Goal: Task Accomplishment & Management: Complete application form

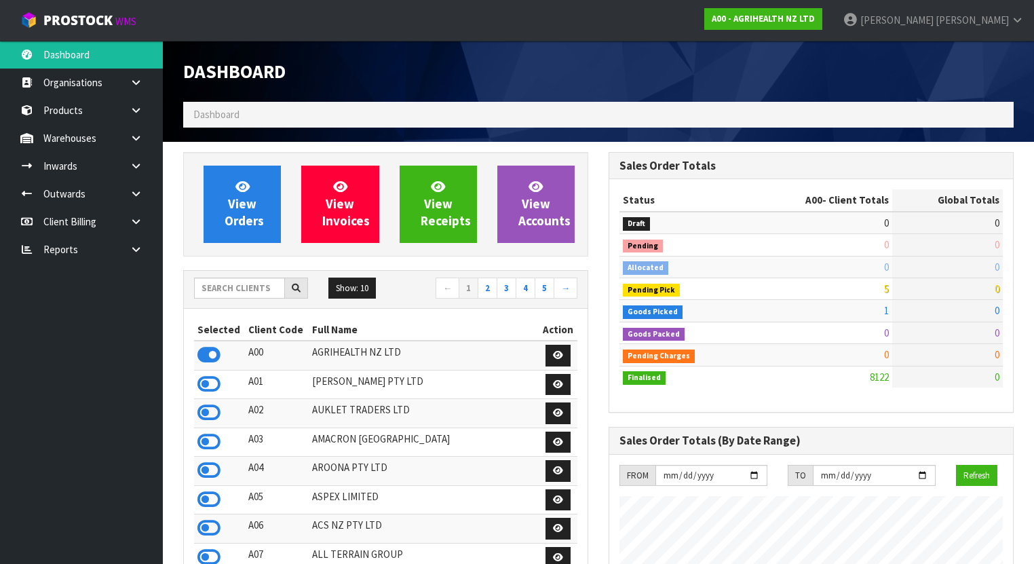
scroll to position [1023, 425]
click at [197, 279] on input "text" at bounding box center [239, 287] width 91 height 21
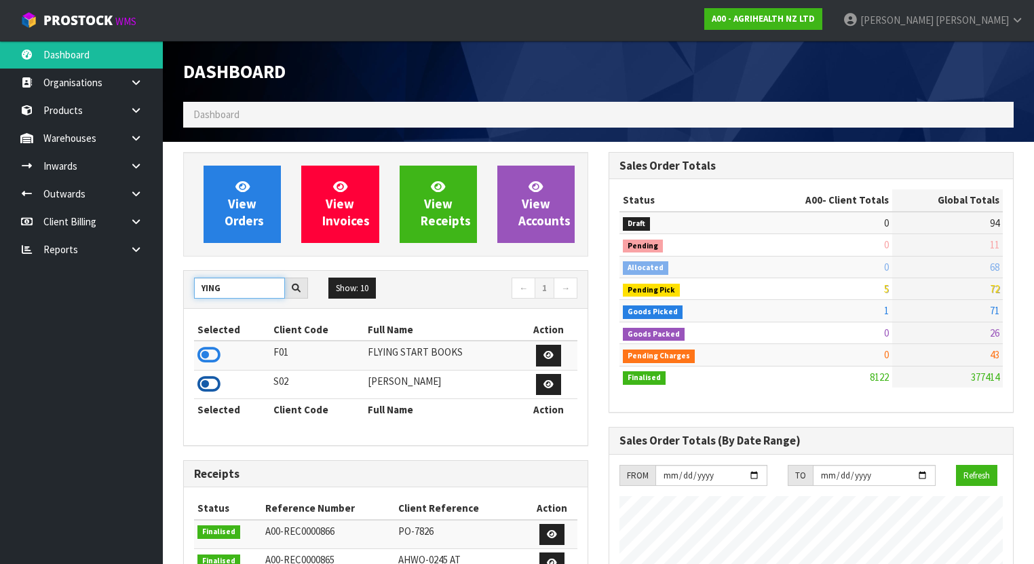
type input "YING"
click at [216, 379] on icon at bounding box center [208, 384] width 23 height 20
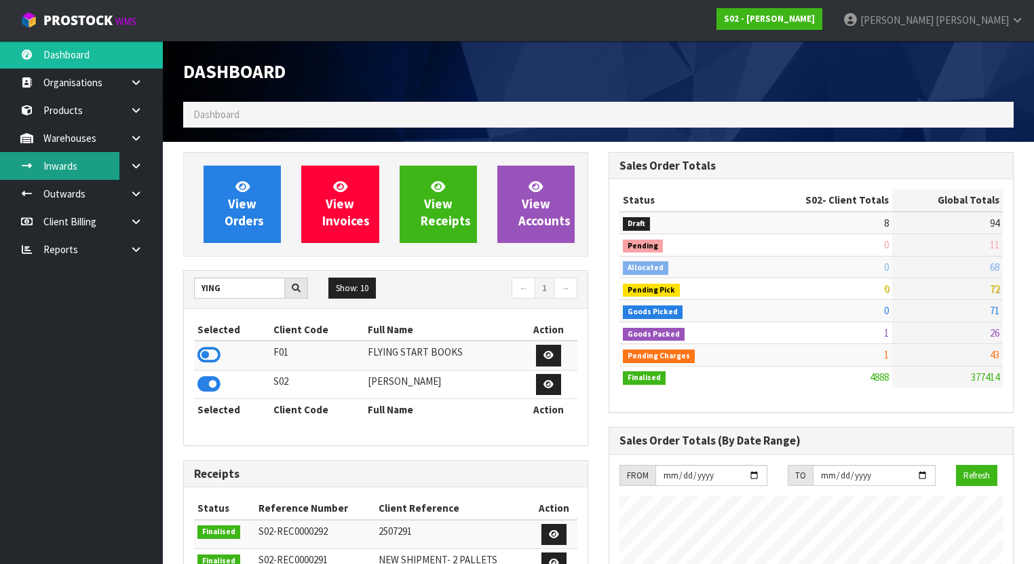
click at [90, 163] on link "Inwards" at bounding box center [81, 166] width 163 height 28
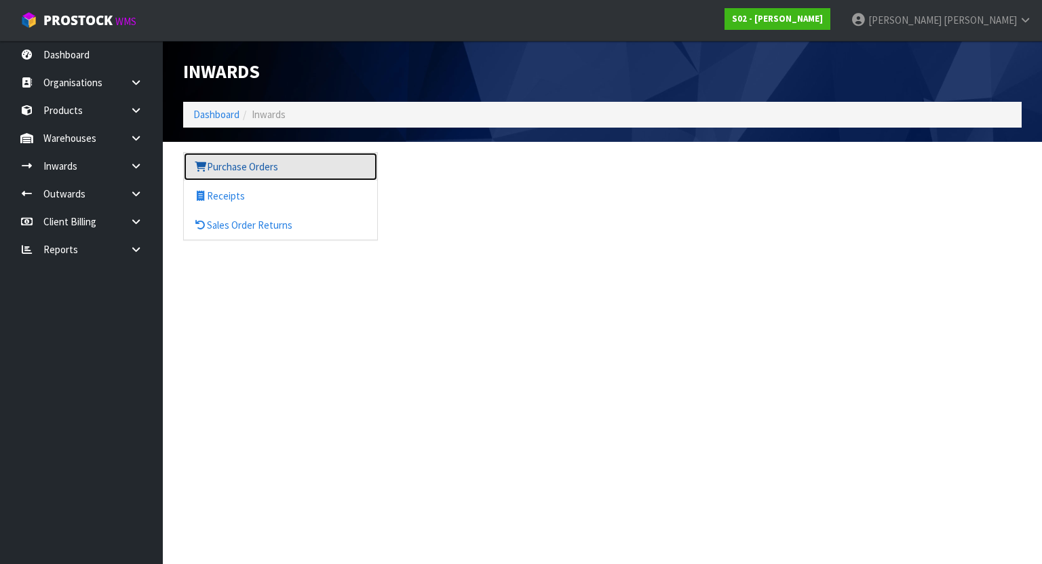
click at [251, 174] on link "Purchase Orders" at bounding box center [280, 167] width 193 height 28
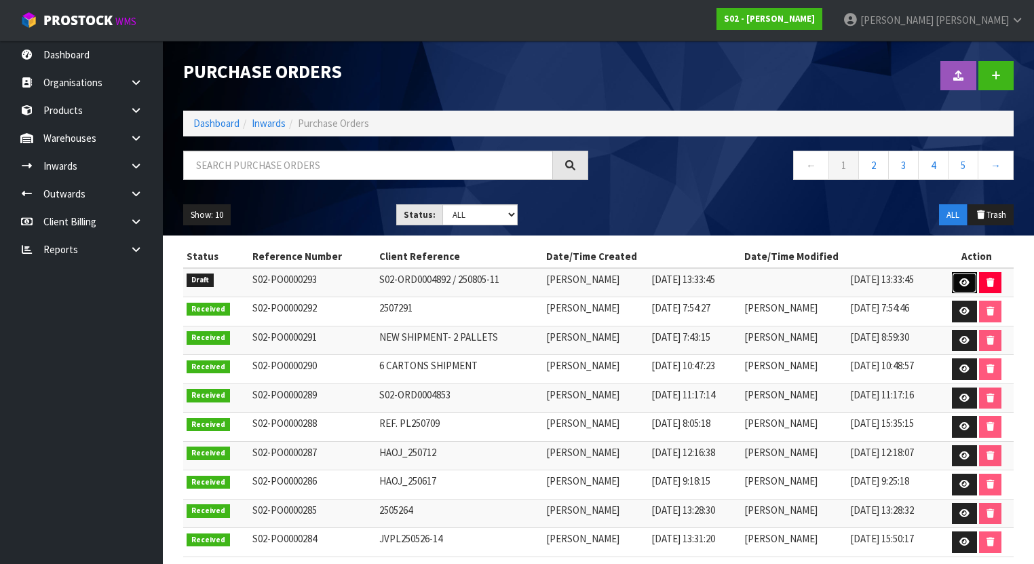
click at [961, 278] on icon at bounding box center [964, 282] width 10 height 9
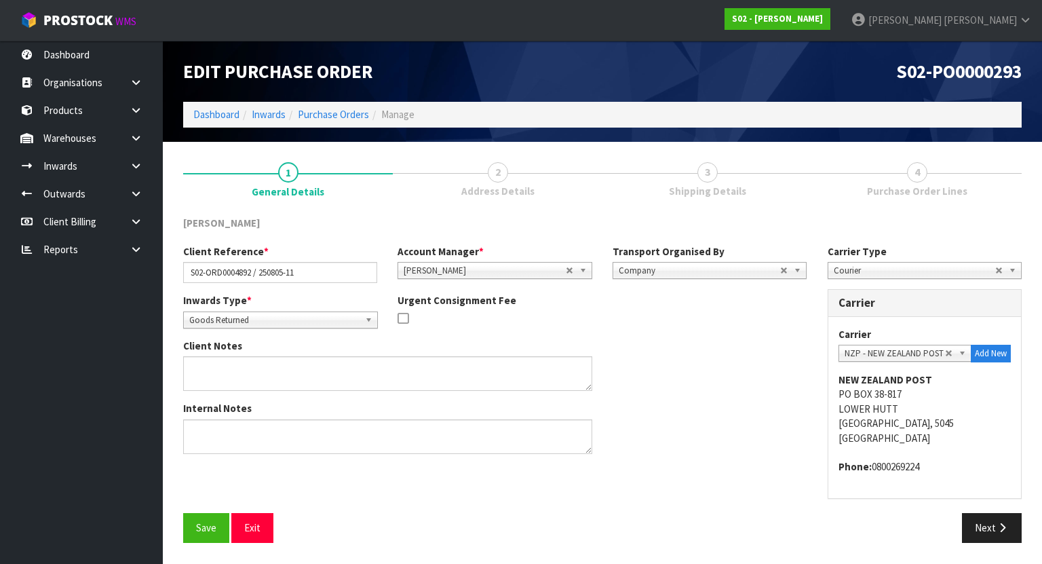
click at [737, 181] on link "3 Shipping Details" at bounding box center [707, 179] width 210 height 54
click at [982, 524] on button "Next" at bounding box center [992, 527] width 60 height 29
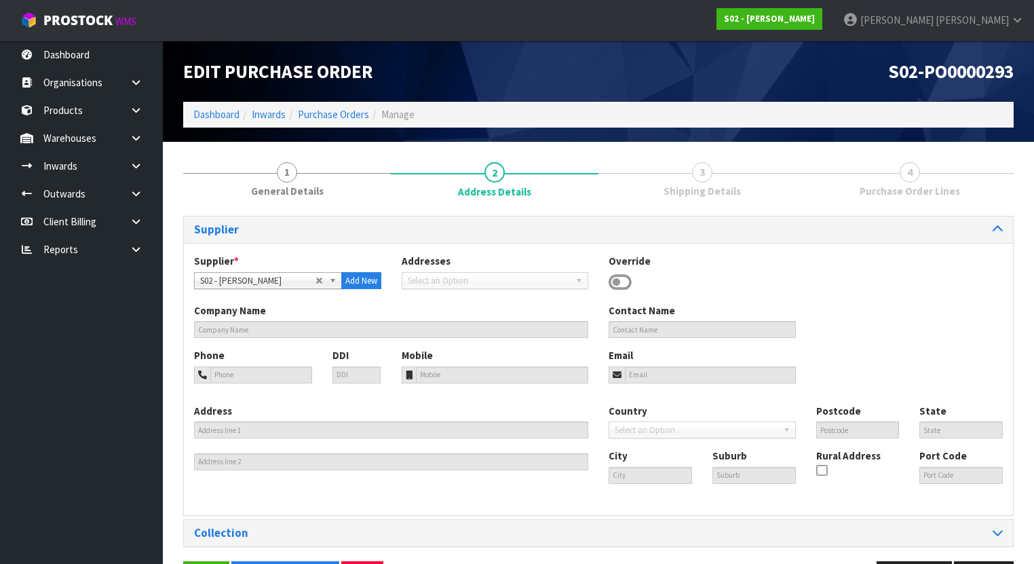
scroll to position [46, 0]
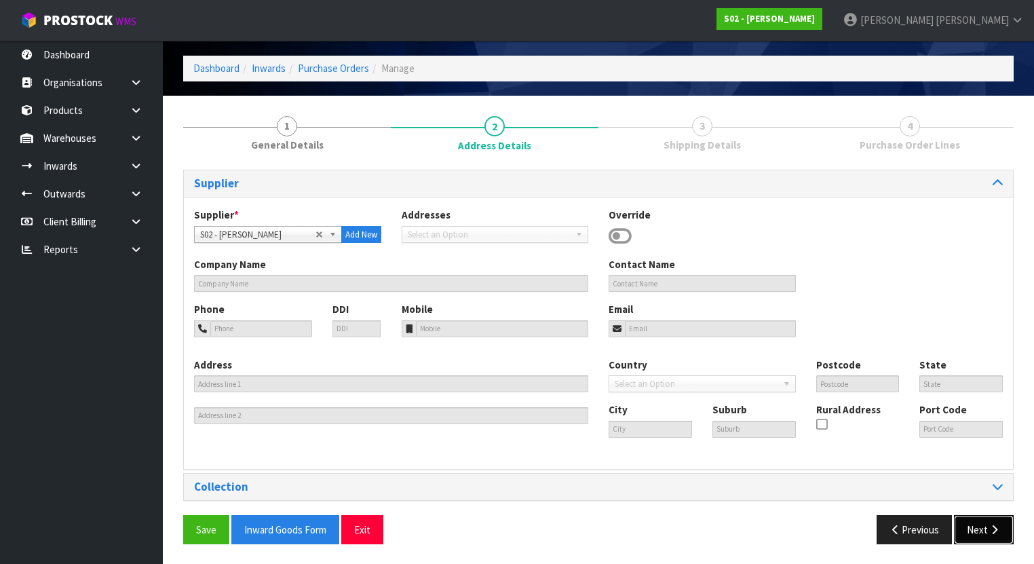
click at [963, 516] on button "Next" at bounding box center [984, 529] width 60 height 29
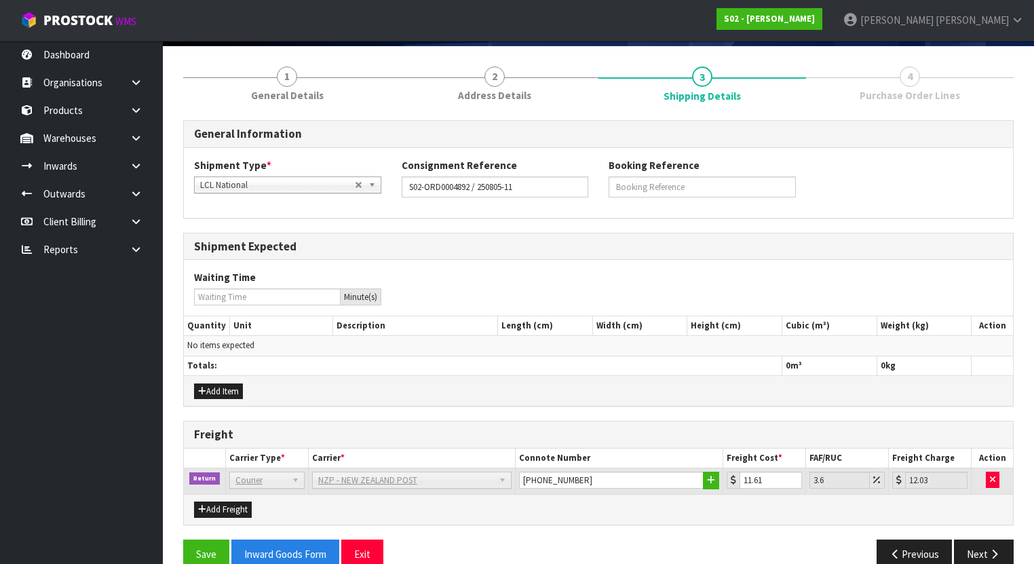
scroll to position [117, 0]
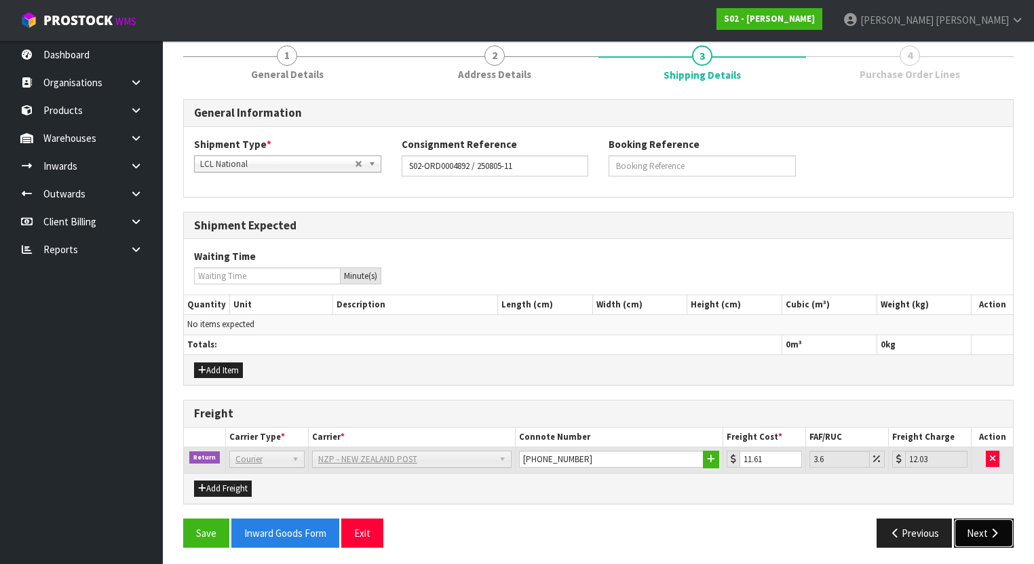
click at [988, 528] on icon "button" at bounding box center [994, 533] width 13 height 10
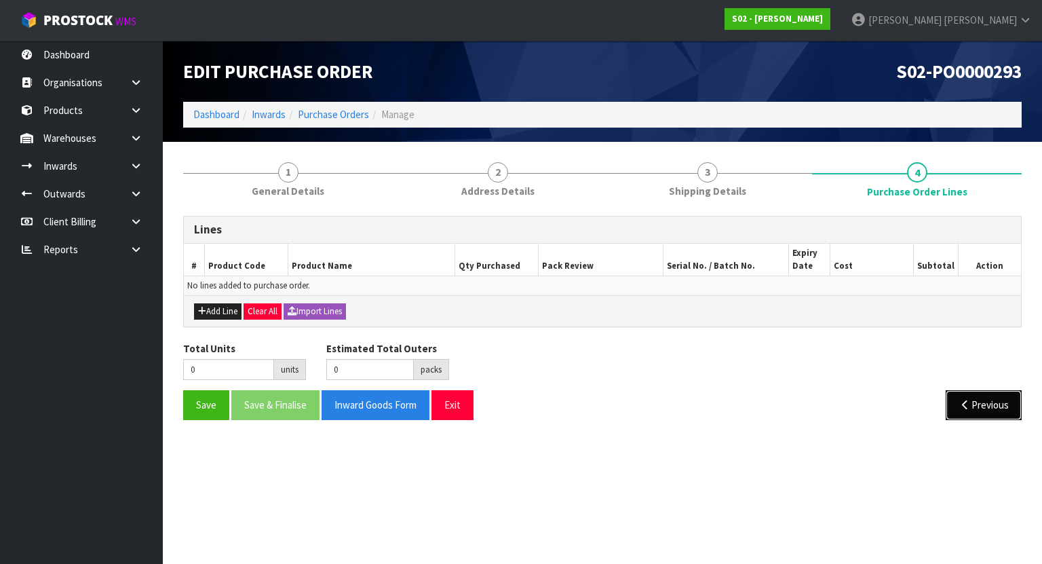
click at [989, 409] on button "Previous" at bounding box center [984, 404] width 76 height 29
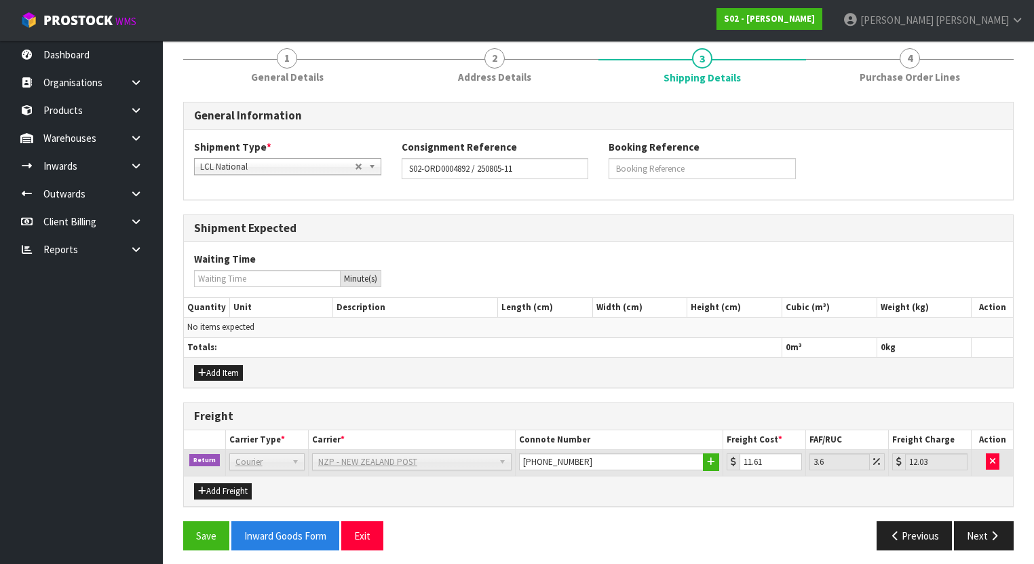
scroll to position [117, 0]
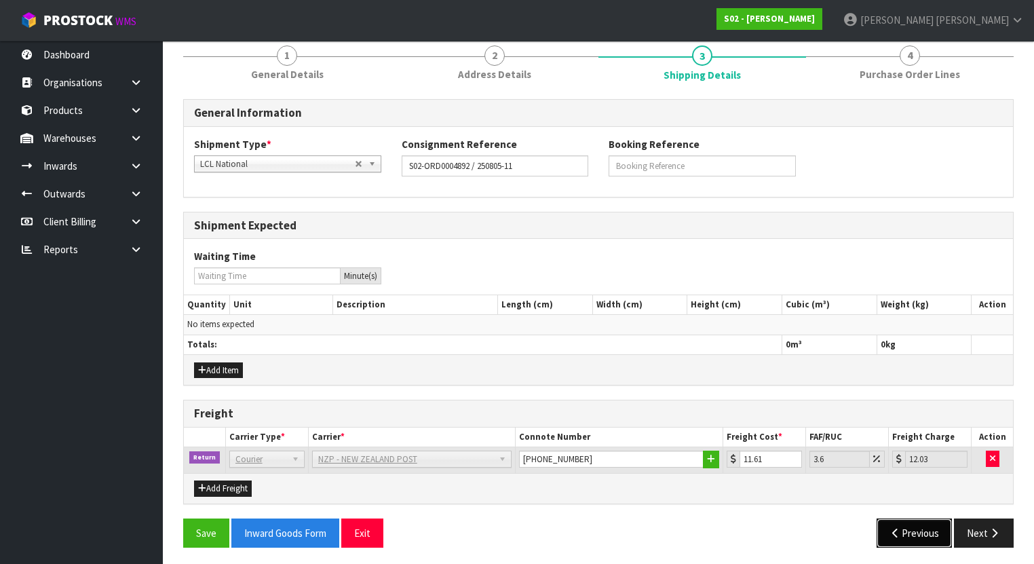
click at [912, 528] on button "Previous" at bounding box center [914, 532] width 76 height 29
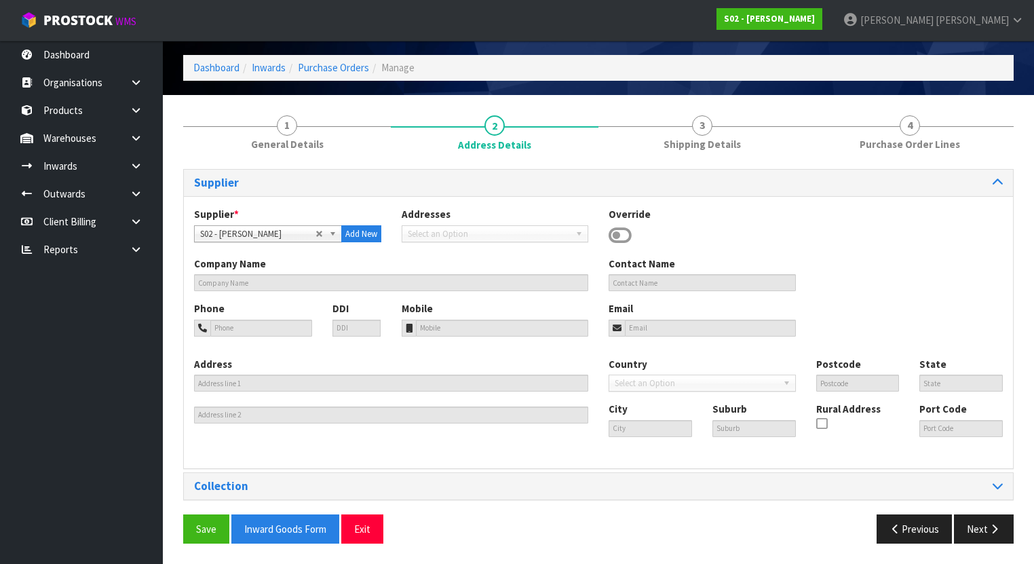
scroll to position [46, 0]
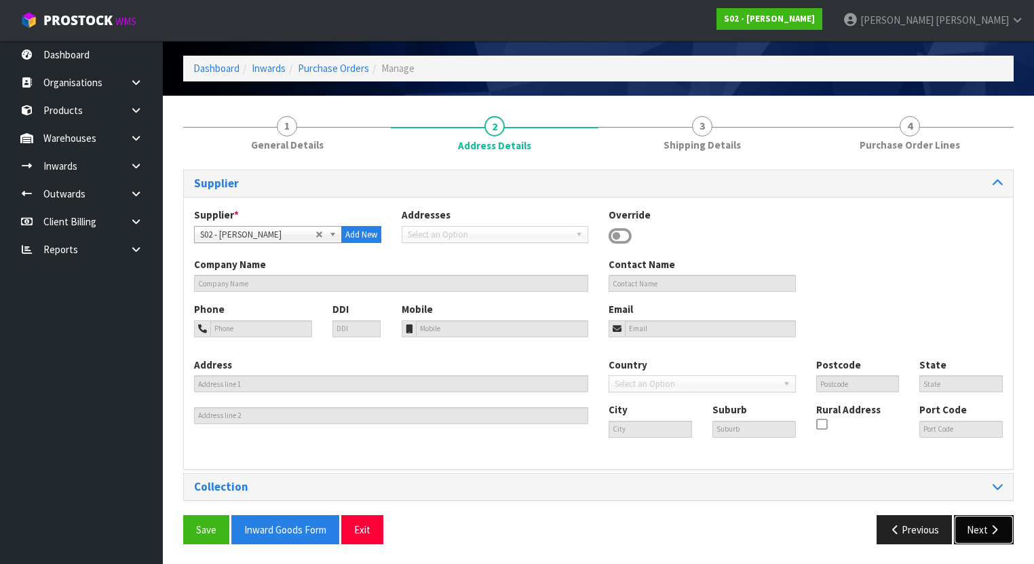
click at [978, 522] on button "Next" at bounding box center [984, 529] width 60 height 29
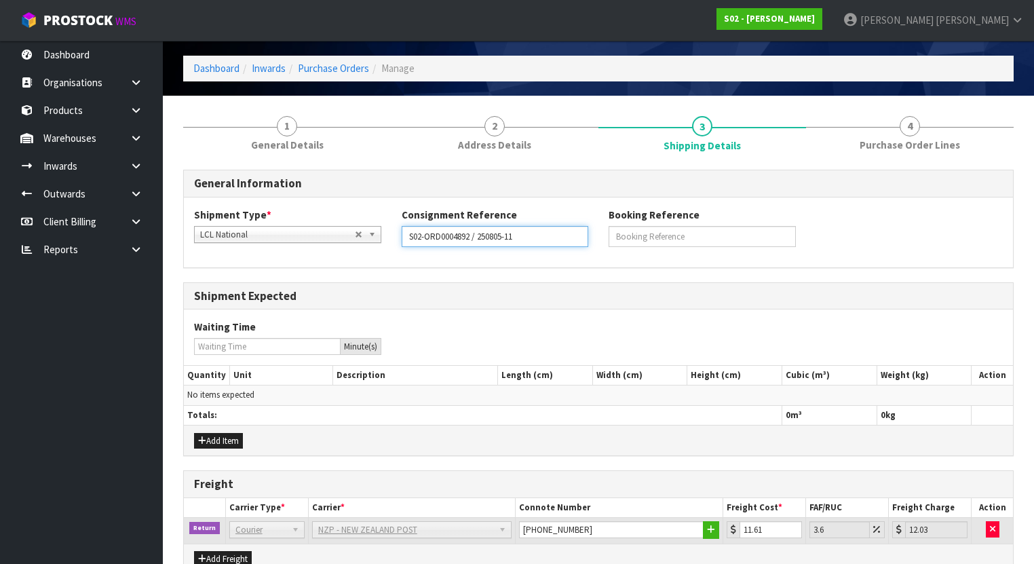
drag, startPoint x: 426, startPoint y: 233, endPoint x: 516, endPoint y: 232, distance: 89.6
click at [516, 232] on input "S02-ORD0004892 / 250805-11" at bounding box center [495, 236] width 187 height 21
click at [495, 296] on h3 "Shipment Expected" at bounding box center [598, 296] width 809 height 13
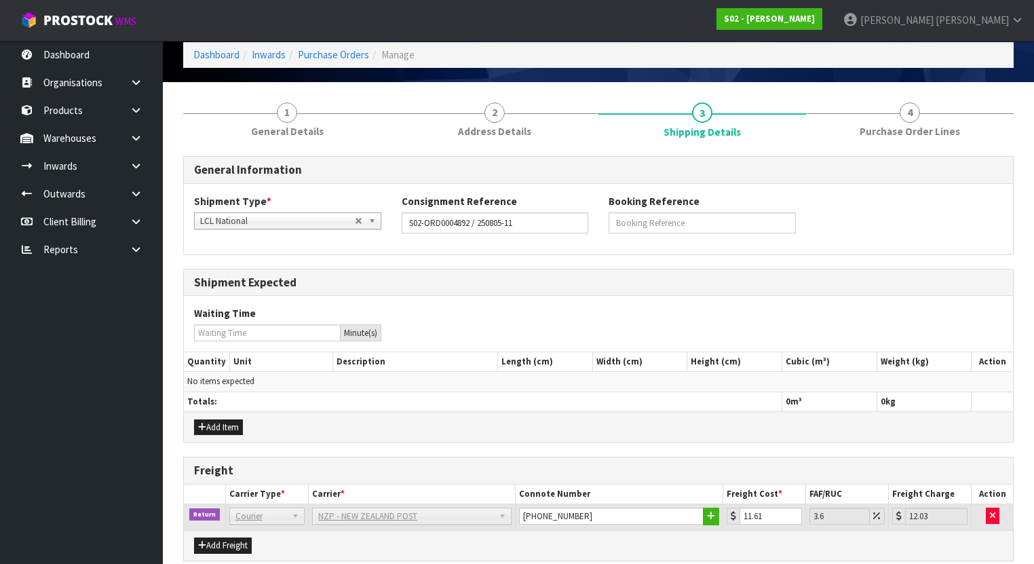
scroll to position [0, 0]
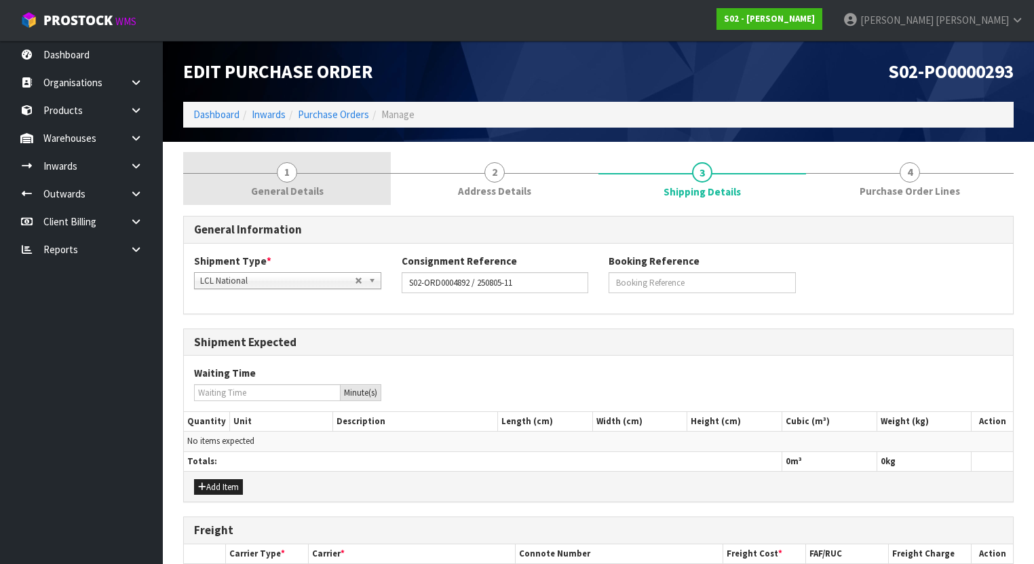
click at [274, 185] on span "General Details" at bounding box center [287, 191] width 73 height 14
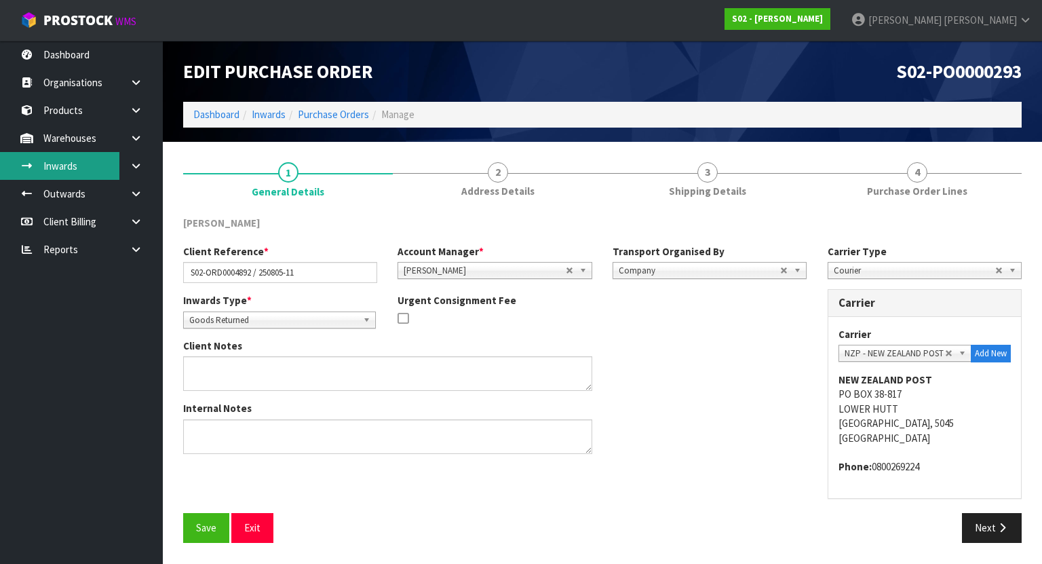
click at [84, 163] on link "Inwards" at bounding box center [81, 166] width 163 height 28
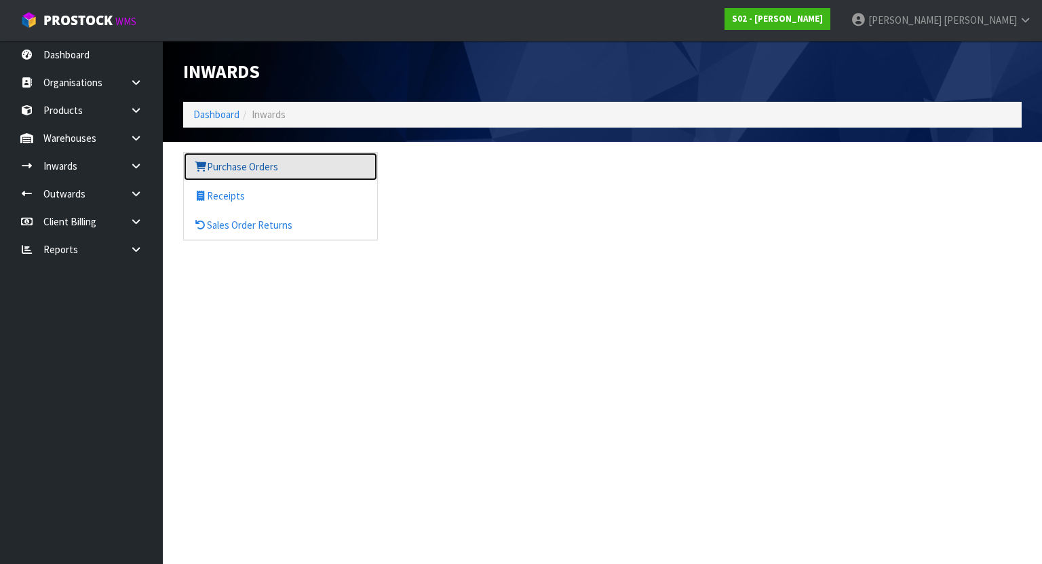
click at [230, 162] on link "Purchase Orders" at bounding box center [280, 167] width 193 height 28
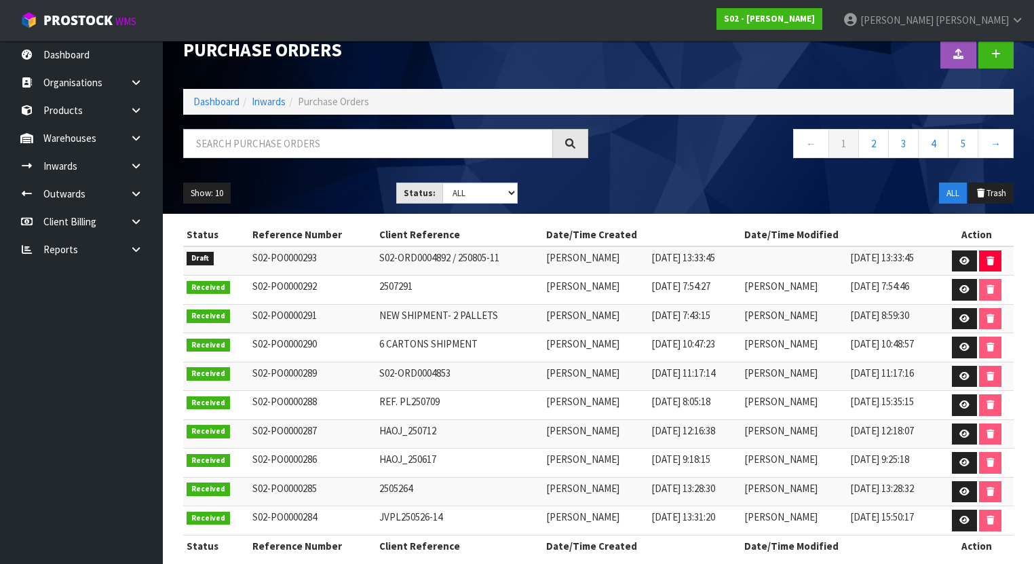
scroll to position [34, 0]
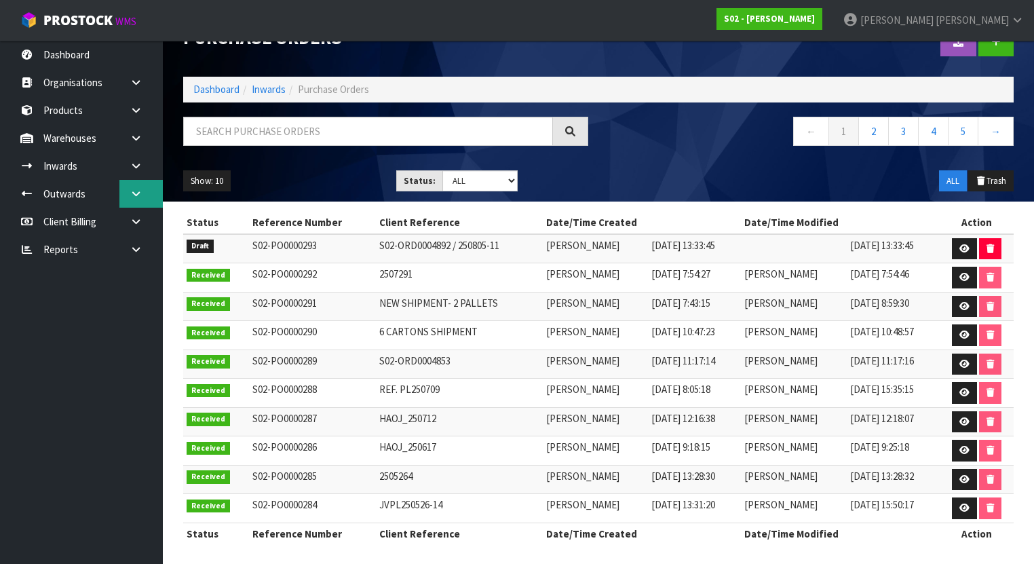
click at [136, 190] on icon at bounding box center [136, 194] width 13 height 10
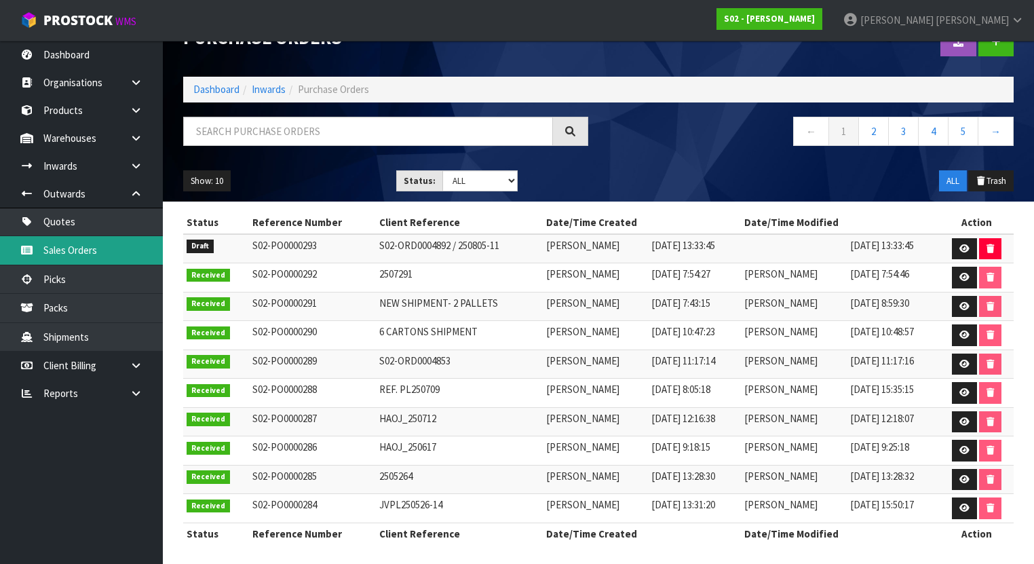
click at [83, 255] on link "Sales Orders" at bounding box center [81, 250] width 163 height 28
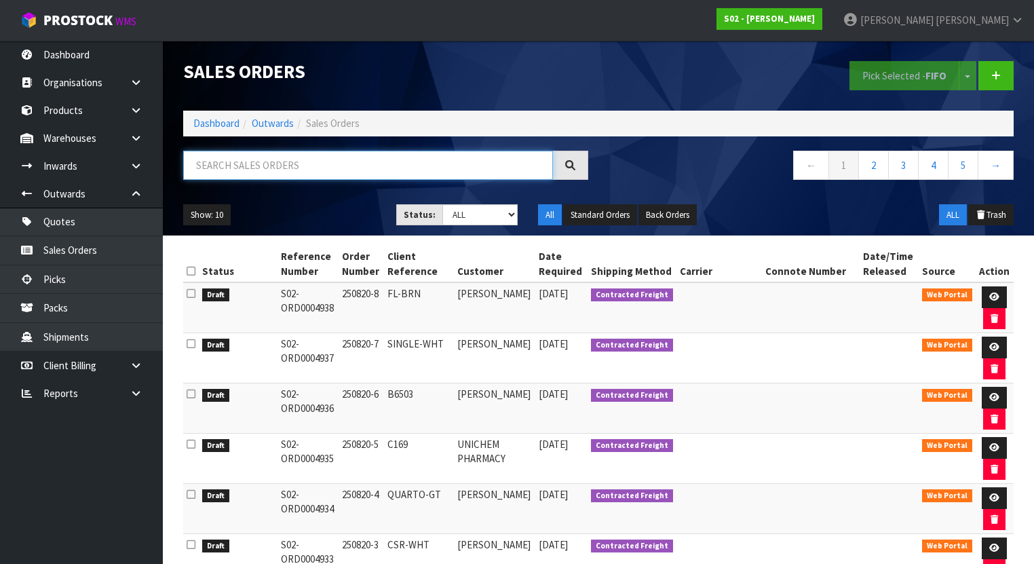
click at [218, 163] on input "text" at bounding box center [368, 165] width 370 height 29
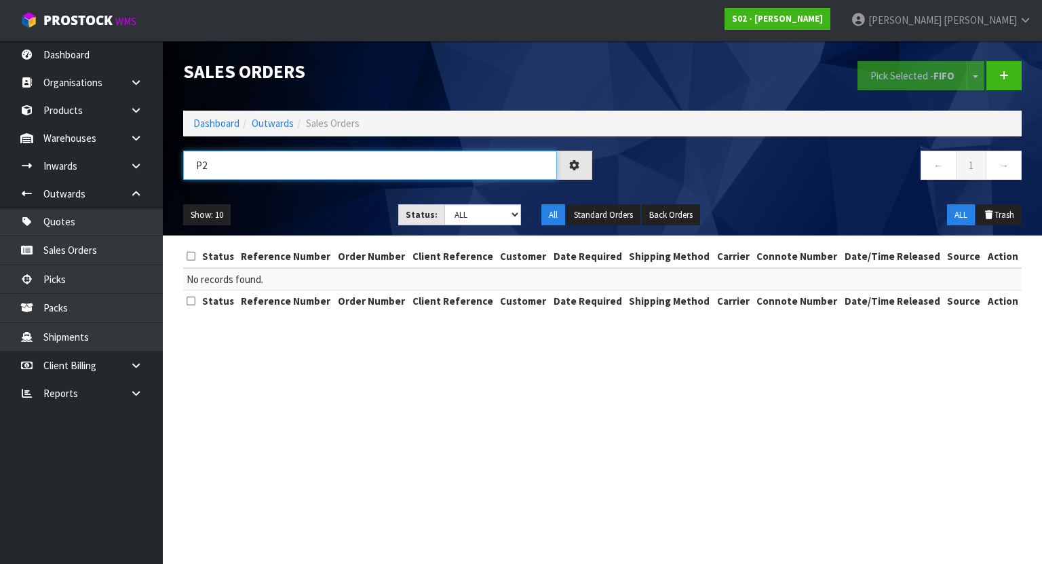
type input "P"
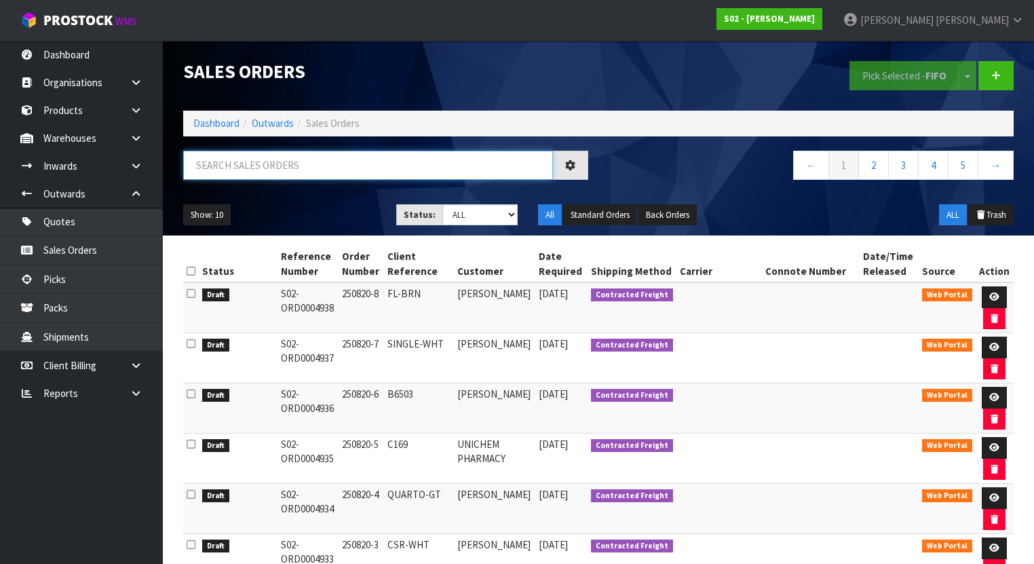
click at [235, 157] on input "text" at bounding box center [368, 165] width 370 height 29
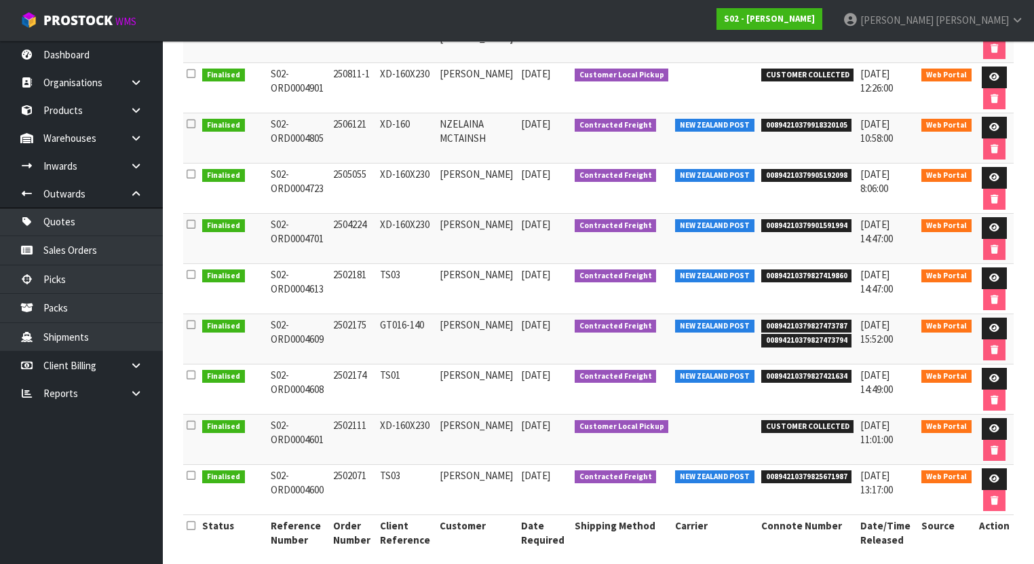
scroll to position [274, 0]
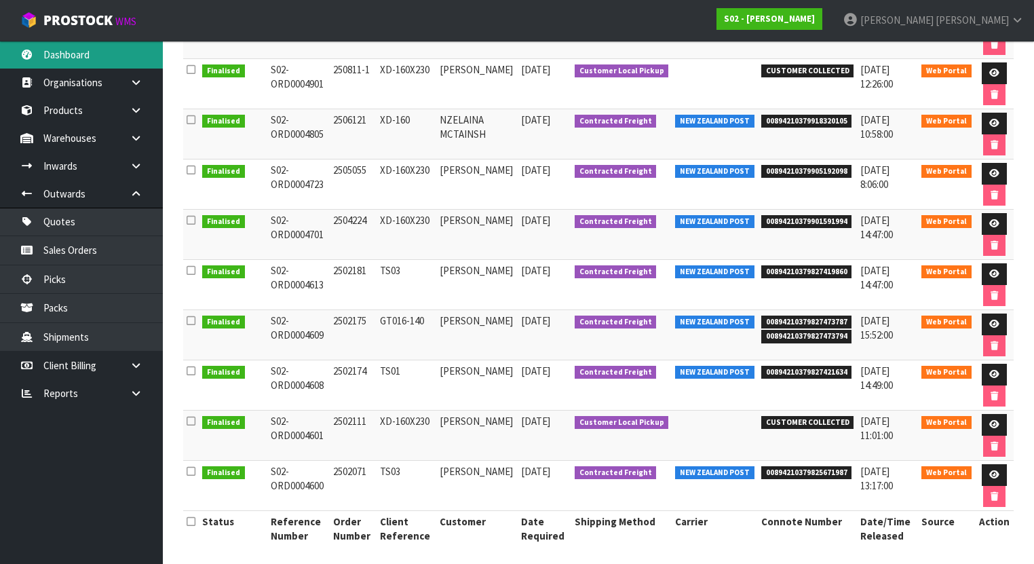
type input "VERUG3"
click at [79, 56] on link "Dashboard" at bounding box center [81, 55] width 163 height 28
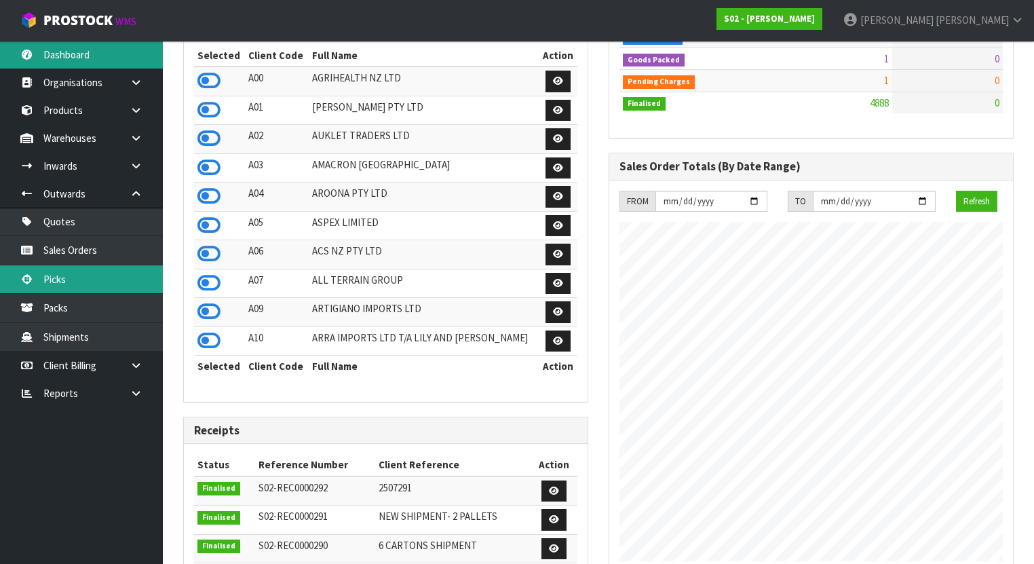
scroll to position [1067, 425]
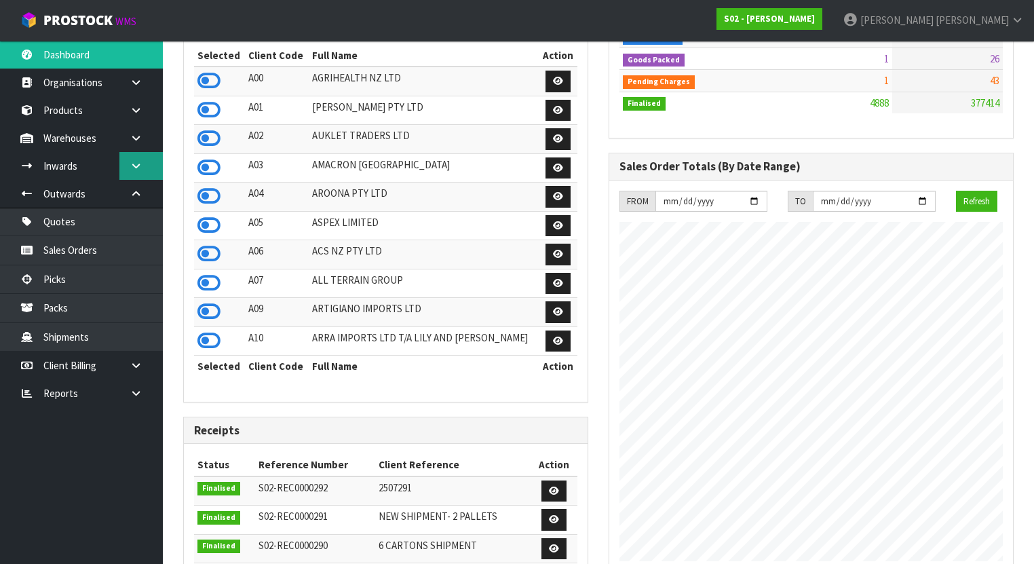
click at [138, 166] on icon at bounding box center [136, 166] width 13 height 10
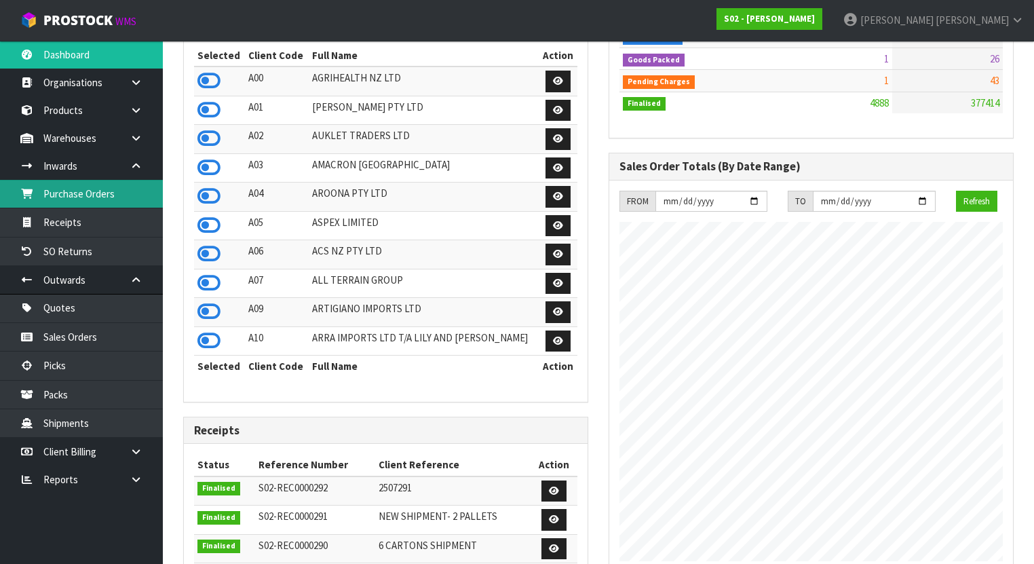
click at [83, 201] on link "Purchase Orders" at bounding box center [81, 194] width 163 height 28
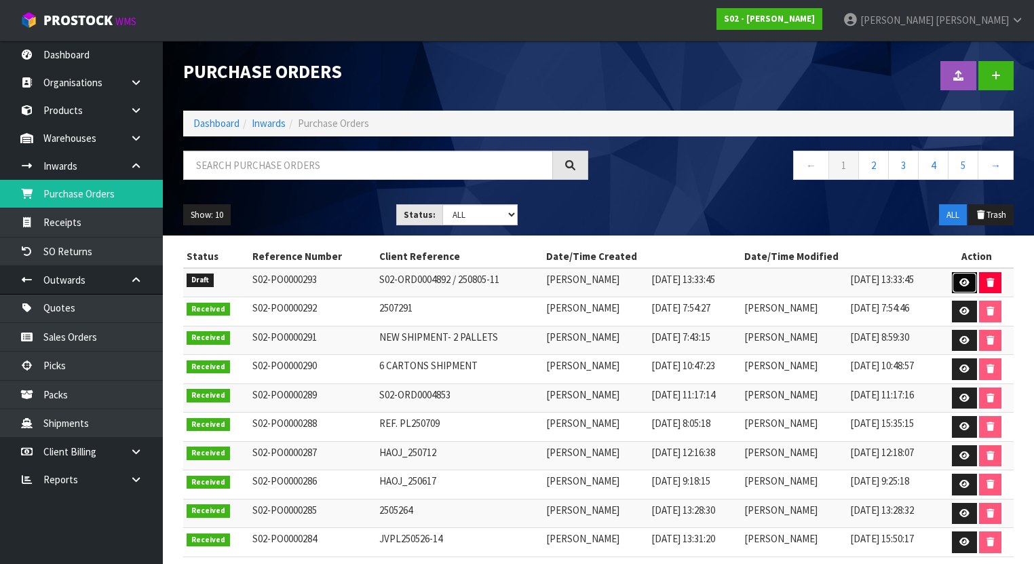
click at [961, 279] on link at bounding box center [964, 283] width 25 height 22
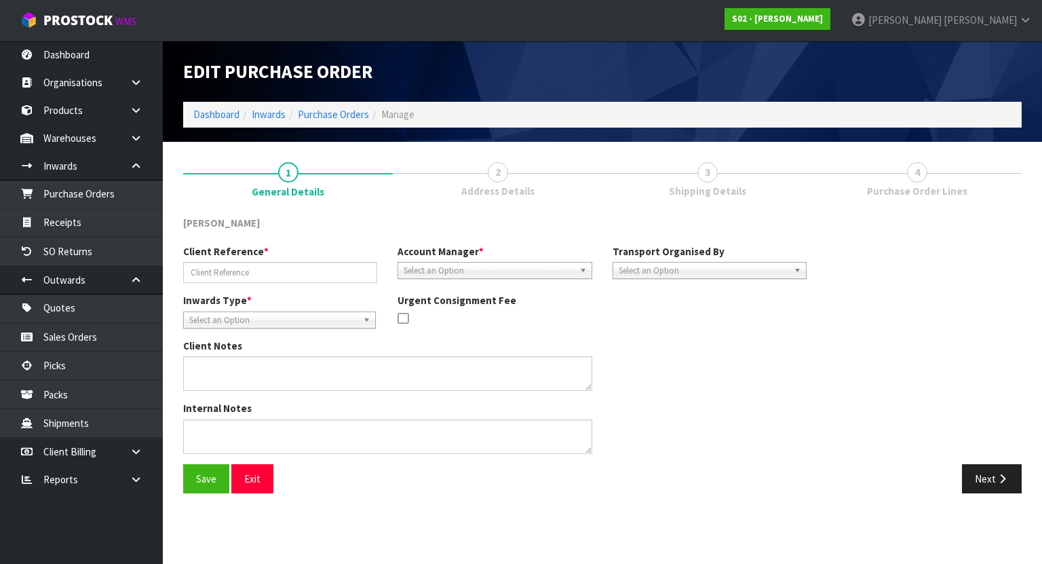
type input "S02-ORD0004892 / 250805-11"
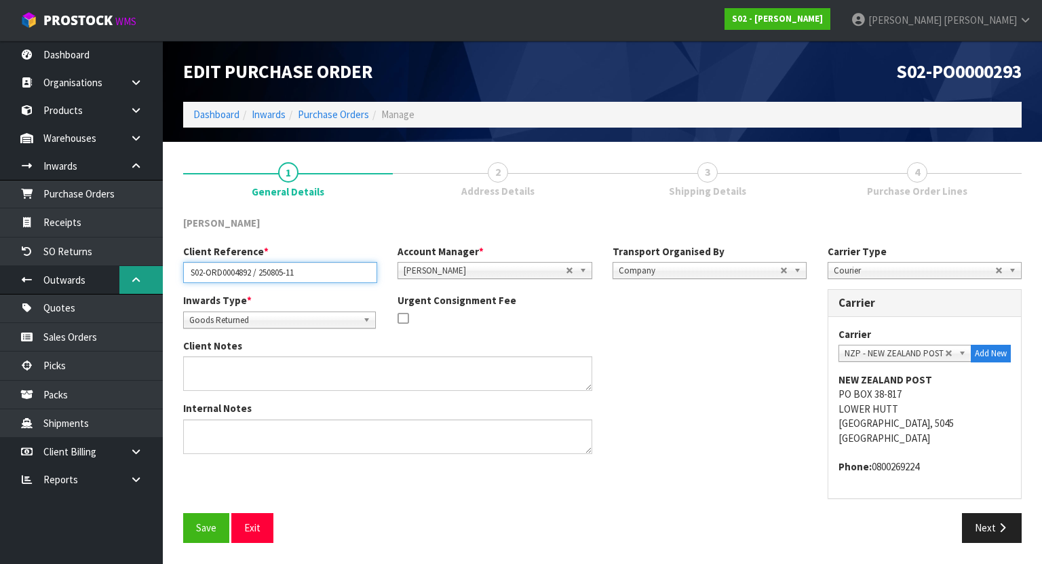
drag, startPoint x: 252, startPoint y: 269, endPoint x: 126, endPoint y: 269, distance: 126.9
click at [126, 269] on body "Toggle navigation ProStock WMS S02 - YINGMEI HAO Michael Drugan Logout Dashboar…" at bounding box center [521, 282] width 1042 height 564
click at [627, 193] on link "3 Shipping Details" at bounding box center [707, 179] width 210 height 54
click at [500, 177] on span "2" at bounding box center [498, 172] width 20 height 20
click at [990, 518] on button "Next" at bounding box center [992, 527] width 60 height 29
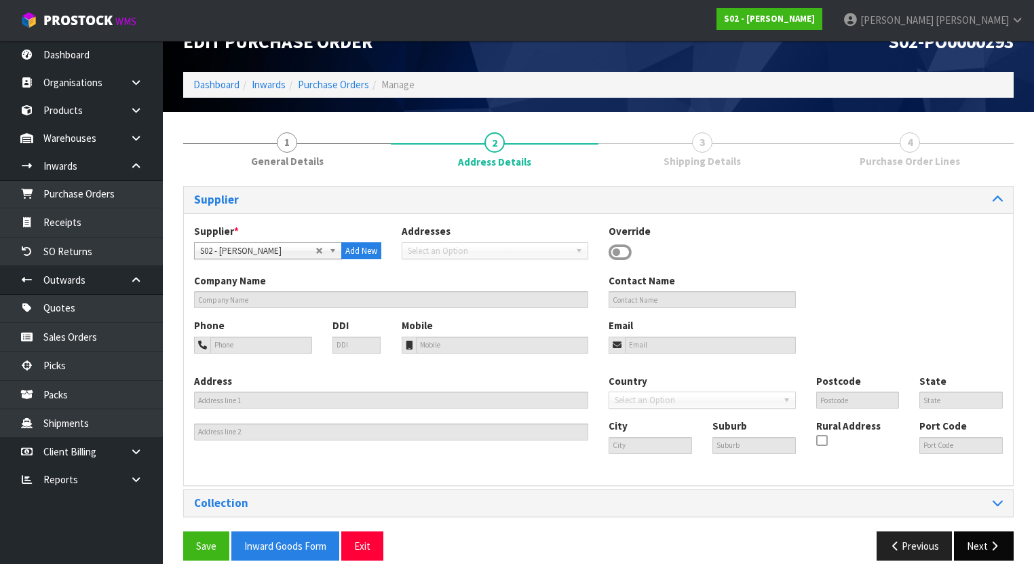
scroll to position [46, 0]
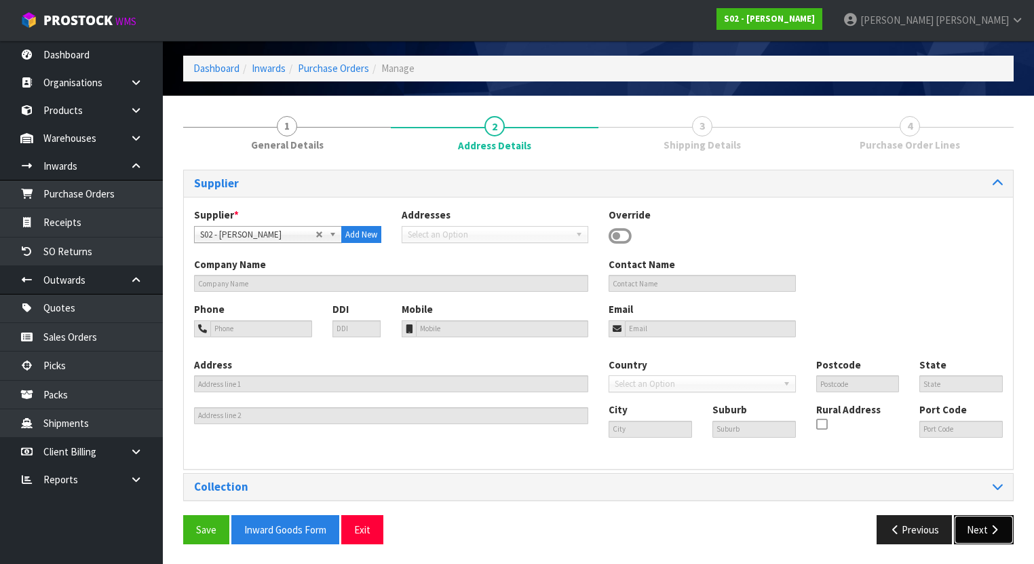
click at [989, 532] on icon "button" at bounding box center [994, 529] width 13 height 10
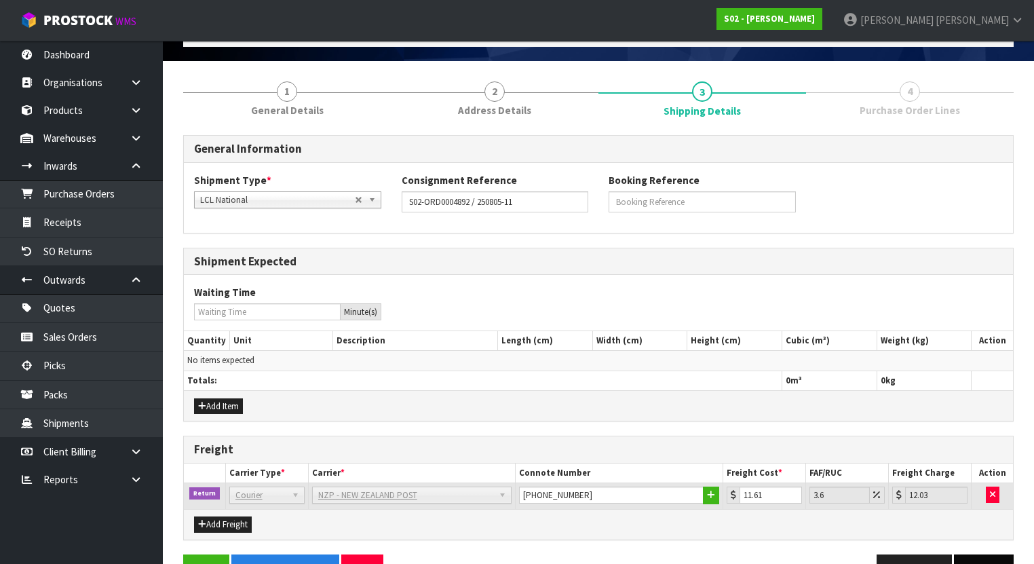
scroll to position [117, 0]
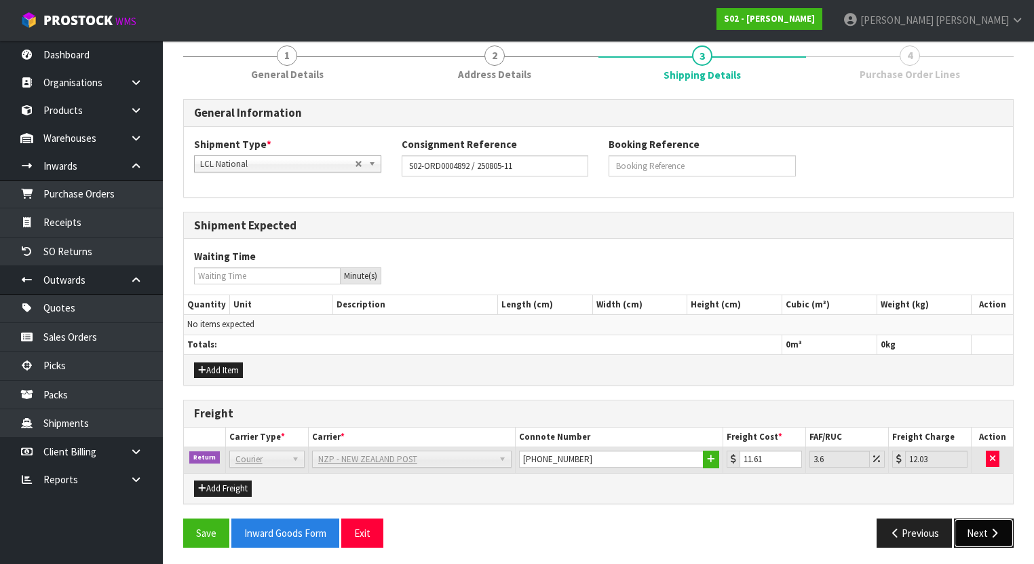
click at [996, 528] on icon "button" at bounding box center [994, 533] width 13 height 10
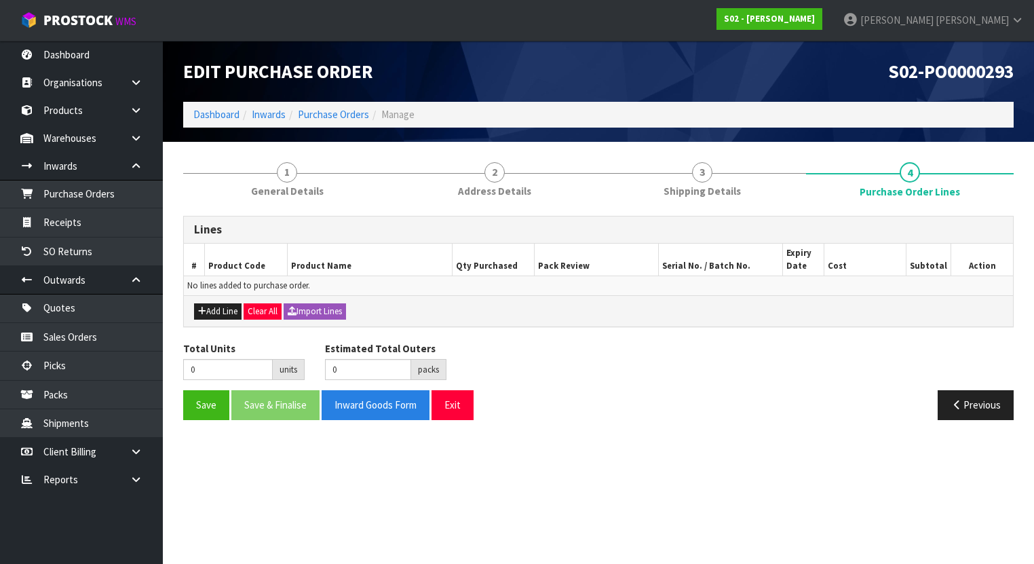
scroll to position [0, 0]
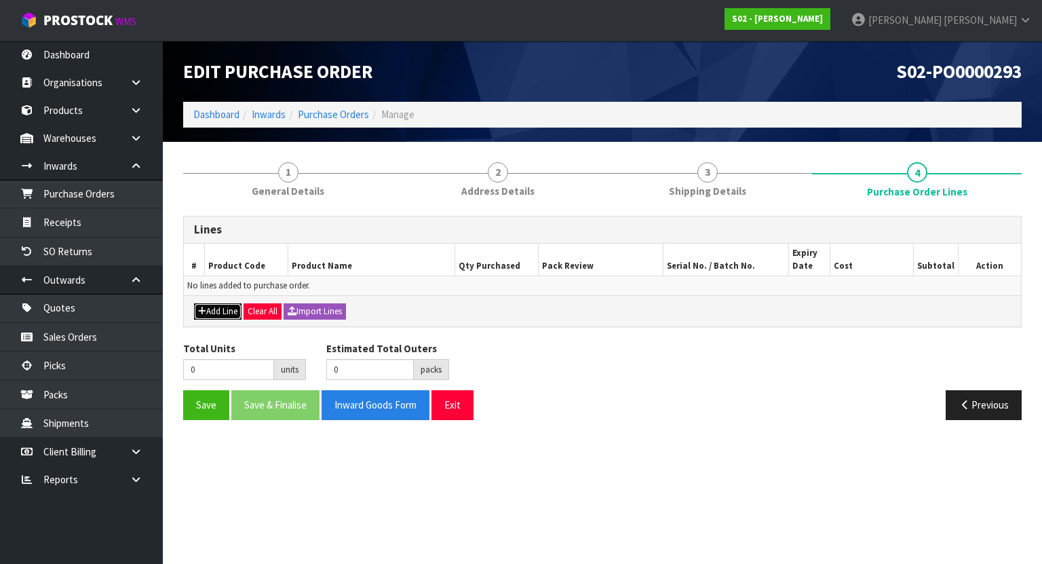
click at [212, 311] on button "Add Line" at bounding box center [217, 311] width 47 height 16
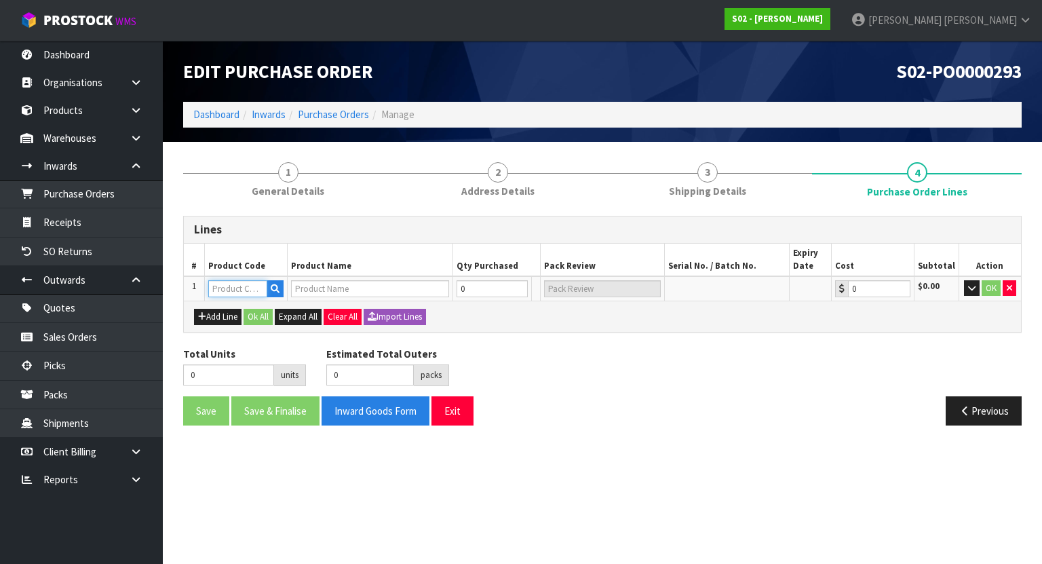
click at [228, 285] on input "text" at bounding box center [237, 288] width 59 height 17
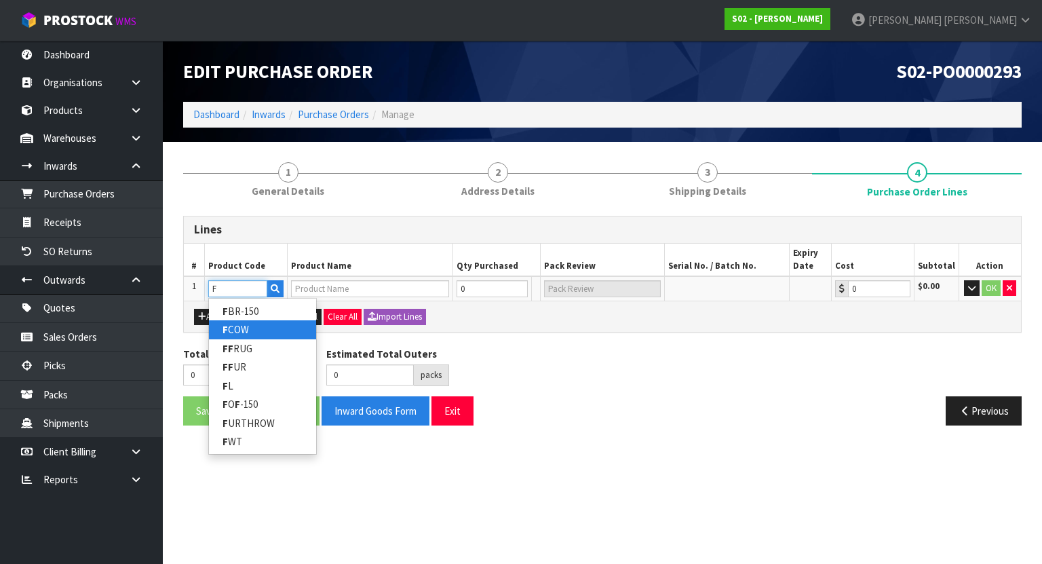
type input "F"
click at [246, 328] on link "F COW" at bounding box center [262, 329] width 107 height 18
type input "FCOW"
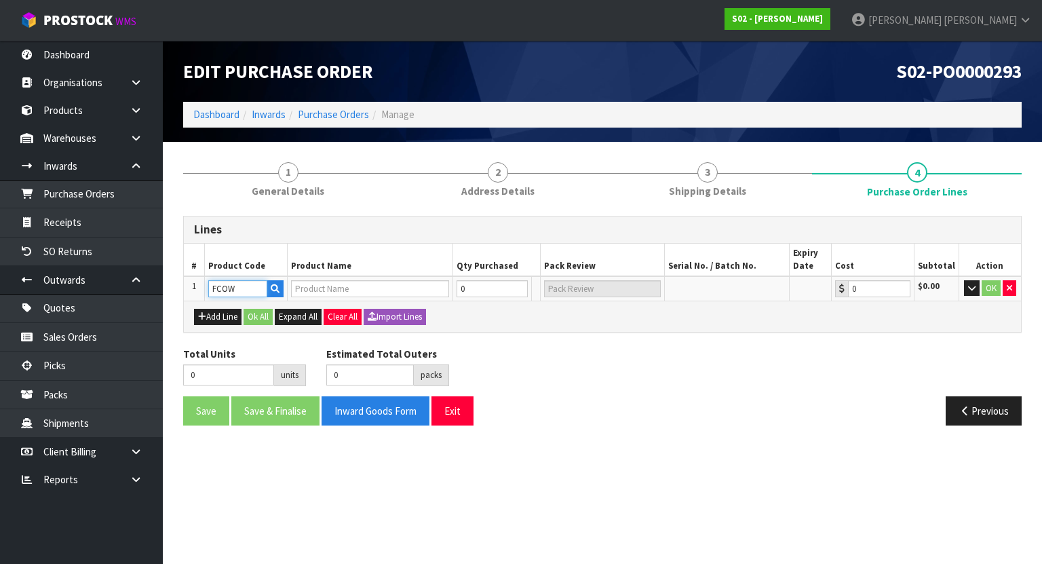
type input "FCOW"
type input "0.00"
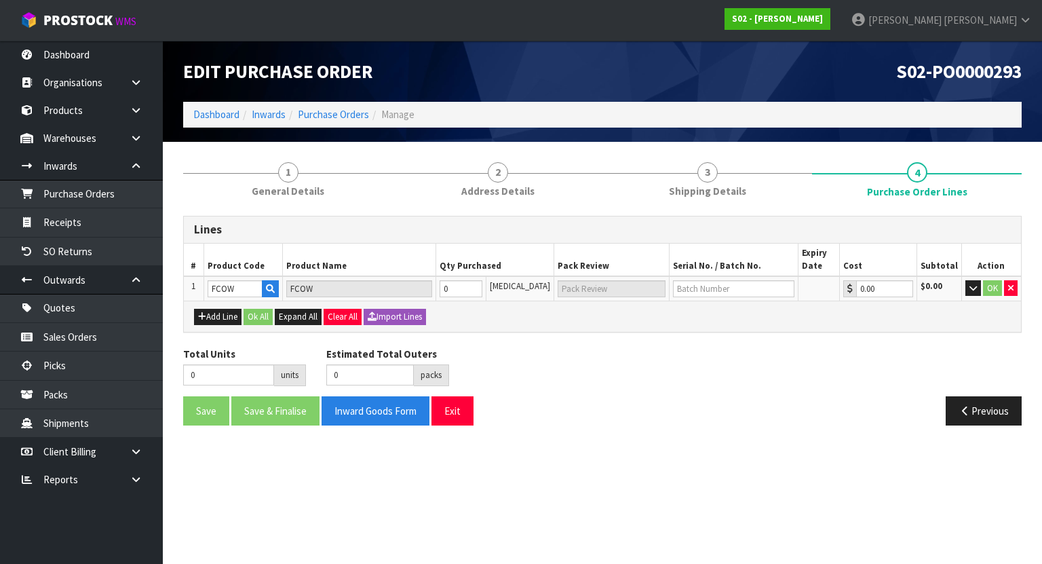
click at [383, 252] on th "Product Name" at bounding box center [359, 260] width 153 height 33
click at [427, 288] on tr "1 FCOW FCOW 0 PCE 0.00 $0.00 OK" at bounding box center [602, 288] width 837 height 25
type input "1"
type input "1 PCE"
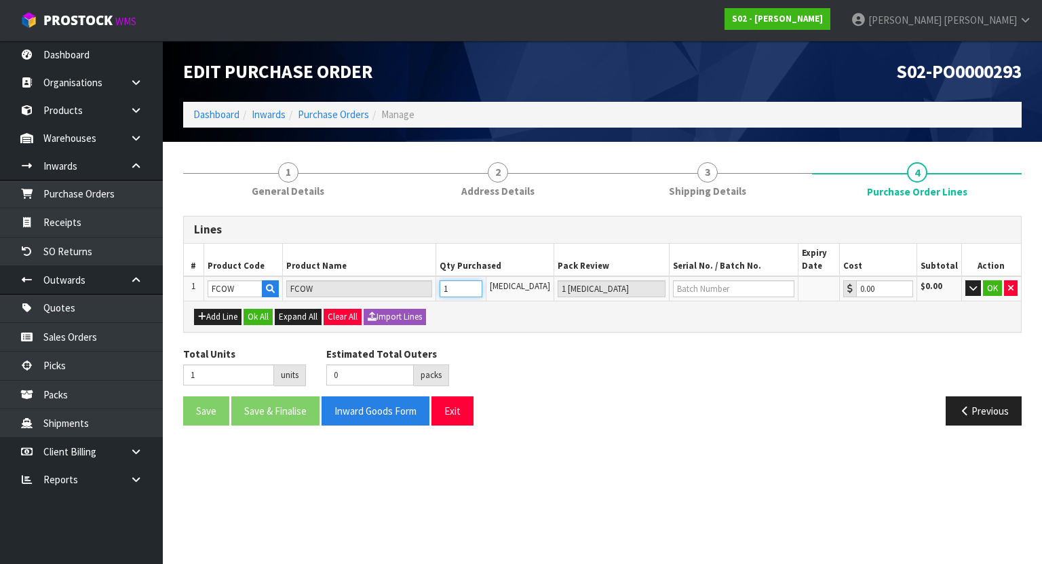
type input "1"
click at [518, 327] on div "Add Line Ok All Expand All Clear All Import Lines" at bounding box center [602, 316] width 837 height 31
click at [670, 334] on div "Lines # Product Code Product Name Qty Purchased Pack Review Serial No. / Batch …" at bounding box center [602, 326] width 838 height 220
click at [695, 293] on input "text" at bounding box center [733, 288] width 121 height 17
click at [971, 286] on icon "button" at bounding box center [972, 288] width 7 height 9
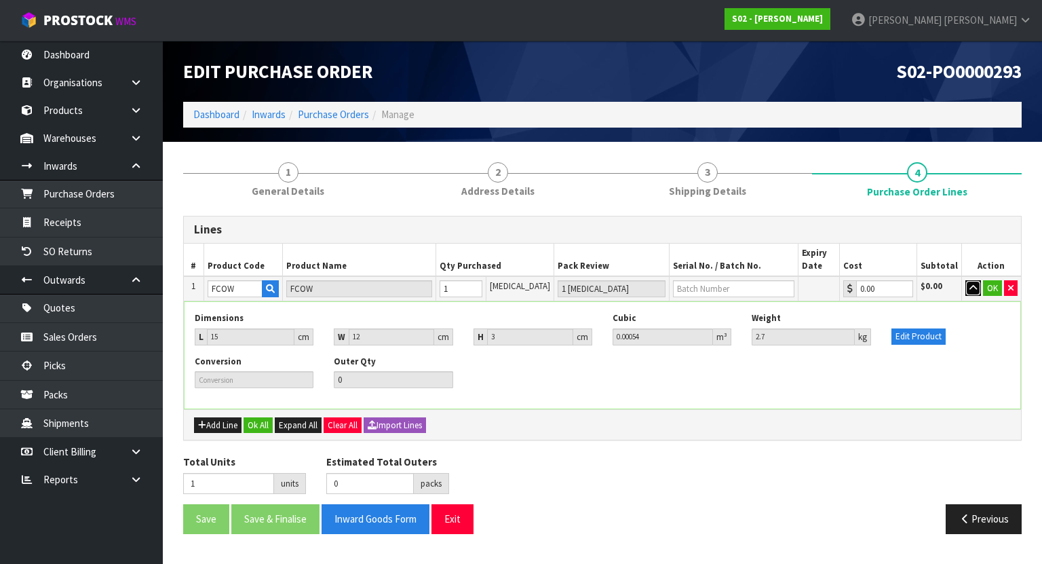
click at [971, 286] on icon "button" at bounding box center [972, 288] width 7 height 9
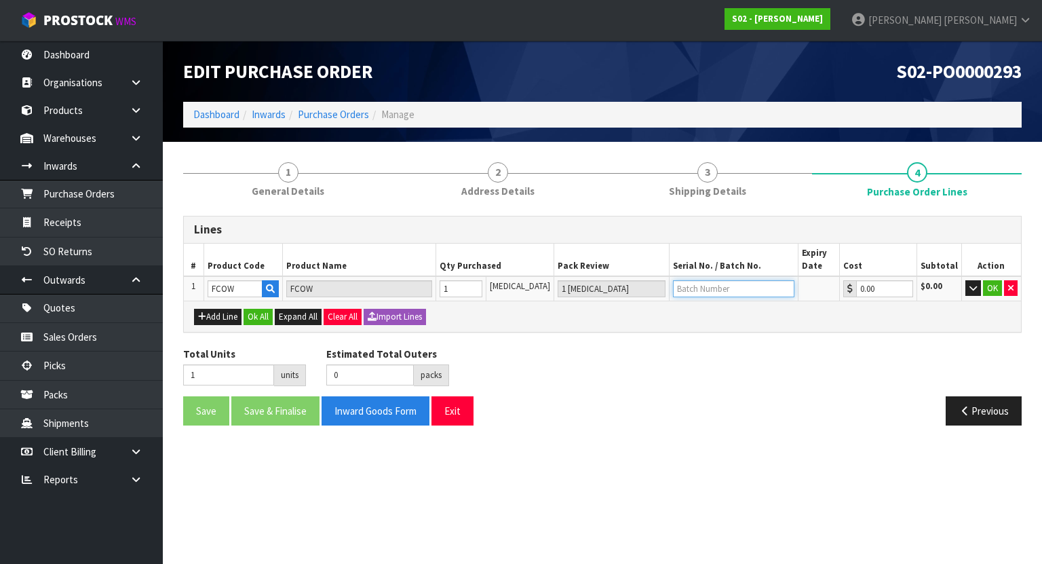
click at [727, 288] on input "text" at bounding box center [733, 288] width 121 height 17
type input "FCOW"
click at [754, 338] on div "Lines # Product Code Product Name Qty Purchased Pack Review Serial No. / Batch …" at bounding box center [602, 326] width 838 height 220
click at [564, 355] on div "Total Units 1 units Estimated Total Outers 0 packs Estimated Total Pallets 0 pa…" at bounding box center [602, 372] width 859 height 50
click at [990, 288] on button "OK" at bounding box center [992, 288] width 19 height 16
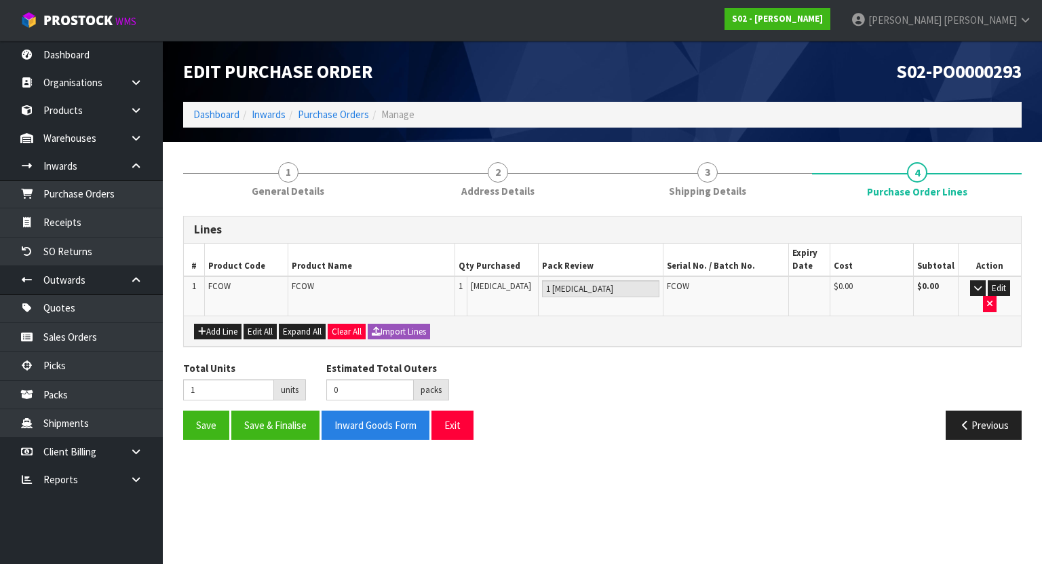
click at [784, 361] on div "Total Units 1 units Estimated Total Outers 0 packs Estimated Total Pallets 0 pa…" at bounding box center [602, 386] width 859 height 50
click at [209, 410] on button "Save" at bounding box center [206, 424] width 46 height 29
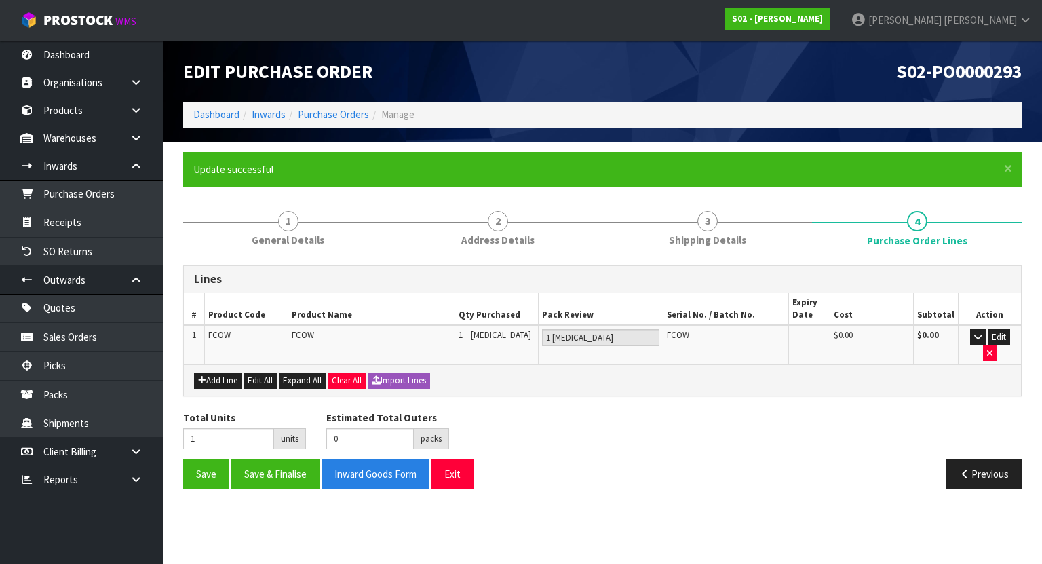
click at [700, 425] on div "Total Units 1 units Estimated Total Outers 0 packs Estimated Total Pallets 0 pa…" at bounding box center [602, 435] width 859 height 50
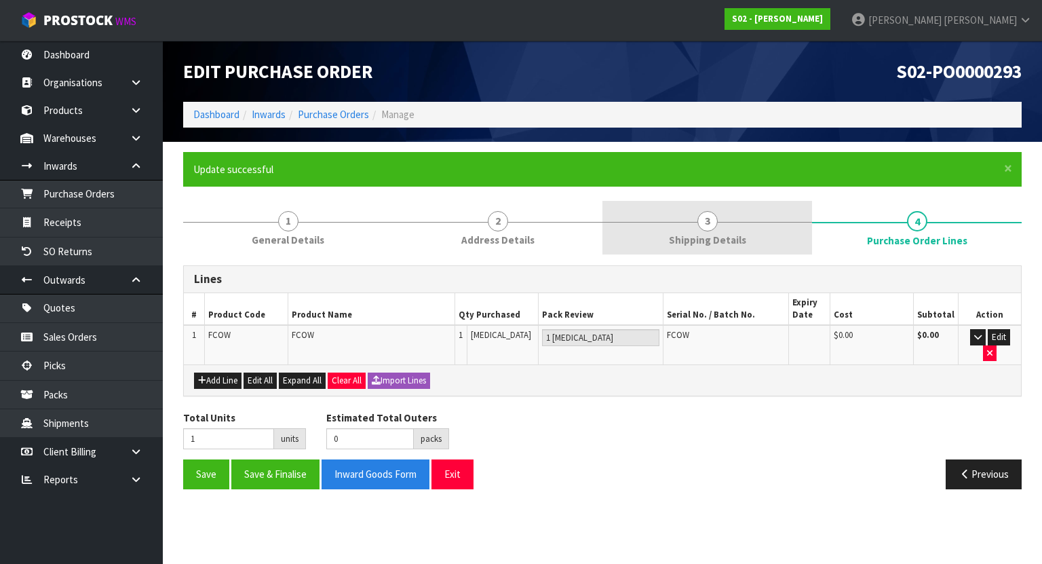
click at [733, 231] on link "3 Shipping Details" at bounding box center [707, 228] width 210 height 54
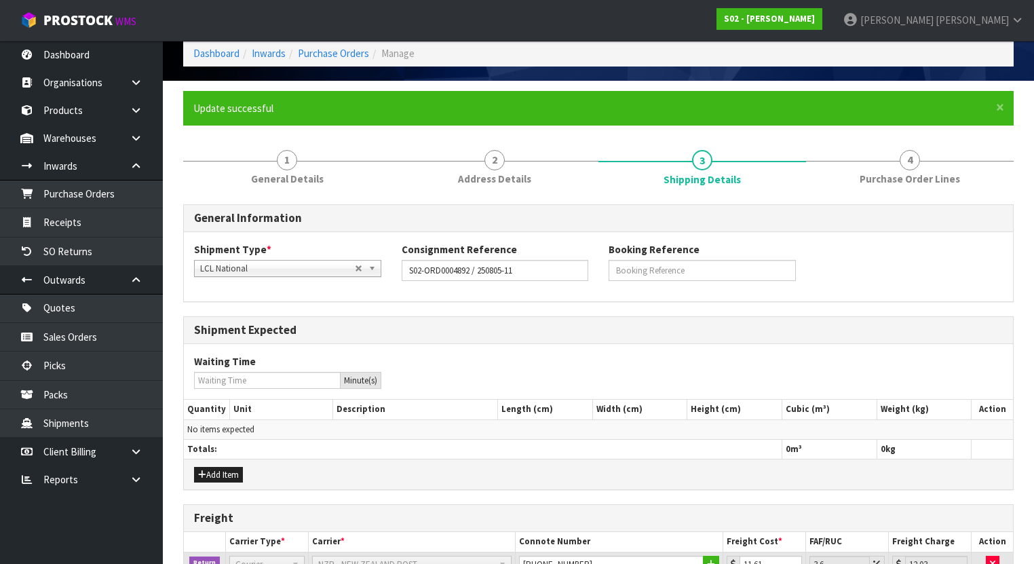
scroll to position [57, 0]
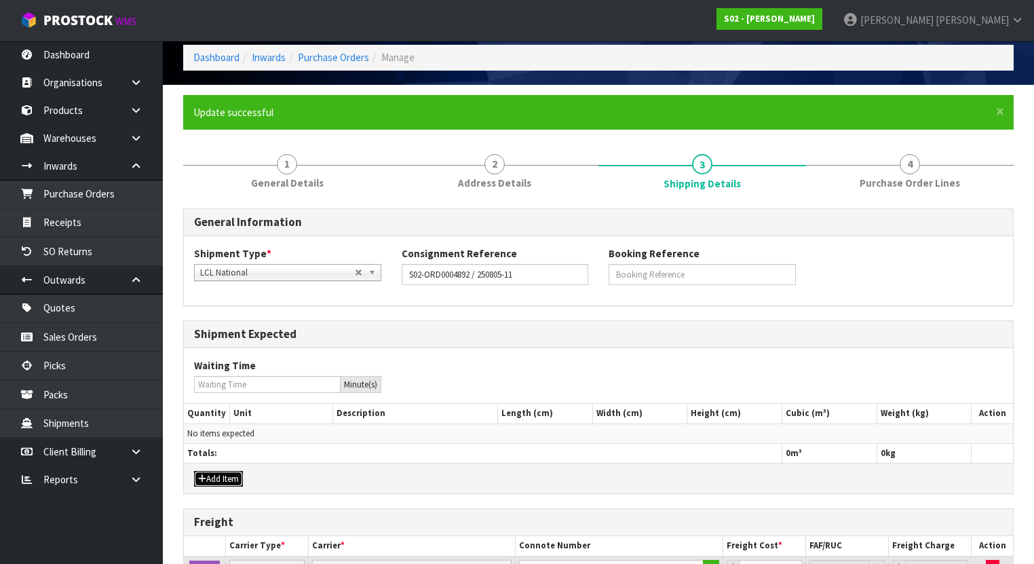
click at [232, 483] on button "Add Item" at bounding box center [218, 479] width 49 height 16
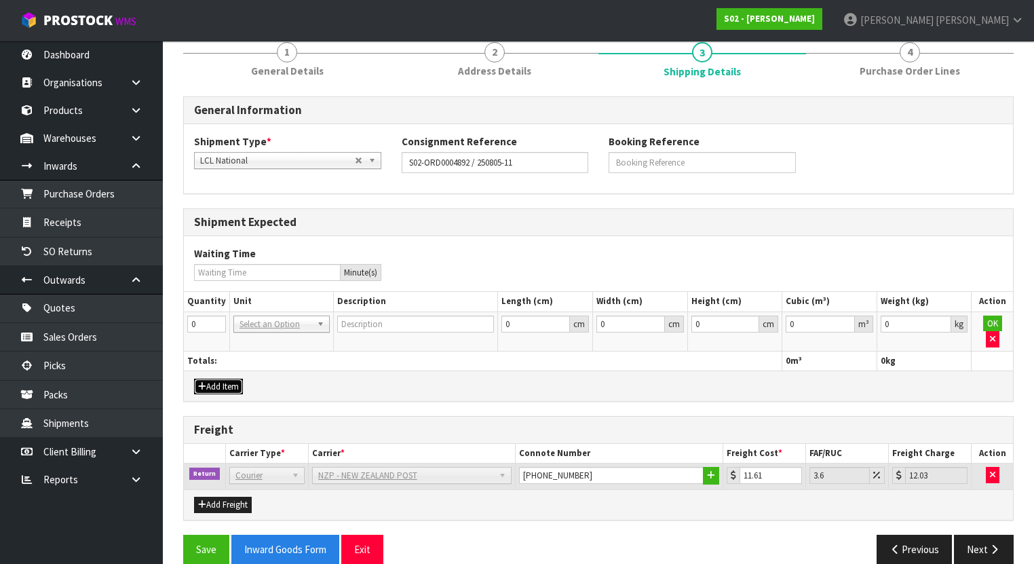
scroll to position [170, 0]
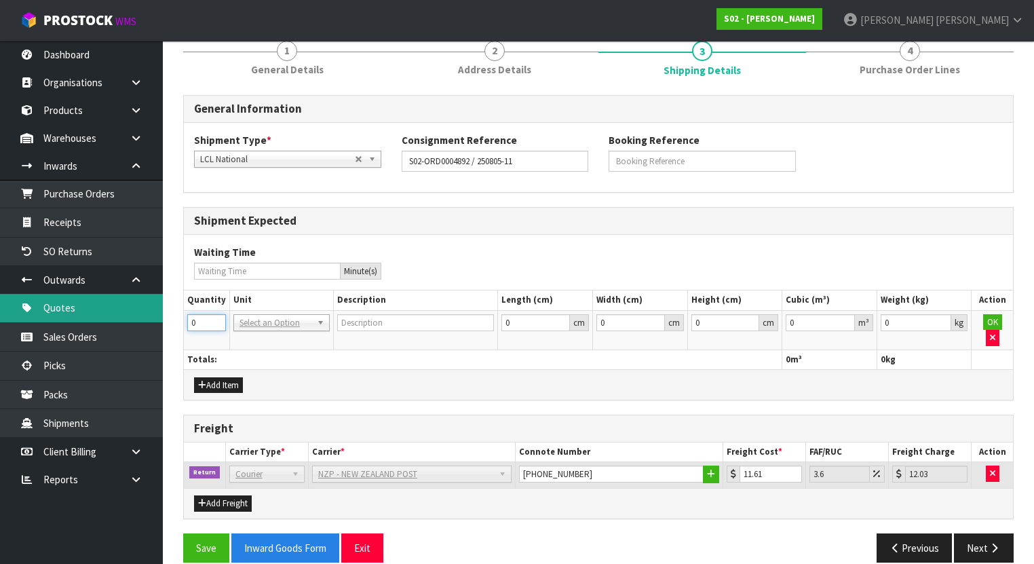
drag, startPoint x: 198, startPoint y: 317, endPoint x: 126, endPoint y: 320, distance: 72.6
click at [126, 320] on body "Toggle navigation ProStock WMS S02 - YINGMEI HAO Michael Drugan Logout Dashboar…" at bounding box center [517, 112] width 1034 height 564
type input "1"
drag, startPoint x: 301, startPoint y: 360, endPoint x: 296, endPoint y: 336, distance: 23.7
click at [301, 369] on div "Add Item" at bounding box center [598, 384] width 829 height 31
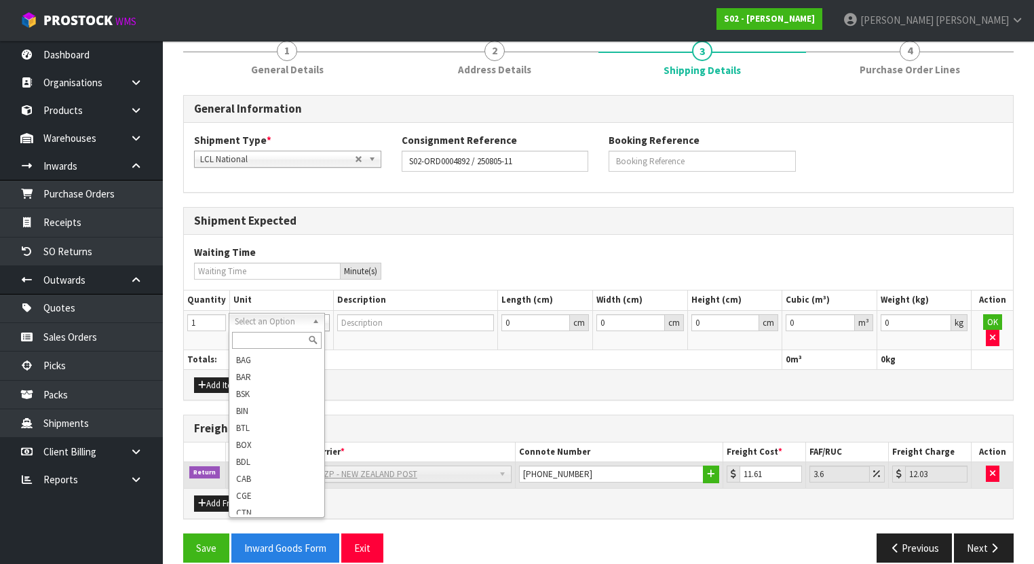
click at [270, 340] on input "text" at bounding box center [277, 340] width 90 height 17
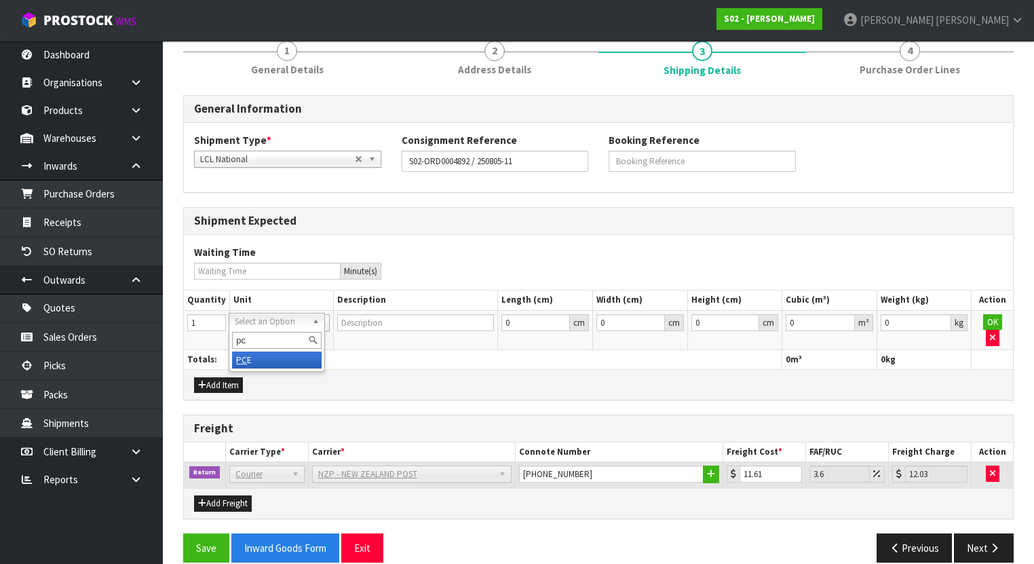
type input "pc"
type input "PIECE"
click at [442, 349] on th "Totals:" at bounding box center [483, 359] width 598 height 20
click at [987, 323] on button "OK" at bounding box center [992, 322] width 19 height 16
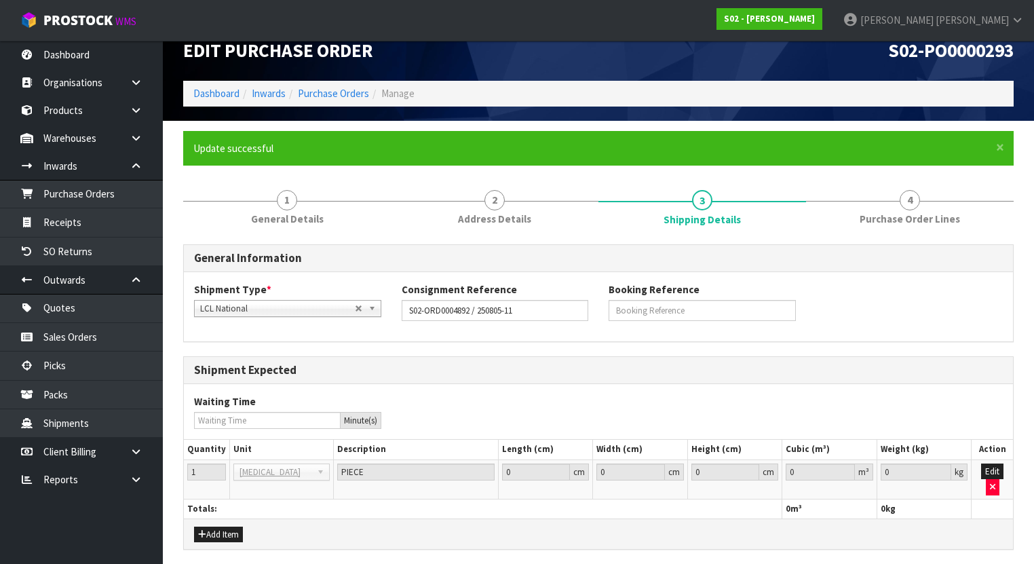
scroll to position [7, 0]
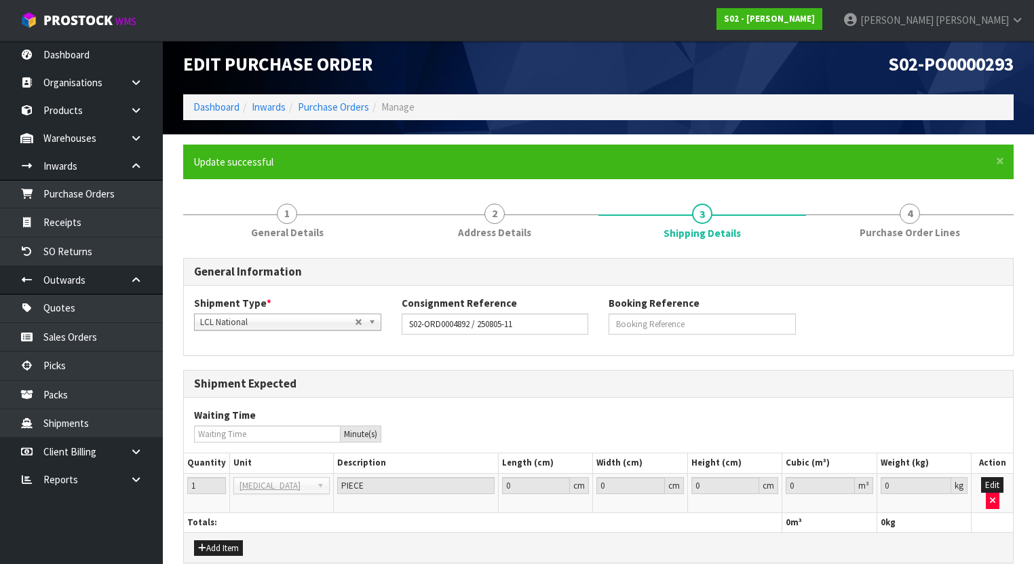
click at [879, 372] on div "Shipment Expected" at bounding box center [598, 383] width 829 height 27
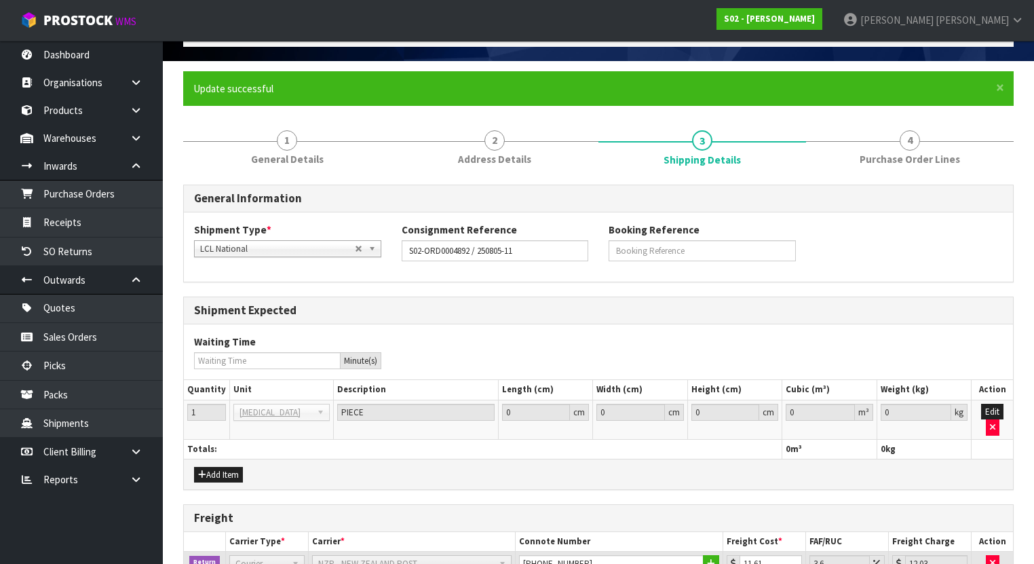
scroll to position [185, 0]
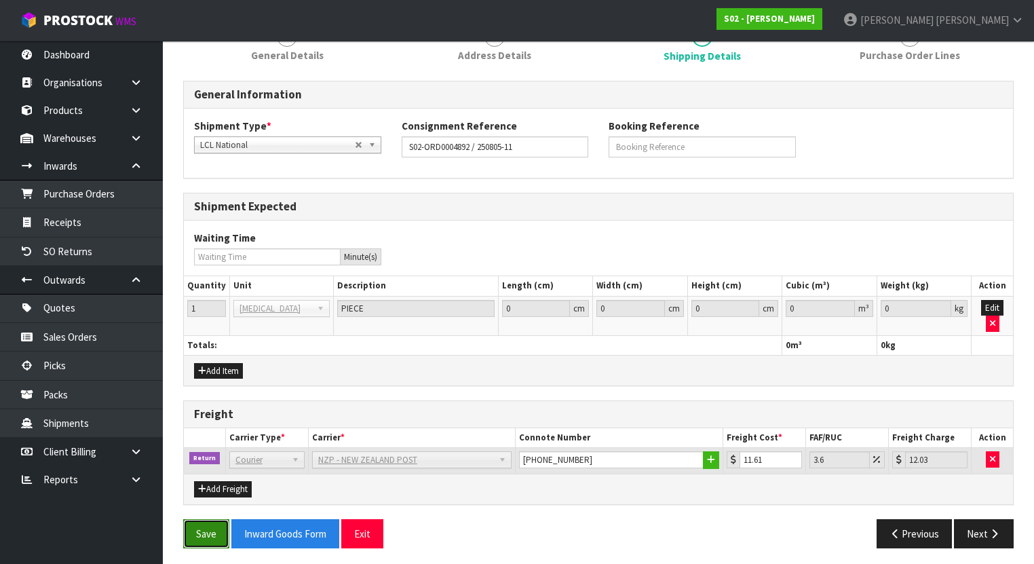
drag, startPoint x: 201, startPoint y: 533, endPoint x: 210, endPoint y: 524, distance: 11.5
click at [202, 533] on button "Save" at bounding box center [206, 533] width 46 height 29
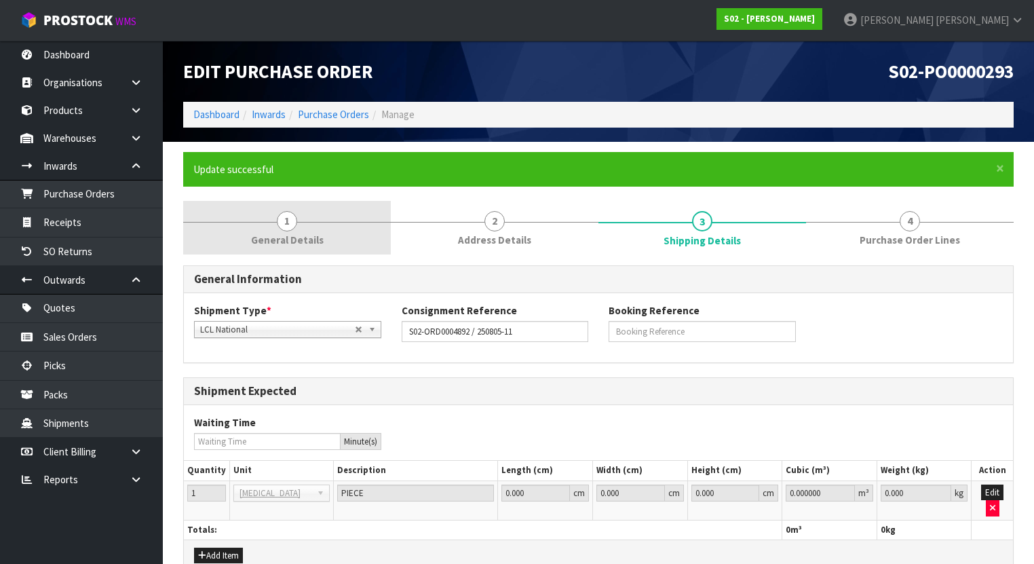
click at [343, 227] on link "1 General Details" at bounding box center [287, 228] width 208 height 54
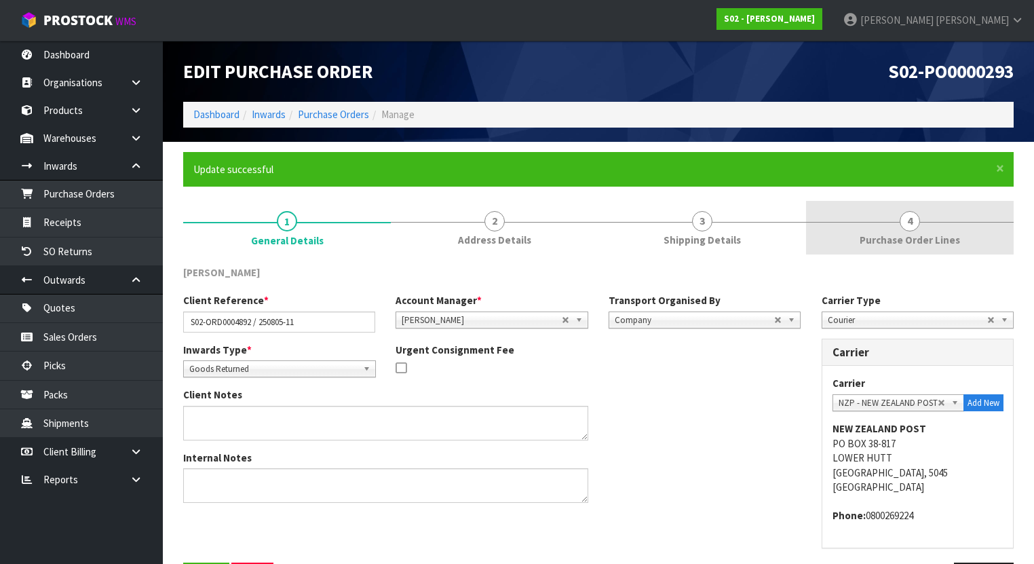
click at [870, 222] on div at bounding box center [910, 222] width 208 height 1
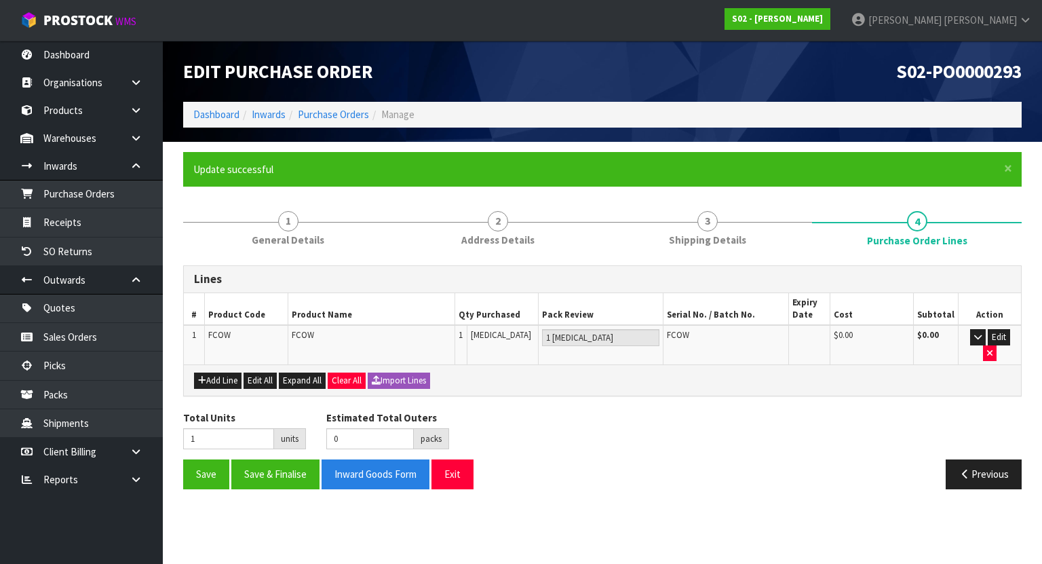
drag, startPoint x: 641, startPoint y: 367, endPoint x: 619, endPoint y: 384, distance: 27.5
click at [640, 372] on div "Add Line Edit All Expand All Clear All Import Lines" at bounding box center [602, 380] width 817 height 16
drag, startPoint x: 597, startPoint y: 398, endPoint x: 568, endPoint y: 407, distance: 30.7
click at [590, 410] on div "Total Units 1 units Estimated Total Outers 0 packs Estimated Total Pallets 0 pa…" at bounding box center [602, 435] width 859 height 50
click at [705, 372] on div "Add Line Edit All Expand All Clear All Import Lines" at bounding box center [602, 380] width 817 height 16
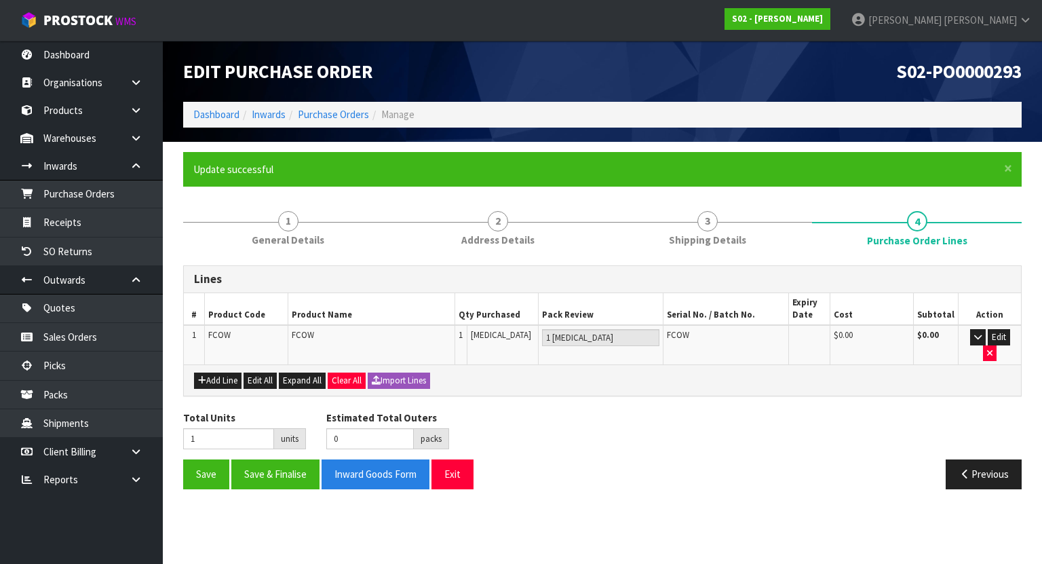
click at [581, 372] on div "Add Line Edit All Expand All Clear All Import Lines" at bounding box center [602, 379] width 837 height 31
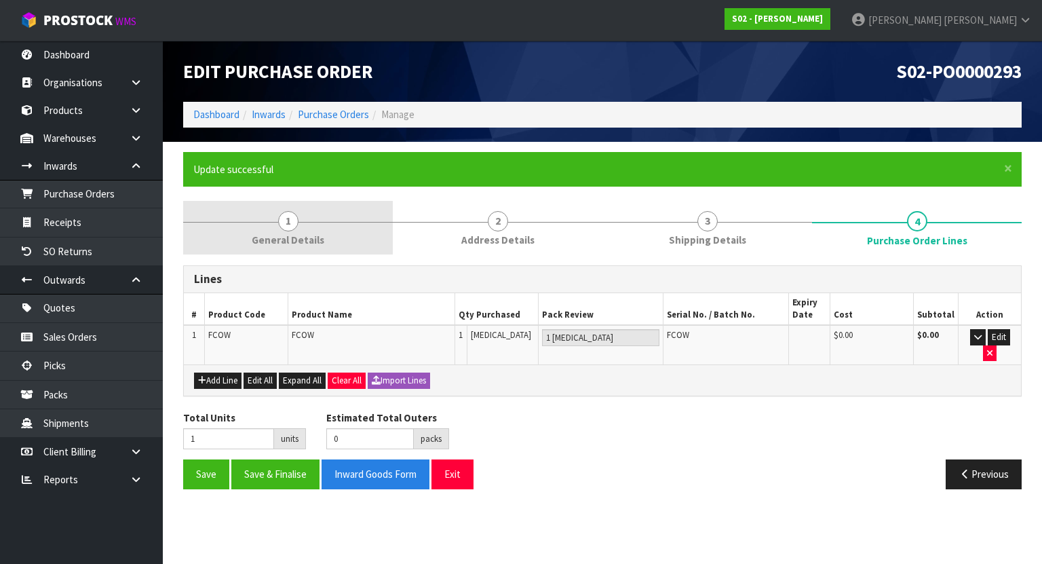
click at [333, 243] on link "1 General Details" at bounding box center [288, 228] width 210 height 54
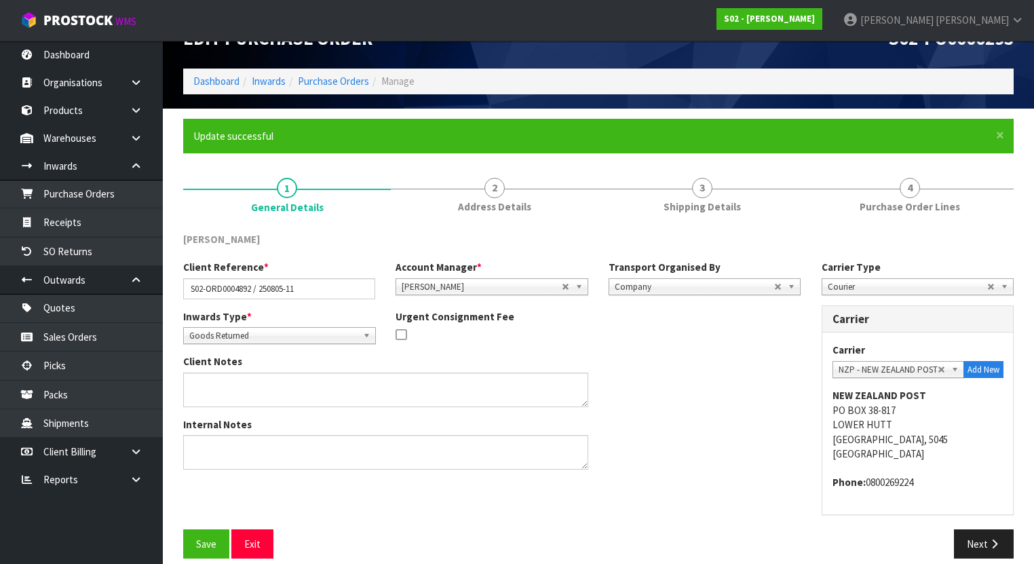
scroll to position [47, 0]
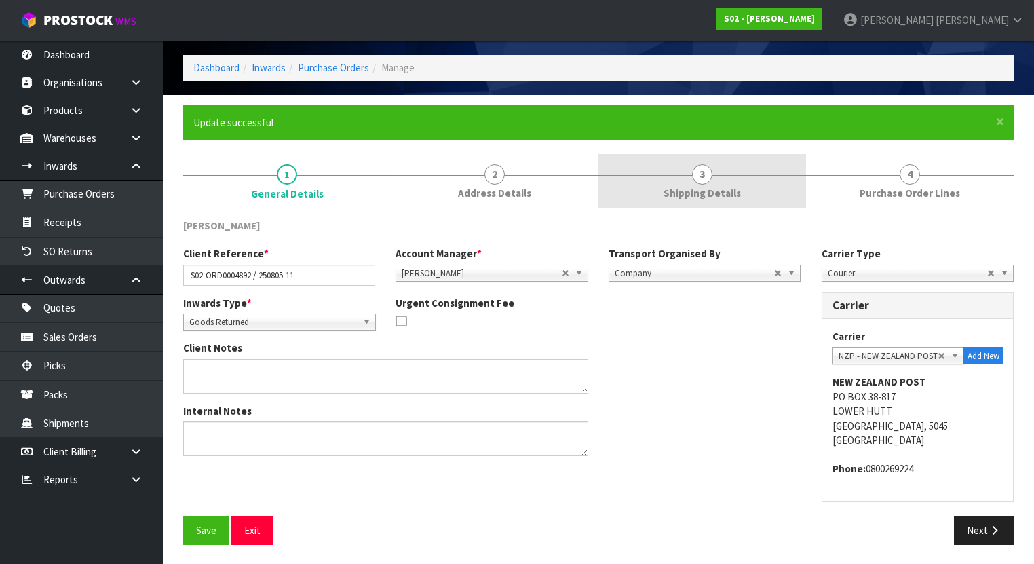
drag, startPoint x: 597, startPoint y: 204, endPoint x: 662, endPoint y: 201, distance: 65.2
click at [597, 204] on link "2 Address Details" at bounding box center [495, 181] width 208 height 54
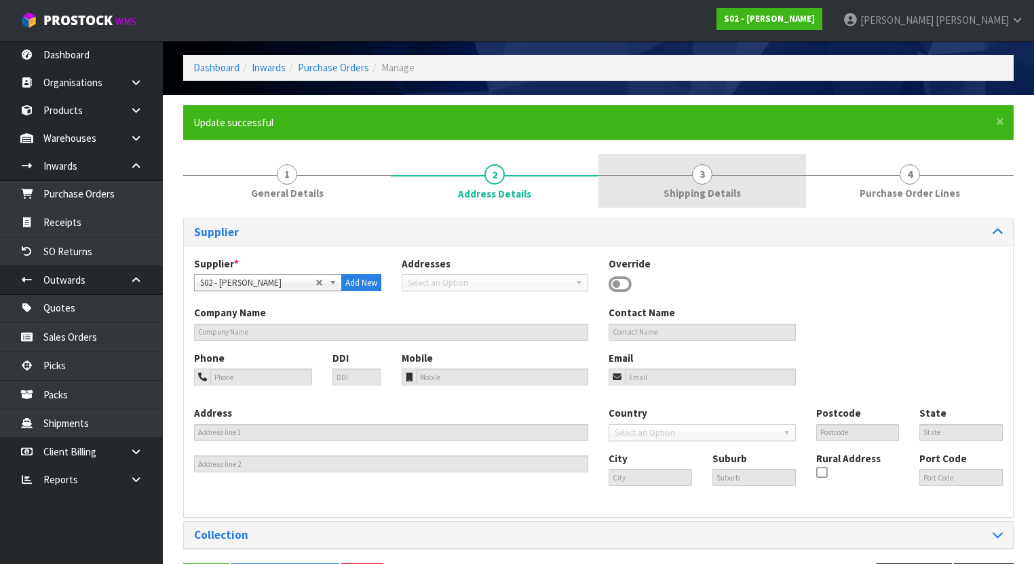
click at [666, 204] on link "3 Shipping Details" at bounding box center [702, 181] width 208 height 54
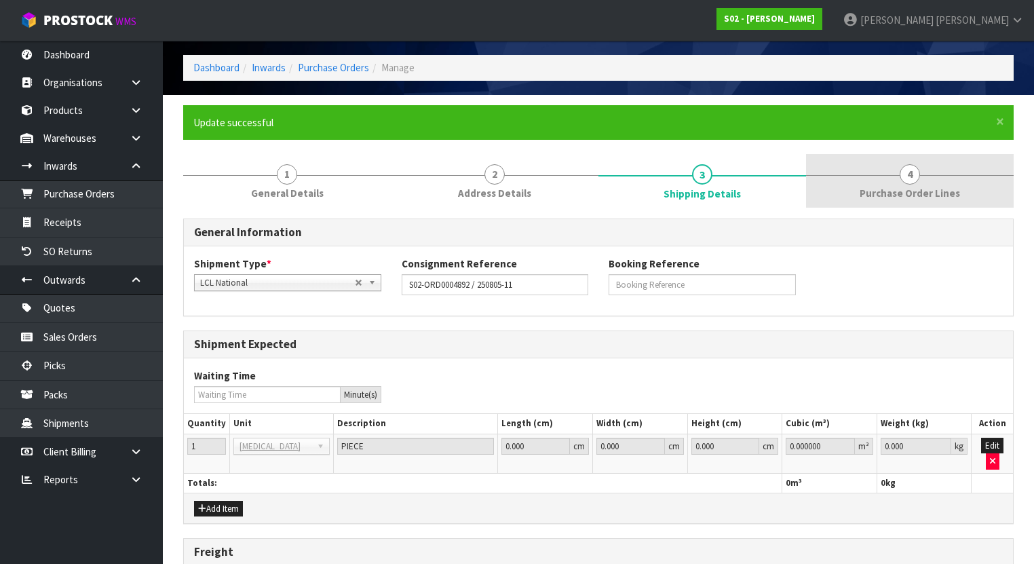
click at [857, 189] on link "4 Purchase Order Lines" at bounding box center [910, 181] width 208 height 54
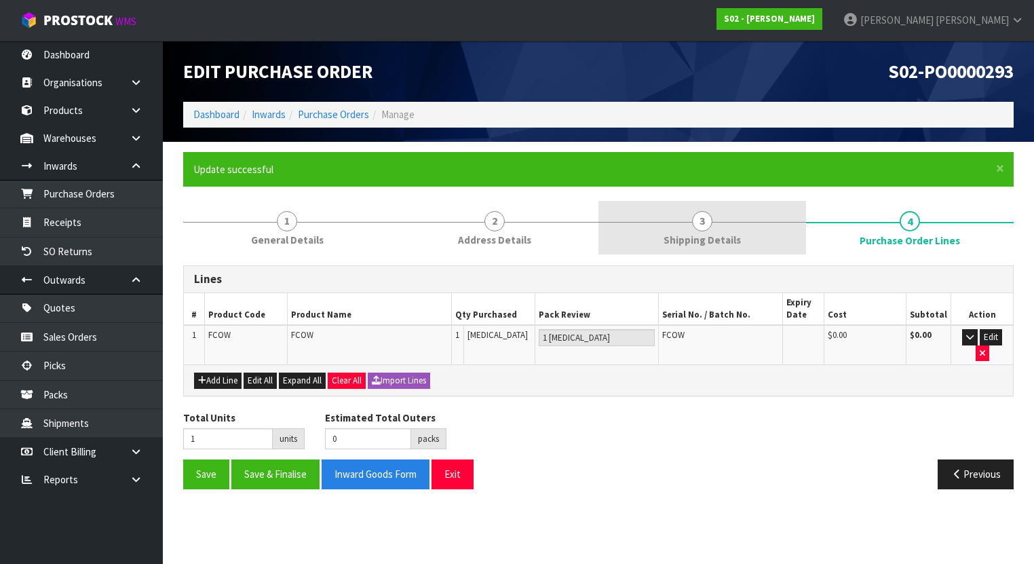
scroll to position [0, 0]
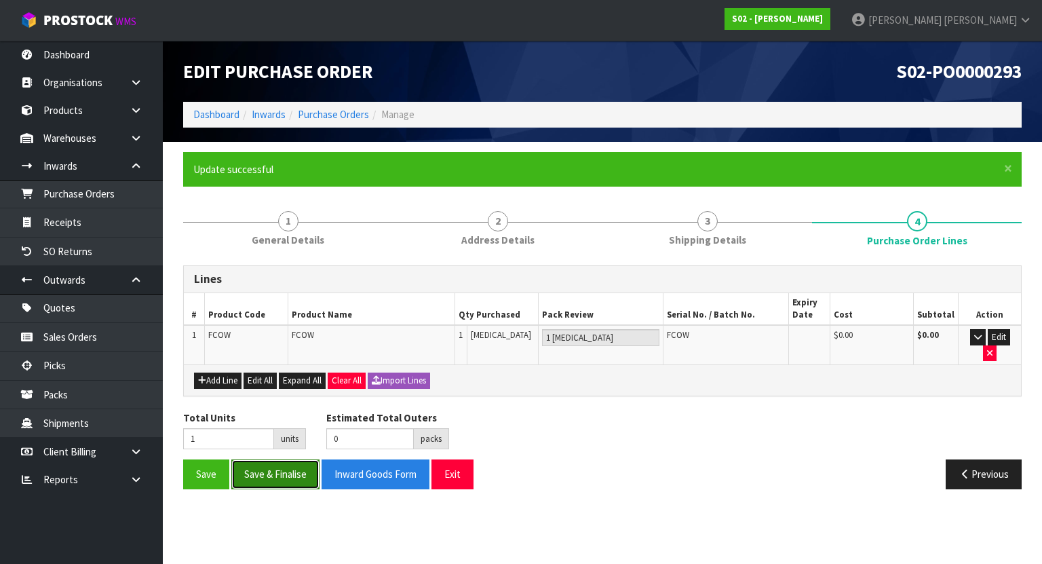
click at [271, 459] on button "Save & Finalise" at bounding box center [275, 473] width 88 height 29
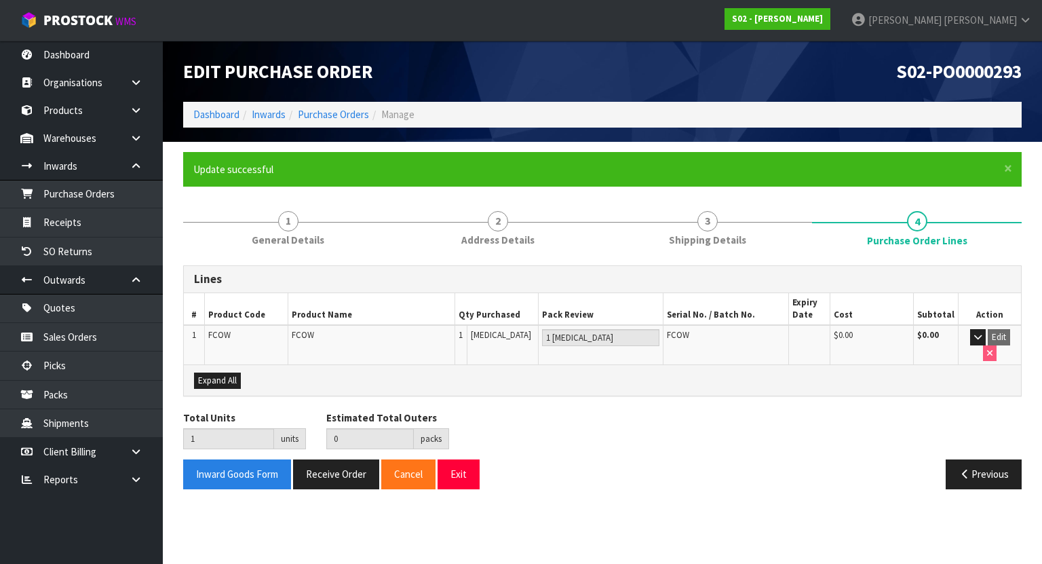
click at [654, 410] on div "Total Units 1 units Estimated Total Outers 0 packs Estimated Total Pallets 0 pa…" at bounding box center [602, 435] width 859 height 50
drag, startPoint x: 336, startPoint y: 461, endPoint x: 344, endPoint y: 461, distance: 7.5
click at [336, 461] on button "Receive Order" at bounding box center [336, 473] width 86 height 29
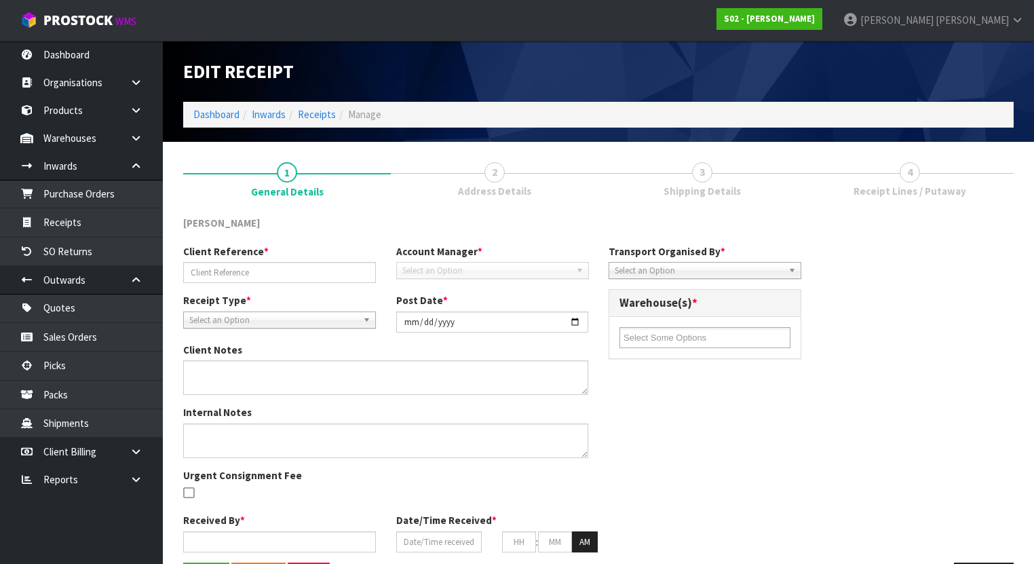
type input "S02-ORD0004892 / 250805-11"
type input "2025-08-20"
type input "Michael Drugan"
type input "20/08/2025"
type input "08"
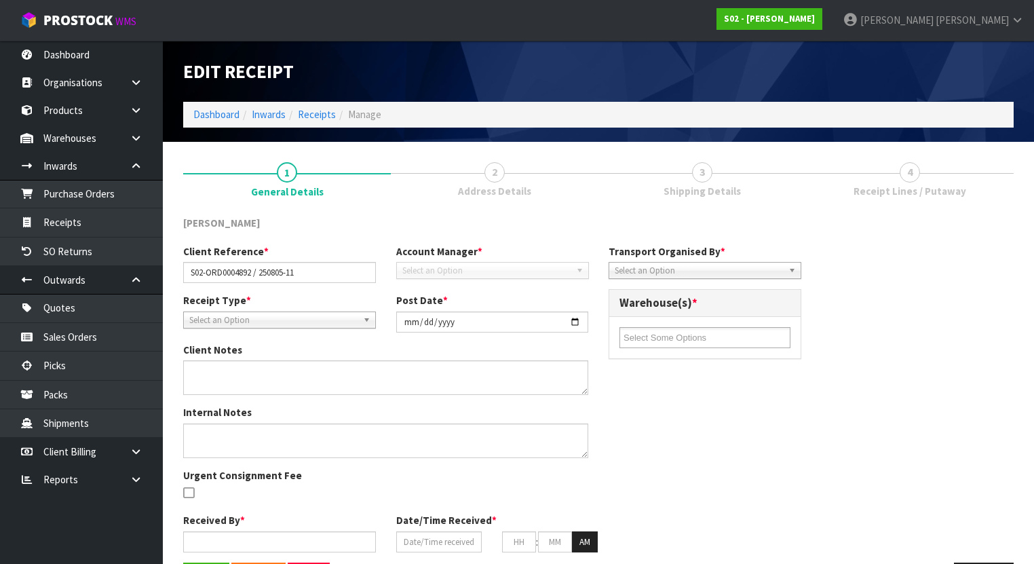
type input "32"
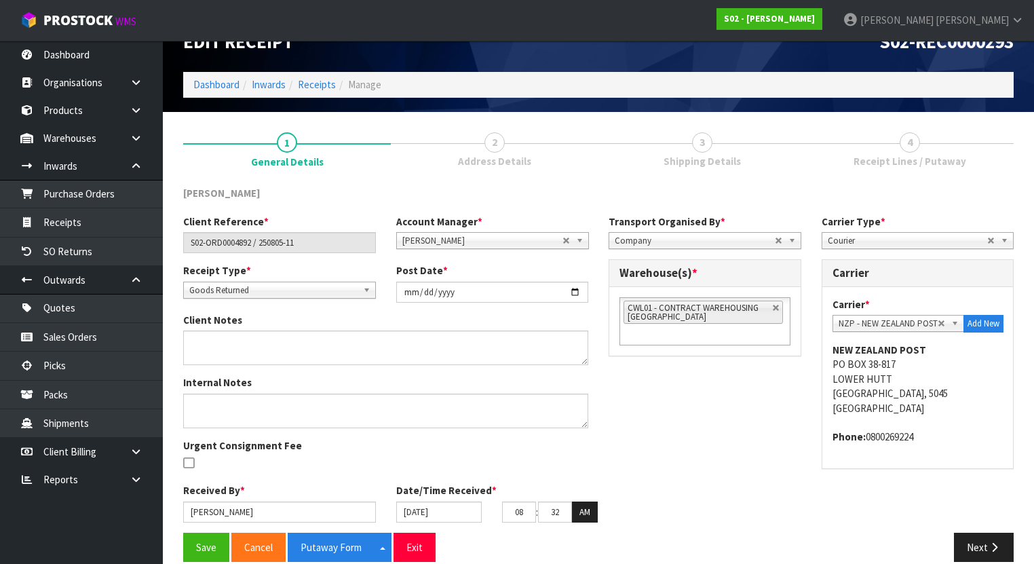
scroll to position [46, 0]
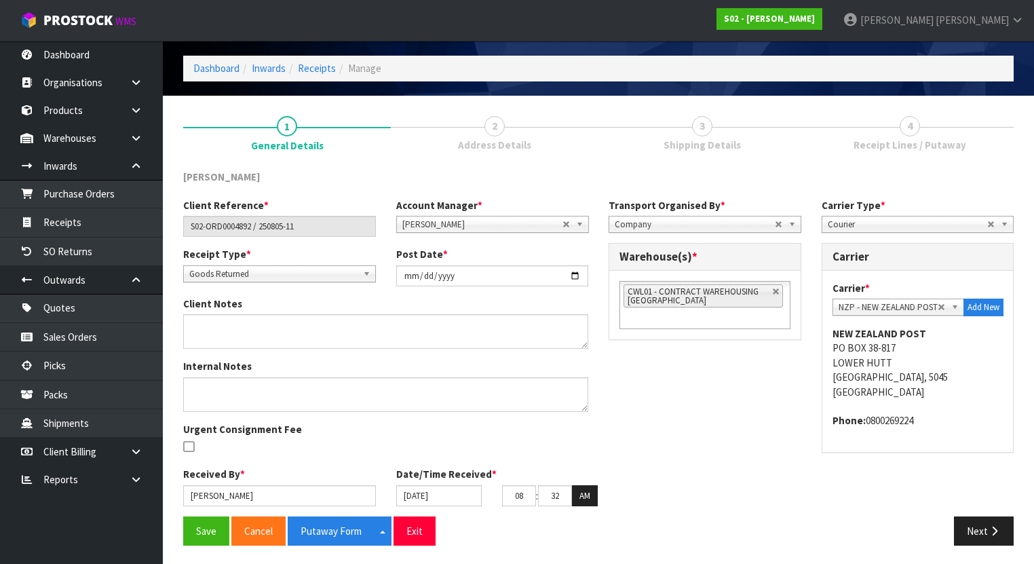
click at [744, 364] on div "Client Reference * S02-ORD0004892 / 250805-11 Account Manager * Zubair Moolla R…" at bounding box center [598, 357] width 851 height 318
click at [777, 290] on link at bounding box center [776, 292] width 8 height 8
type input "Select Some Options"
click at [720, 293] on input "text" at bounding box center [673, 291] width 100 height 17
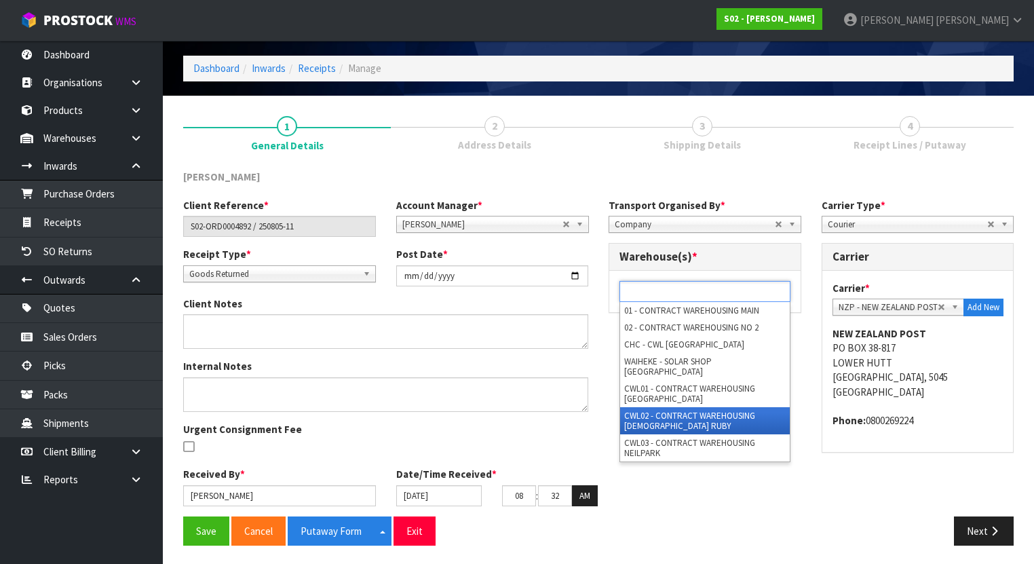
click at [698, 407] on li "CWL02 - CONTRACT WAREHOUSING LADY RUBY" at bounding box center [705, 420] width 170 height 27
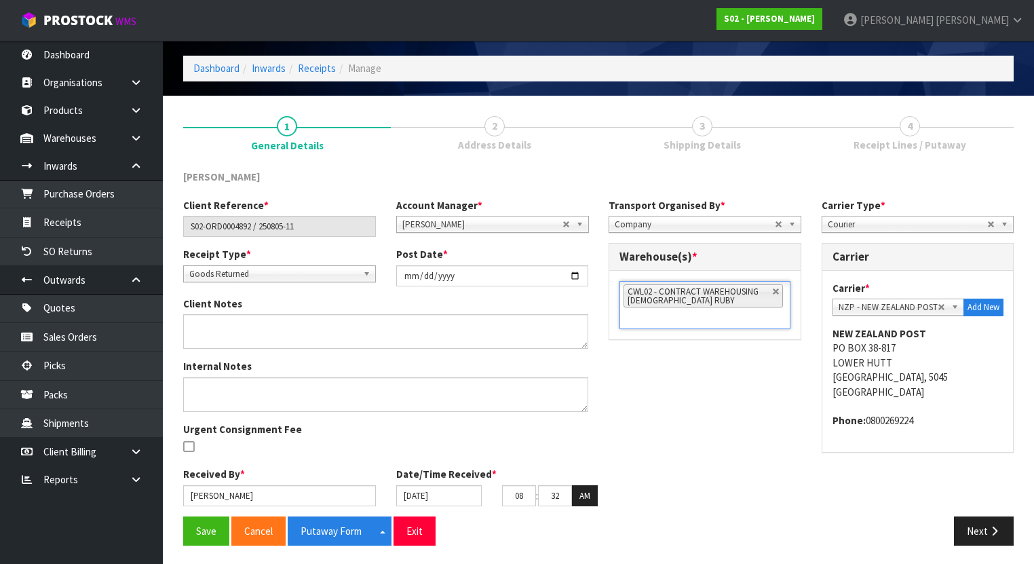
drag, startPoint x: 676, startPoint y: 404, endPoint x: 549, endPoint y: 402, distance: 126.2
click at [665, 404] on div "Client Reference * S02-ORD0004892 / 250805-11 Account Manager * Zubair Moolla R…" at bounding box center [598, 357] width 851 height 318
click at [195, 528] on button "Save" at bounding box center [206, 530] width 46 height 29
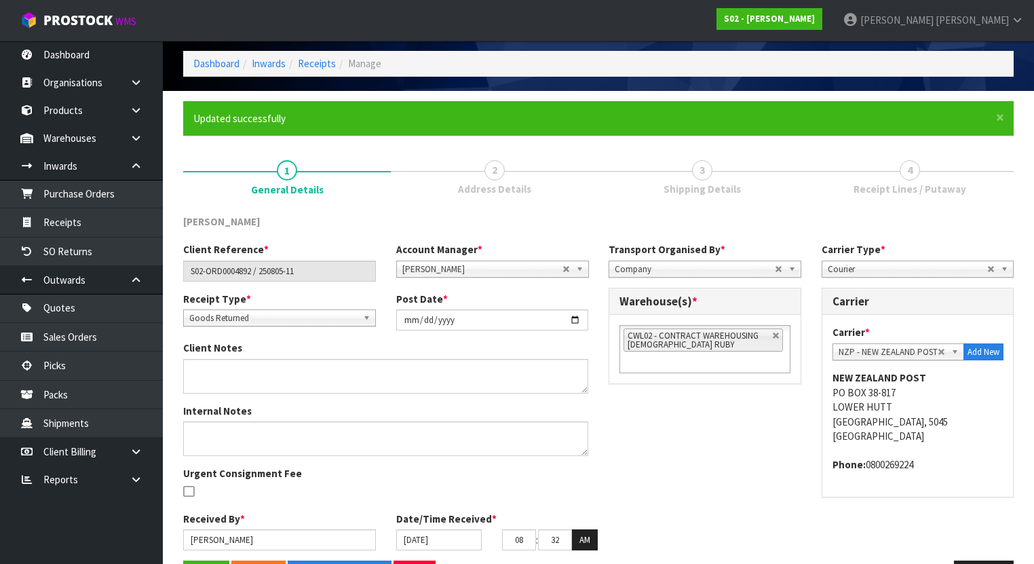
scroll to position [95, 0]
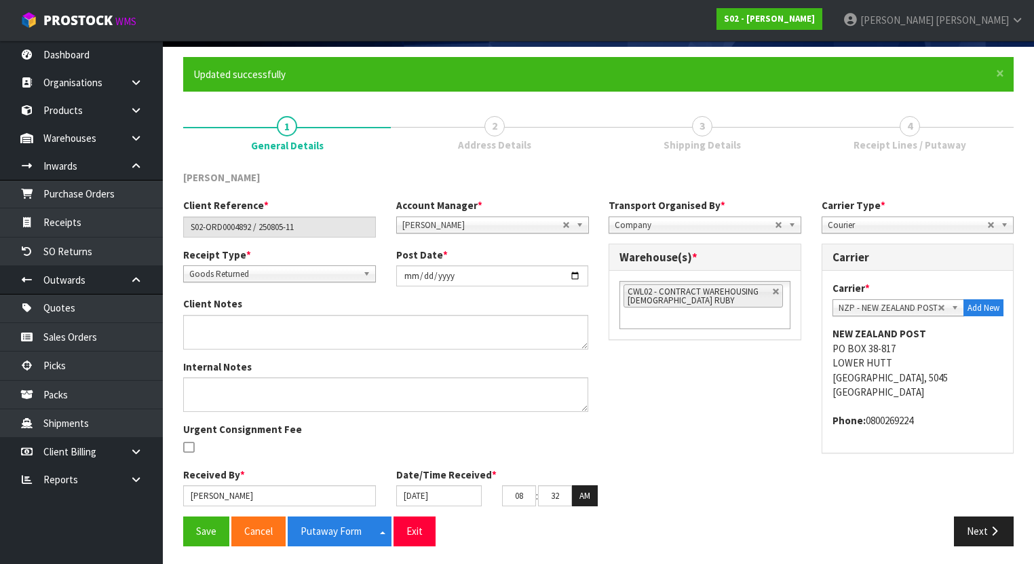
click at [409, 447] on div "Internal Notes Urgent Consignment Fee" at bounding box center [385, 414] width 425 height 108
click at [336, 530] on button "Putaway Form" at bounding box center [331, 530] width 87 height 29
click at [472, 168] on div "YINGMEI HAO Client Reference * S02-ORD0004892 / 250805-11 Account Manager * Zub…" at bounding box center [598, 358] width 830 height 396
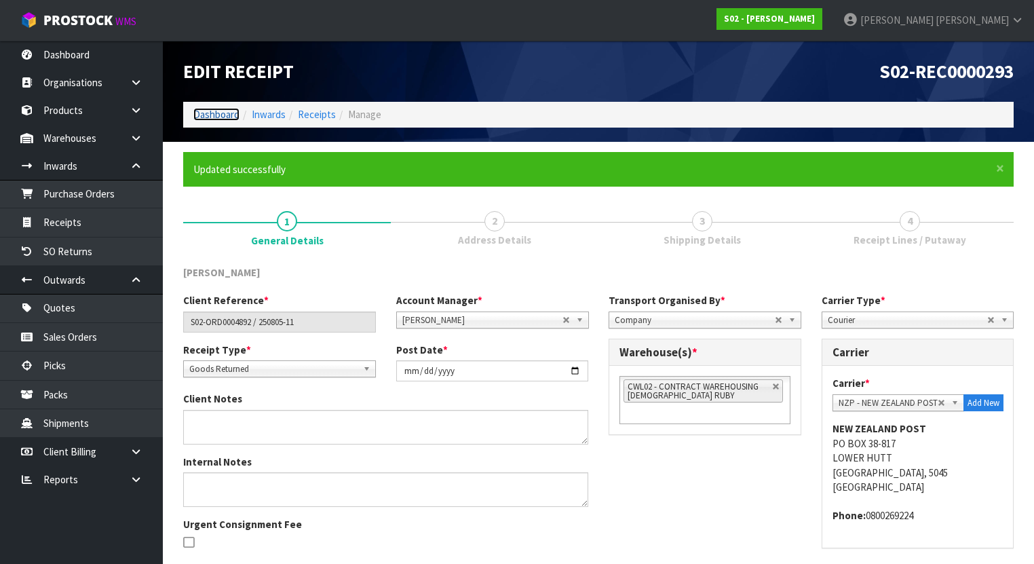
click at [225, 117] on link "Dashboard" at bounding box center [216, 114] width 46 height 13
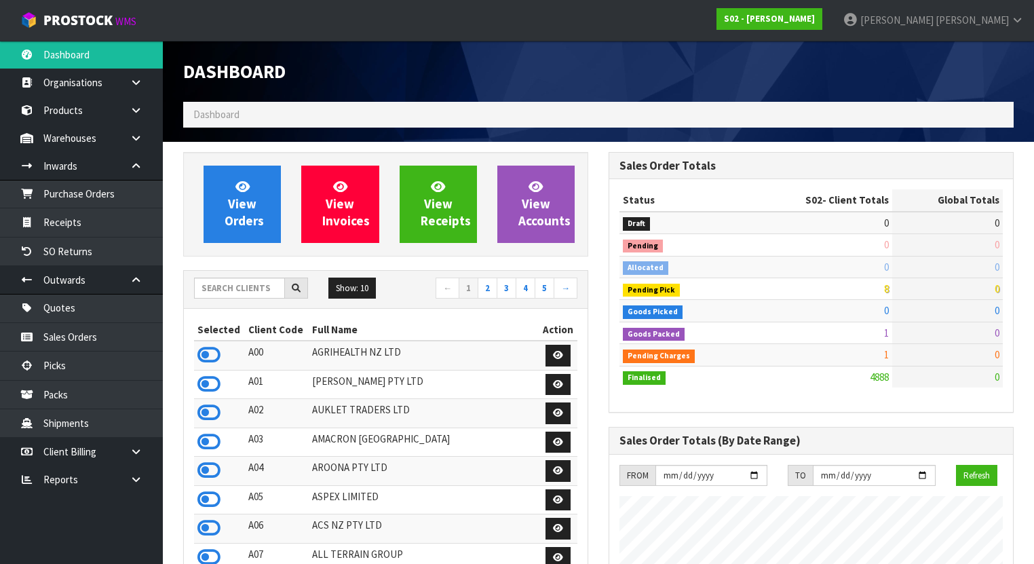
scroll to position [1067, 425]
click at [233, 288] on input "text" at bounding box center [239, 287] width 91 height 21
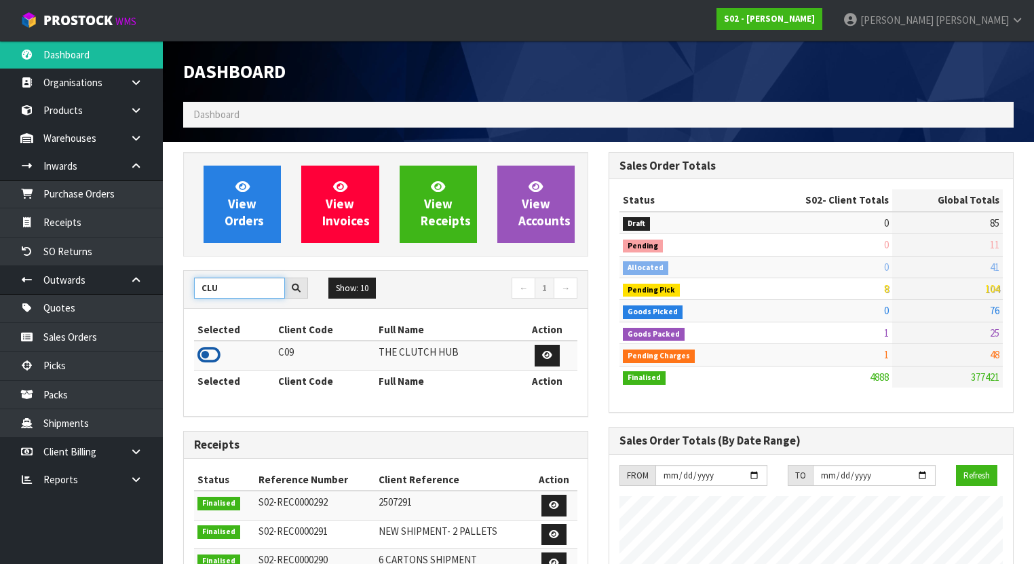
type input "CLU"
click at [214, 354] on icon at bounding box center [208, 355] width 23 height 20
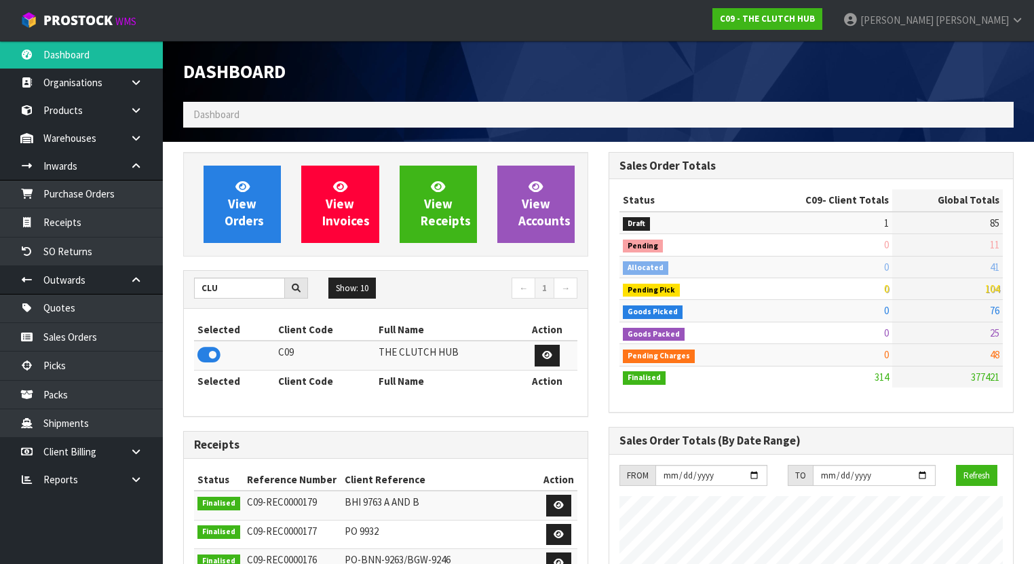
scroll to position [1154, 425]
click at [140, 146] on link at bounding box center [140, 138] width 43 height 28
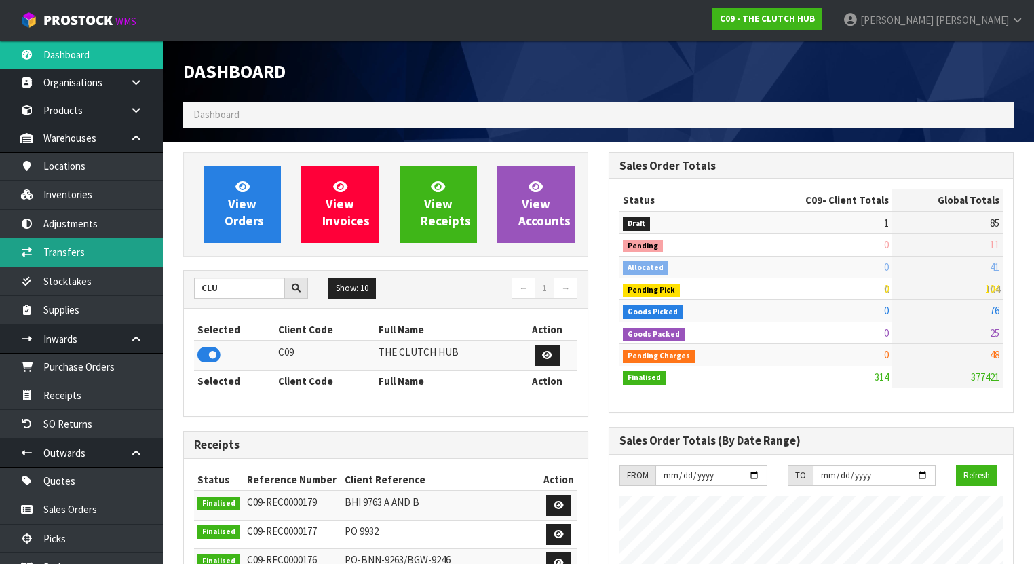
click at [104, 254] on link "Transfers" at bounding box center [81, 252] width 163 height 28
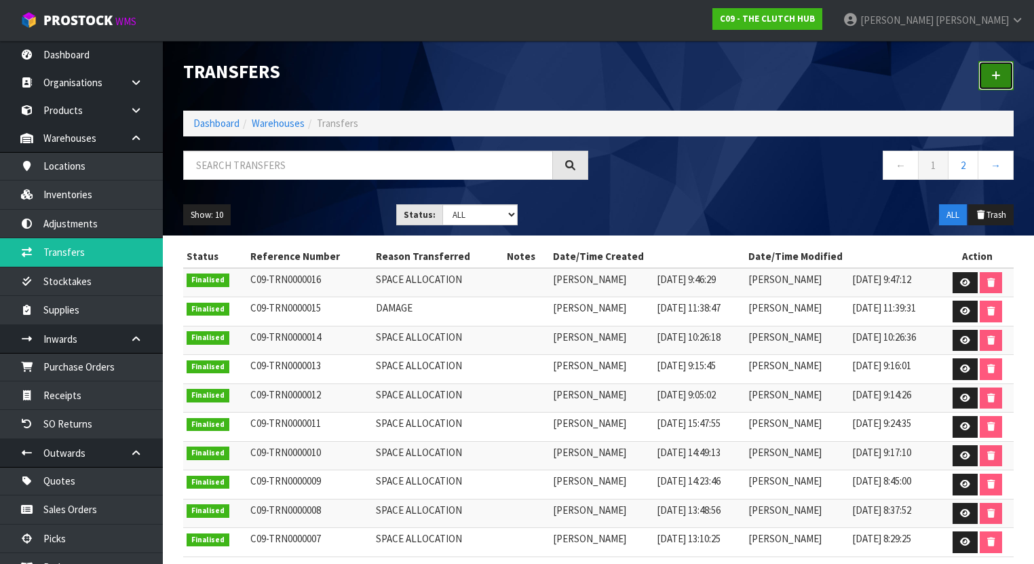
click at [1011, 73] on link at bounding box center [995, 75] width 35 height 29
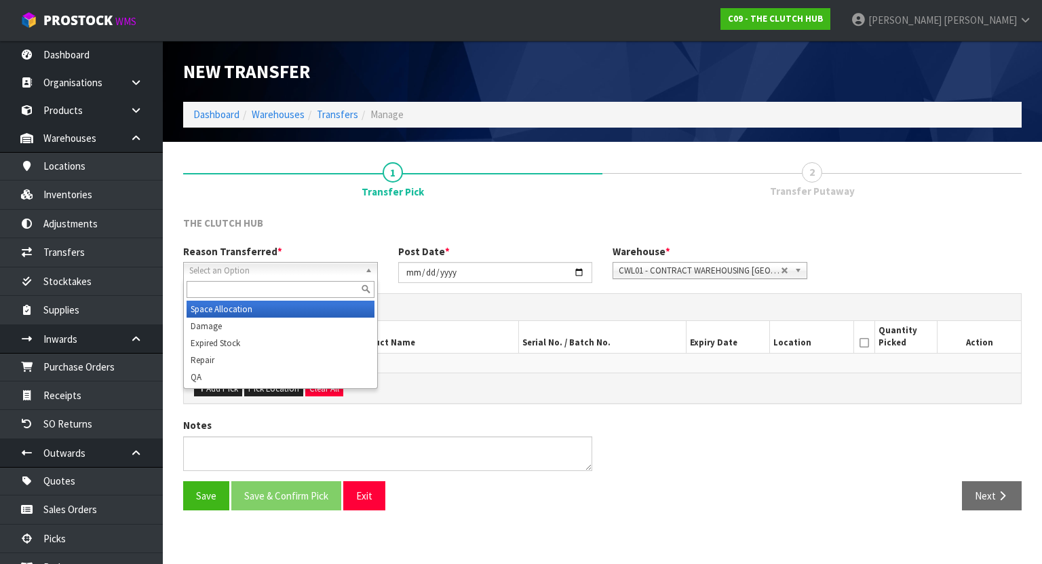
click at [236, 269] on span "Select an Option" at bounding box center [274, 271] width 170 height 16
click at [228, 309] on li "Space Allocation" at bounding box center [281, 309] width 188 height 17
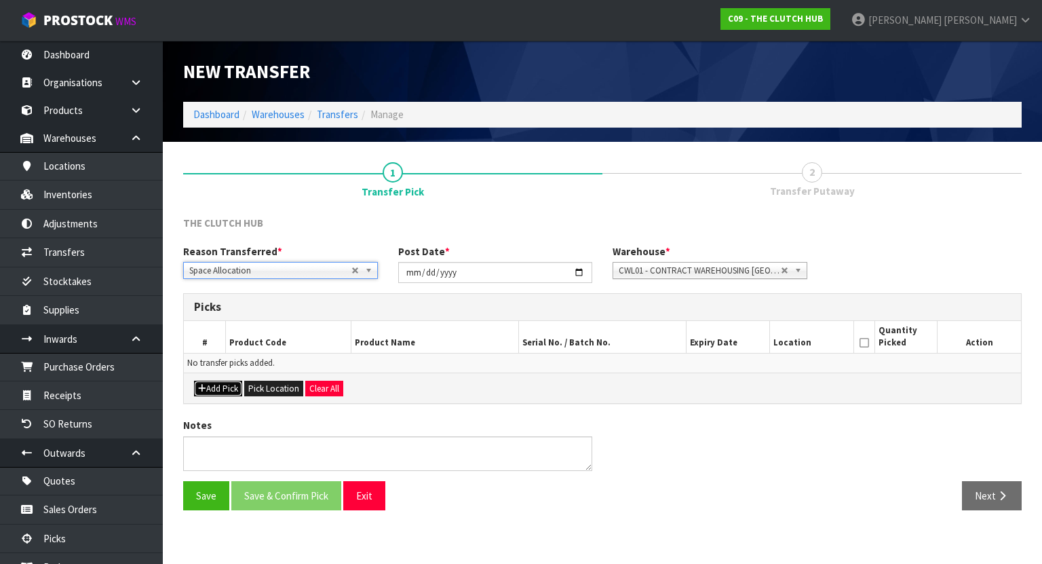
click at [225, 388] on button "Add Pick" at bounding box center [218, 389] width 48 height 16
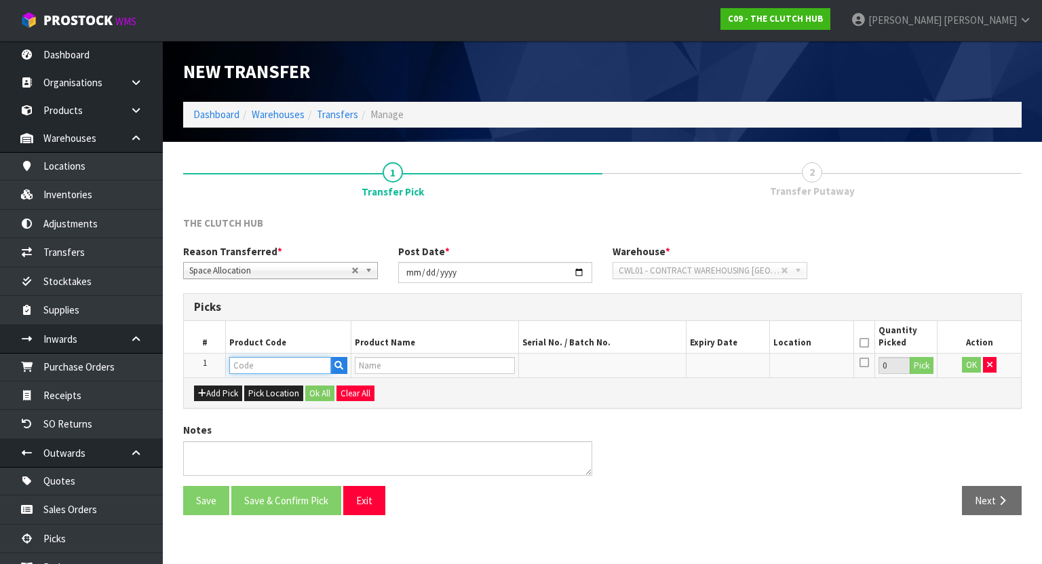
click at [237, 366] on input "text" at bounding box center [280, 365] width 102 height 17
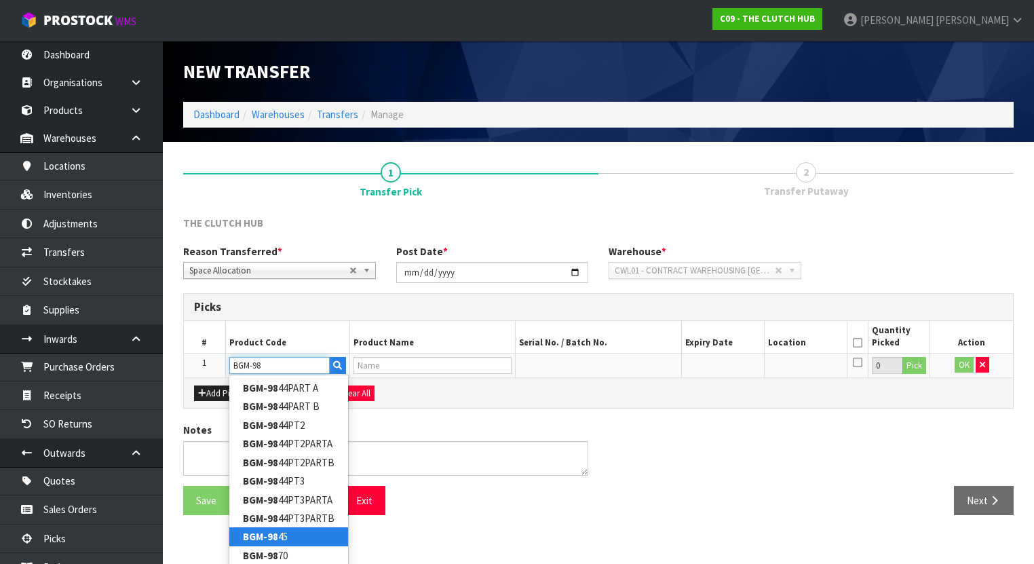
type input "BGM-98"
click at [266, 540] on strong "BGM-98" at bounding box center [260, 536] width 35 height 13
type input "BGM-9845"
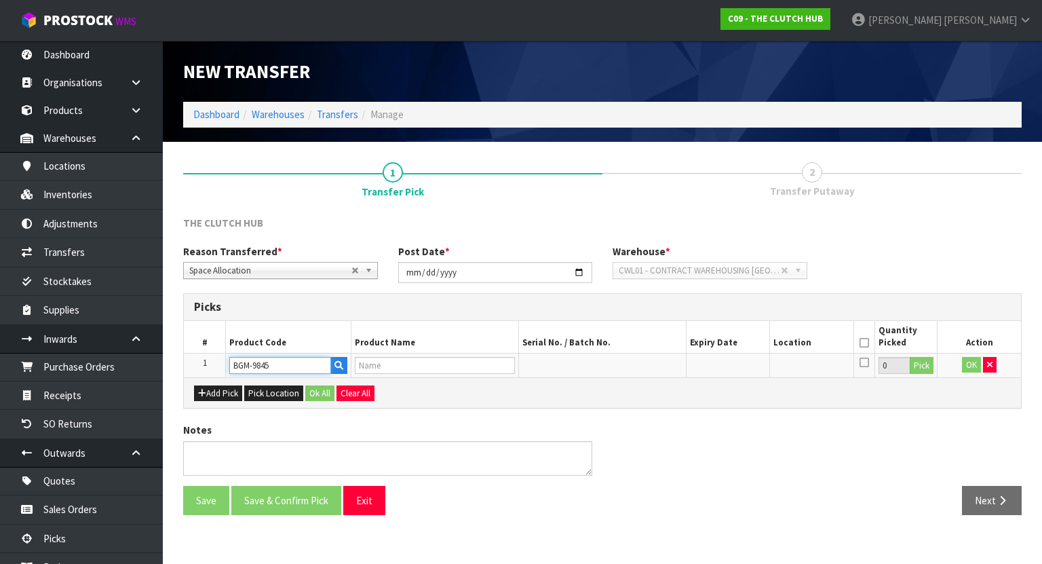
type input "BLUSTEELE SURVIVOR HEAVY DUTY CLUTCH KIT"
click at [228, 393] on button "Add Pick" at bounding box center [218, 393] width 48 height 16
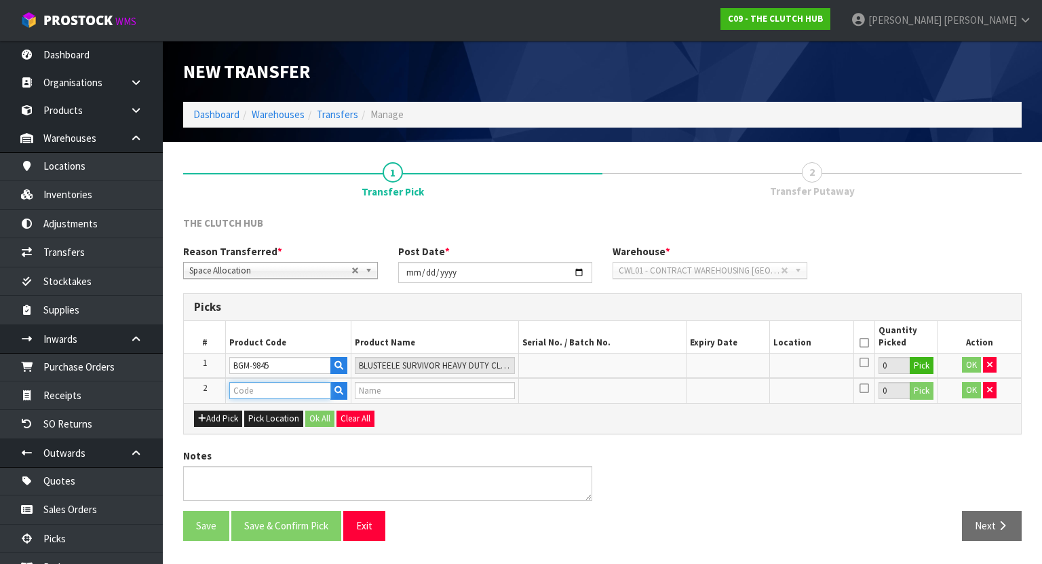
click at [233, 392] on input "text" at bounding box center [280, 390] width 102 height 17
type input "BGW"
click at [279, 410] on link "BGW -9246" at bounding box center [283, 413] width 107 height 18
type input "BGW-9246"
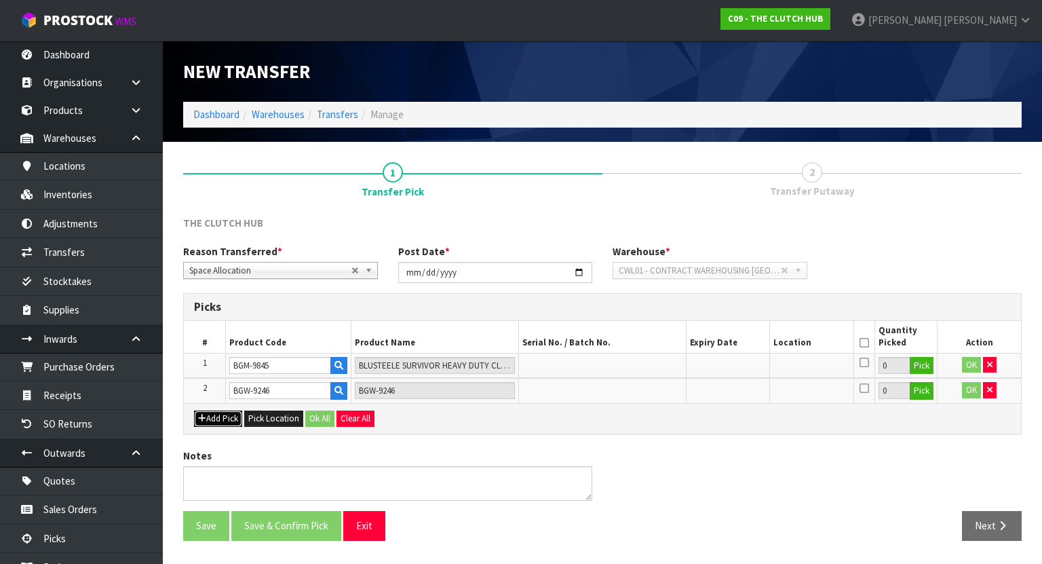
click at [218, 420] on button "Add Pick" at bounding box center [218, 418] width 48 height 16
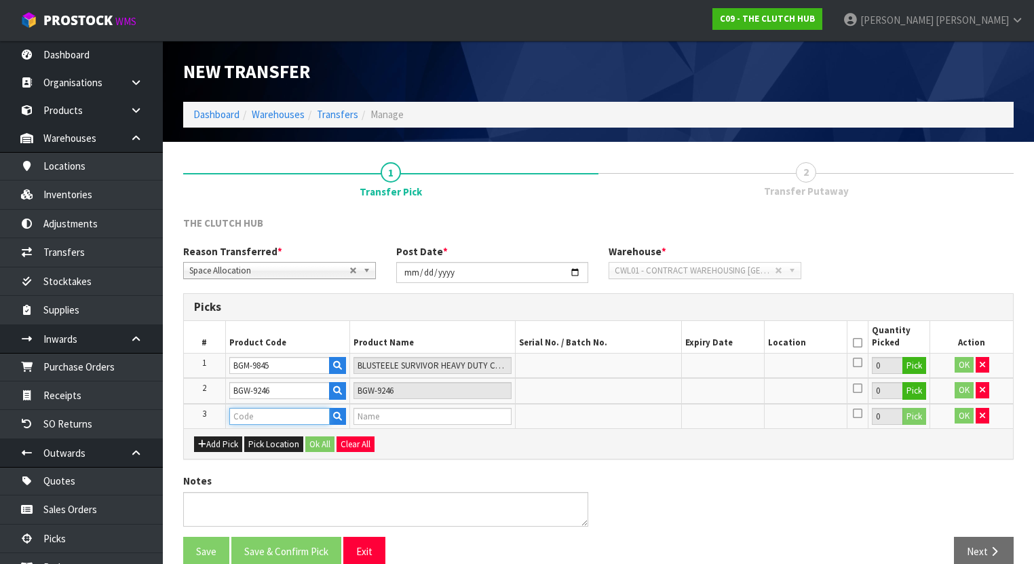
click at [244, 418] on input "text" at bounding box center [279, 416] width 100 height 17
click at [264, 413] on input "BNN-92663" at bounding box center [279, 416] width 100 height 17
type input "BNN-9263"
click at [318, 438] on link "BNN-9263" at bounding box center [282, 437] width 107 height 18
type input "BNN-9263"
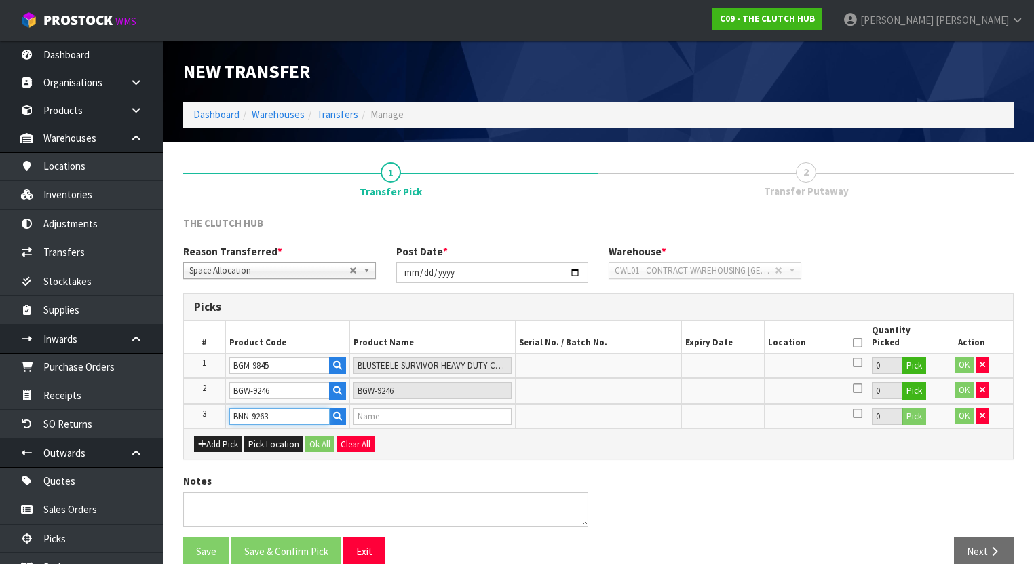
type input "BLUSTEELE HEAVY DUTY CLUTCH KIT"
click at [917, 358] on button "Pick" at bounding box center [914, 366] width 24 height 18
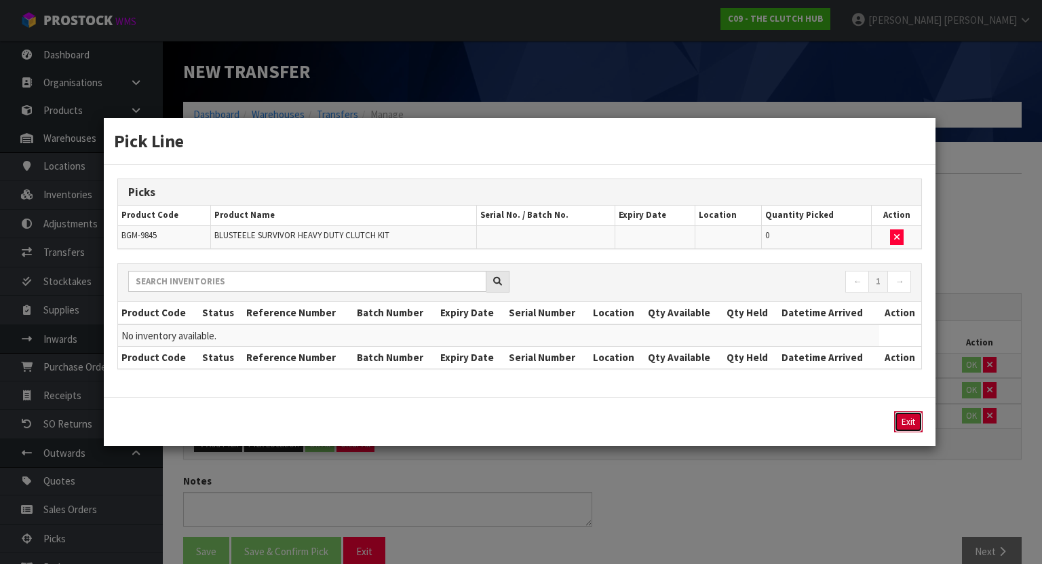
click at [907, 418] on button "Exit" at bounding box center [908, 421] width 28 height 21
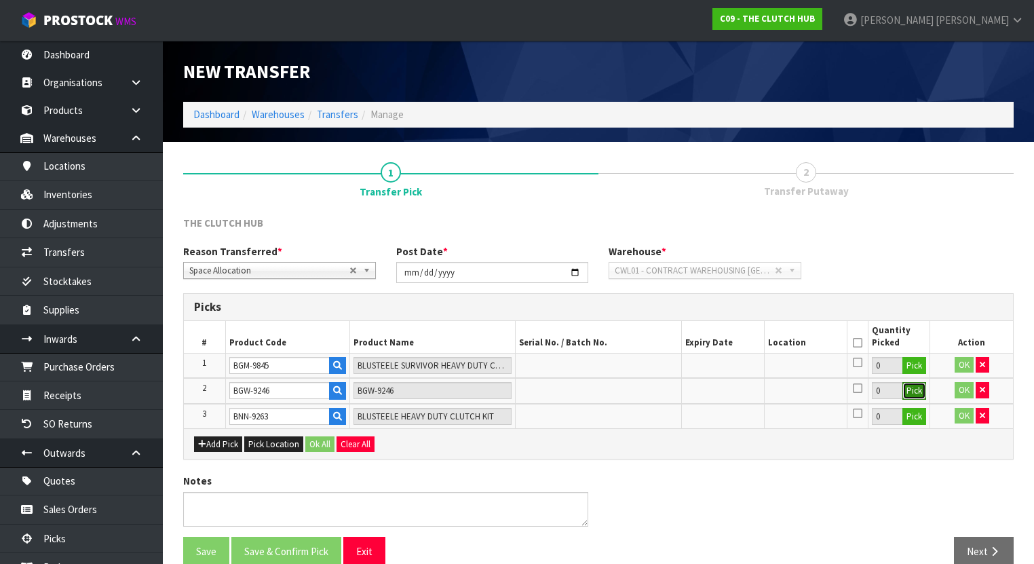
click at [917, 387] on button "Pick" at bounding box center [914, 391] width 24 height 18
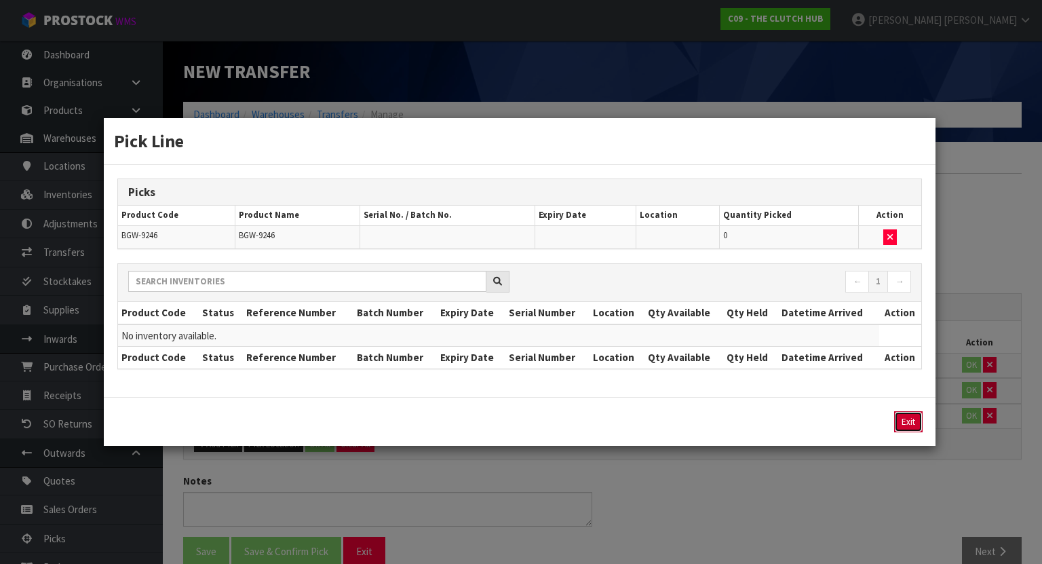
click at [903, 415] on button "Exit" at bounding box center [908, 421] width 28 height 21
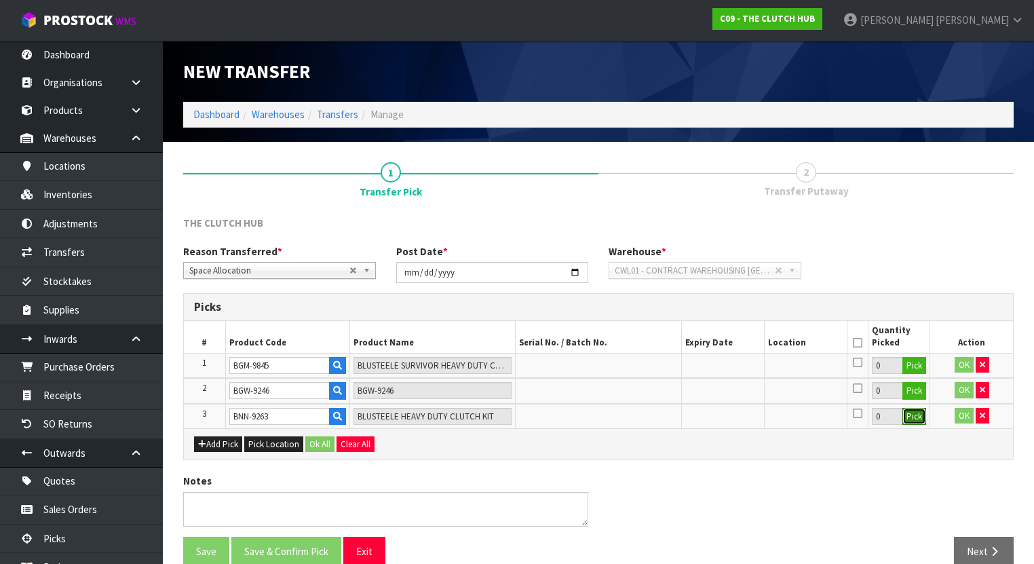
click at [920, 417] on button "Pick" at bounding box center [914, 417] width 24 height 18
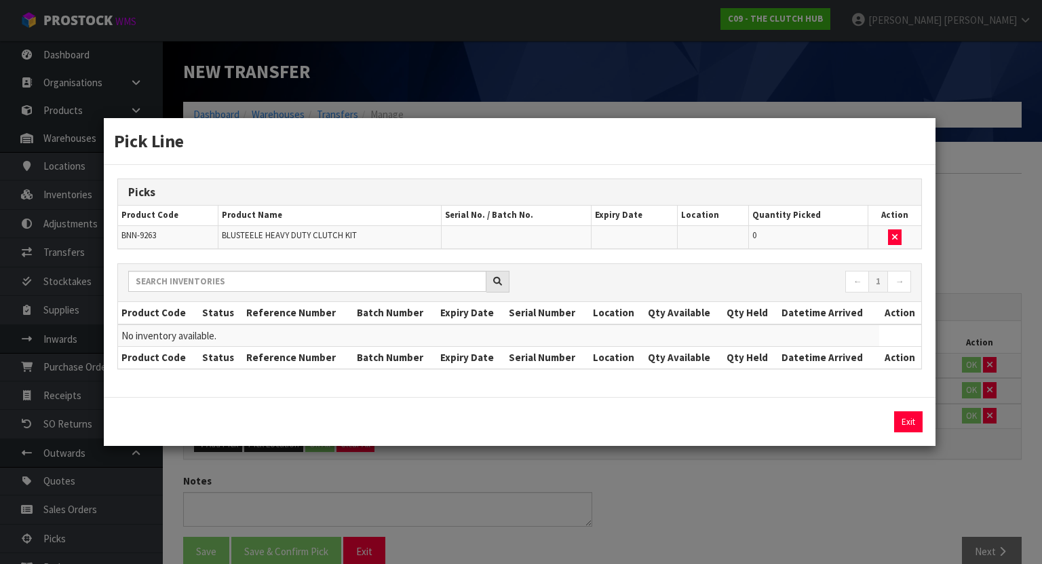
click at [912, 408] on div "Exit" at bounding box center [520, 421] width 832 height 49
click at [899, 241] on button "button" at bounding box center [895, 237] width 14 height 16
click at [892, 233] on icon "button" at bounding box center [894, 237] width 5 height 9
click at [912, 419] on button "Exit" at bounding box center [908, 421] width 28 height 21
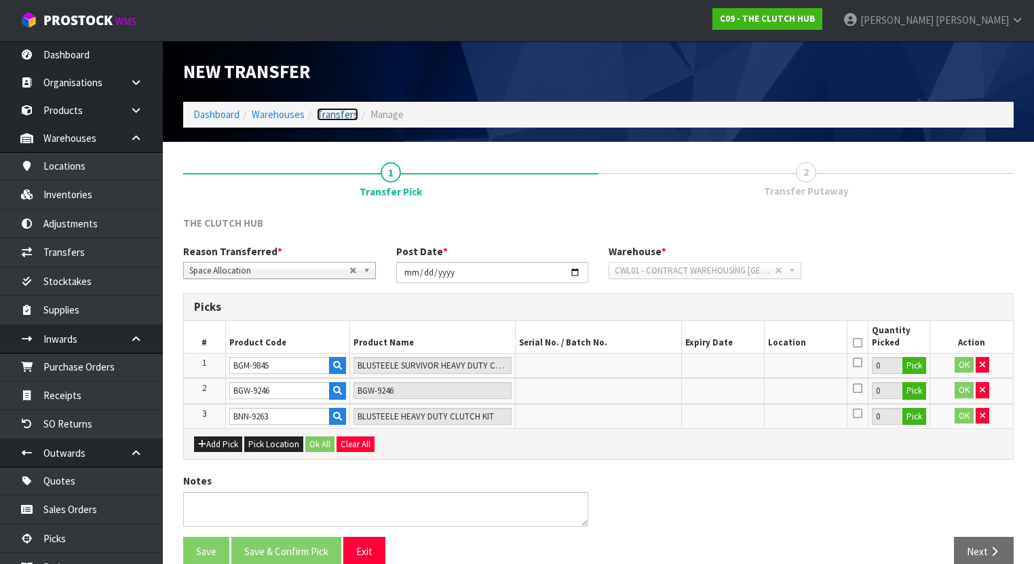
click at [342, 117] on link "Transfers" at bounding box center [337, 114] width 41 height 13
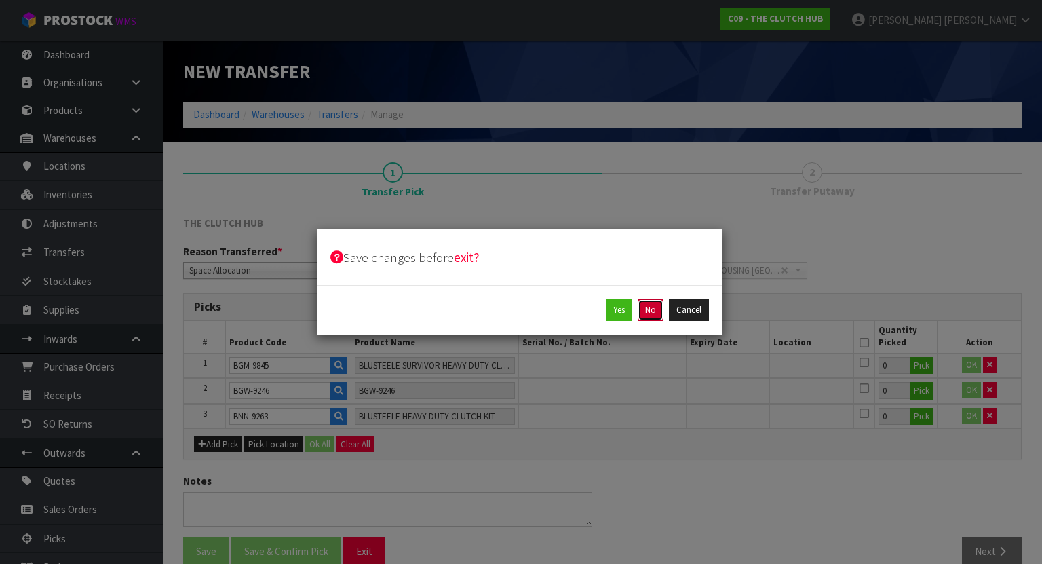
click at [647, 309] on button "No" at bounding box center [651, 310] width 26 height 22
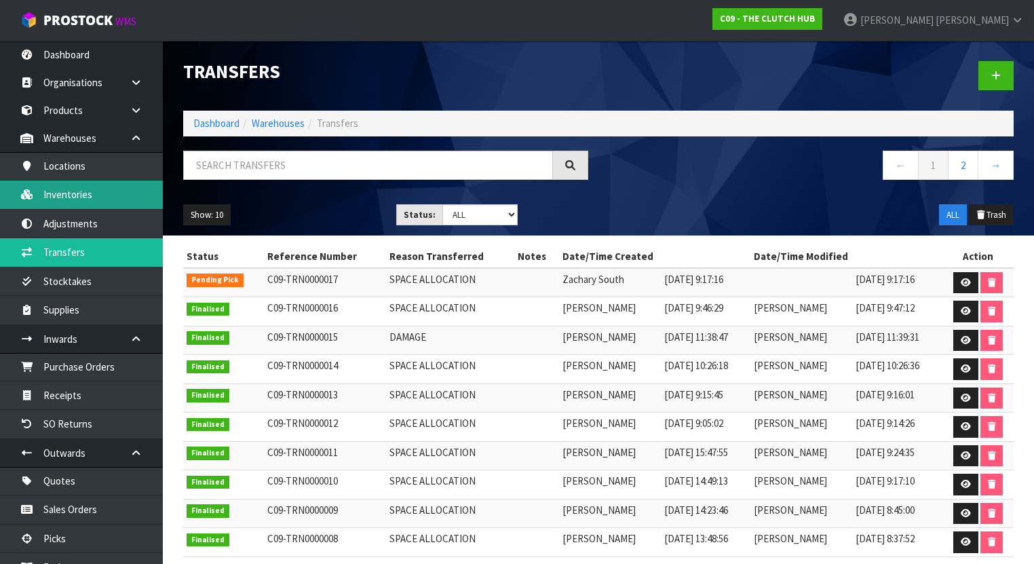
click at [64, 203] on link "Inventories" at bounding box center [81, 194] width 163 height 28
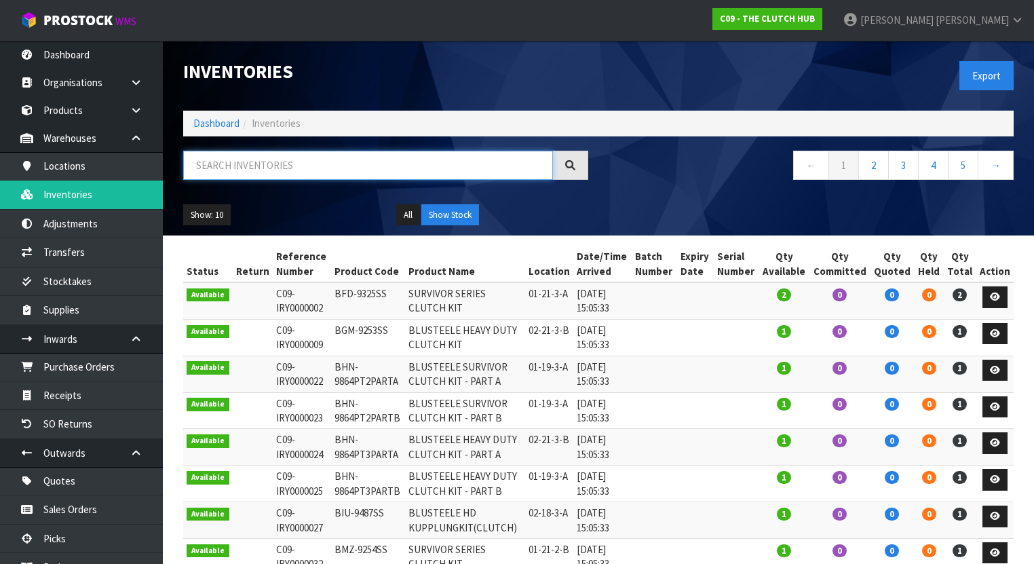
click at [236, 166] on input "text" at bounding box center [368, 165] width 370 height 29
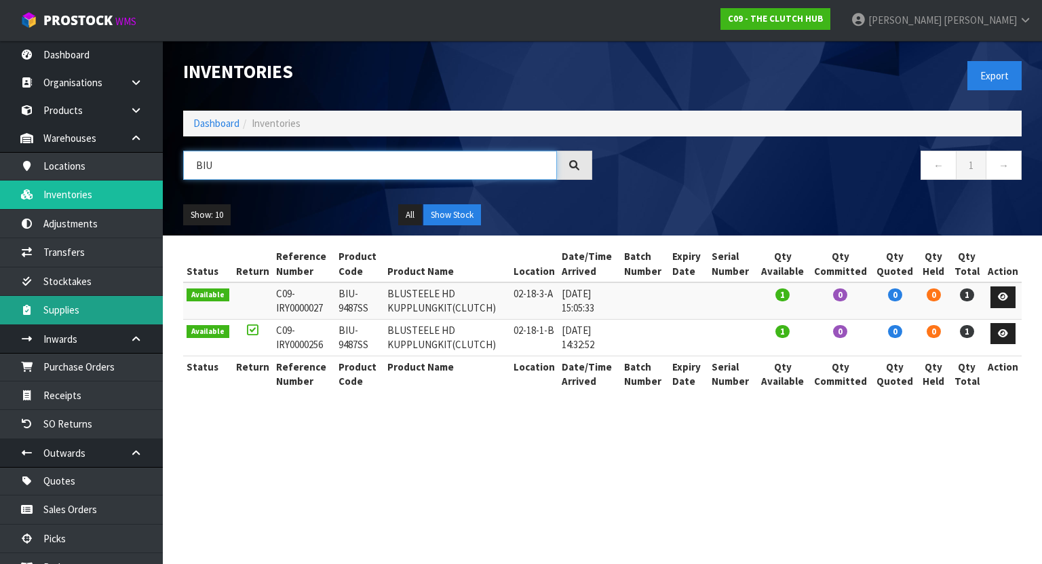
type input "BIU"
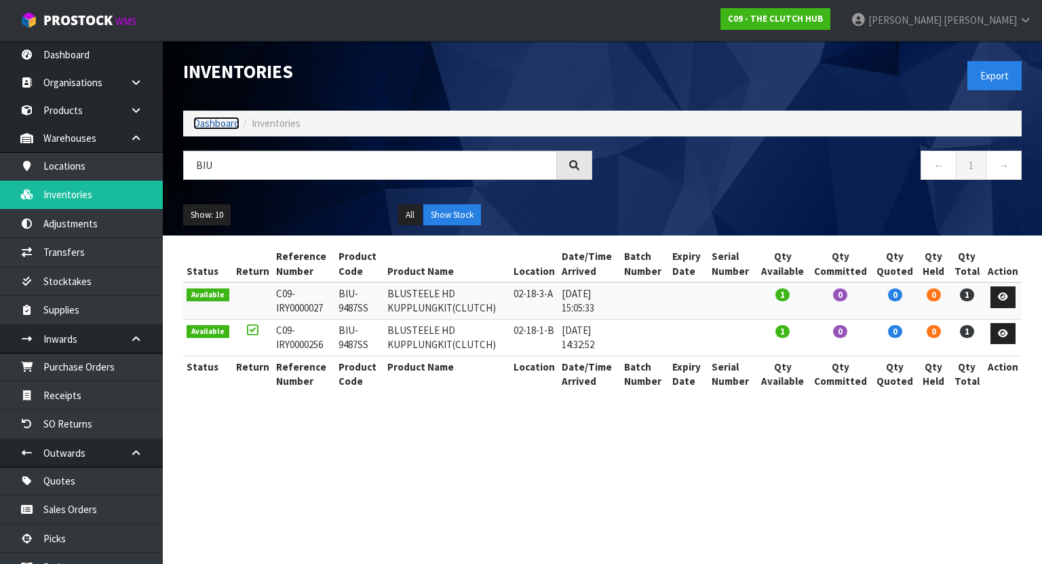
click at [214, 123] on link "Dashboard" at bounding box center [216, 123] width 46 height 13
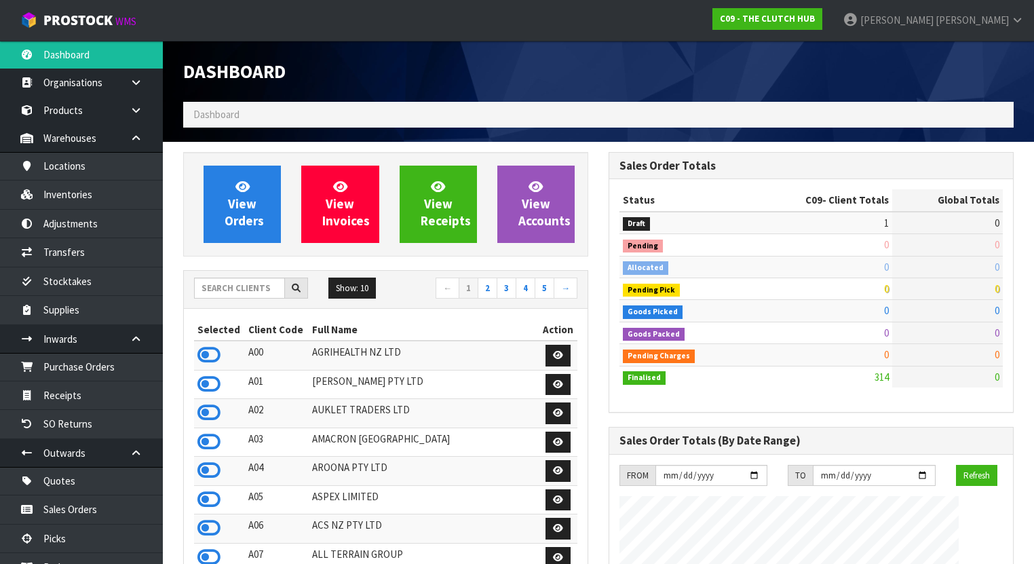
scroll to position [1154, 425]
click at [276, 293] on input "text" at bounding box center [239, 287] width 91 height 21
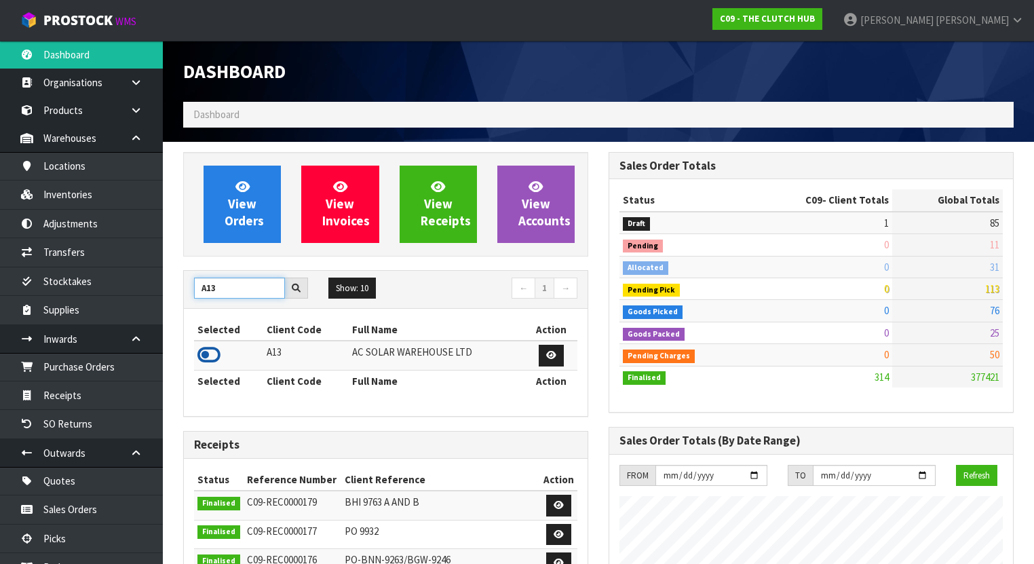
type input "A13"
click at [209, 360] on icon at bounding box center [208, 355] width 23 height 20
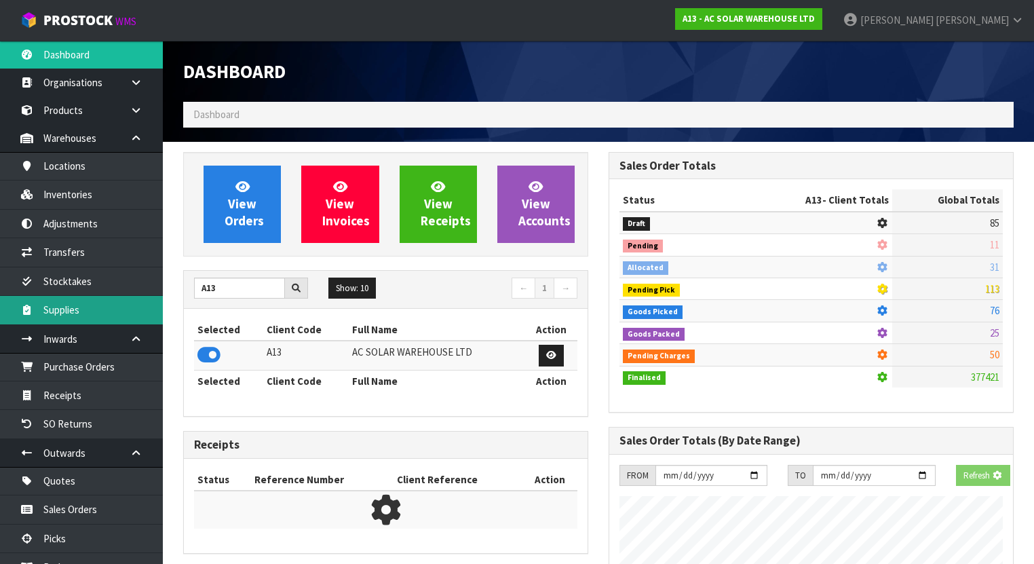
scroll to position [1213, 425]
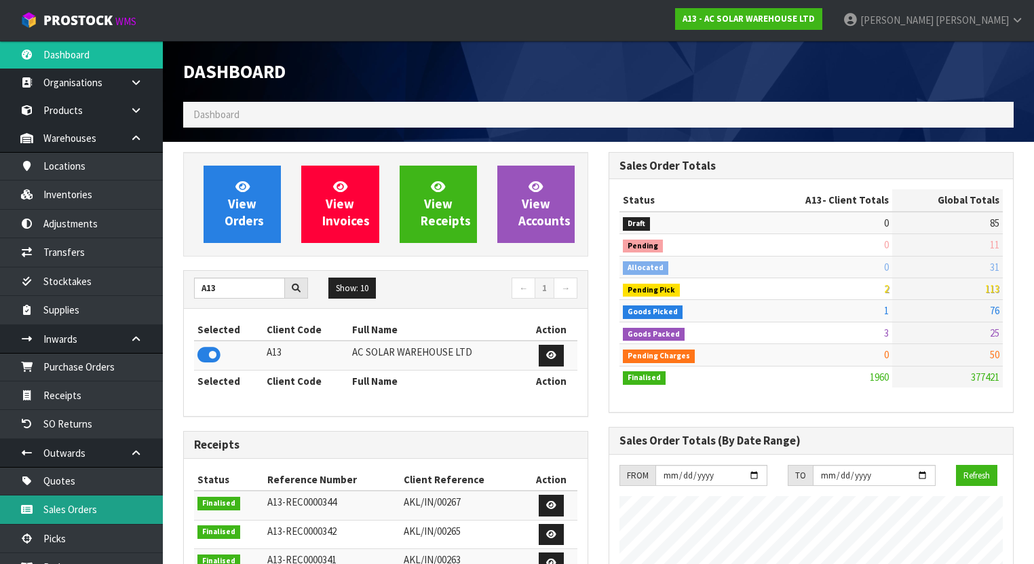
click at [108, 502] on link "Sales Orders" at bounding box center [81, 509] width 163 height 28
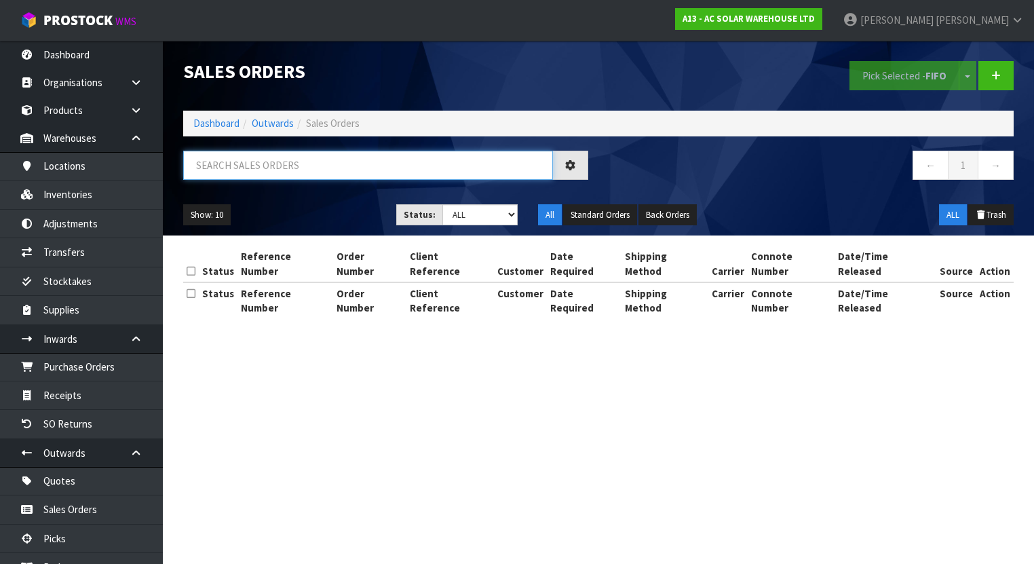
click at [288, 170] on input "text" at bounding box center [368, 165] width 370 height 29
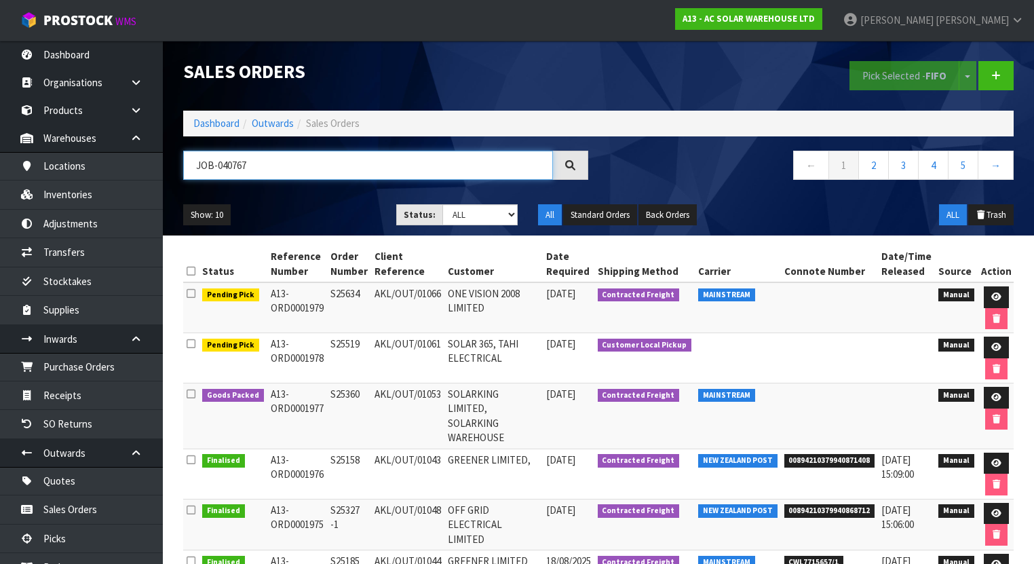
type input "JOB-0407673"
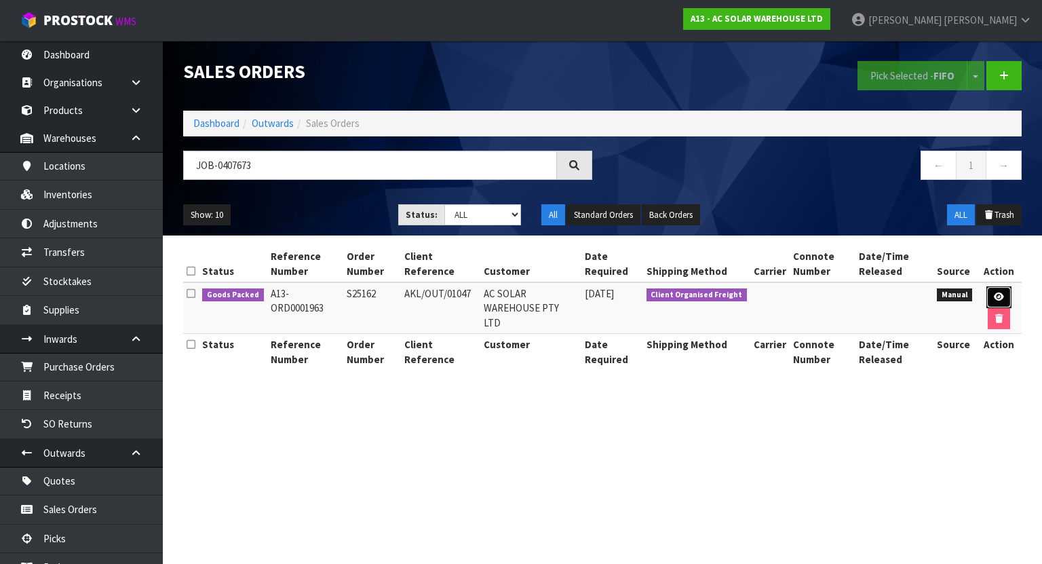
click at [1004, 292] on link at bounding box center [998, 297] width 25 height 22
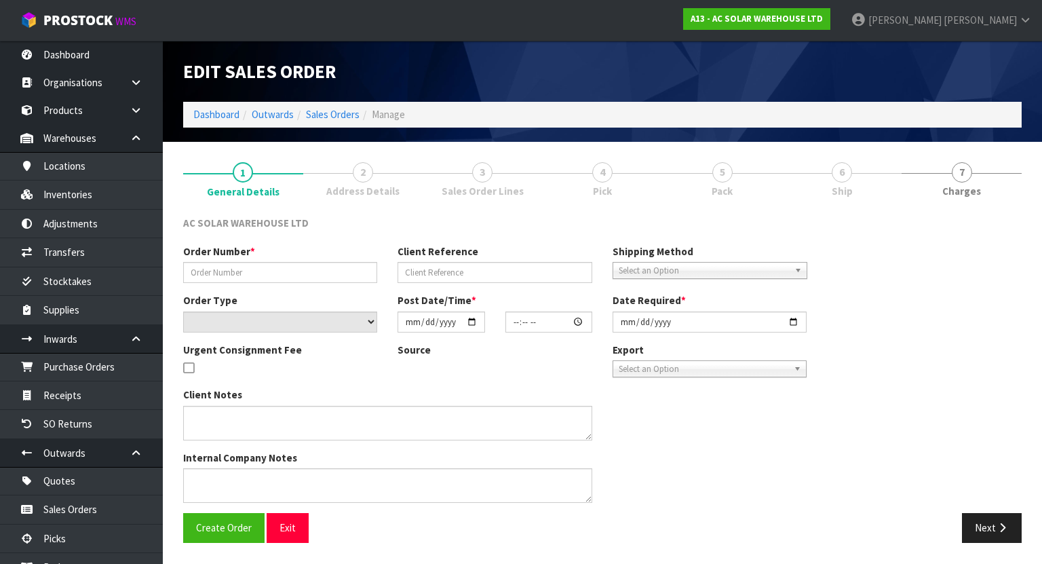
type input "S25162"
type input "AKL/OUT/01047"
select select "number:0"
type input "2025-08-14"
type input "11:35:00.000"
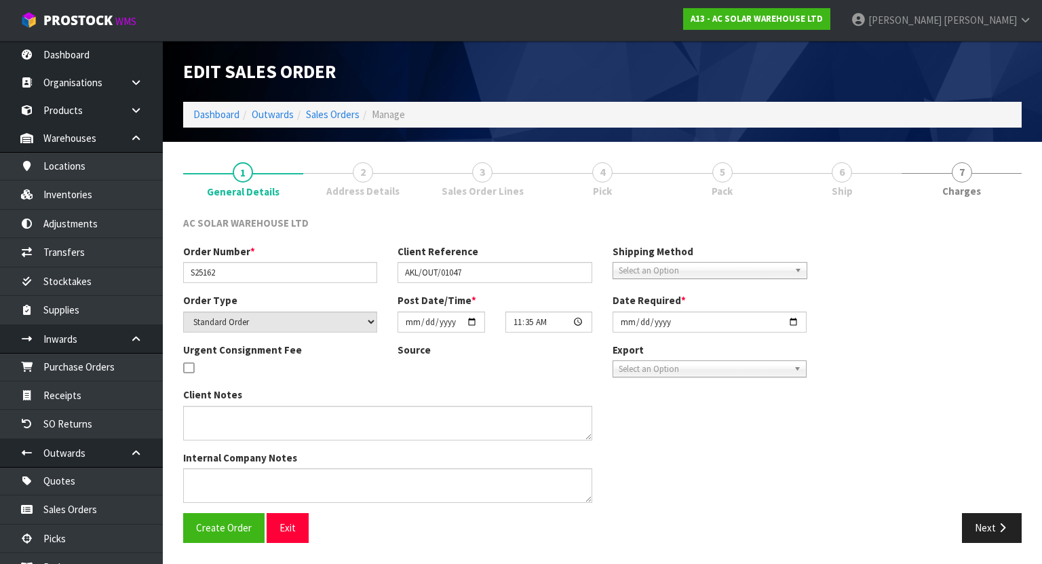
type input "2025-08-14"
type textarea "AC SOLAR WAREHOUSE TO ORGANISE FREIGHT TO AUSTRALIA"
type textarea "YES, THIS ONE IS COMING TO AUSTRALIA. WE WILL BOOK FREIGHT FOR THIS. PLEASE PRO…"
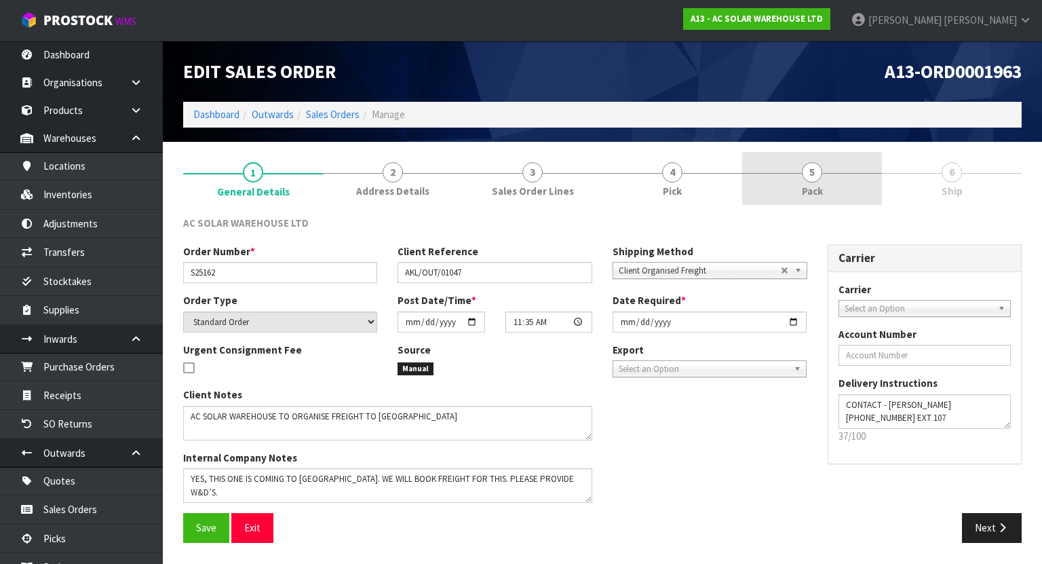
click at [809, 175] on span "5" at bounding box center [812, 172] width 20 height 20
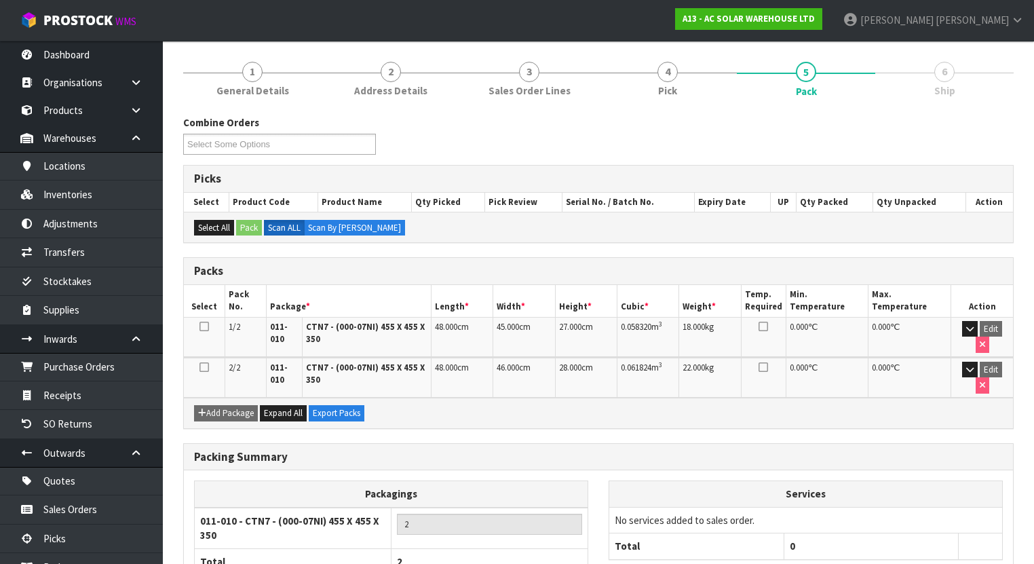
scroll to position [182, 0]
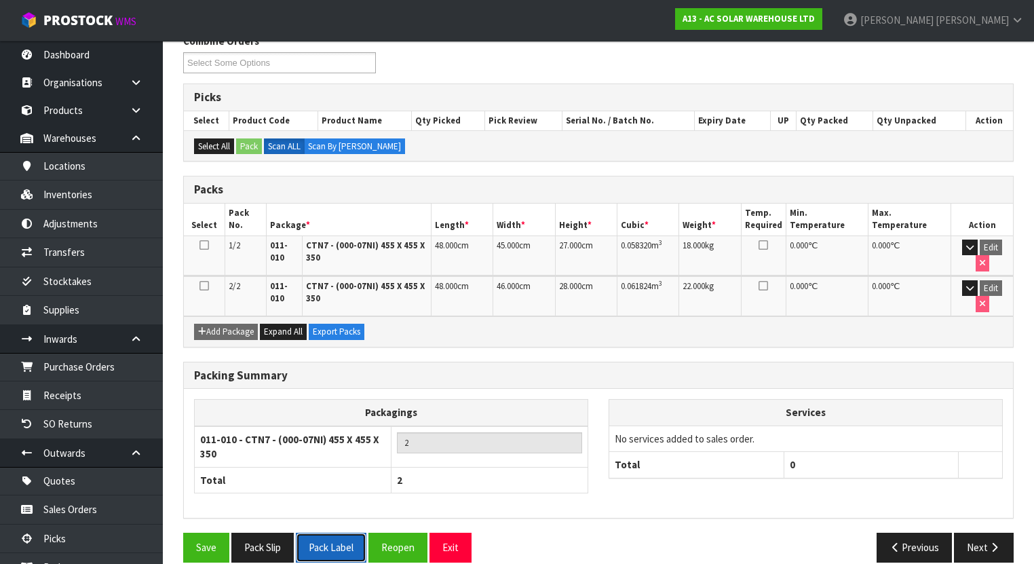
click at [347, 533] on button "Pack Label" at bounding box center [331, 547] width 71 height 29
click at [276, 533] on button "Pack Slip" at bounding box center [262, 547] width 62 height 29
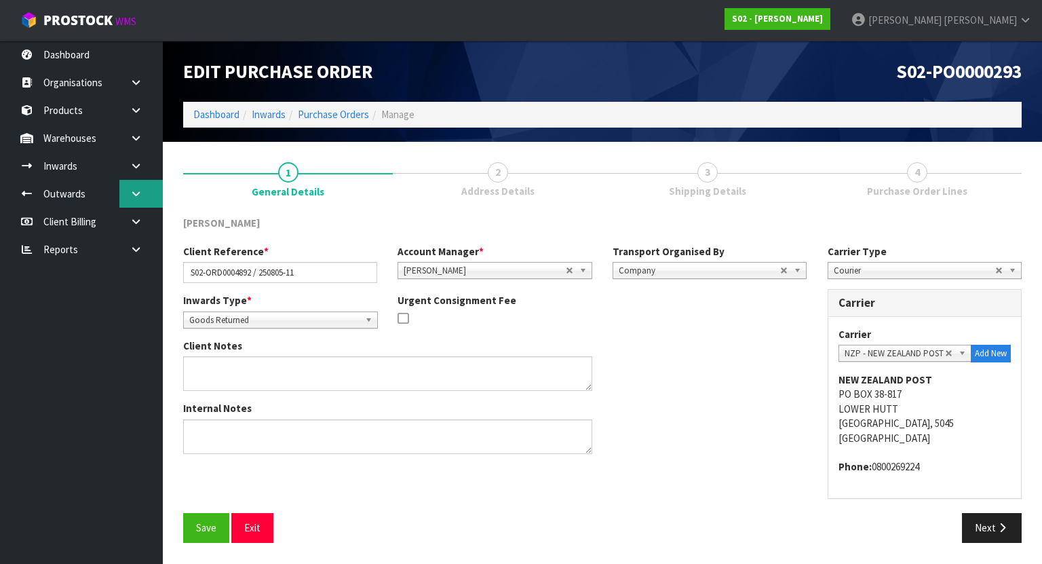
click at [141, 196] on icon at bounding box center [136, 194] width 13 height 10
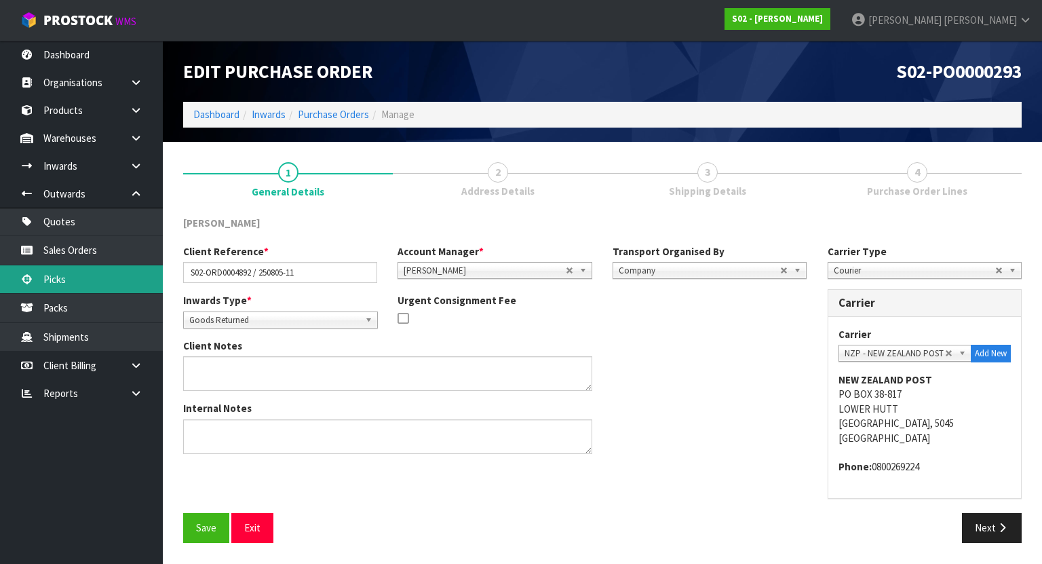
click at [77, 269] on link "Picks" at bounding box center [81, 279] width 163 height 28
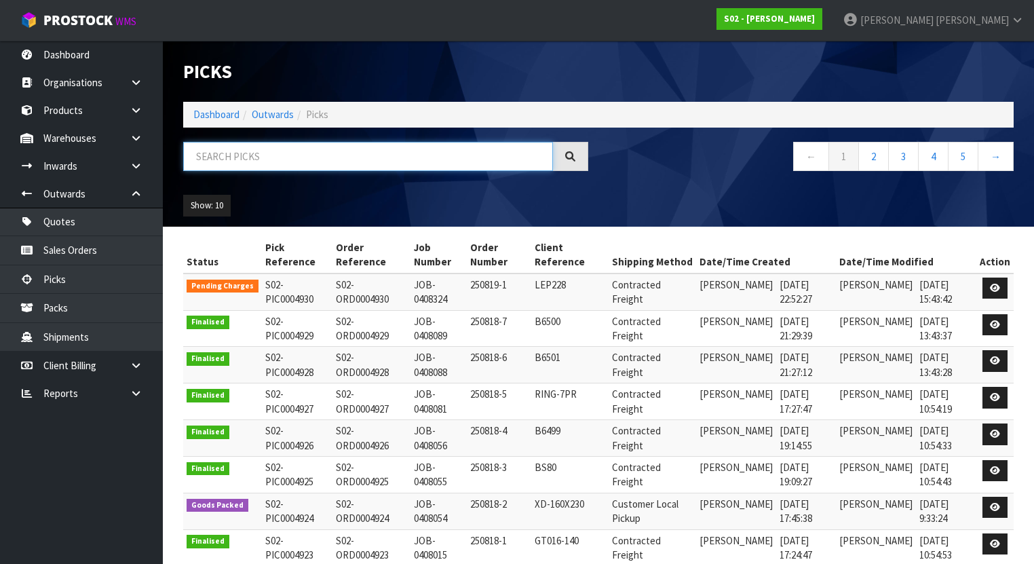
click at [363, 144] on input "text" at bounding box center [368, 156] width 370 height 29
paste input "ORD0004892 / 250805-11"
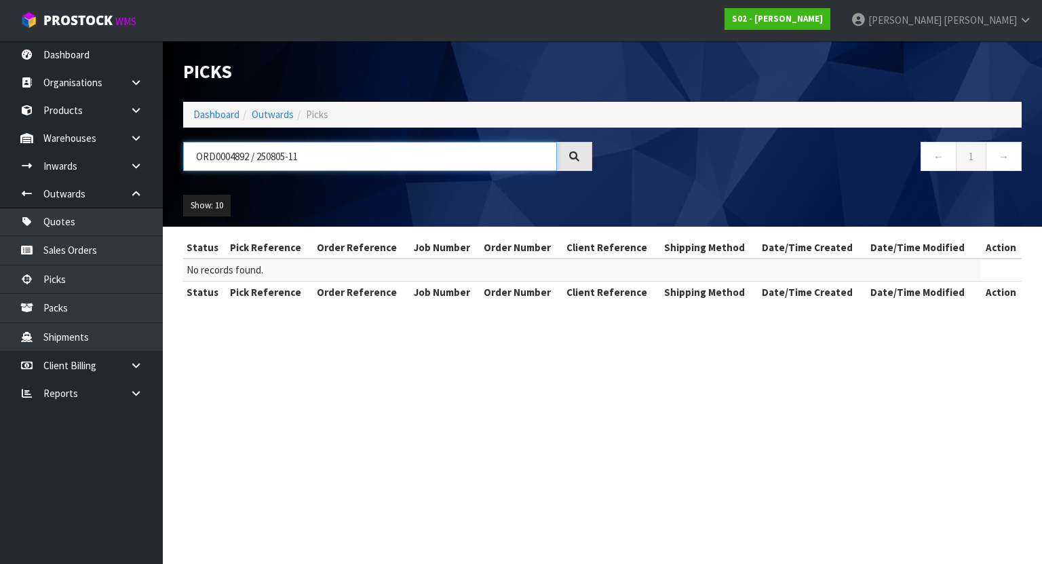
drag, startPoint x: 390, startPoint y: 156, endPoint x: 242, endPoint y: 157, distance: 147.9
click at [242, 157] on input "ORD0004892 / 250805-11" at bounding box center [370, 156] width 374 height 29
click at [343, 161] on input "ORD0004892 / 250805-11" at bounding box center [370, 156] width 374 height 29
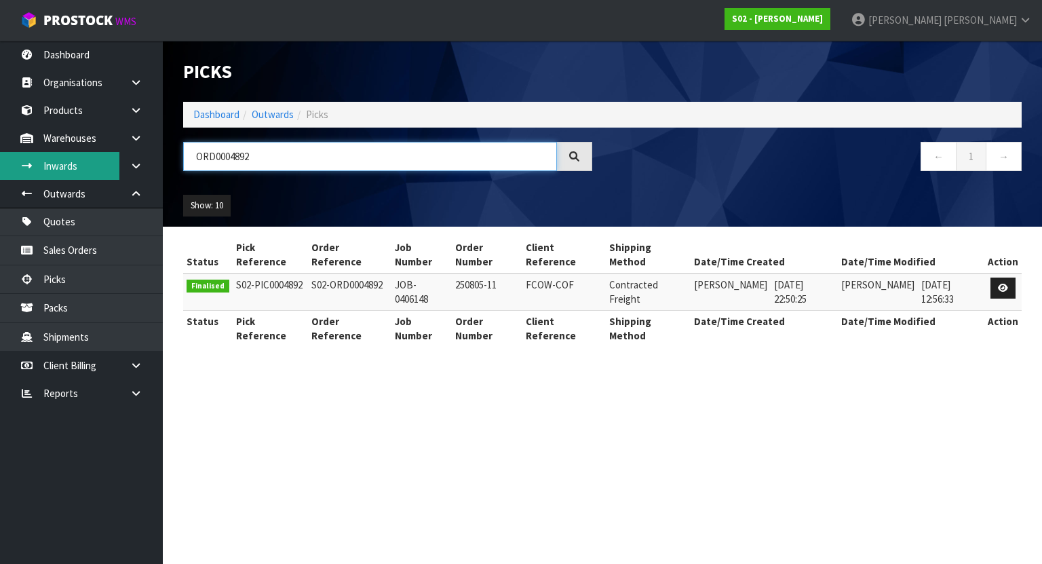
drag, startPoint x: 299, startPoint y: 155, endPoint x: 118, endPoint y: 154, distance: 181.1
click at [121, 154] on body "Toggle navigation ProStock WMS S02 - [PERSON_NAME] [PERSON_NAME] Logout Dashboa…" at bounding box center [521, 282] width 1042 height 564
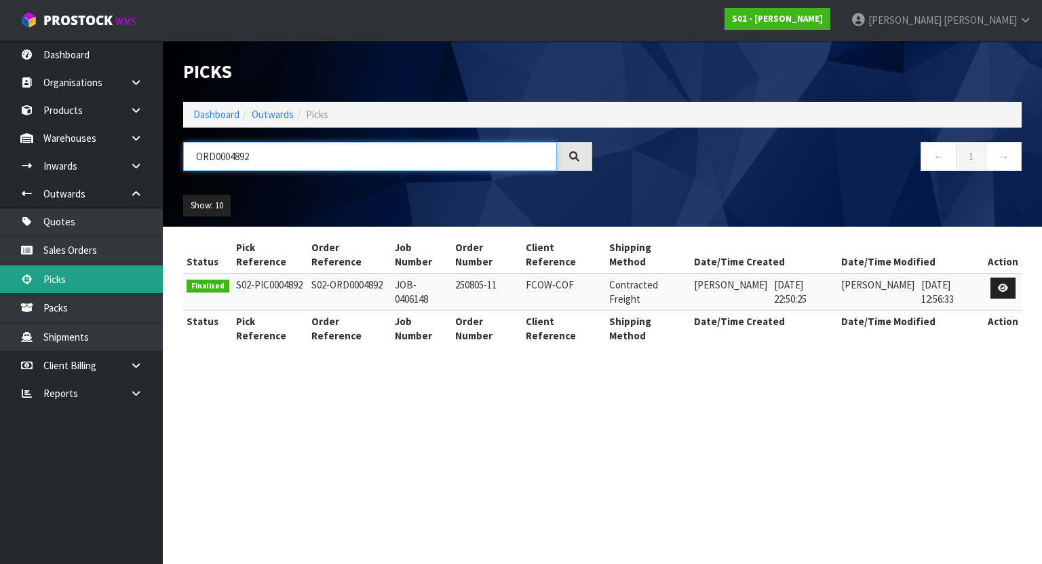
type input "ORD0004892"
click at [83, 266] on link "Picks" at bounding box center [81, 279] width 163 height 28
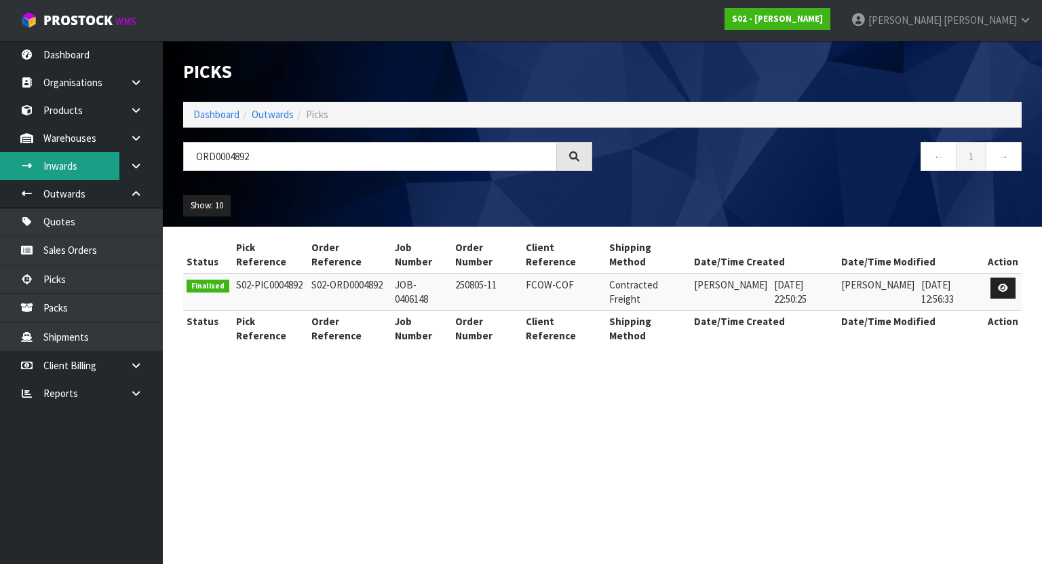
click at [95, 167] on link "Inwards" at bounding box center [81, 166] width 163 height 28
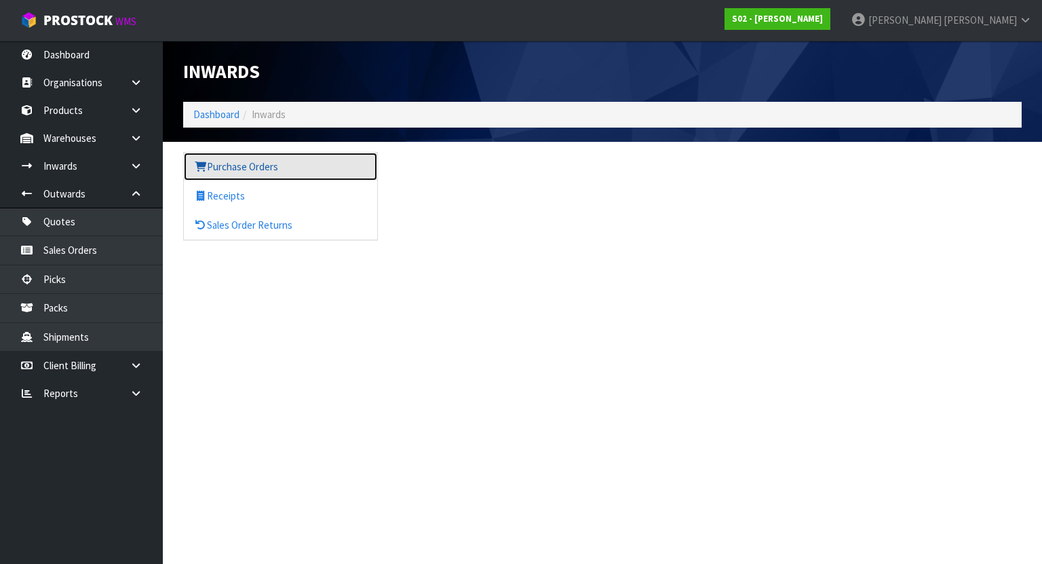
click at [239, 161] on link "Purchase Orders" at bounding box center [280, 167] width 193 height 28
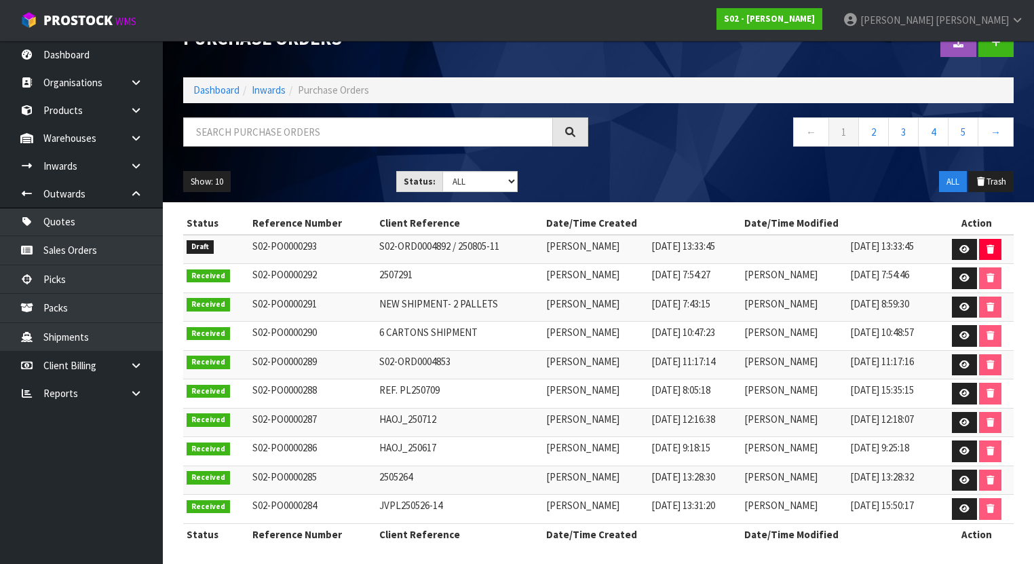
scroll to position [34, 0]
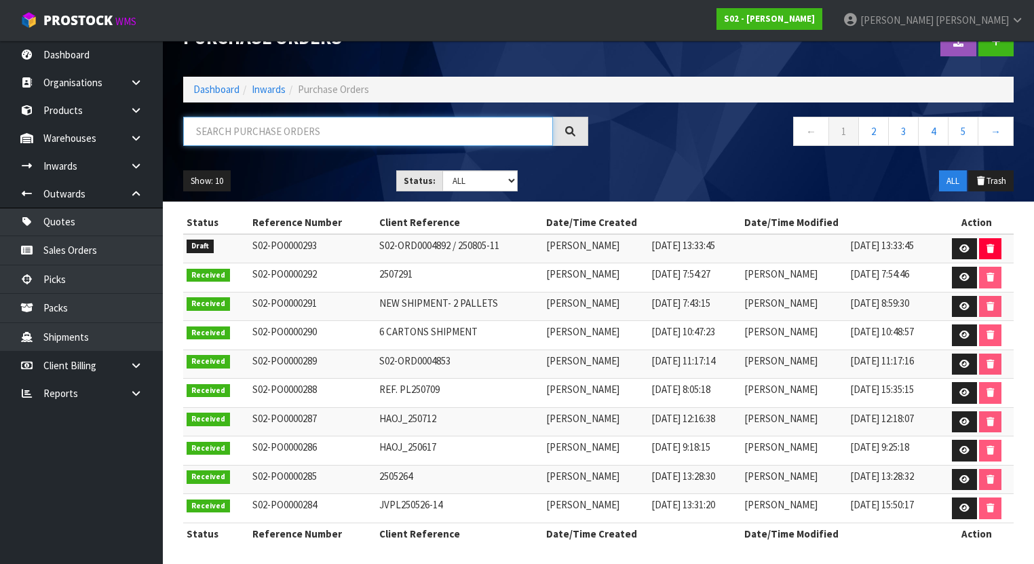
click at [454, 136] on input "text" at bounding box center [368, 131] width 370 height 29
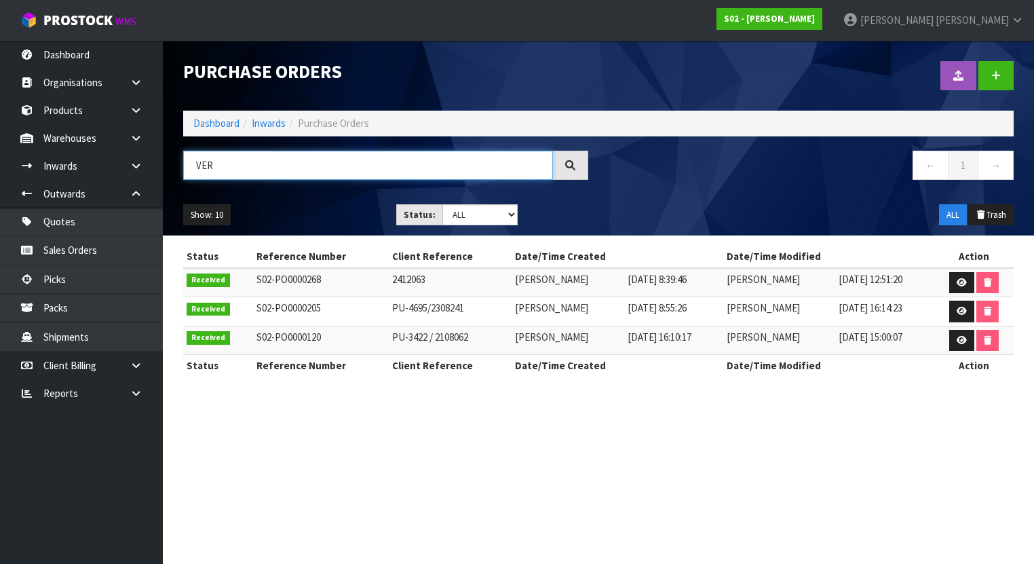
scroll to position [0, 0]
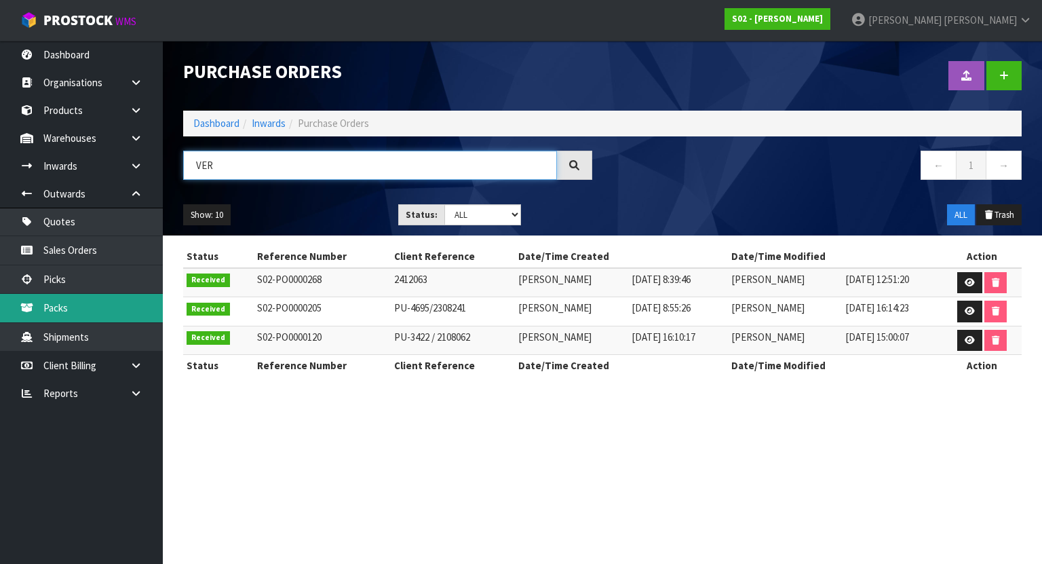
type input "VER"
click at [62, 306] on link "Packs" at bounding box center [81, 308] width 163 height 28
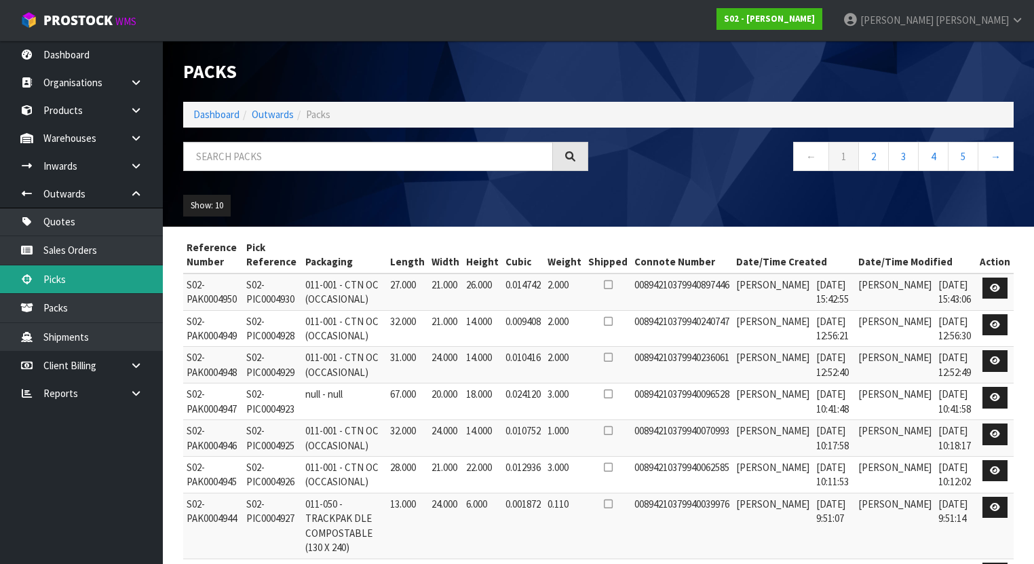
click at [83, 282] on link "Picks" at bounding box center [81, 279] width 163 height 28
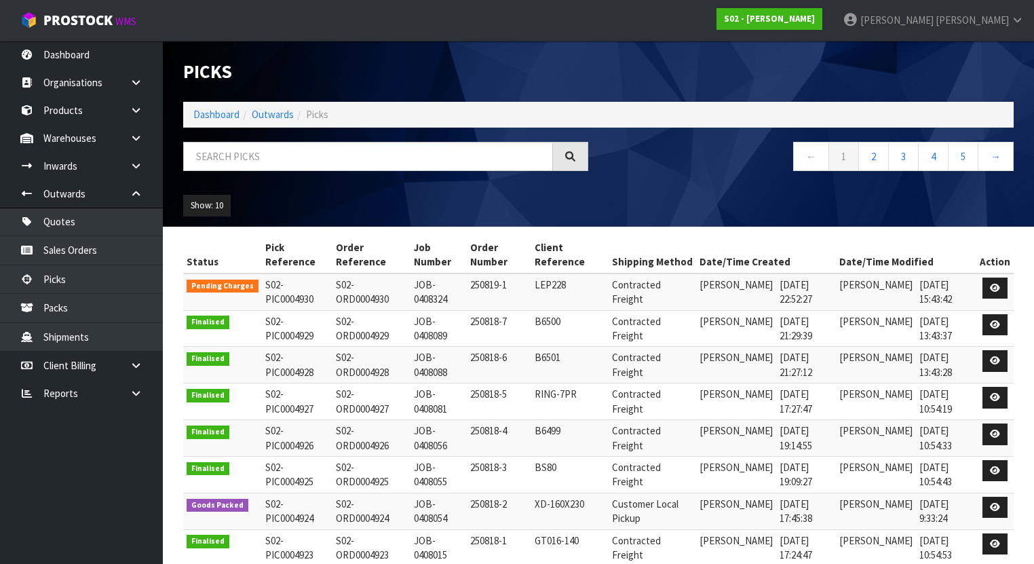
click at [87, 257] on div "Picks Dashboard Outwards Picks ← 1 2 3 4 5 → Show: 10 5 10 25 50 Status Pick Re…" at bounding box center [517, 349] width 1034 height 699
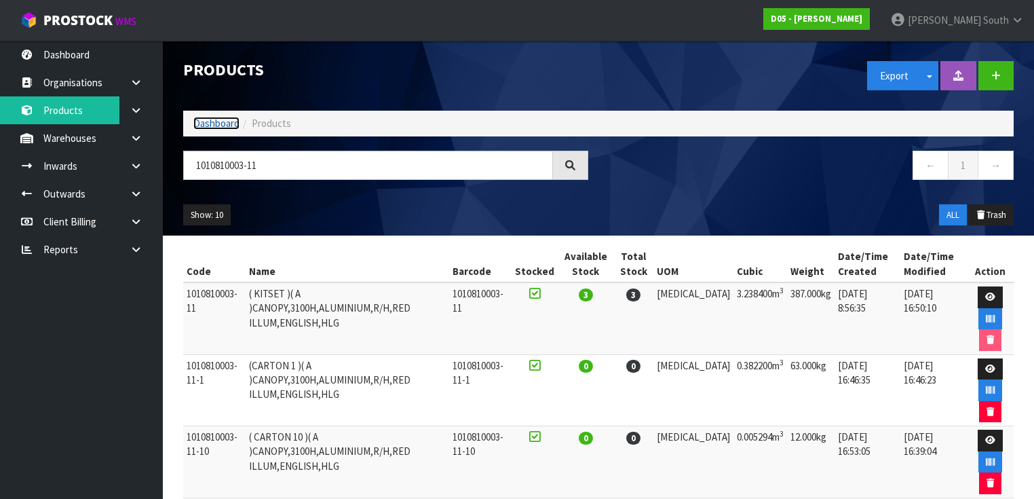
click at [220, 122] on link "Dashboard" at bounding box center [216, 123] width 46 height 13
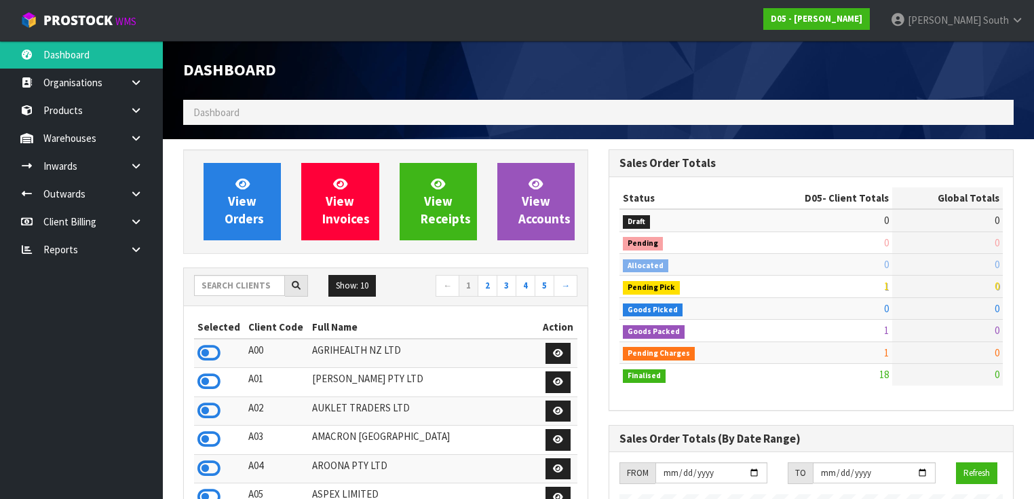
scroll to position [1197, 425]
click at [265, 290] on input "text" at bounding box center [239, 285] width 91 height 21
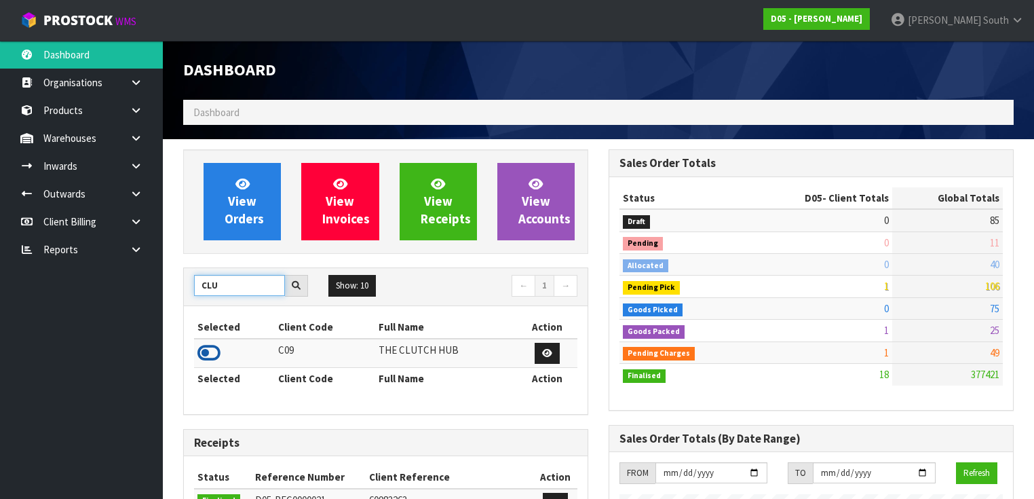
type input "CLU"
click at [208, 353] on icon at bounding box center [208, 353] width 23 height 20
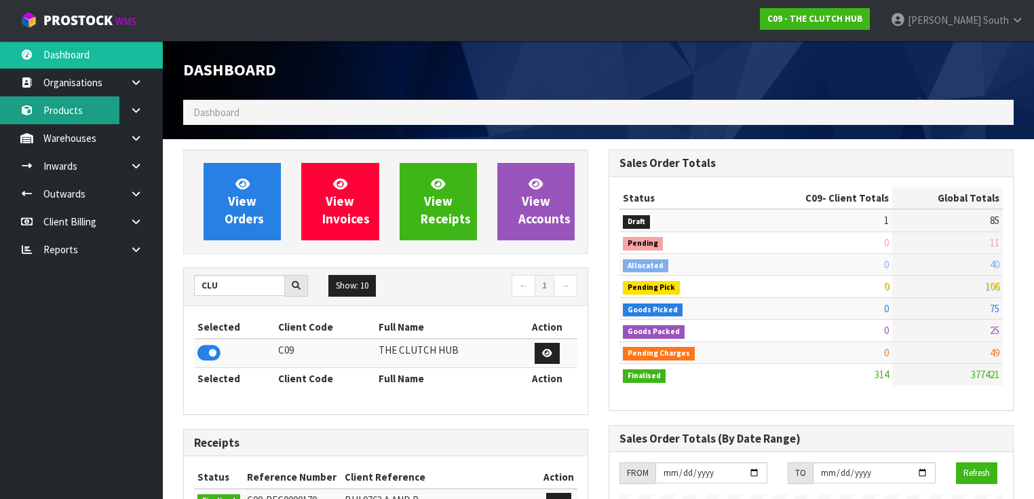
scroll to position [1154, 425]
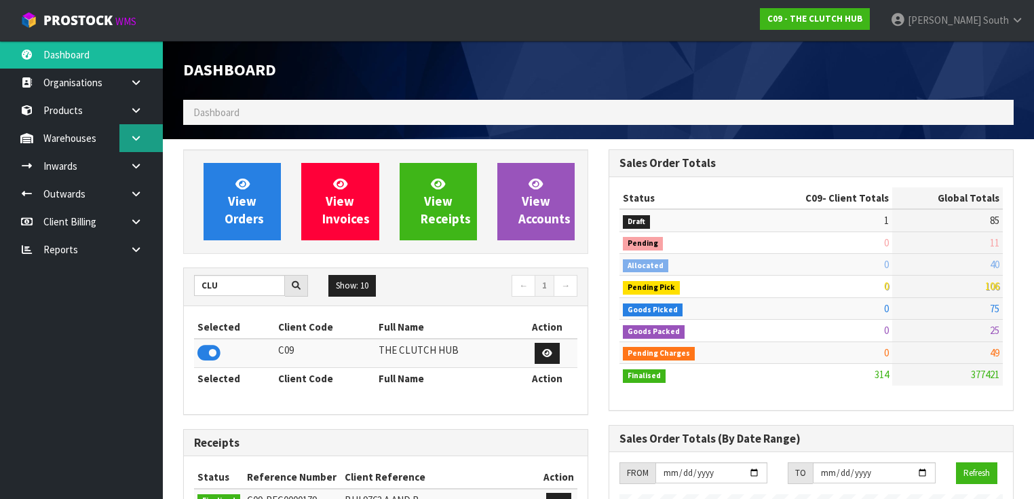
click at [138, 141] on icon at bounding box center [136, 138] width 13 height 10
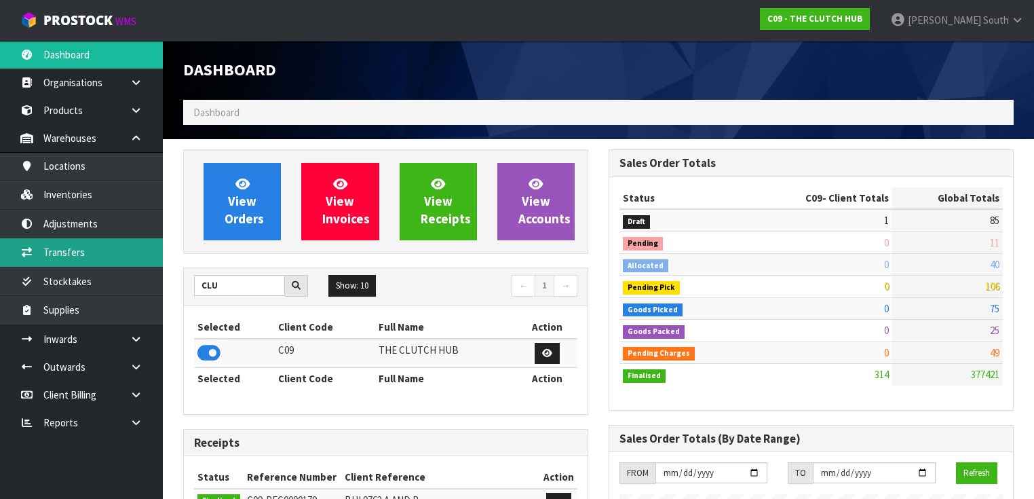
click at [82, 252] on link "Transfers" at bounding box center [81, 252] width 163 height 28
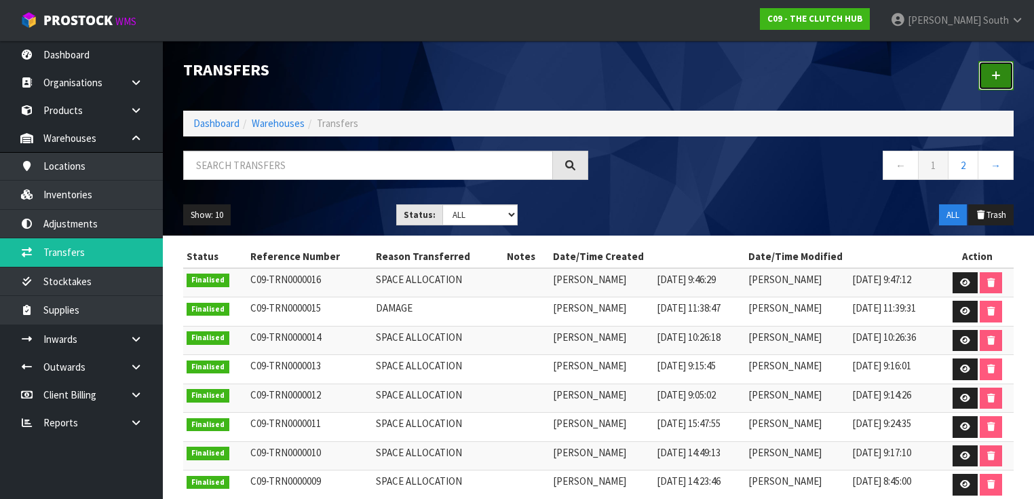
click at [992, 74] on icon at bounding box center [995, 76] width 9 height 10
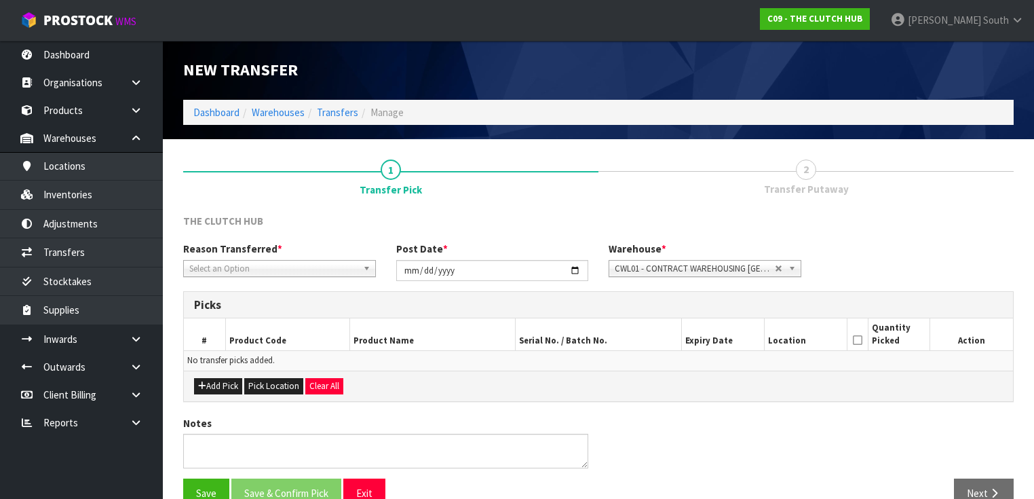
click at [679, 268] on span "CWL01 - CONTRACT WAREHOUSING ALLENS ROAD" at bounding box center [695, 269] width 160 height 16
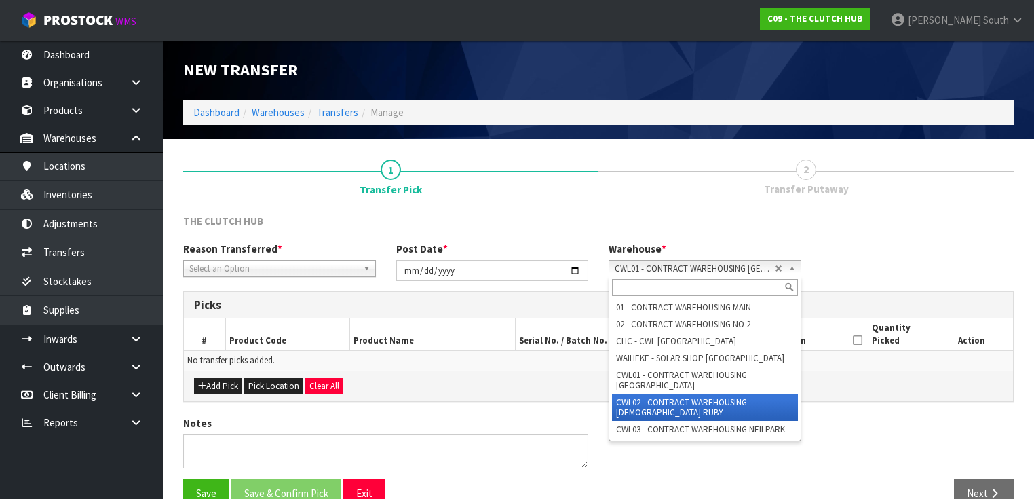
click at [728, 401] on li "CWL02 - CONTRACT WAREHOUSING LADY RUBY" at bounding box center [705, 406] width 186 height 27
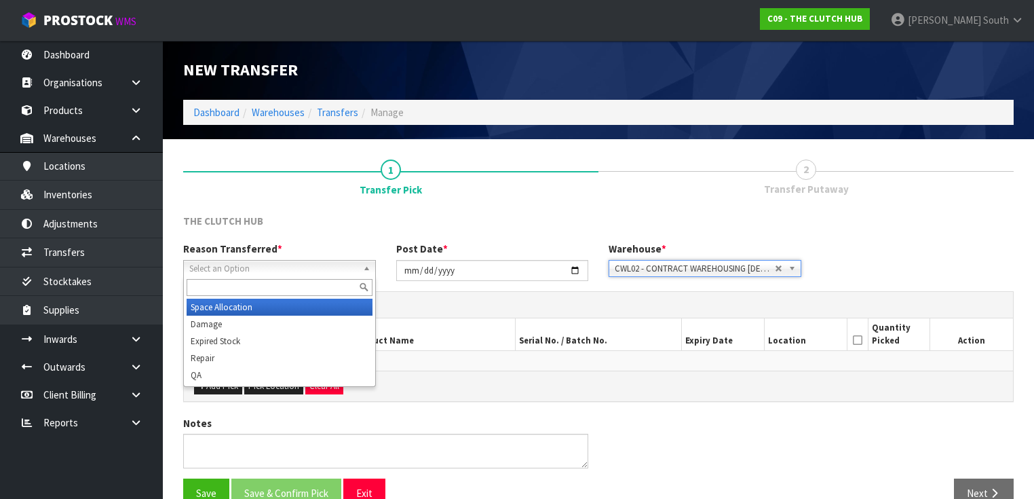
click at [286, 270] on span "Select an Option" at bounding box center [273, 269] width 168 height 16
click at [270, 304] on li "Space Allocation" at bounding box center [280, 306] width 186 height 17
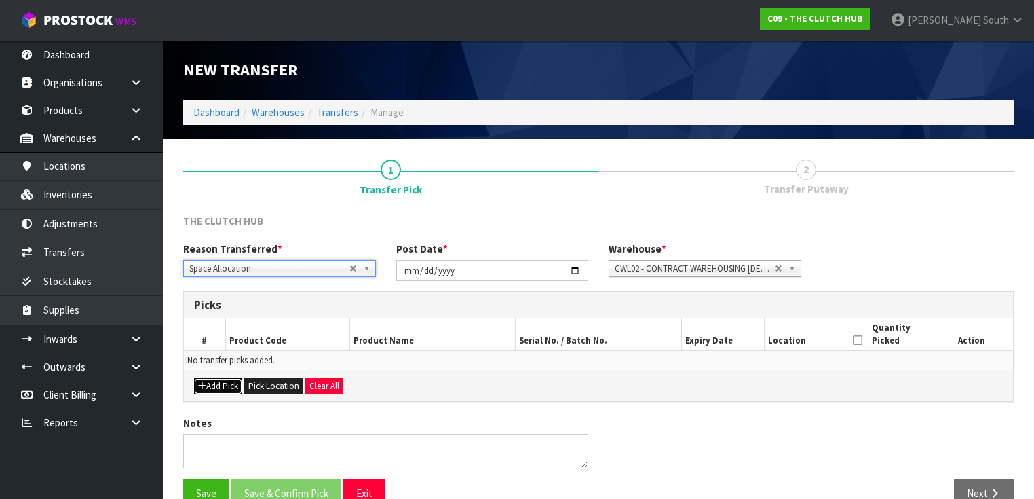
click at [208, 389] on button "Add Pick" at bounding box center [218, 386] width 48 height 16
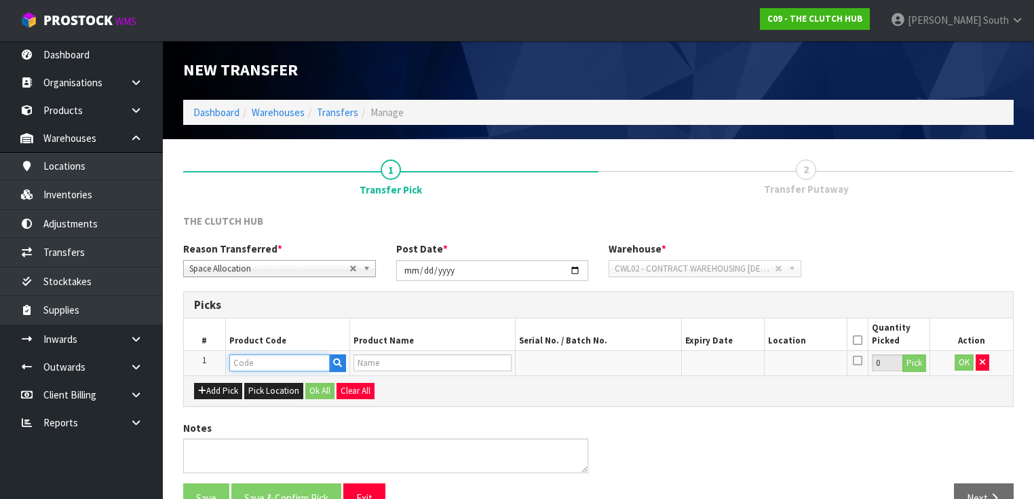
click at [251, 368] on input "text" at bounding box center [279, 362] width 100 height 17
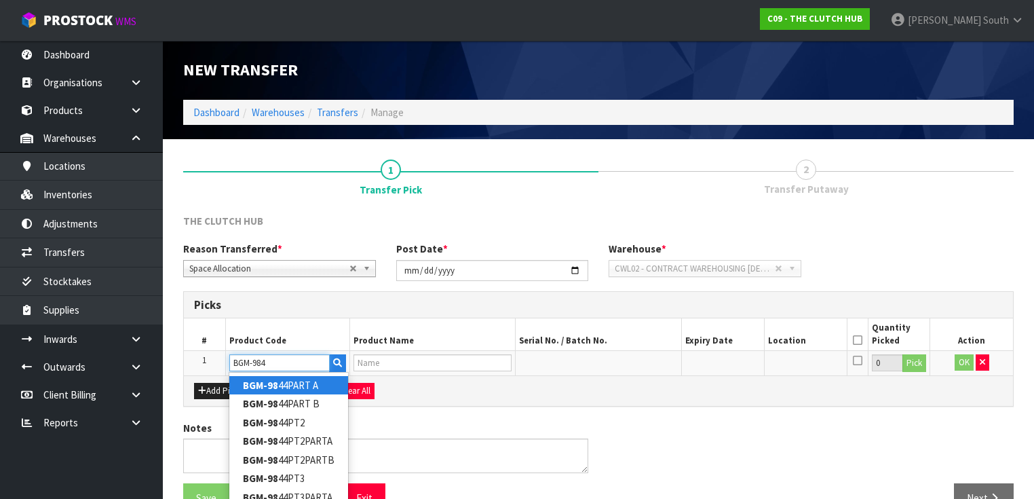
type input "BGM-9845"
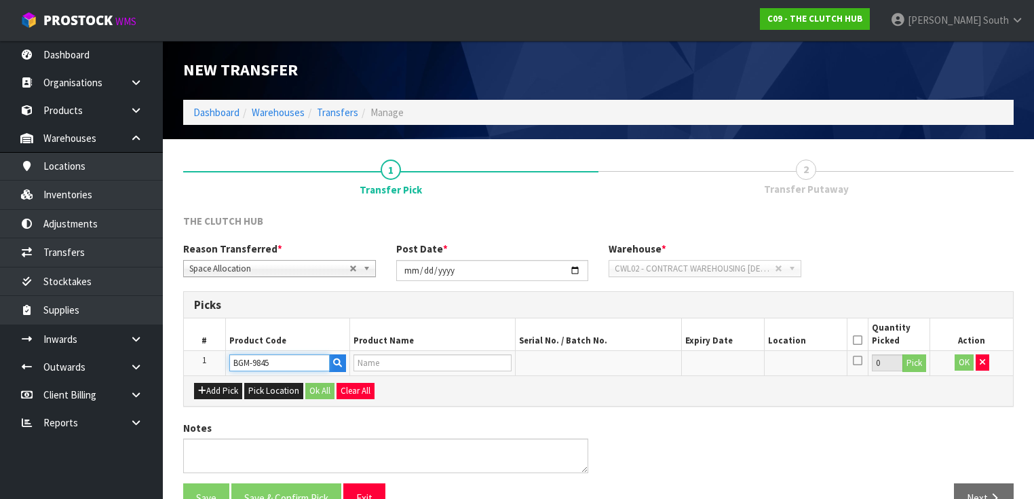
type input "BLUSTEELE SURVIVOR HEAVY DUTY CLUTCH KIT"
type input "BGM-9845"
click at [233, 393] on button "Add Pick" at bounding box center [218, 391] width 48 height 16
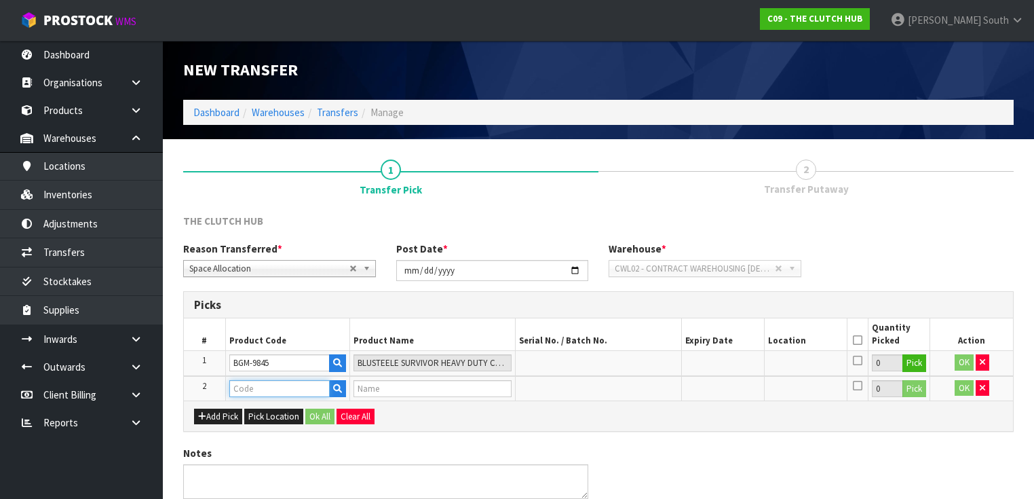
click at [242, 391] on input "text" at bounding box center [279, 388] width 100 height 17
type input "BGW-9246"
click at [227, 413] on button "Add Pick" at bounding box center [218, 416] width 48 height 16
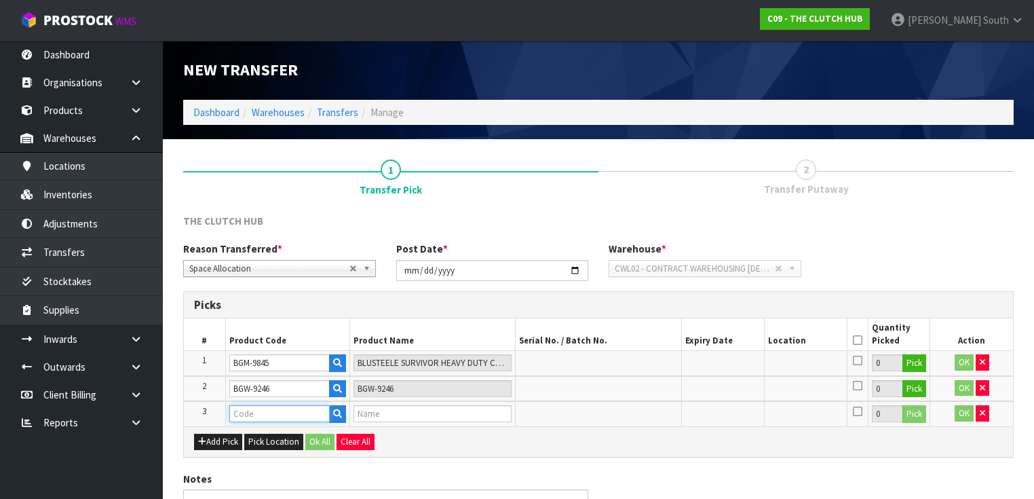
click at [239, 412] on input "text" at bounding box center [279, 413] width 100 height 17
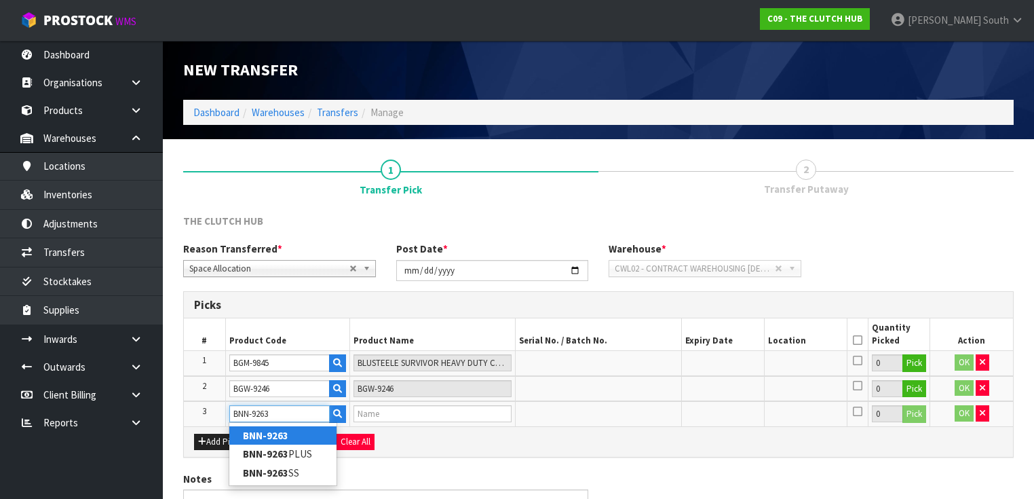
type input "BNN-9263"
click at [277, 436] on strong "BNN-9263" at bounding box center [265, 435] width 45 height 13
type input "BNN-9263"
type input "BLUSTEELE HEAVY DUTY CLUTCH KIT"
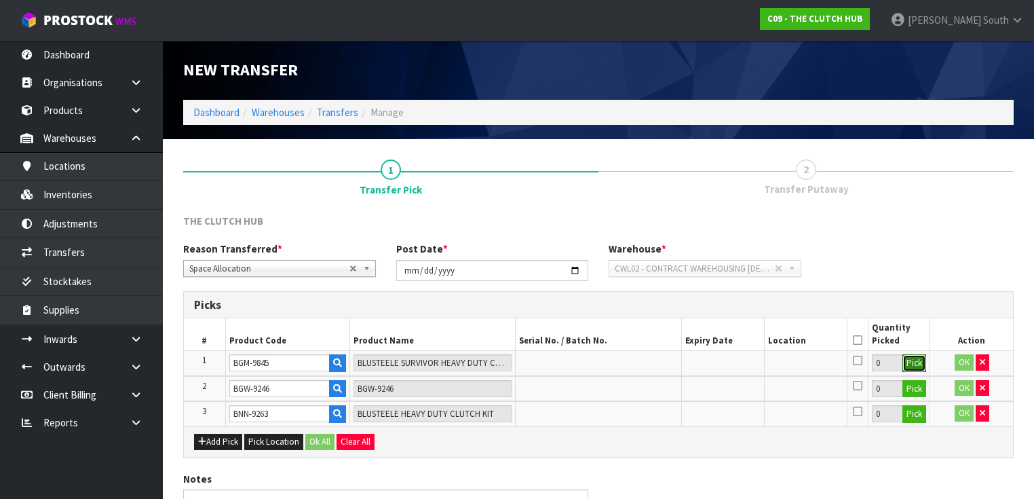
click at [922, 361] on button "Pick" at bounding box center [914, 363] width 24 height 18
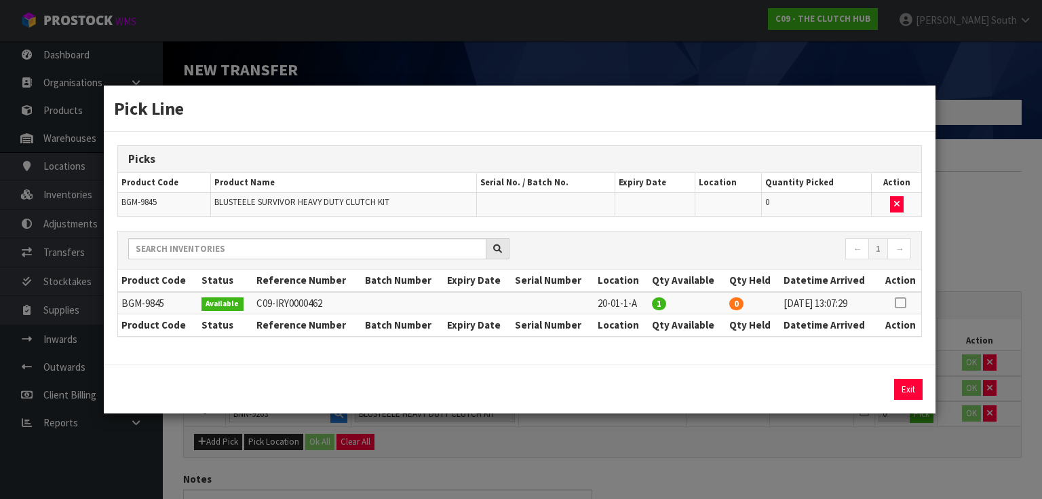
click at [904, 303] on icon at bounding box center [900, 303] width 11 height 1
click at [870, 393] on button "Assign Pick" at bounding box center [862, 389] width 56 height 21
type input "1"
click at [908, 385] on button "Exit" at bounding box center [908, 389] width 28 height 21
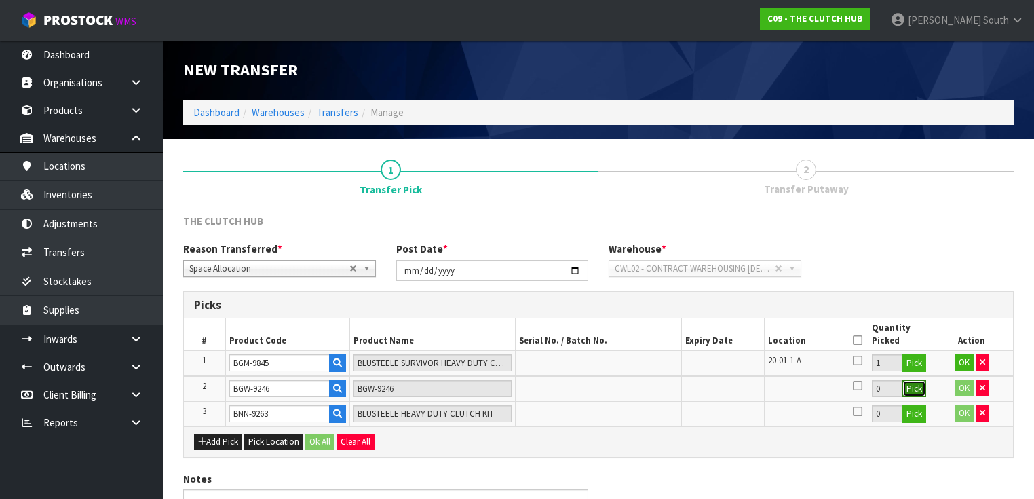
click at [923, 386] on button "Pick" at bounding box center [914, 389] width 24 height 18
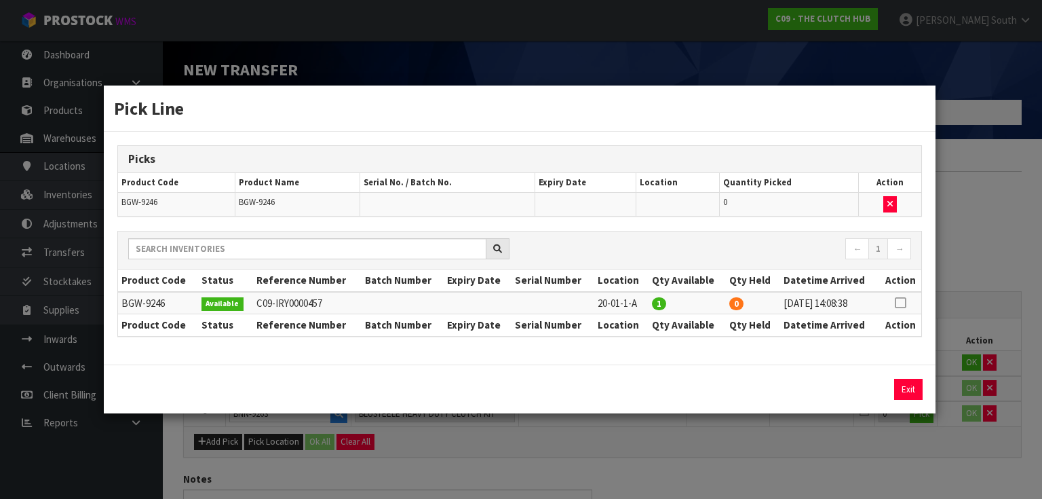
click at [904, 303] on icon at bounding box center [900, 303] width 11 height 1
click at [872, 396] on button "Assign Pick" at bounding box center [862, 389] width 56 height 21
type input "1"
click at [903, 389] on button "Exit" at bounding box center [908, 389] width 28 height 21
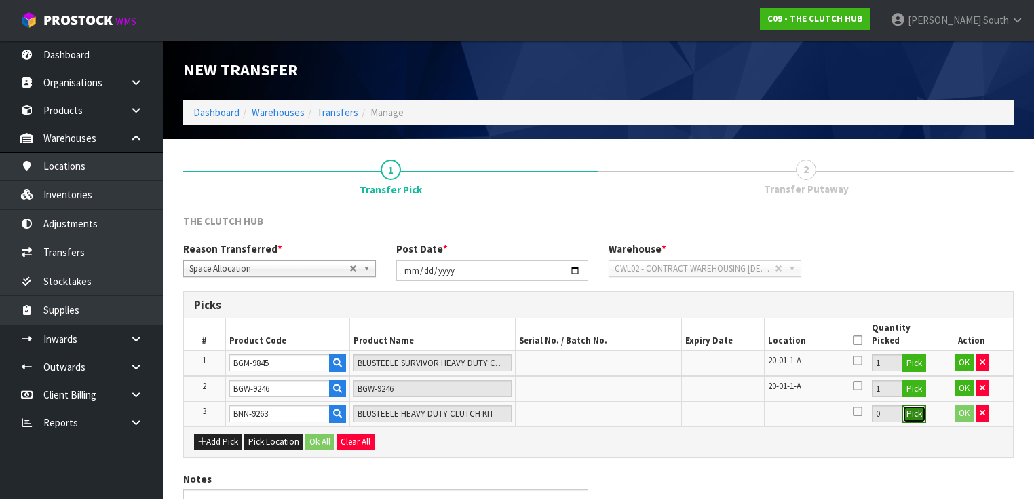
click at [912, 412] on button "Pick" at bounding box center [914, 414] width 24 height 18
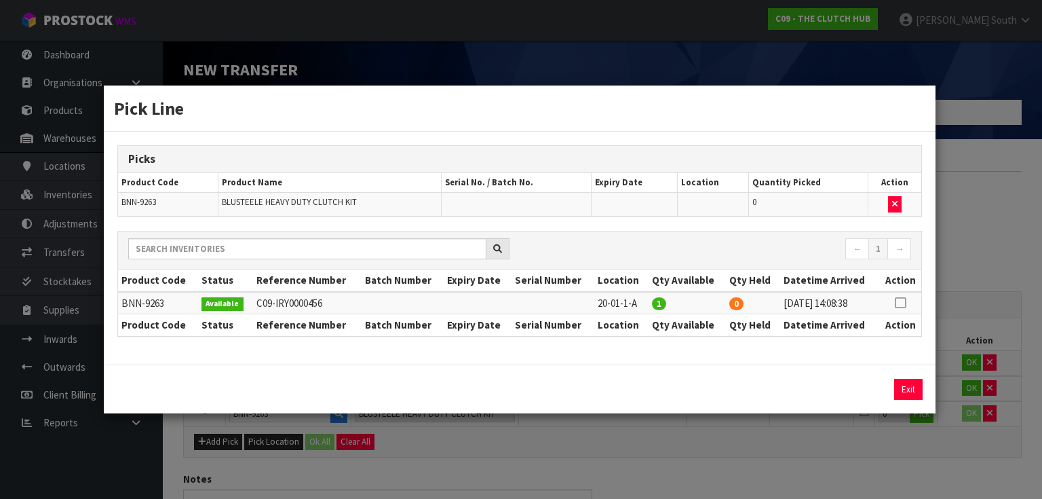
click at [904, 303] on icon at bounding box center [900, 303] width 11 height 1
click at [878, 391] on button "Assign Pick" at bounding box center [862, 389] width 56 height 21
type input "1"
click at [901, 387] on button "Exit" at bounding box center [908, 389] width 28 height 21
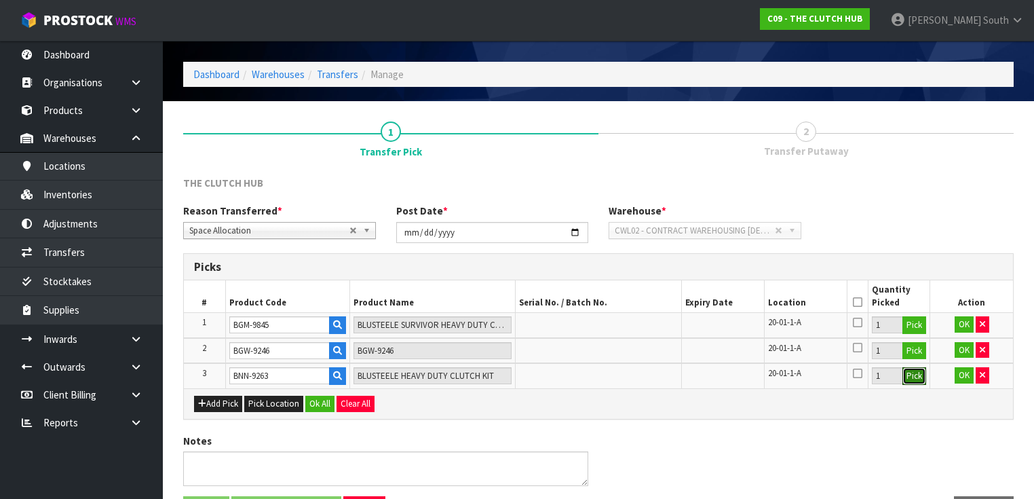
scroll to position [81, 0]
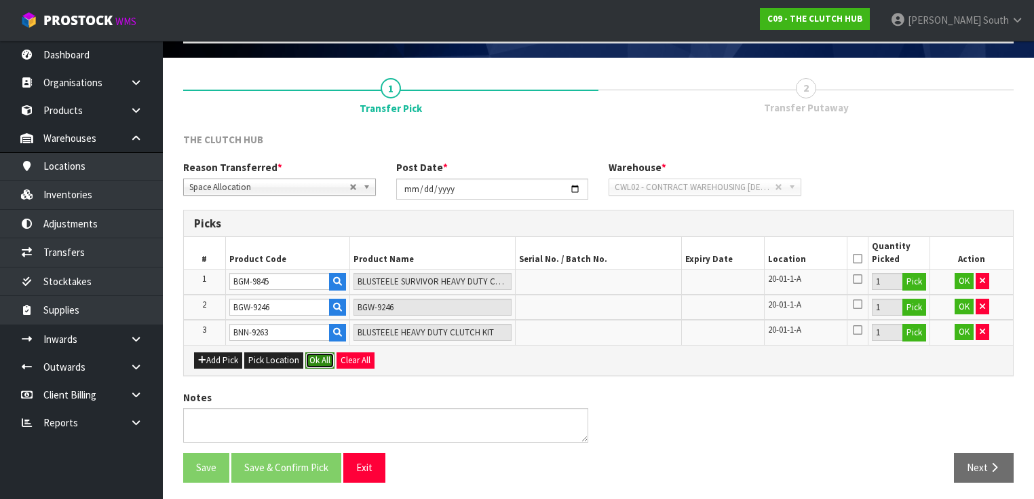
click at [311, 356] on button "Ok All" at bounding box center [319, 360] width 29 height 16
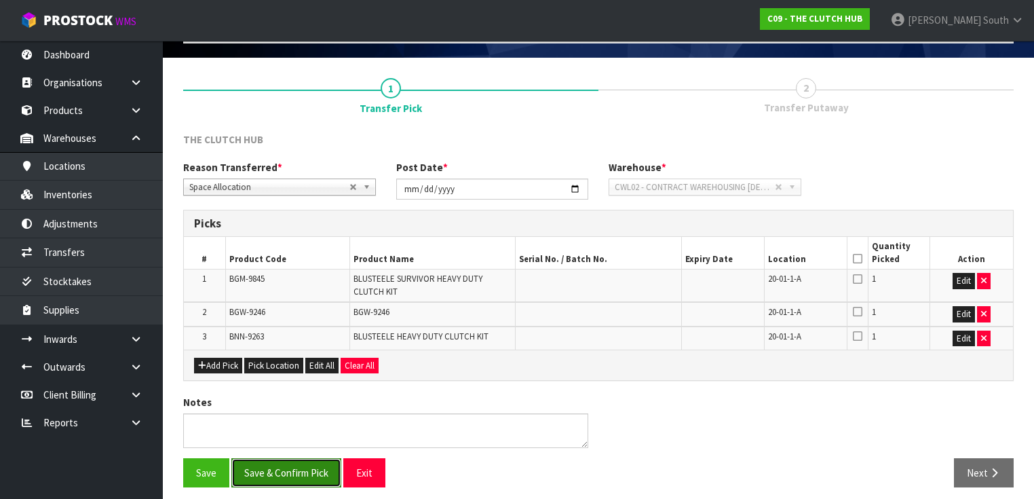
click at [278, 470] on button "Save & Confirm Pick" at bounding box center [286, 472] width 110 height 29
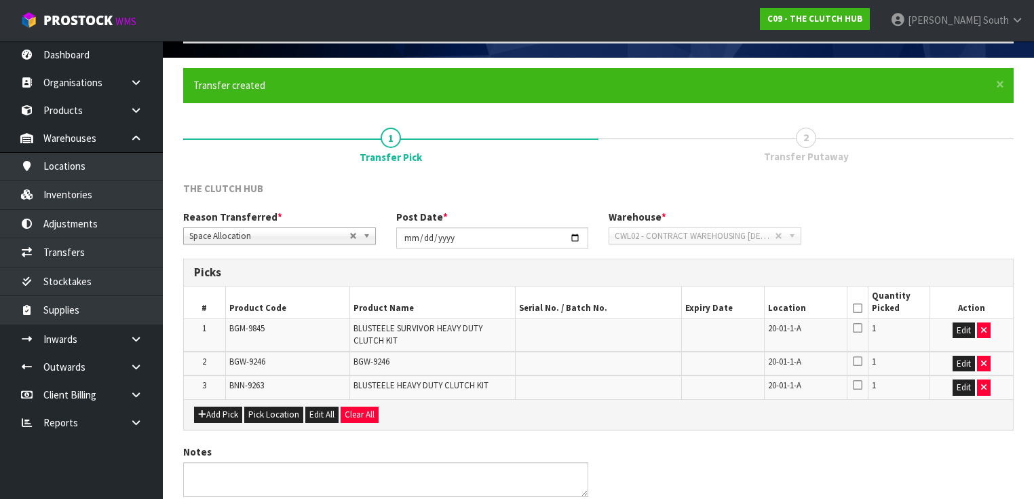
scroll to position [0, 0]
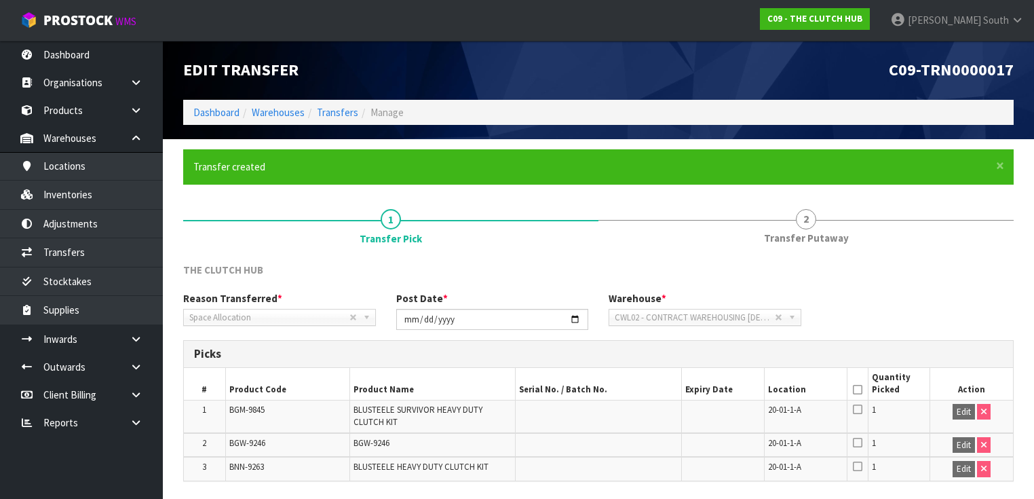
scroll to position [106, 0]
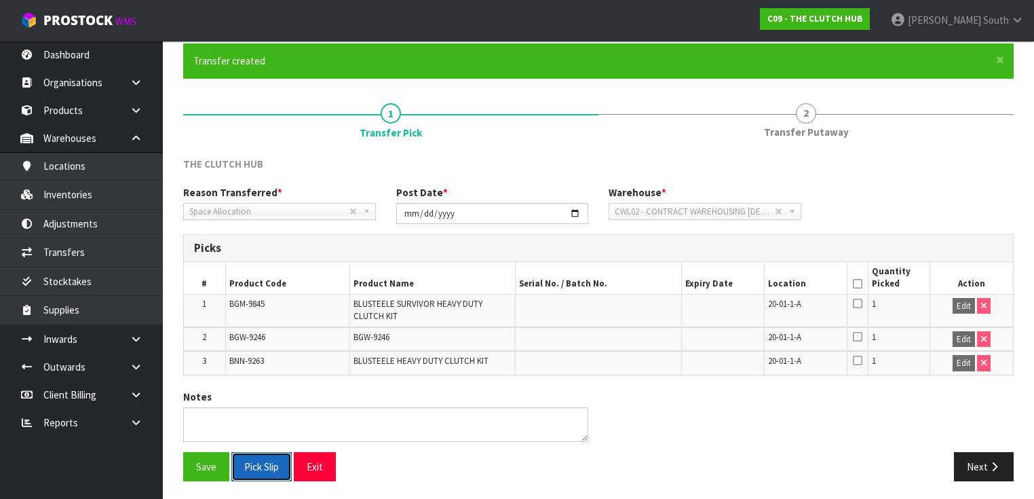
click at [254, 471] on button "Pick Slip" at bounding box center [261, 466] width 60 height 29
click at [859, 284] on icon at bounding box center [857, 284] width 9 height 1
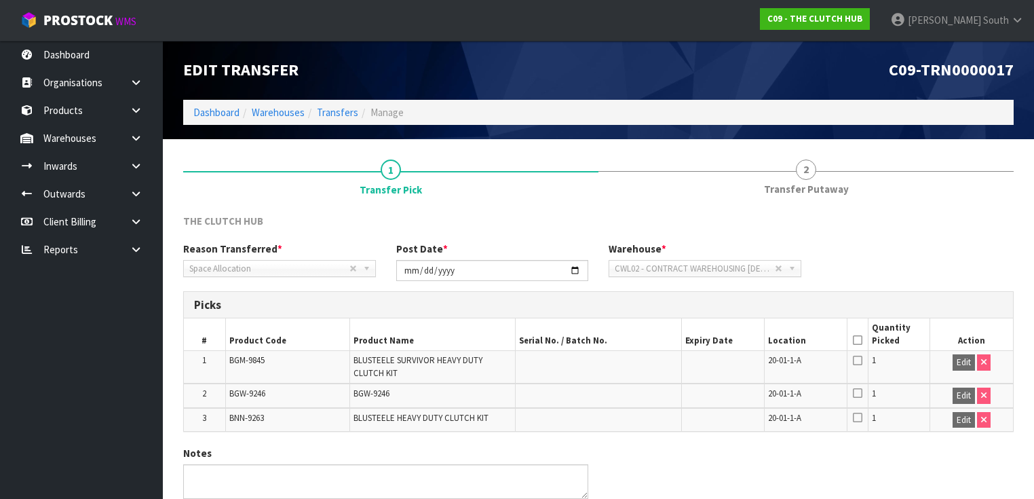
click at [859, 341] on icon at bounding box center [857, 340] width 9 height 1
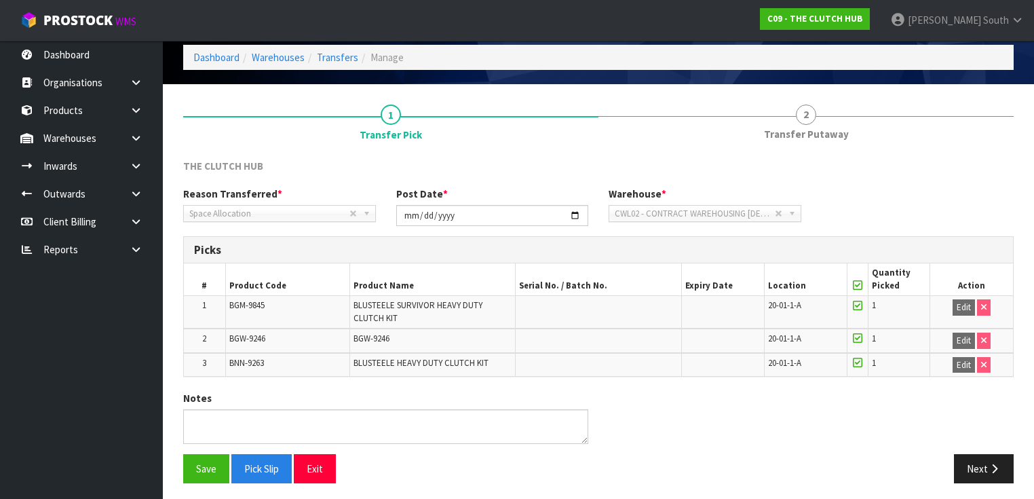
scroll to position [57, 0]
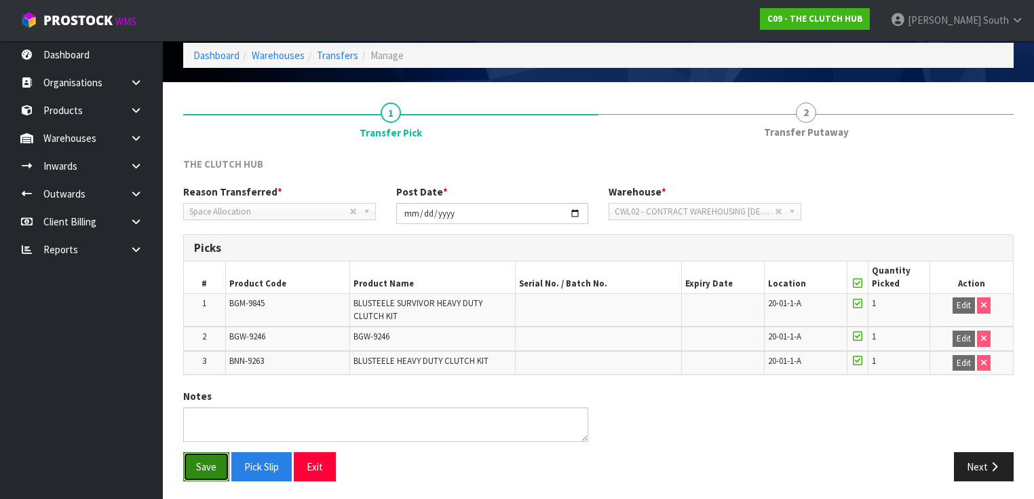
click at [206, 463] on button "Save" at bounding box center [206, 466] width 46 height 29
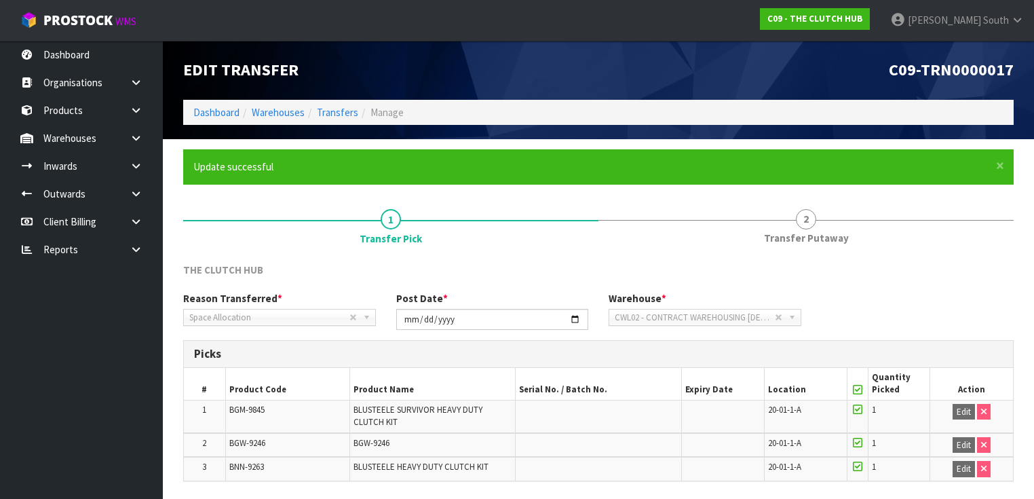
scroll to position [106, 0]
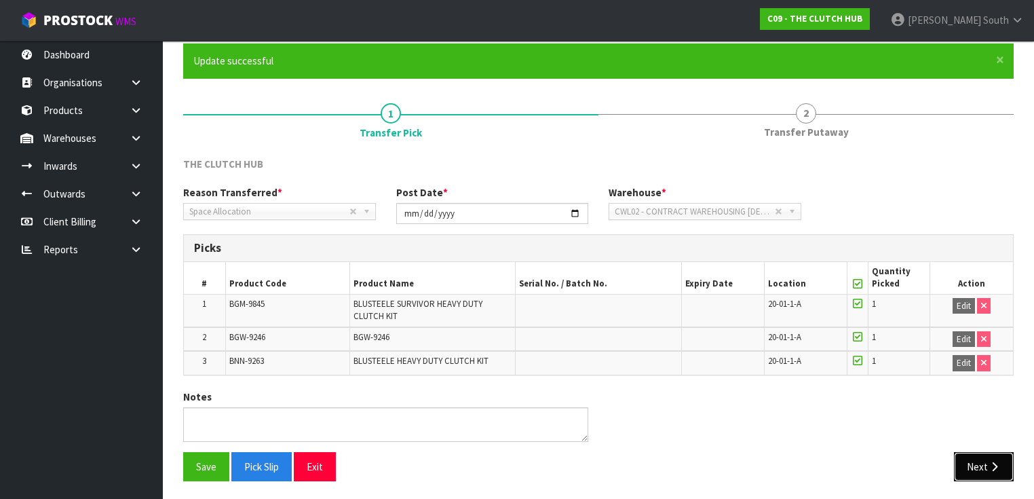
click at [961, 465] on button "Next" at bounding box center [984, 466] width 60 height 29
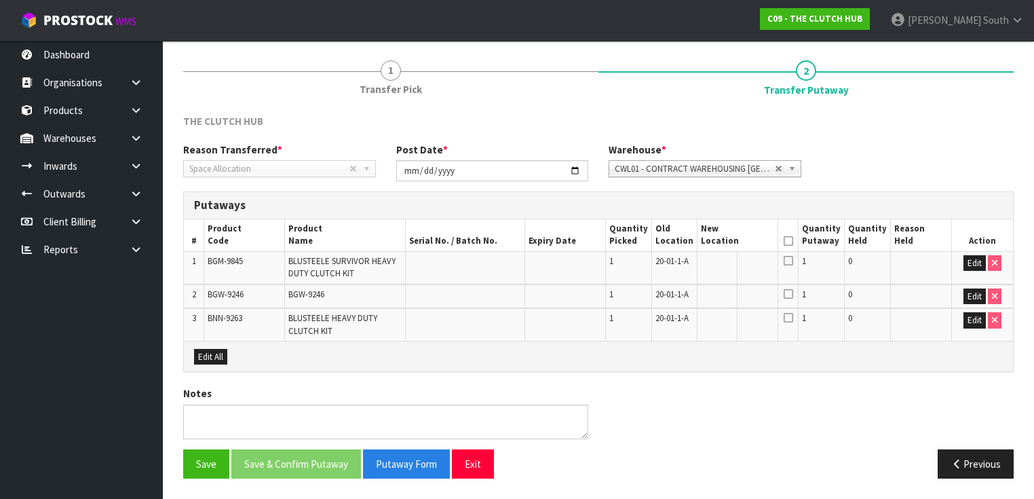
scroll to position [155, 0]
click at [969, 255] on button "Edit" at bounding box center [974, 263] width 22 height 16
click at [976, 290] on button "Edit" at bounding box center [974, 296] width 22 height 16
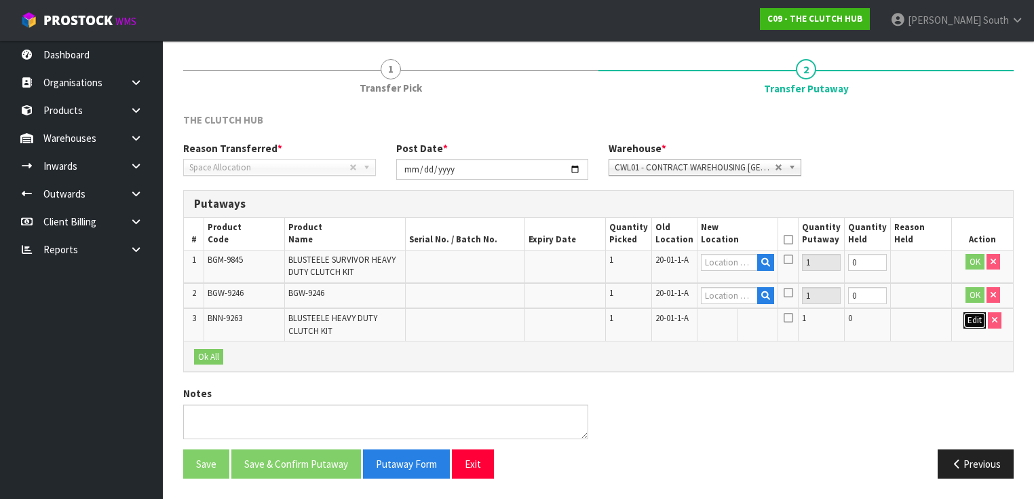
click at [968, 317] on button "Edit" at bounding box center [974, 320] width 22 height 16
click at [733, 258] on input "text" at bounding box center [729, 262] width 57 height 17
type input "01-21-2-A"
click at [725, 293] on input "text" at bounding box center [729, 295] width 57 height 17
click at [746, 163] on span "CWL01 - CONTRACT WAREHOUSING [GEOGRAPHIC_DATA]" at bounding box center [695, 167] width 160 height 16
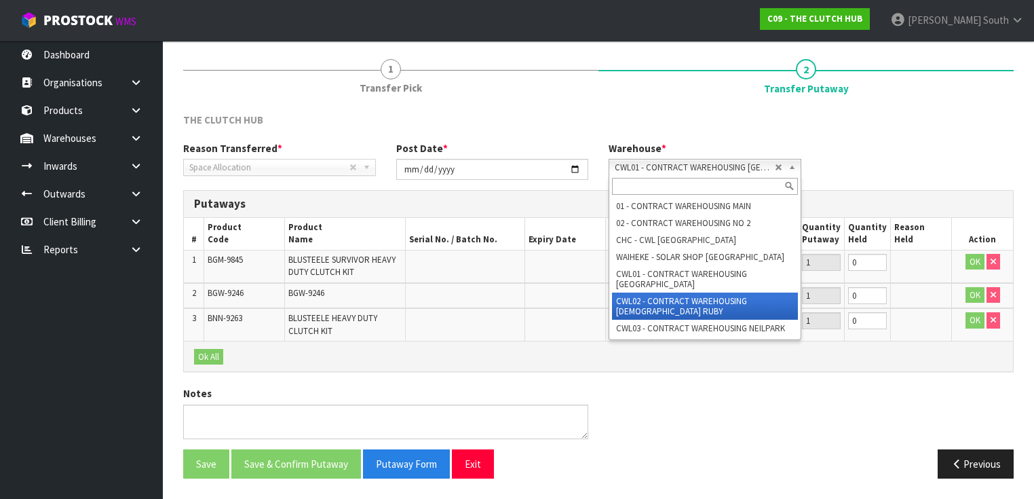
click at [725, 295] on li "CWL02 - CONTRACT WAREHOUSING [DEMOGRAPHIC_DATA] RUBY" at bounding box center [705, 305] width 186 height 27
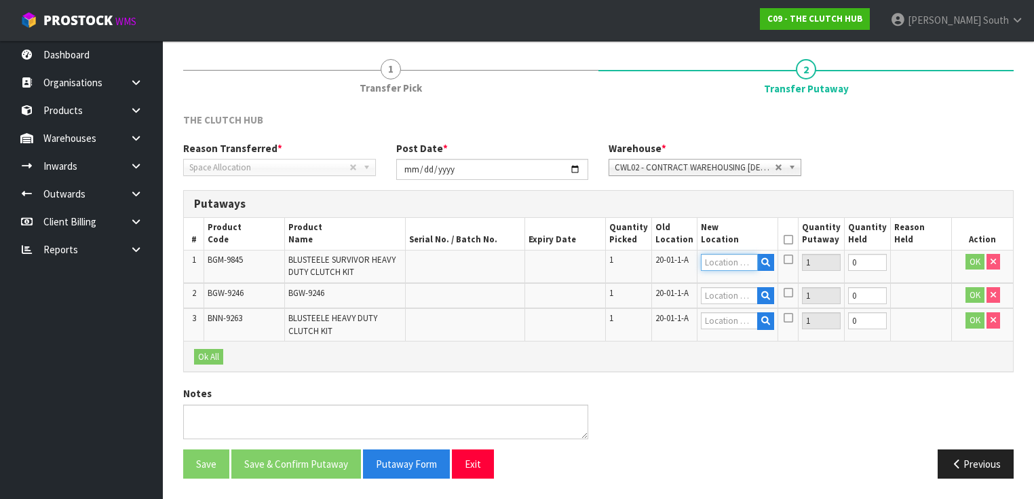
click at [744, 261] on input "text" at bounding box center [729, 262] width 57 height 17
type input "01-21-2-"
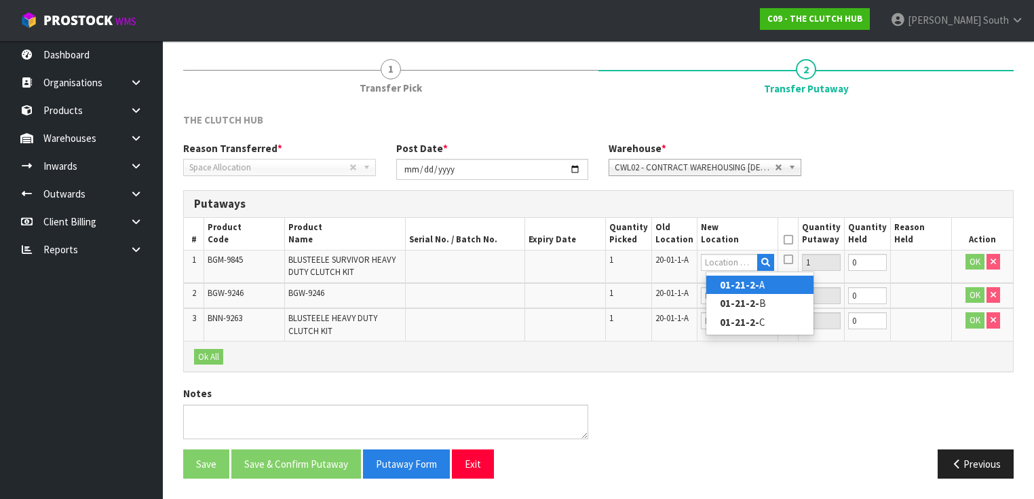
click at [745, 278] on strong "01-21-2-" at bounding box center [739, 284] width 39 height 13
type input "01-21-2-A"
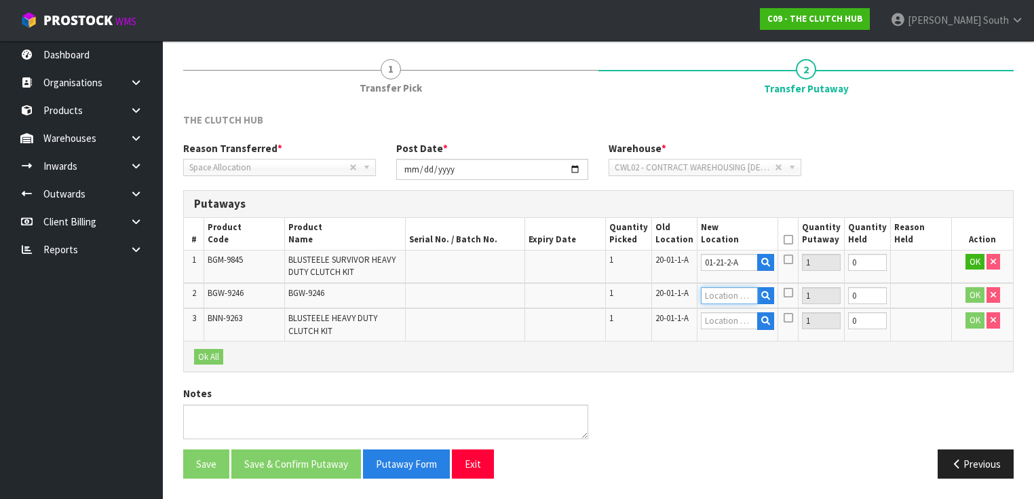
click at [733, 289] on input "text" at bounding box center [729, 295] width 57 height 17
type input "01-21-2"
click at [735, 311] on strong "01-21-2" at bounding box center [737, 317] width 35 height 13
type input "01-21-2-A"
click at [714, 320] on input "text" at bounding box center [729, 320] width 57 height 17
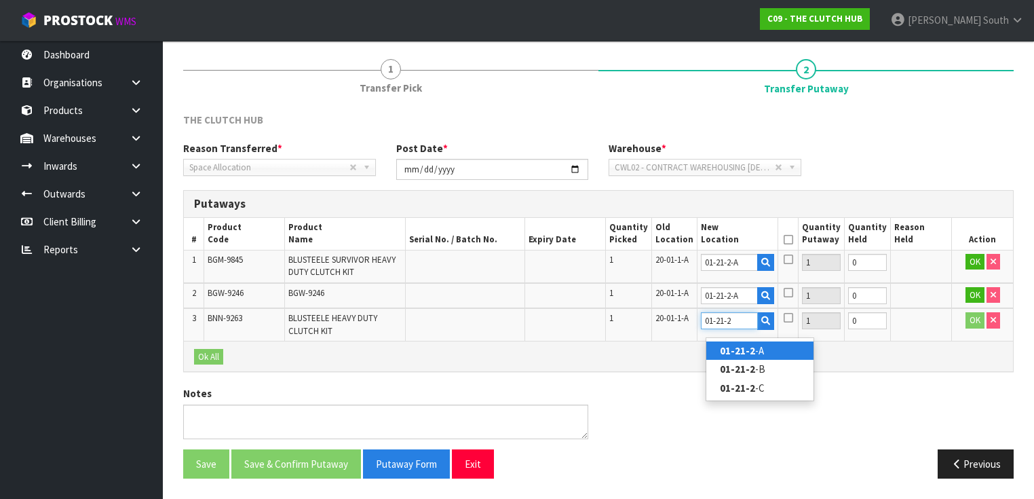
type input "01-21-2"
click at [751, 337] on ul "01-21-2 -A 01-21-2 -B 01-21-2 -C" at bounding box center [760, 369] width 109 height 64
click at [733, 329] on input "text" at bounding box center [729, 320] width 57 height 17
type input "01-21-2"
click at [774, 344] on link "01-21-2 -A" at bounding box center [759, 350] width 107 height 18
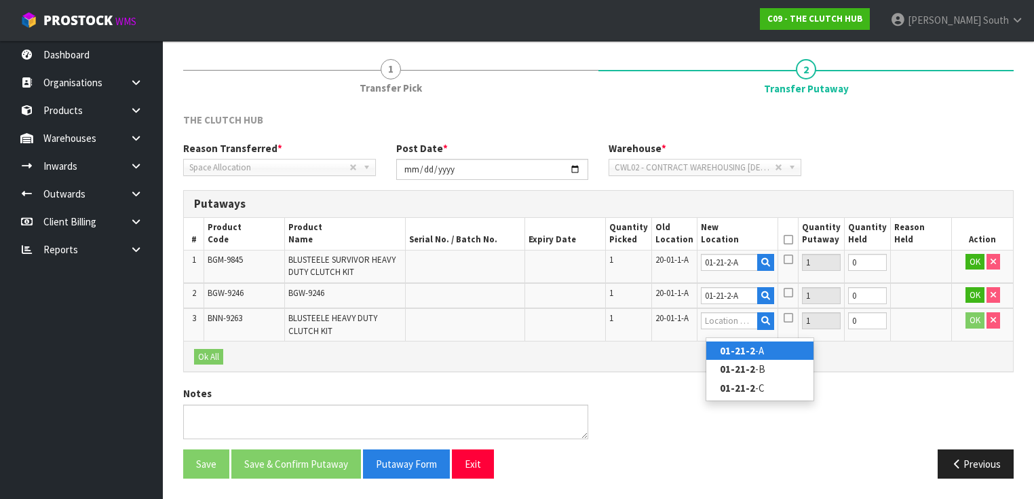
type input "01-21-2-A"
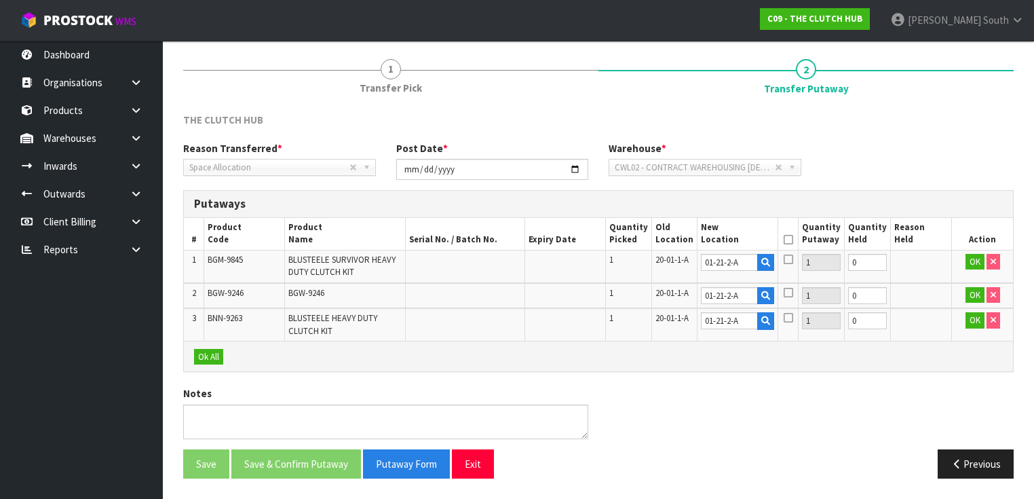
click at [793, 239] on icon at bounding box center [788, 239] width 9 height 1
click at [214, 355] on button "Ok All" at bounding box center [208, 357] width 29 height 16
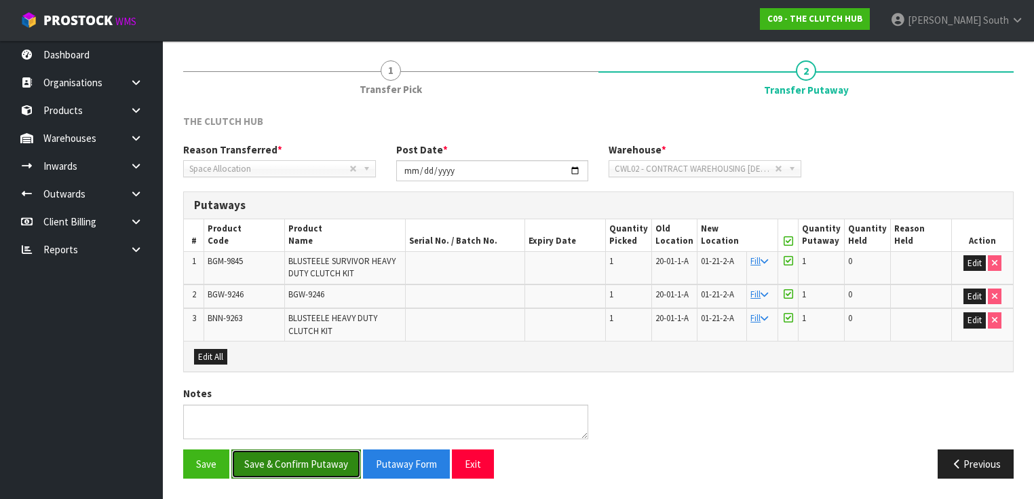
click at [314, 469] on button "Save & Confirm Putaway" at bounding box center [296, 463] width 130 height 29
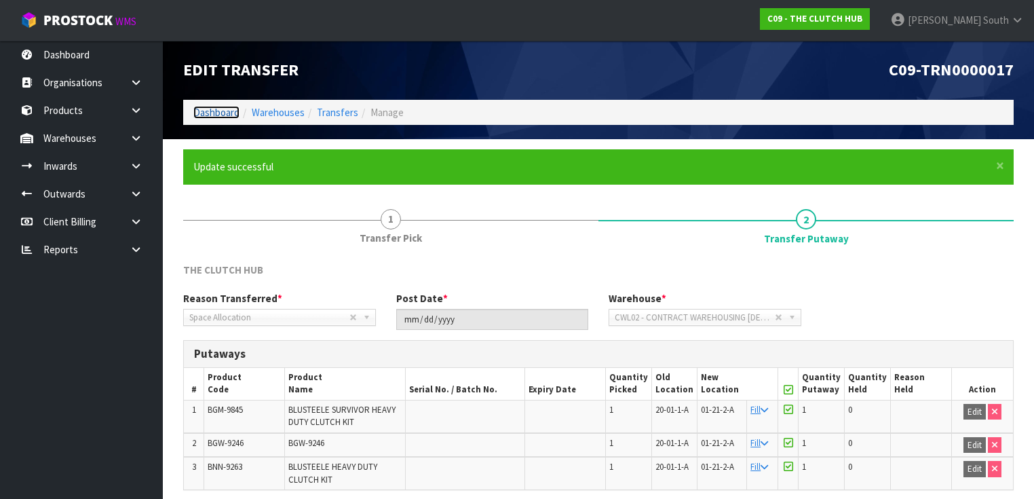
click at [215, 114] on link "Dashboard" at bounding box center [216, 112] width 46 height 13
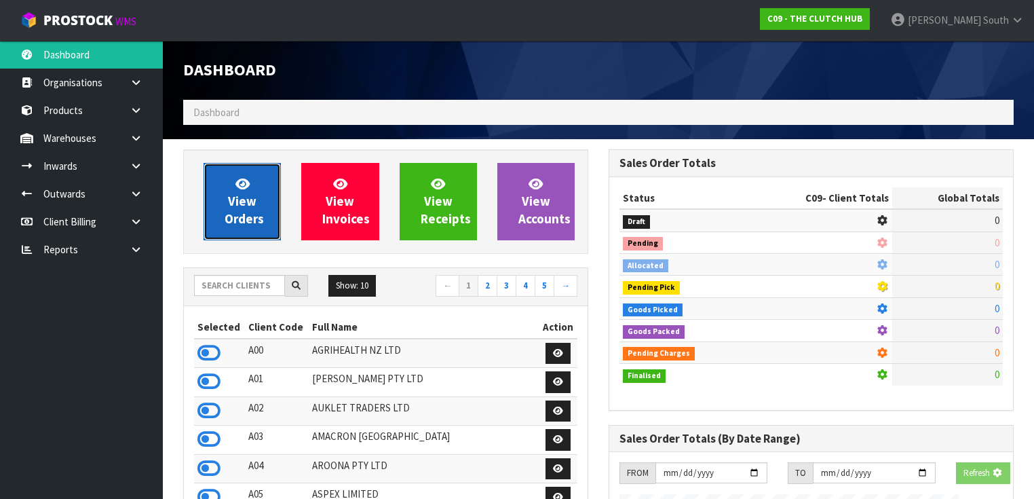
click at [261, 227] on link "View Orders" at bounding box center [242, 201] width 77 height 77
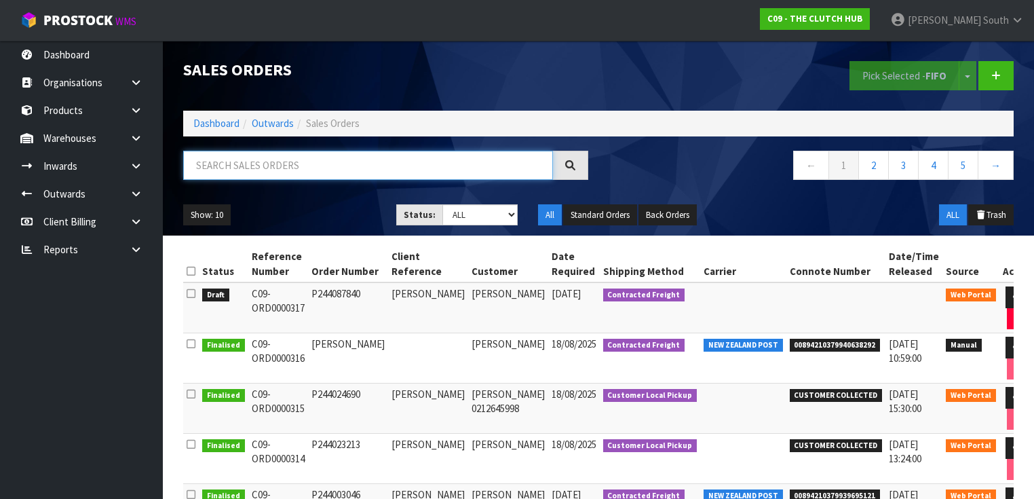
click at [353, 173] on input "text" at bounding box center [368, 165] width 370 height 29
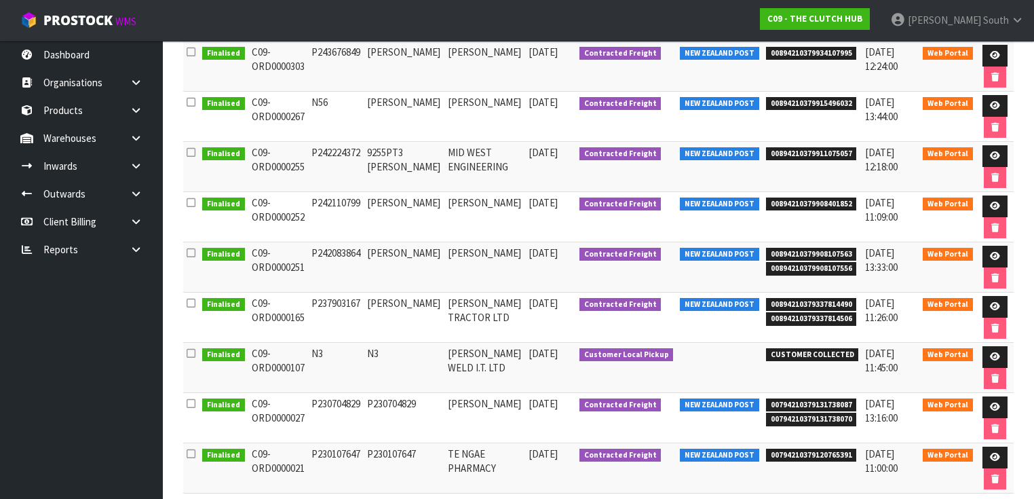
scroll to position [271, 0]
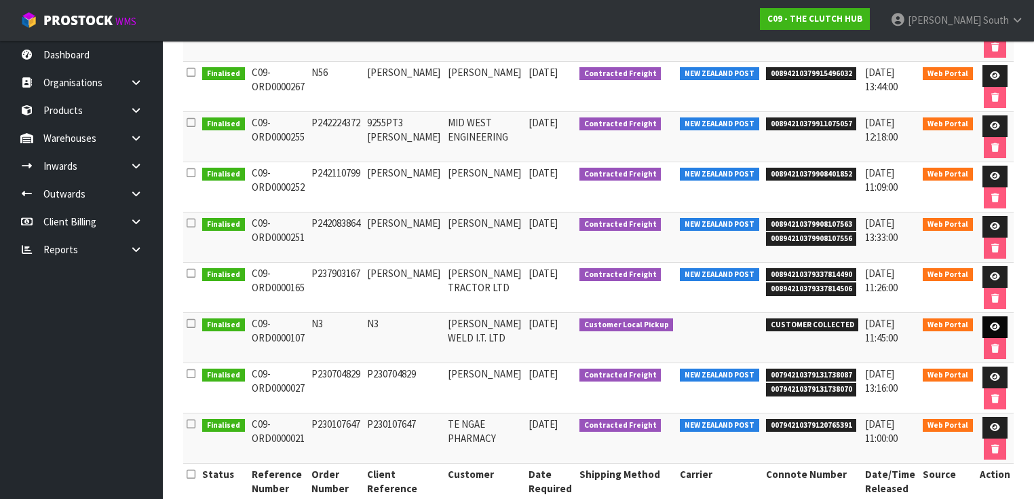
type input "107"
click at [995, 324] on icon at bounding box center [995, 326] width 10 height 9
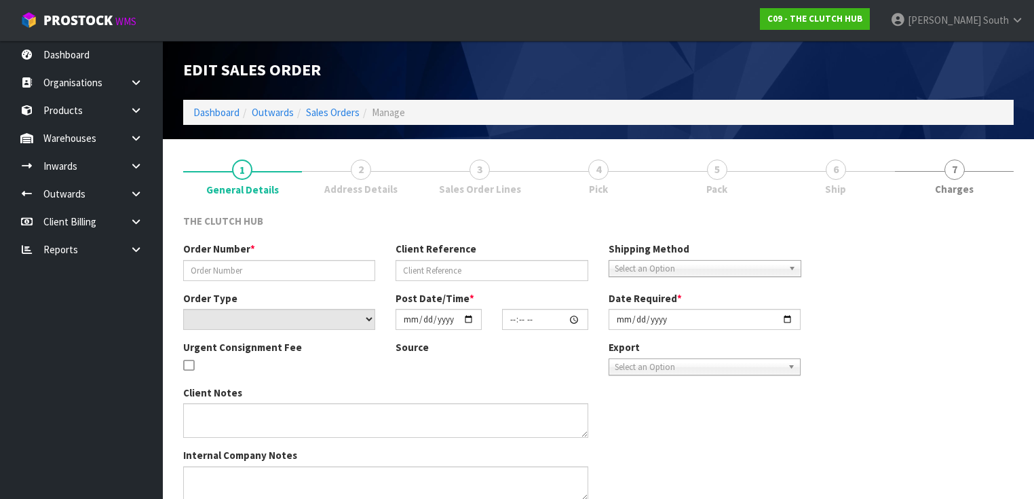
type input "N3"
select select "number:0"
type input "2024-08-14"
type input "12:29:00.000"
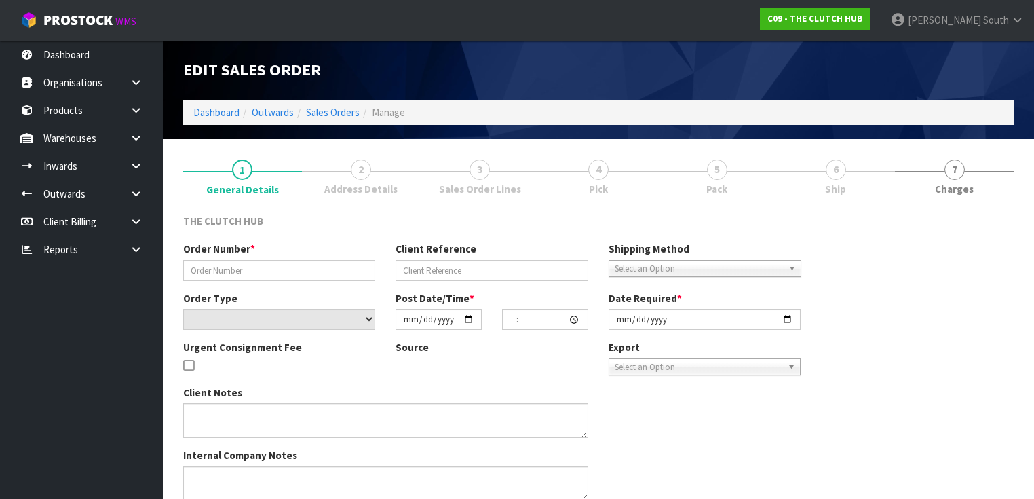
type input "2024-08-14"
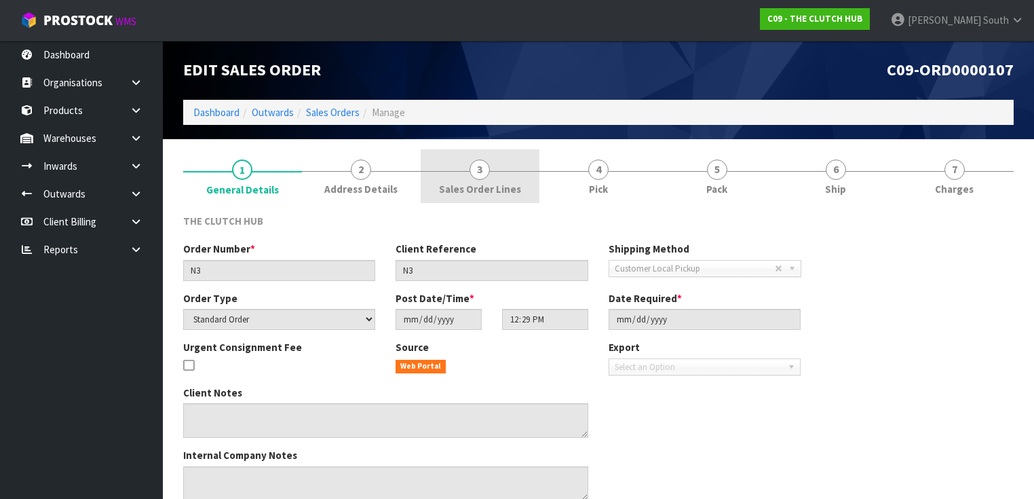
click at [488, 173] on span "3" at bounding box center [479, 169] width 20 height 20
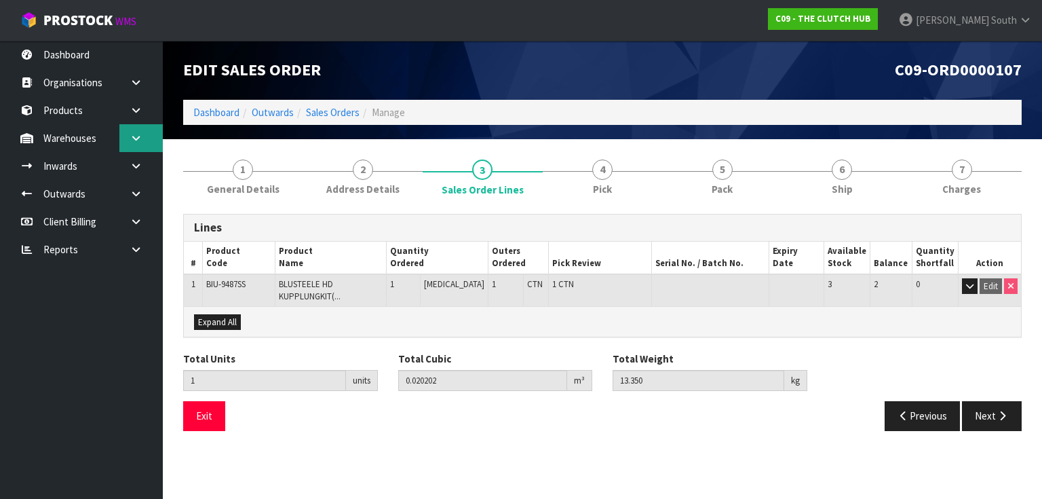
click at [141, 149] on link at bounding box center [140, 138] width 43 height 28
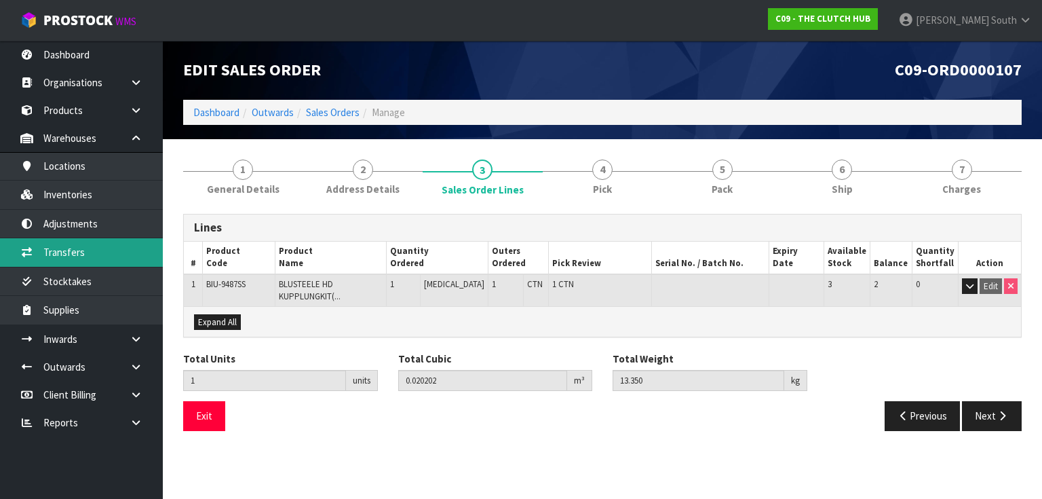
click at [120, 261] on link "Transfers" at bounding box center [81, 252] width 163 height 28
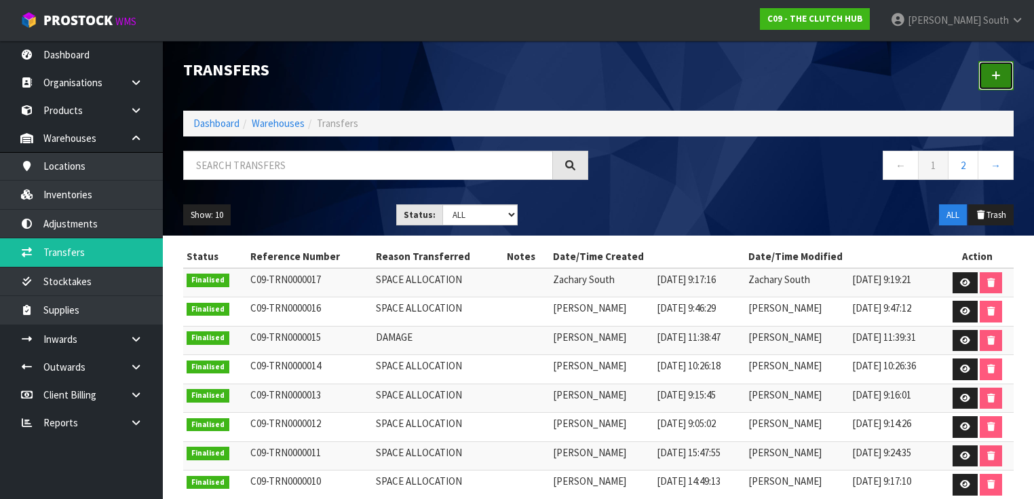
click at [1001, 70] on link at bounding box center [995, 75] width 35 height 29
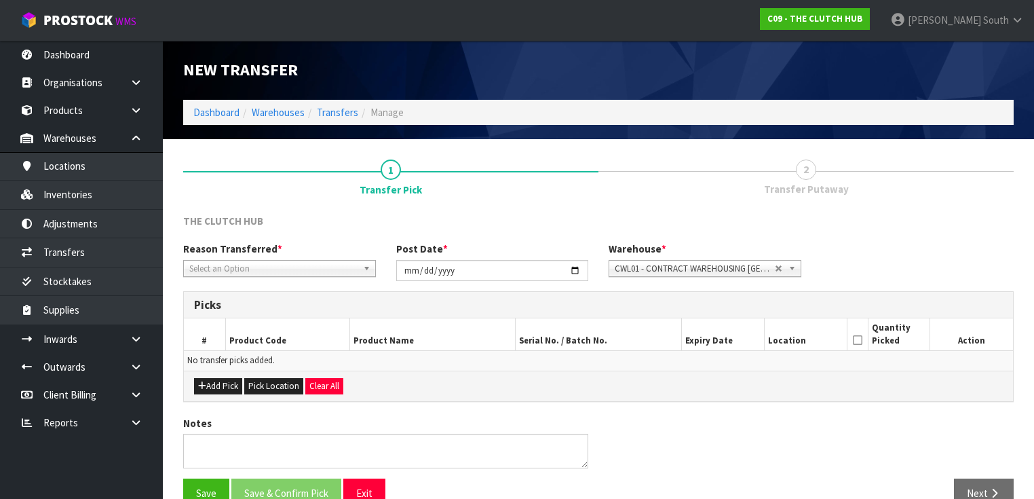
click at [681, 273] on span "CWL01 - CONTRACT WAREHOUSING ALLENS ROAD" at bounding box center [695, 269] width 160 height 16
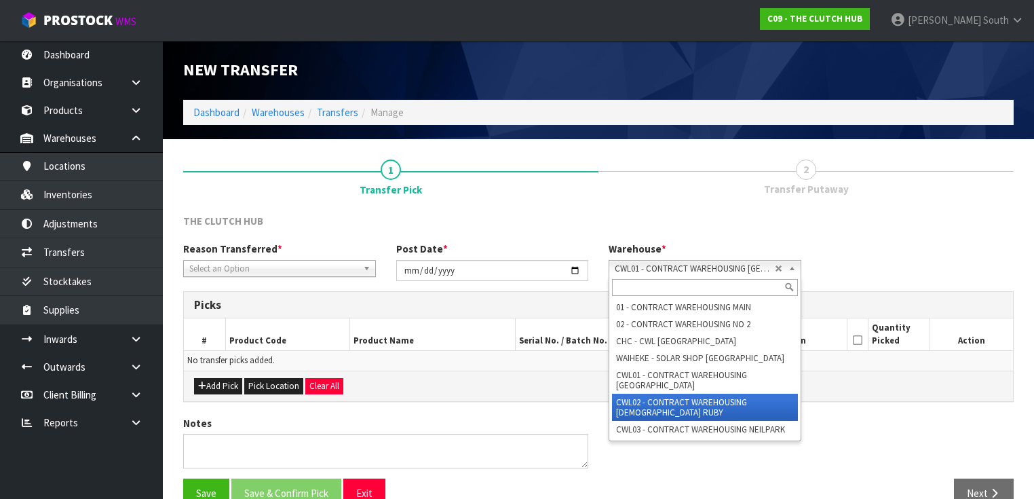
click at [685, 402] on li "CWL02 - CONTRACT WAREHOUSING LADY RUBY" at bounding box center [705, 406] width 186 height 27
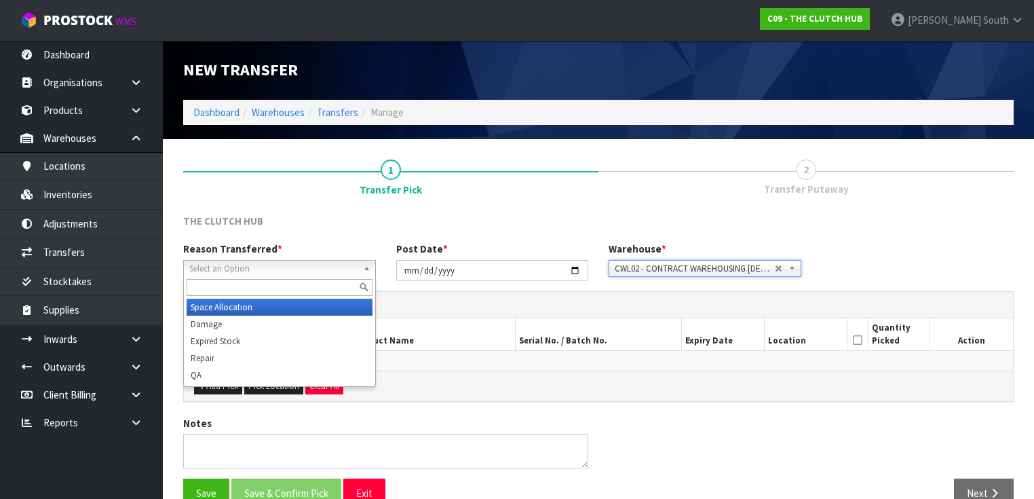
click at [261, 267] on span "Select an Option" at bounding box center [273, 269] width 168 height 16
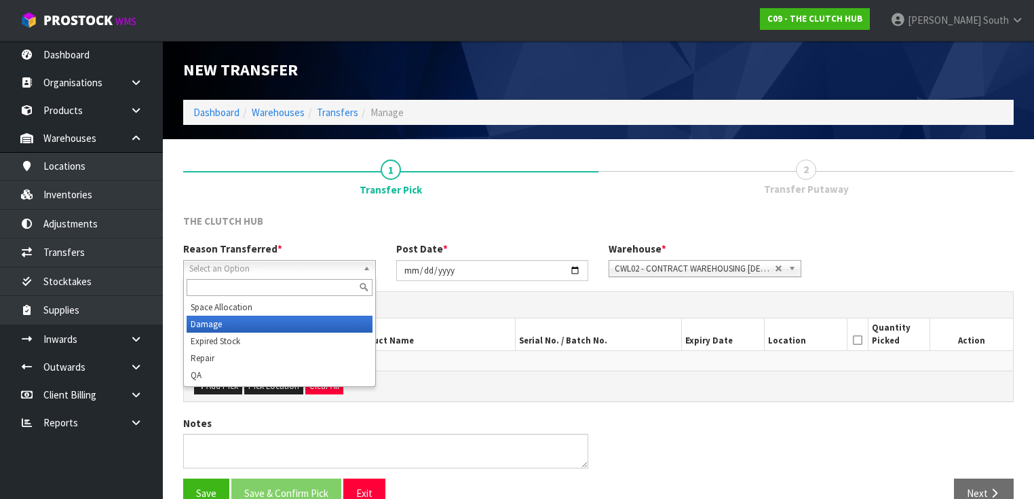
click at [250, 330] on li "Damage" at bounding box center [280, 323] width 186 height 17
click at [260, 266] on span "Damage" at bounding box center [269, 269] width 160 height 16
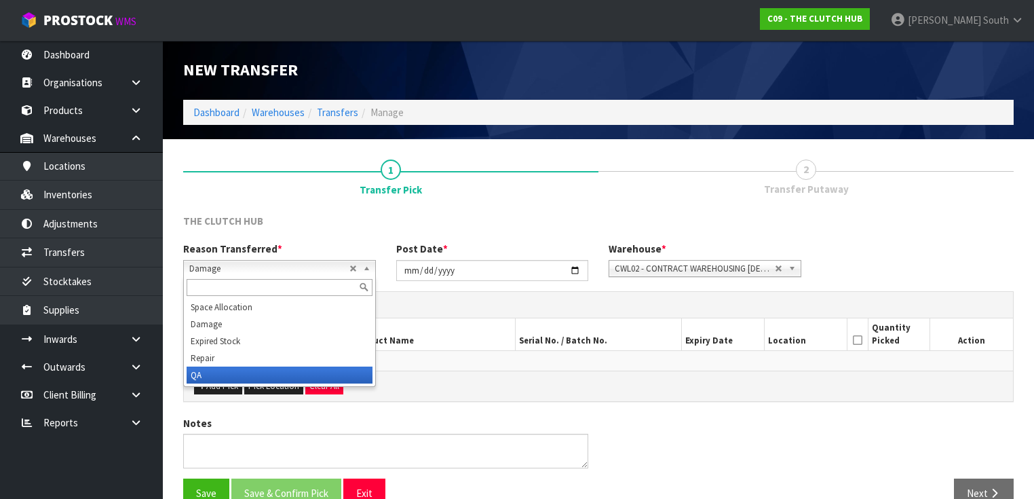
click at [255, 374] on li "QA" at bounding box center [280, 374] width 186 height 17
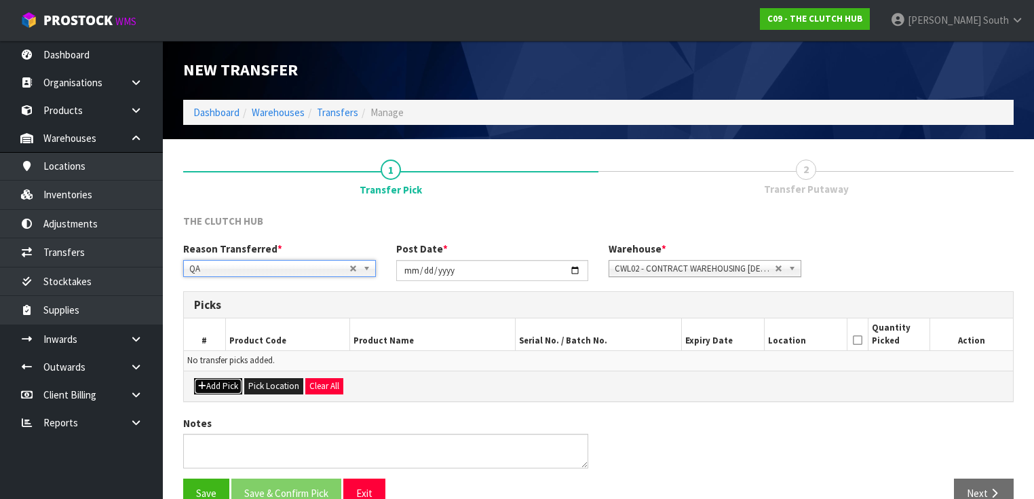
click at [220, 382] on button "Add Pick" at bounding box center [218, 386] width 48 height 16
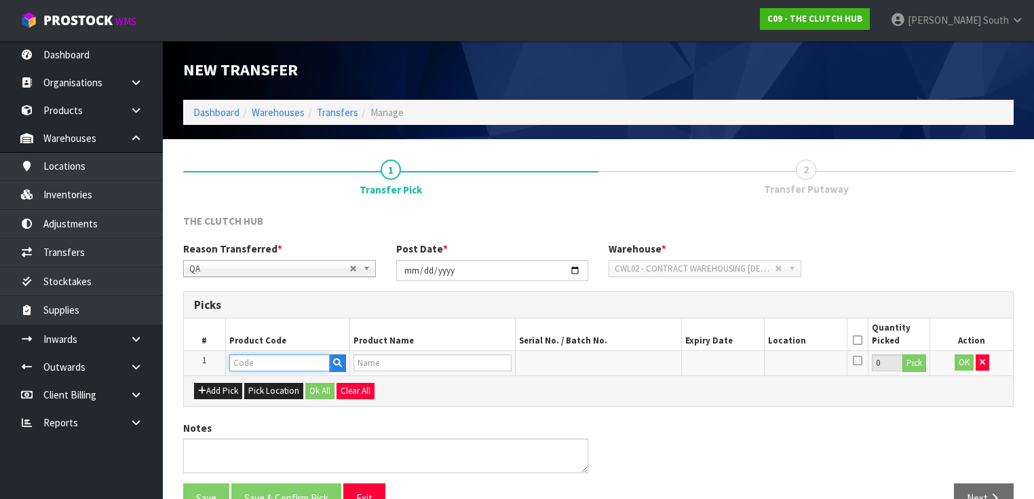
click at [284, 368] on input "text" at bounding box center [279, 362] width 100 height 17
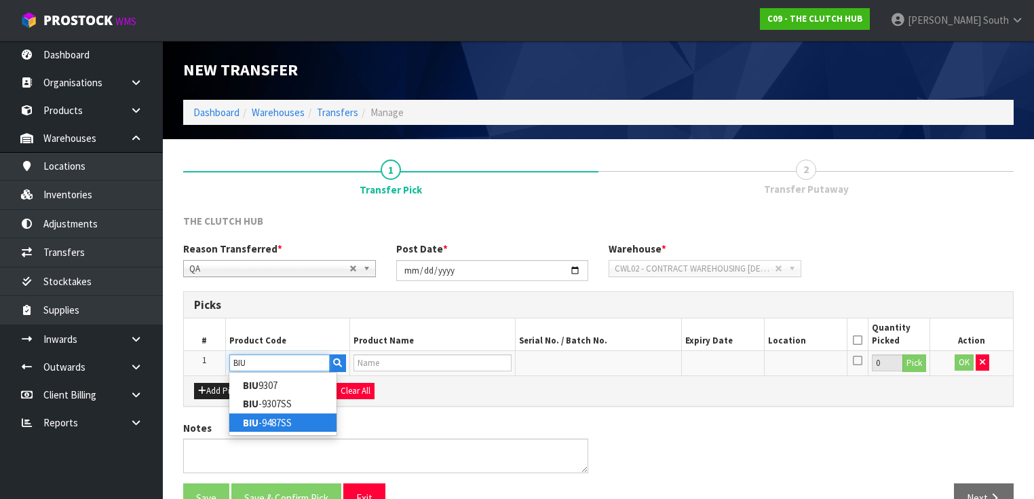
type input "BIU"
click at [315, 428] on link "BIU -9487SS" at bounding box center [282, 422] width 107 height 18
type input "BIU-9487SS"
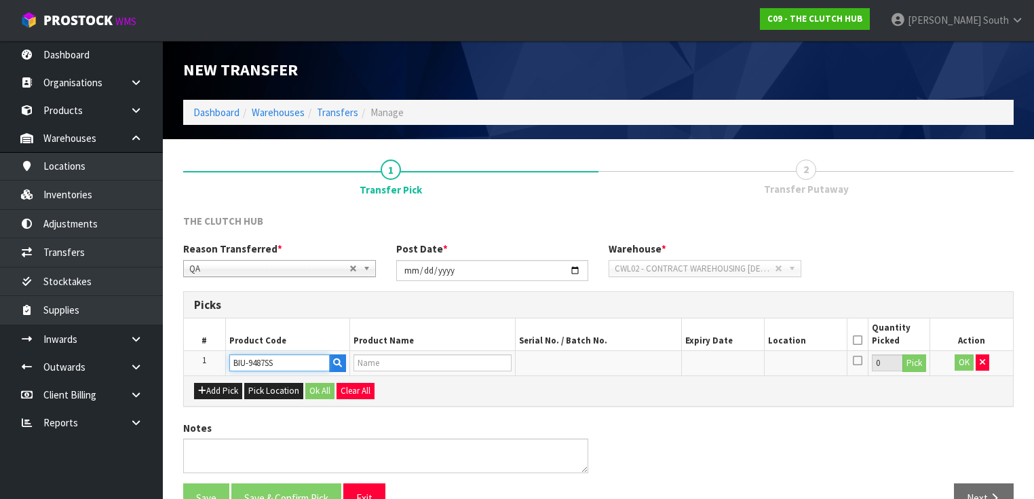
type input "BLUSTEELE HD KUPPLUNGKIT(CLUTCH)"
click at [223, 390] on button "Add Pick" at bounding box center [218, 391] width 48 height 16
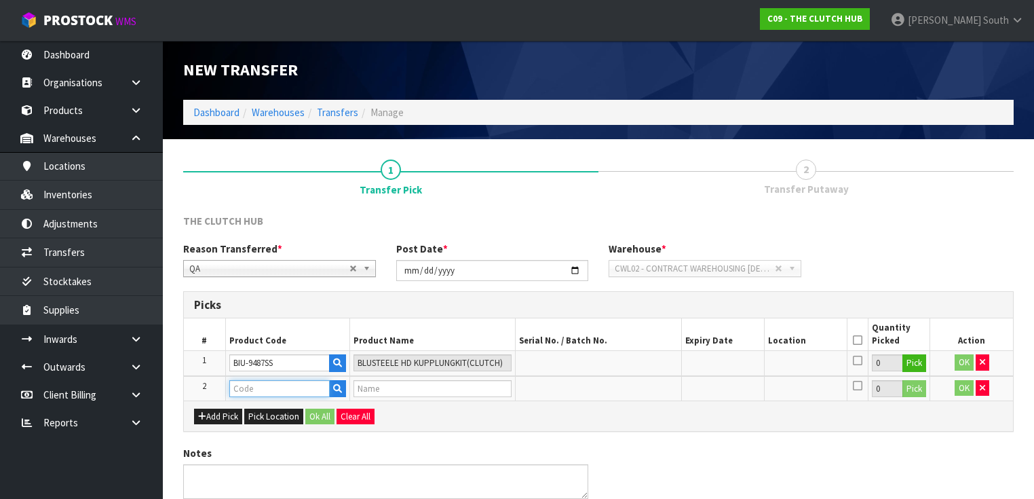
click at [242, 387] on input "text" at bounding box center [279, 388] width 100 height 17
type input "BIU"
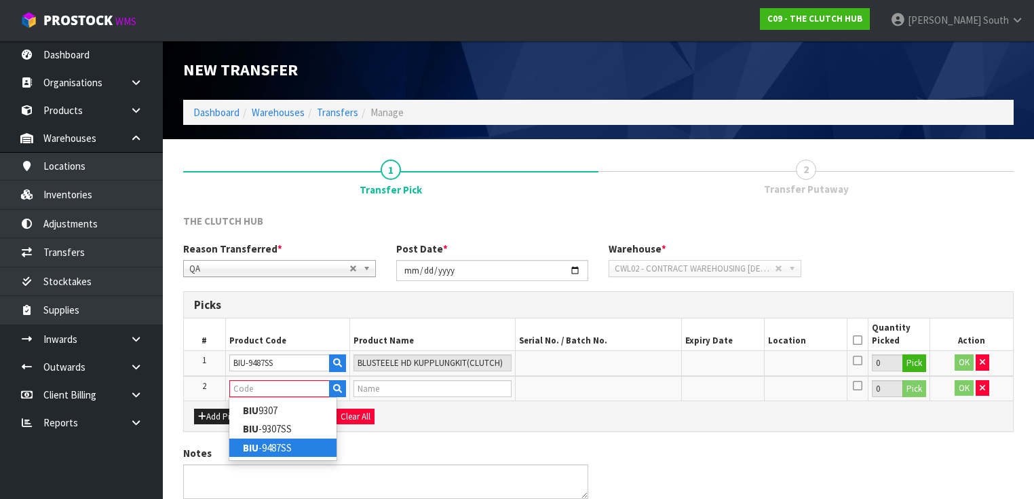
click at [294, 451] on link "BIU -9487SS" at bounding box center [282, 447] width 107 height 18
type input "BIU-9487SS"
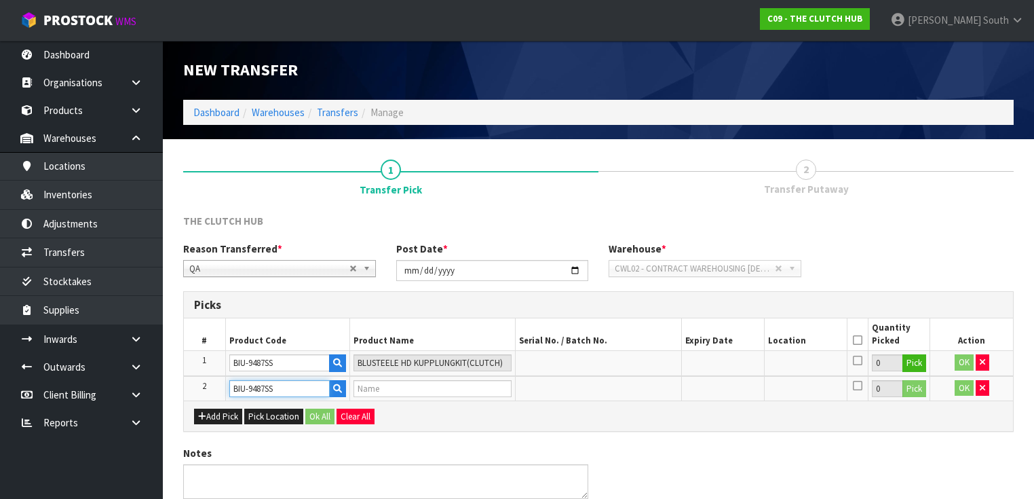
type input "BLUSTEELE HD KUPPLUNGKIT(CLUTCH)"
click at [914, 363] on button "Pick" at bounding box center [914, 363] width 24 height 18
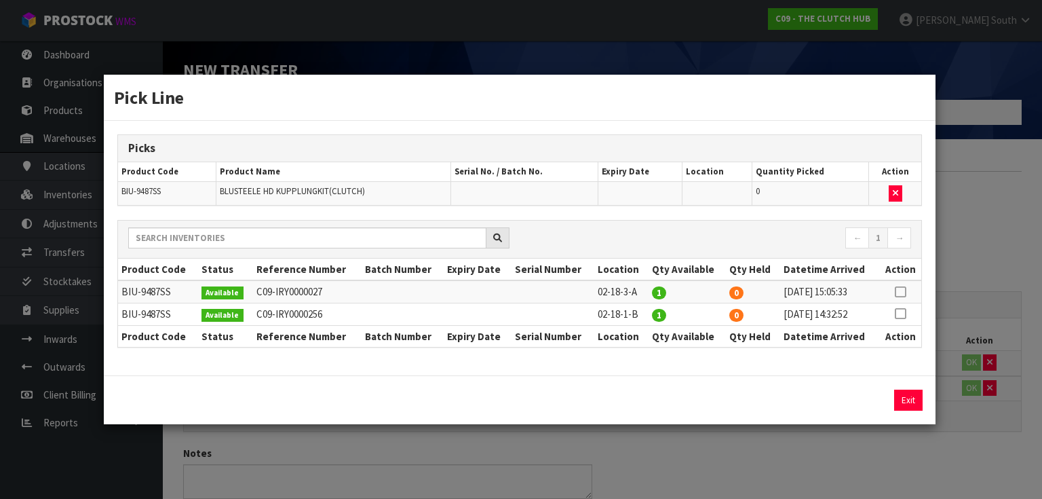
click at [904, 292] on icon at bounding box center [900, 292] width 11 height 1
click at [868, 392] on button "Assign Pick" at bounding box center [862, 399] width 56 height 21
type input "1"
click at [907, 393] on button "Exit" at bounding box center [908, 399] width 28 height 21
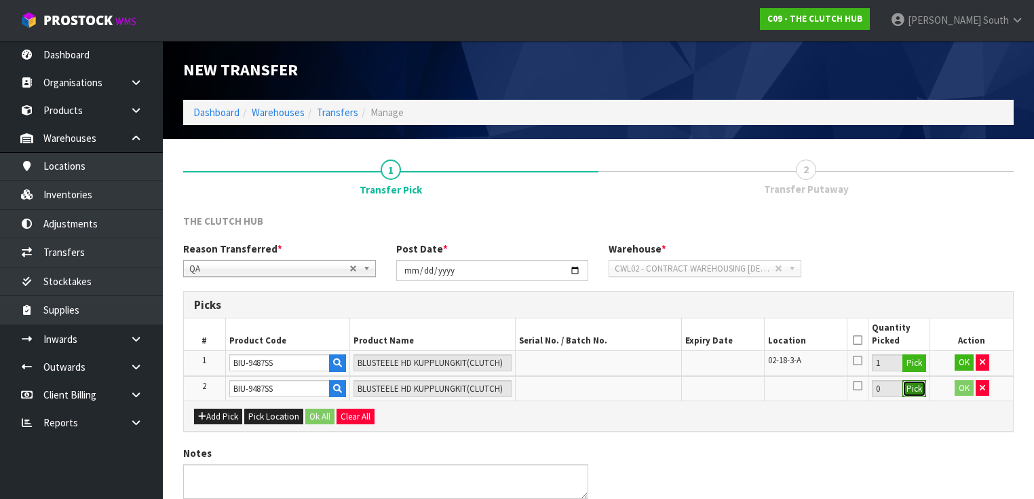
click at [921, 387] on button "Pick" at bounding box center [914, 389] width 24 height 18
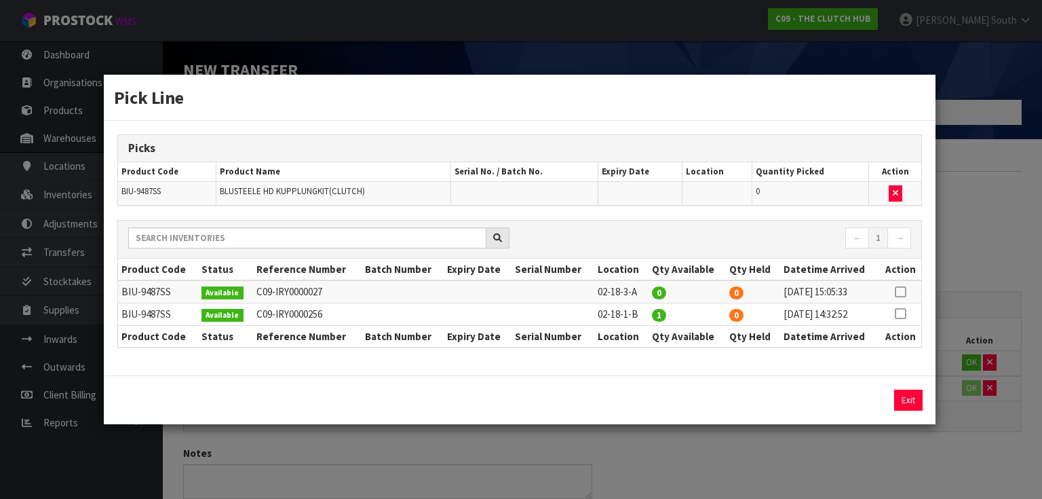
click at [901, 313] on icon at bounding box center [900, 313] width 11 height 1
click at [874, 395] on button "Assign Pick" at bounding box center [862, 399] width 56 height 21
type input "1"
click at [901, 395] on button "Exit" at bounding box center [908, 399] width 28 height 21
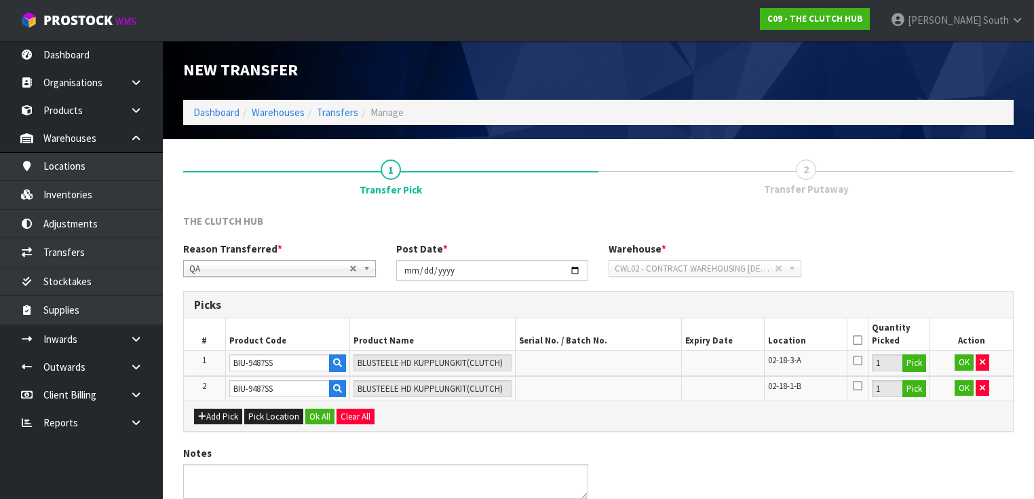
click at [861, 341] on icon at bounding box center [857, 340] width 9 height 1
click at [313, 413] on button "Ok All" at bounding box center [319, 416] width 29 height 16
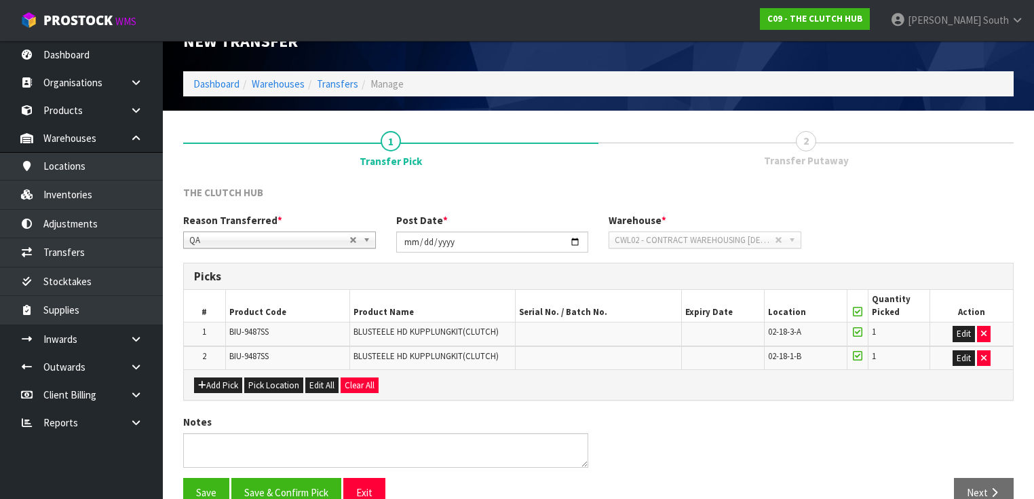
scroll to position [54, 0]
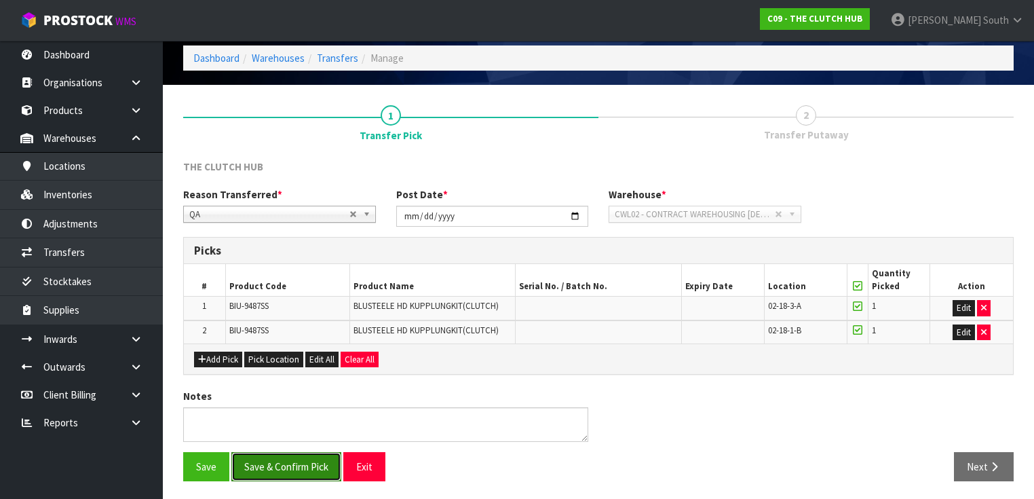
drag, startPoint x: 279, startPoint y: 459, endPoint x: 296, endPoint y: 453, distance: 18.5
click at [279, 459] on button "Save & Confirm Pick" at bounding box center [286, 466] width 110 height 29
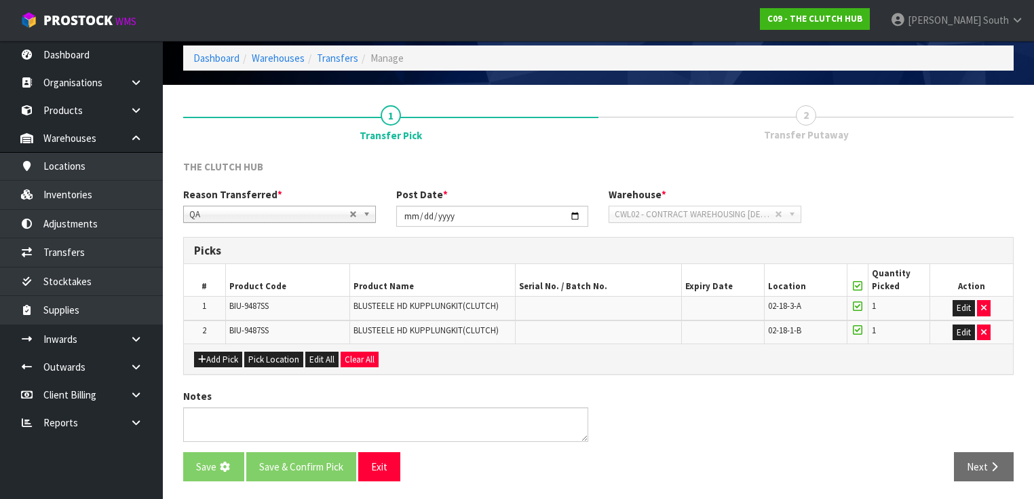
scroll to position [0, 0]
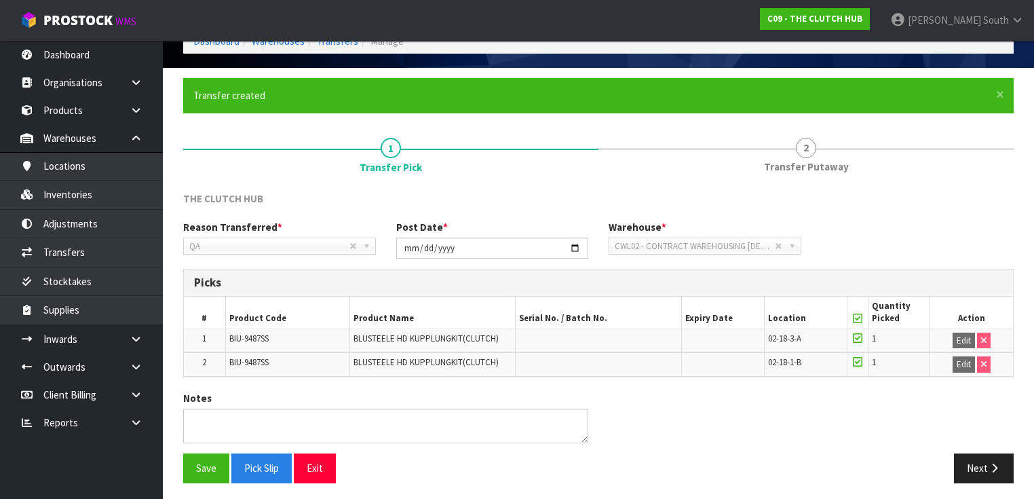
scroll to position [73, 0]
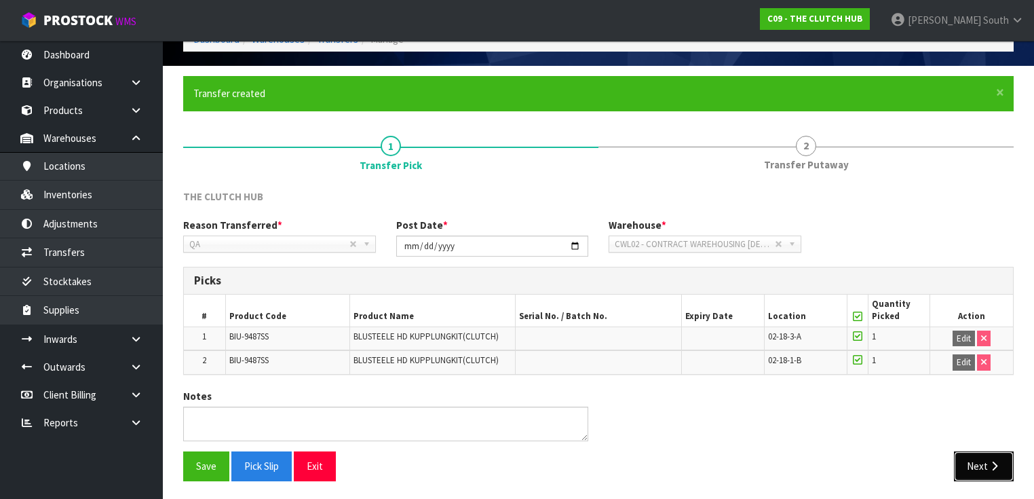
click at [971, 461] on button "Next" at bounding box center [984, 465] width 60 height 29
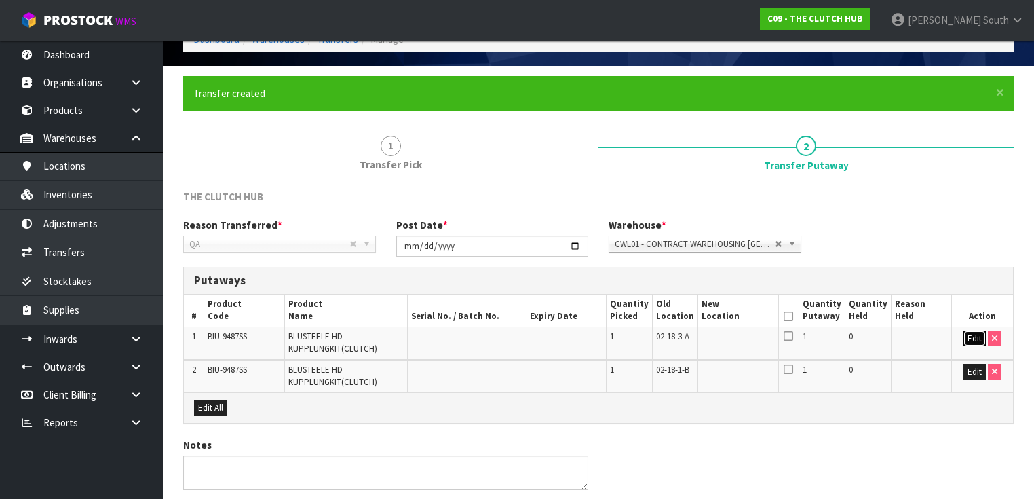
click at [978, 336] on button "Edit" at bounding box center [974, 338] width 22 height 16
click at [976, 377] on button "Edit" at bounding box center [974, 372] width 22 height 16
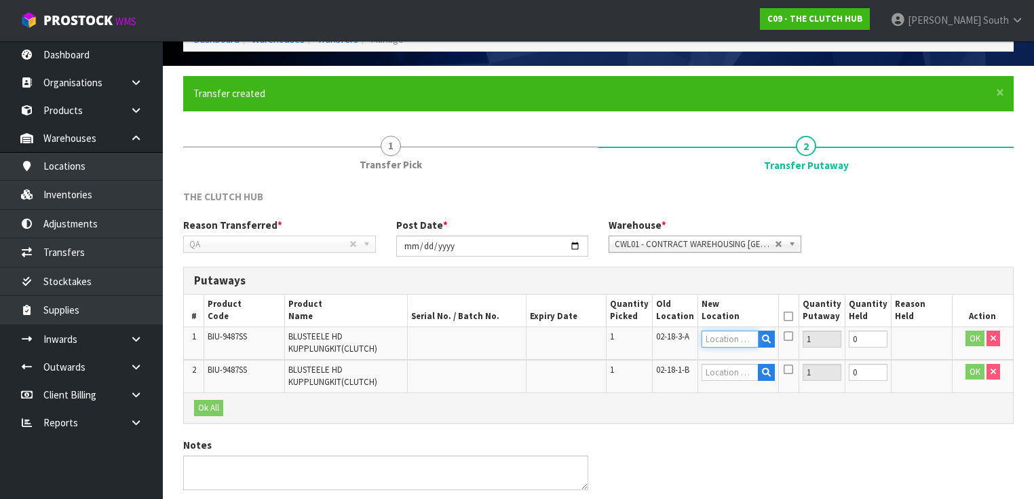
click at [736, 332] on input "text" at bounding box center [729, 338] width 57 height 17
type input "0"
click at [727, 240] on span "CWL01 - CONTRACT WAREHOUSING ALLENS ROAD" at bounding box center [695, 244] width 160 height 16
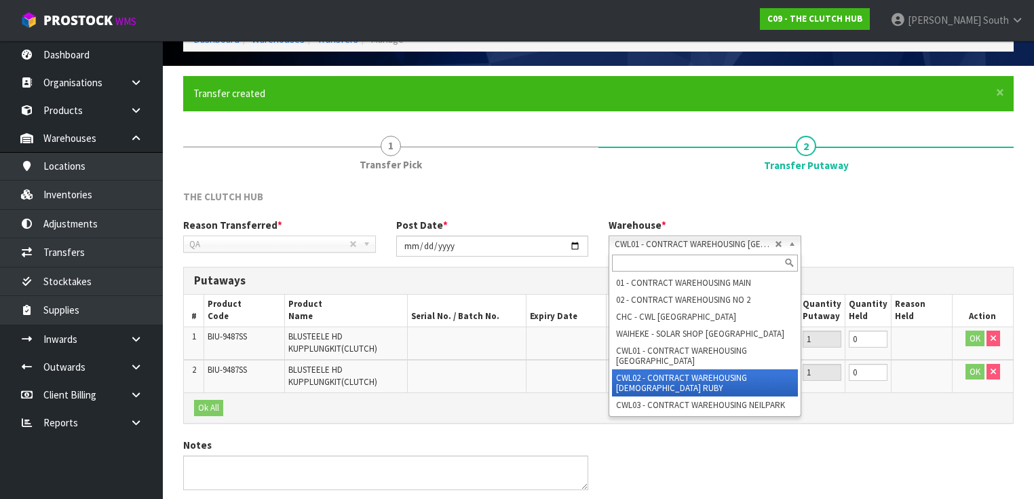
click at [746, 372] on li "CWL02 - CONTRACT WAREHOUSING LADY RUBY" at bounding box center [705, 382] width 186 height 27
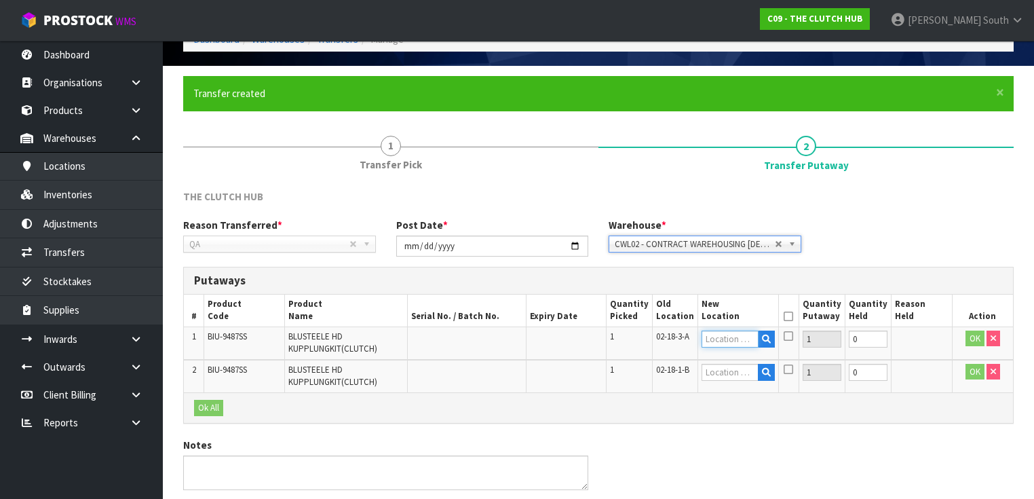
click at [735, 341] on input "text" at bounding box center [729, 338] width 57 height 17
type input "01-17-2"
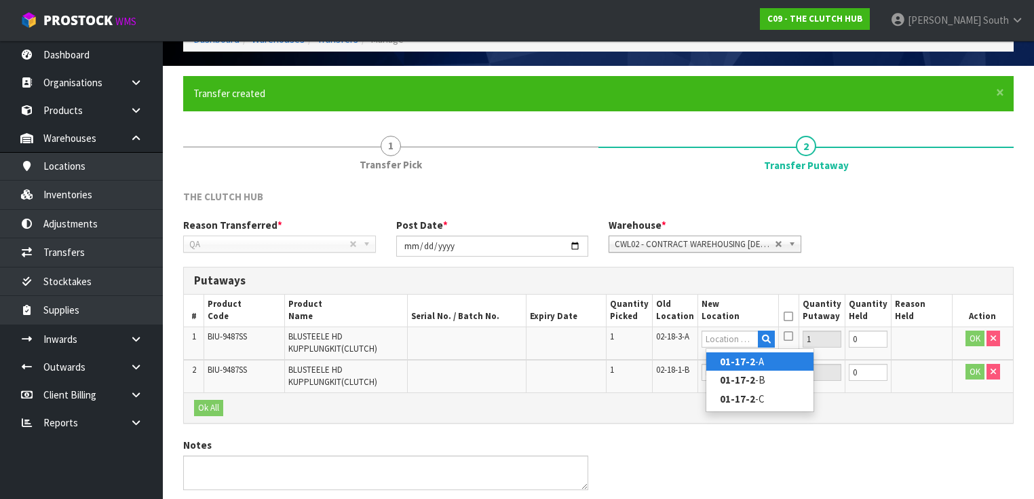
click at [749, 358] on strong "01-17-2" at bounding box center [737, 361] width 35 height 13
type input "01-17-2-A"
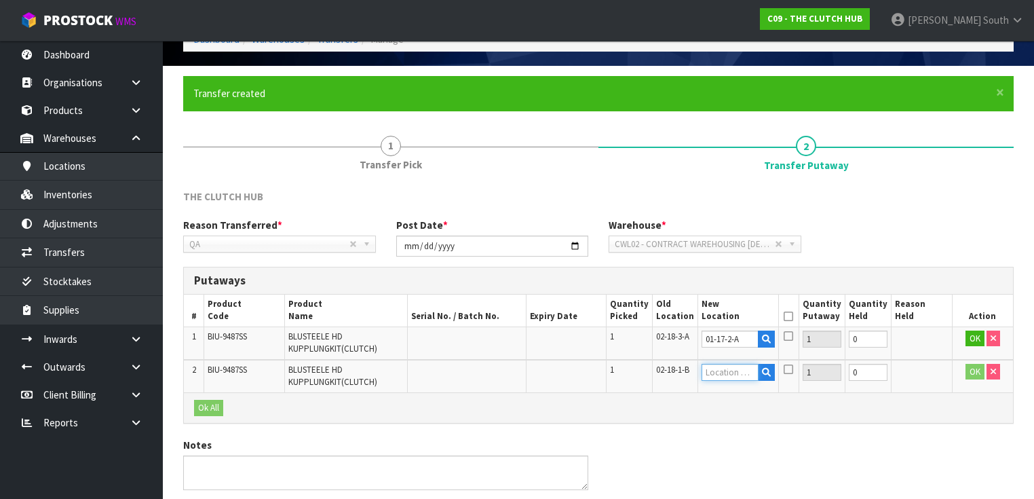
click at [729, 371] on input "text" at bounding box center [729, 372] width 57 height 17
type input "01-17-2"
click at [740, 392] on strong "01-17-2" at bounding box center [737, 393] width 35 height 13
type input "01-17-2-A"
drag, startPoint x: 866, startPoint y: 339, endPoint x: 842, endPoint y: 346, distance: 24.9
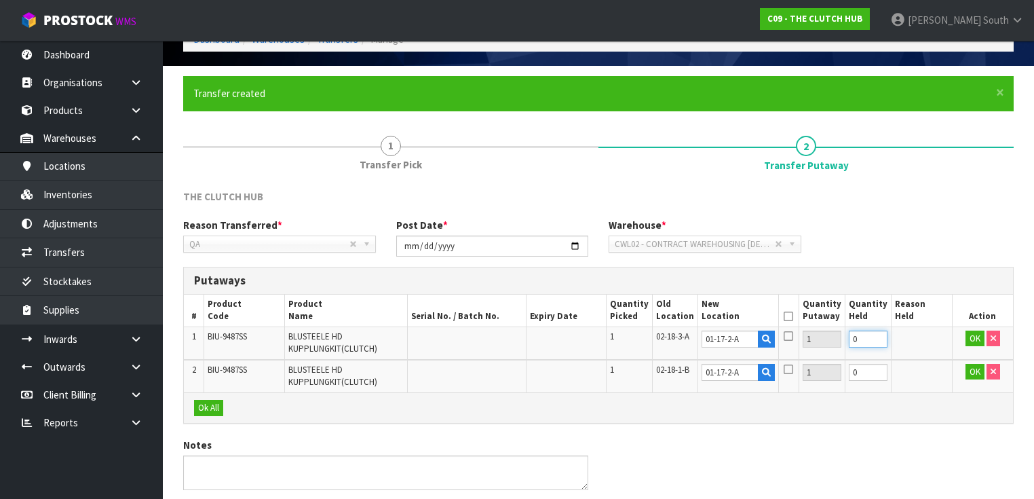
click at [842, 346] on tr "1 BIU-9487SS BLUSTEELE HD KUPPLUNGKIT(CLUTCH) 1 02-18-3-A 01-17-2-A 1 0 OK" at bounding box center [598, 342] width 829 height 33
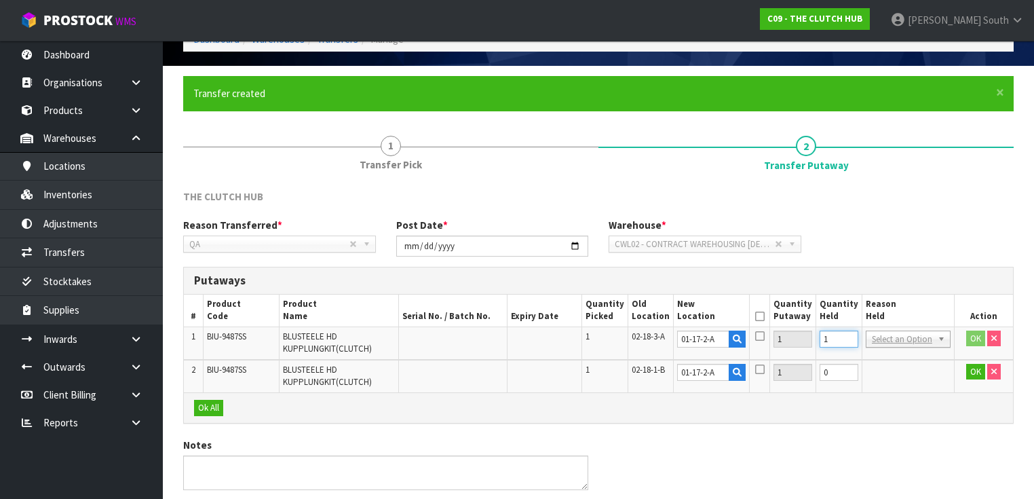
type input "1"
drag, startPoint x: 830, startPoint y: 369, endPoint x: 815, endPoint y: 376, distance: 16.4
click at [815, 376] on tr "2 BIU-9487SS BLUSTEELE HD KUPPLUNGKIT(CLUTCH) 1 02-18-1-B 01-17-2-A 1 0 OK" at bounding box center [598, 376] width 829 height 33
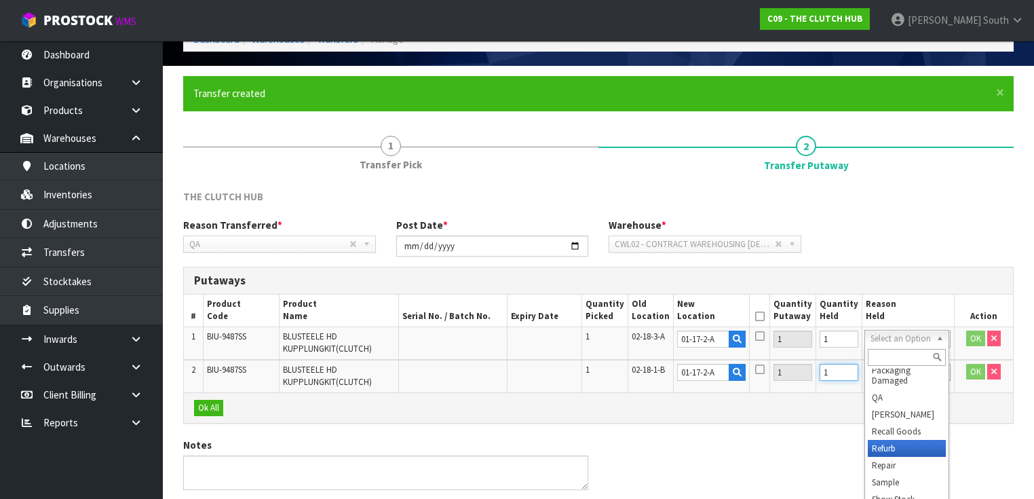
scroll to position [122, 0]
type input "1"
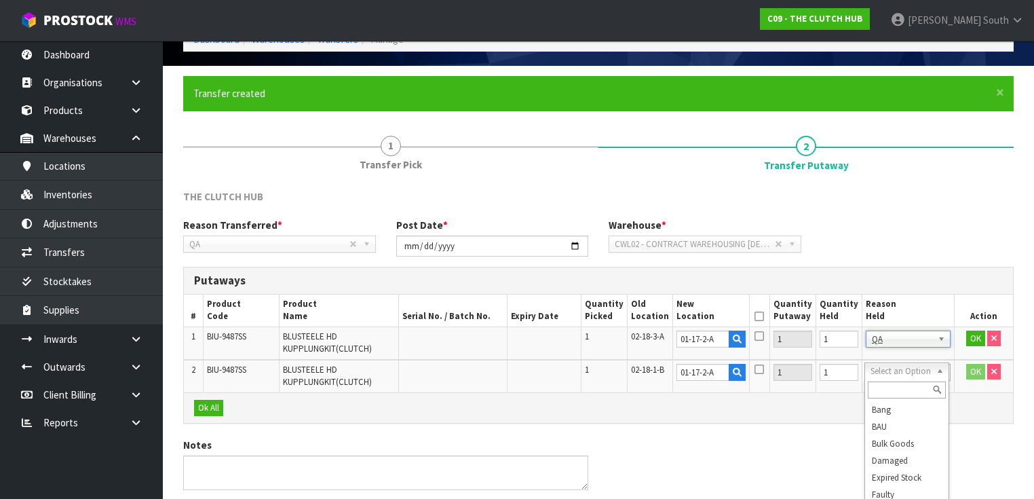
click at [890, 393] on input "text" at bounding box center [907, 389] width 78 height 17
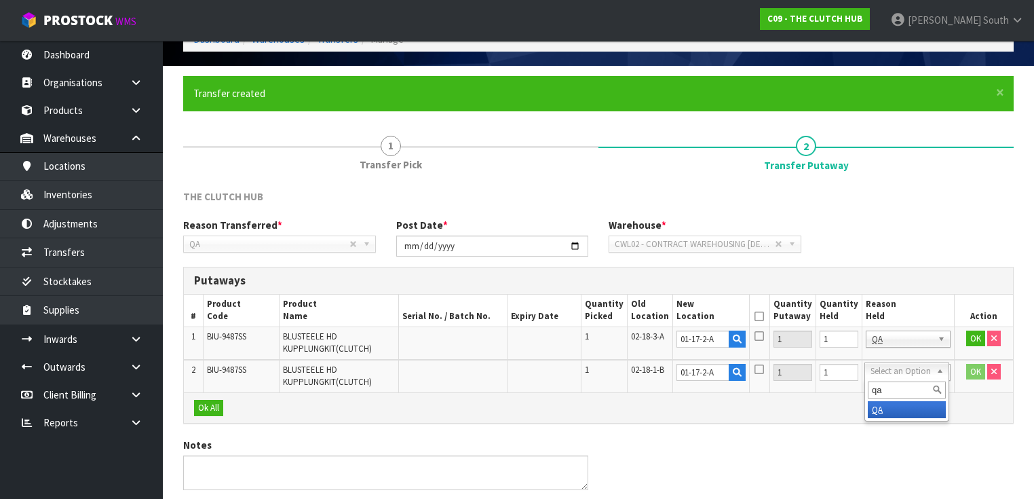
type input "qa"
click at [764, 316] on icon at bounding box center [758, 316] width 9 height 1
click at [204, 410] on button "Ok All" at bounding box center [208, 408] width 29 height 16
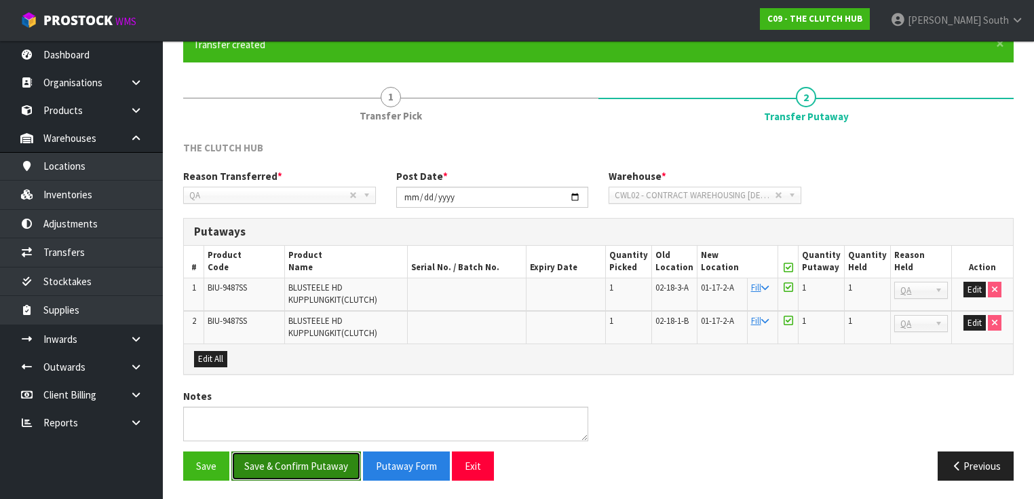
click at [329, 474] on button "Save & Confirm Putaway" at bounding box center [296, 465] width 130 height 29
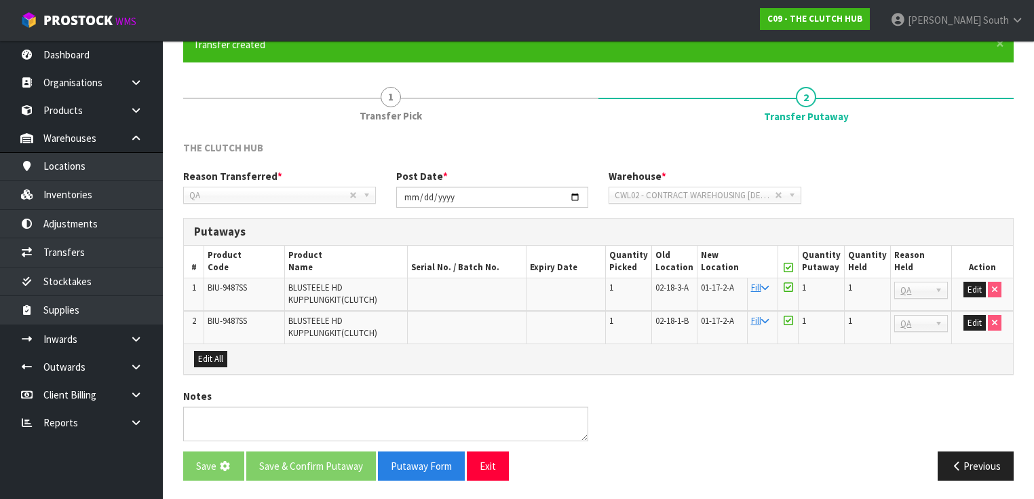
scroll to position [0, 0]
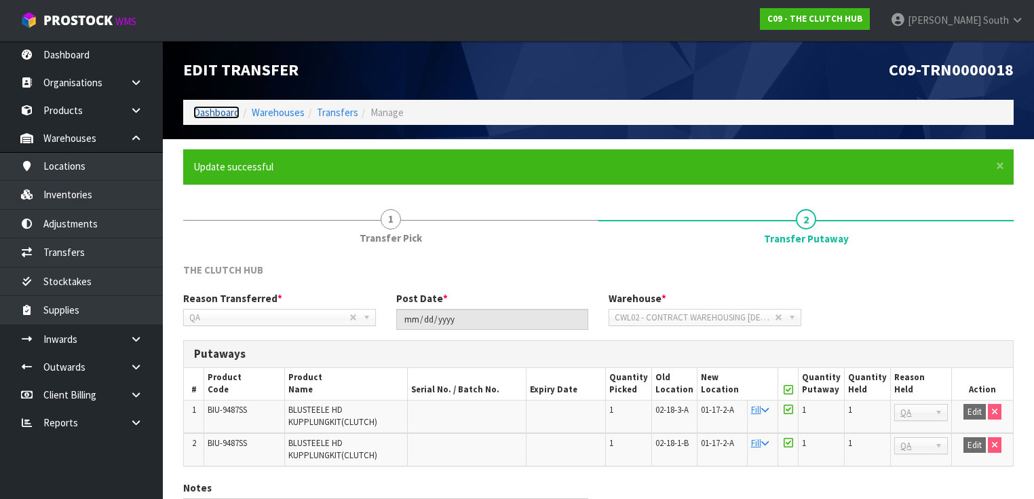
click at [210, 115] on link "Dashboard" at bounding box center [216, 112] width 46 height 13
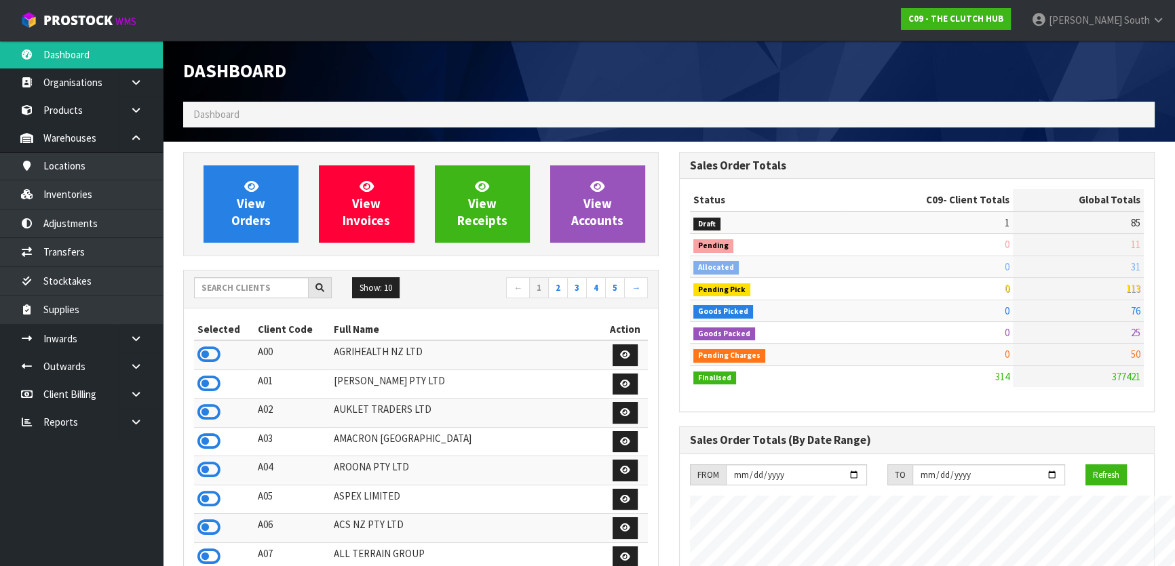
scroll to position [1026, 495]
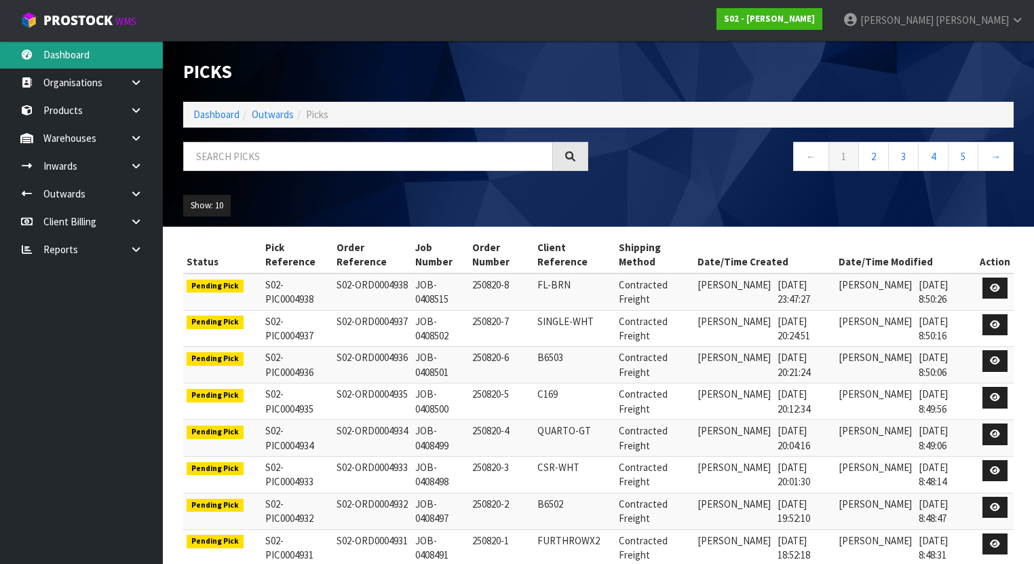
click at [106, 54] on link "Dashboard" at bounding box center [81, 55] width 163 height 28
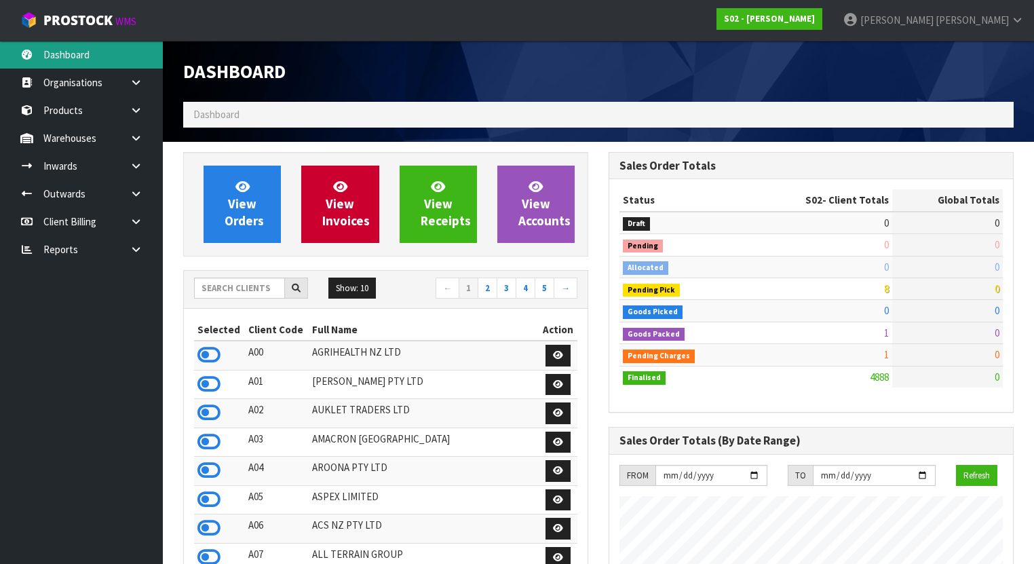
scroll to position [1023, 425]
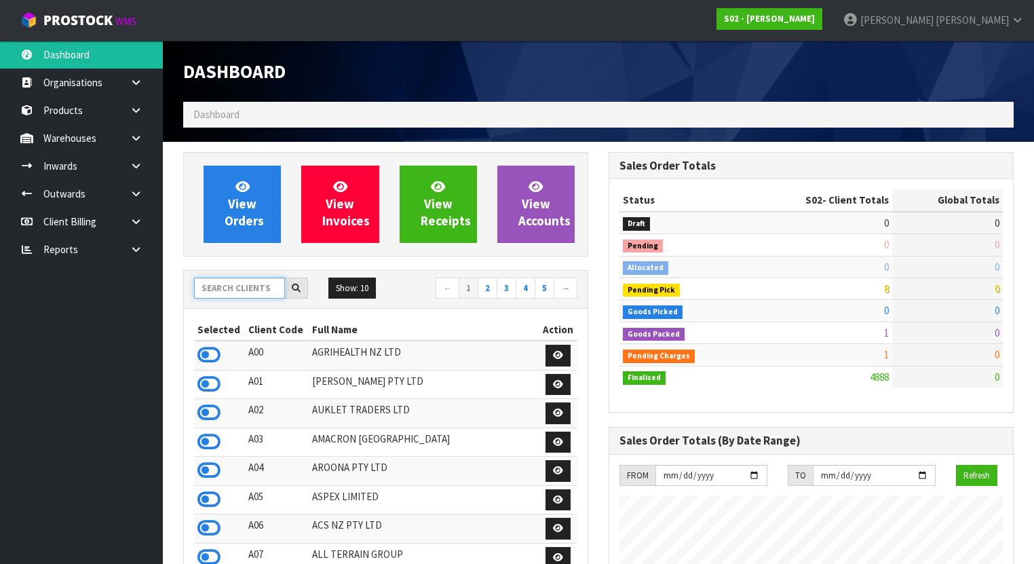
click at [249, 290] on input "text" at bounding box center [239, 287] width 91 height 21
type input "AMACRON"
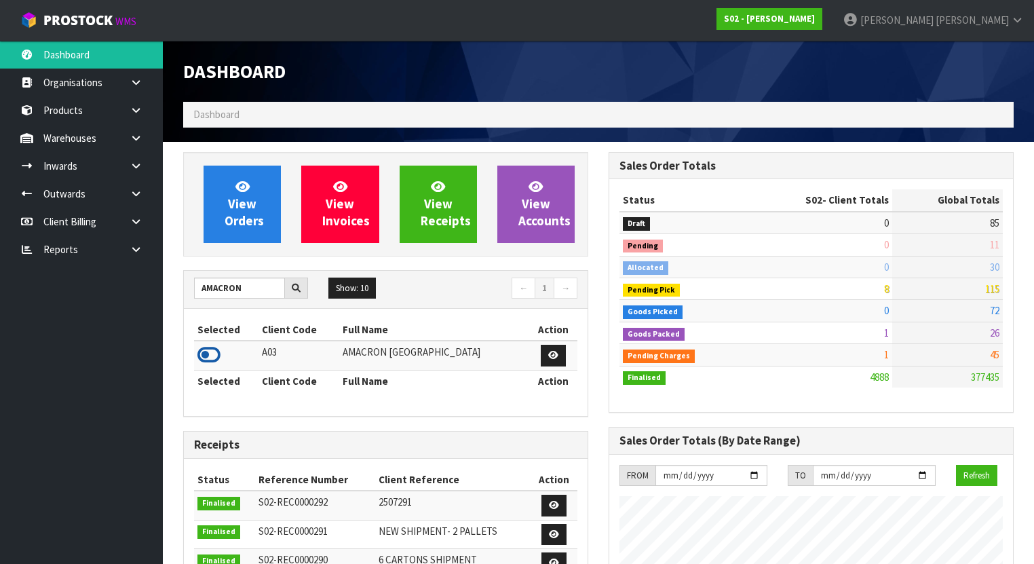
click at [215, 357] on icon at bounding box center [208, 355] width 23 height 20
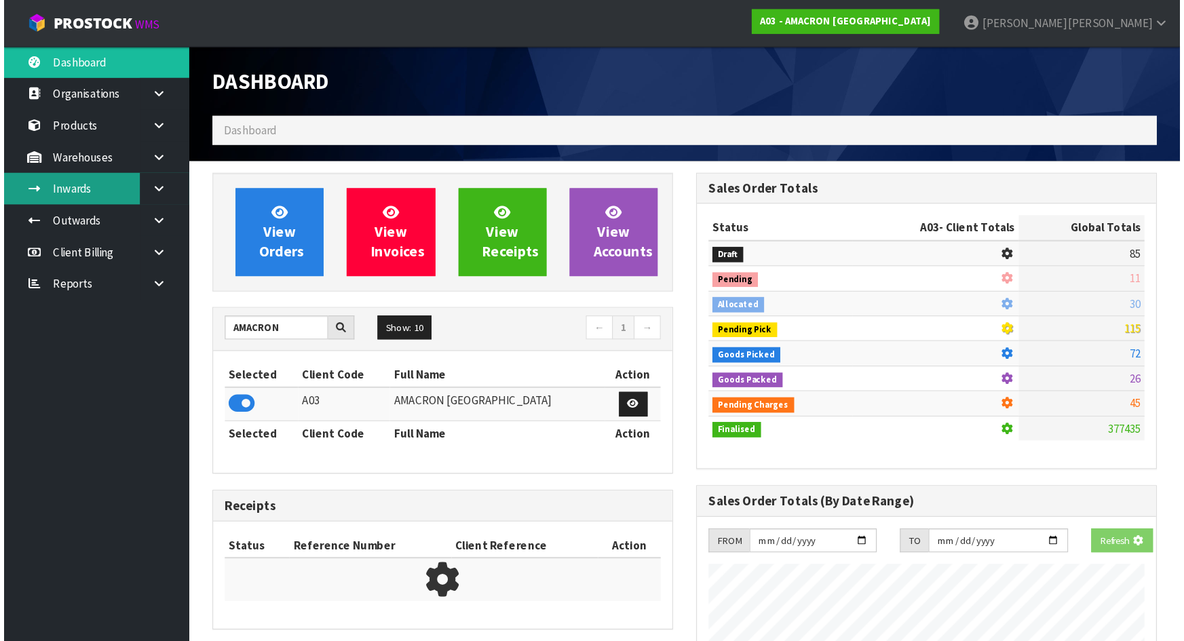
scroll to position [893, 425]
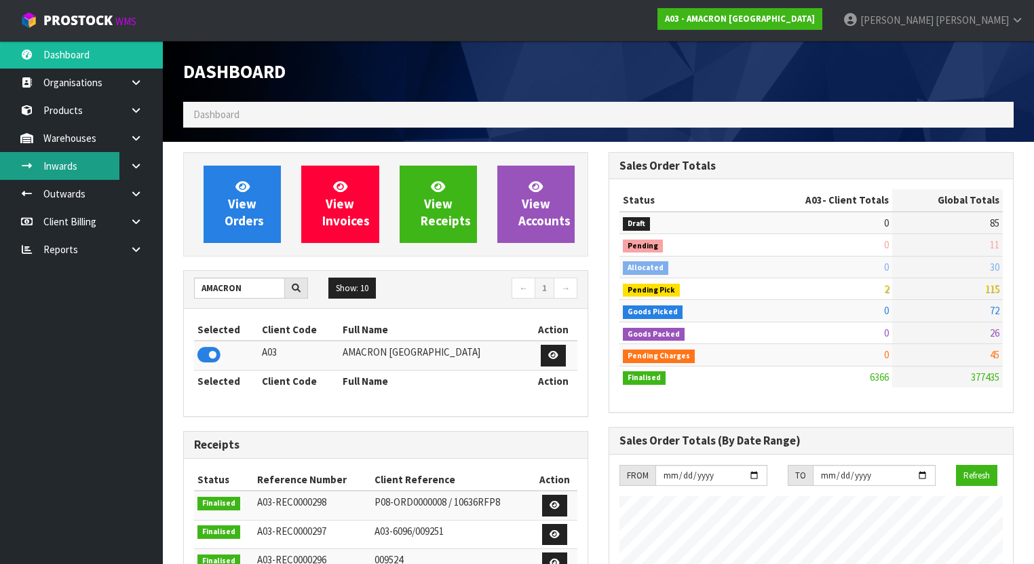
click at [109, 152] on link "Inwards" at bounding box center [81, 166] width 163 height 28
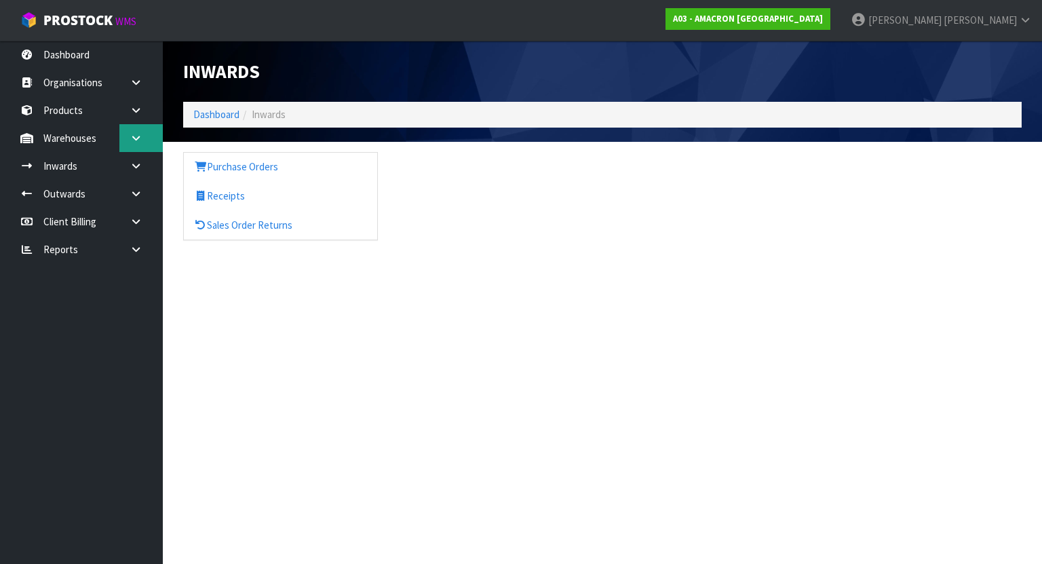
click at [138, 130] on link at bounding box center [140, 138] width 43 height 28
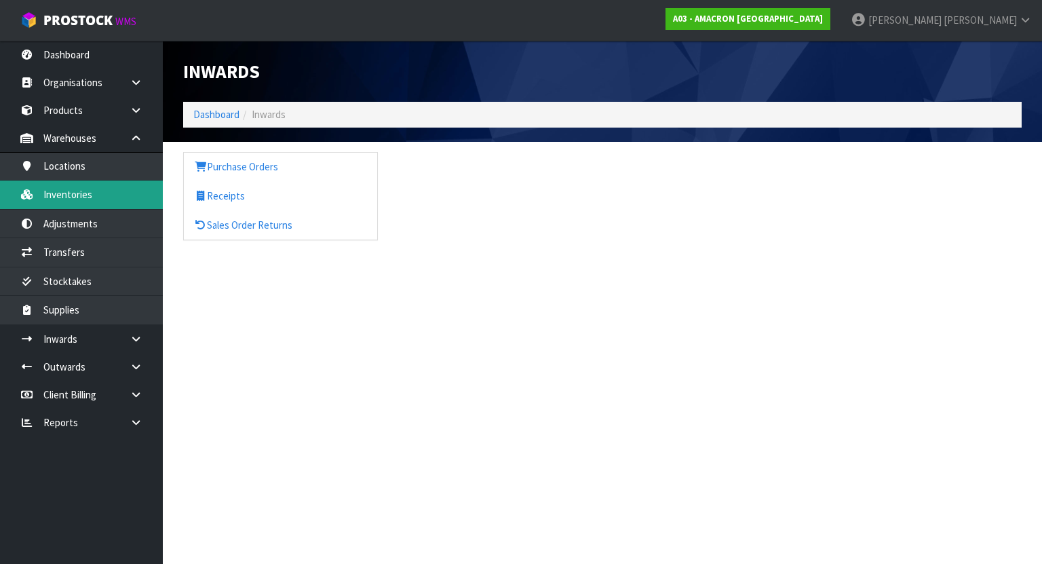
click at [105, 190] on link "Inventories" at bounding box center [81, 194] width 163 height 28
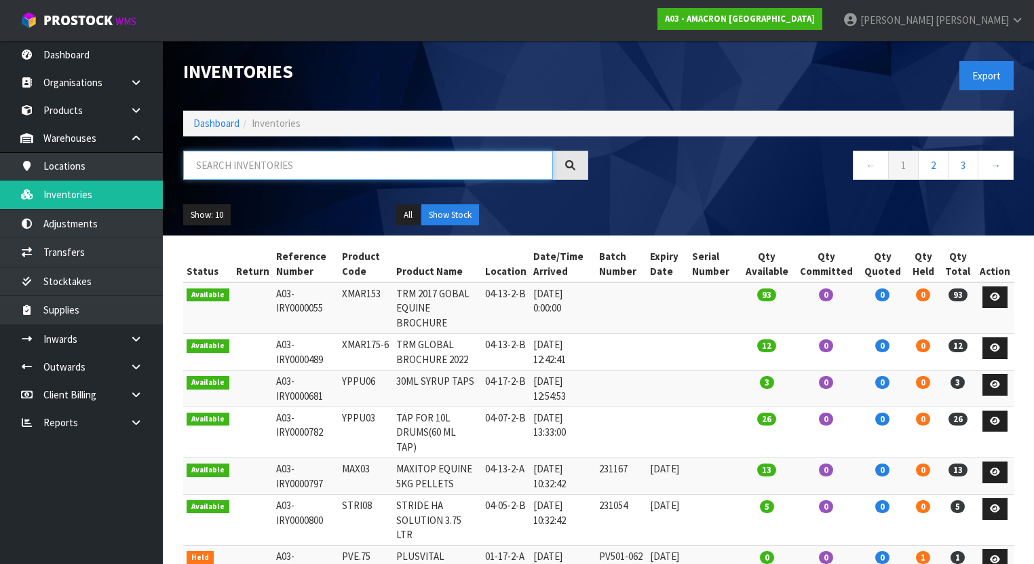
click at [373, 173] on input "text" at bounding box center [368, 165] width 370 height 29
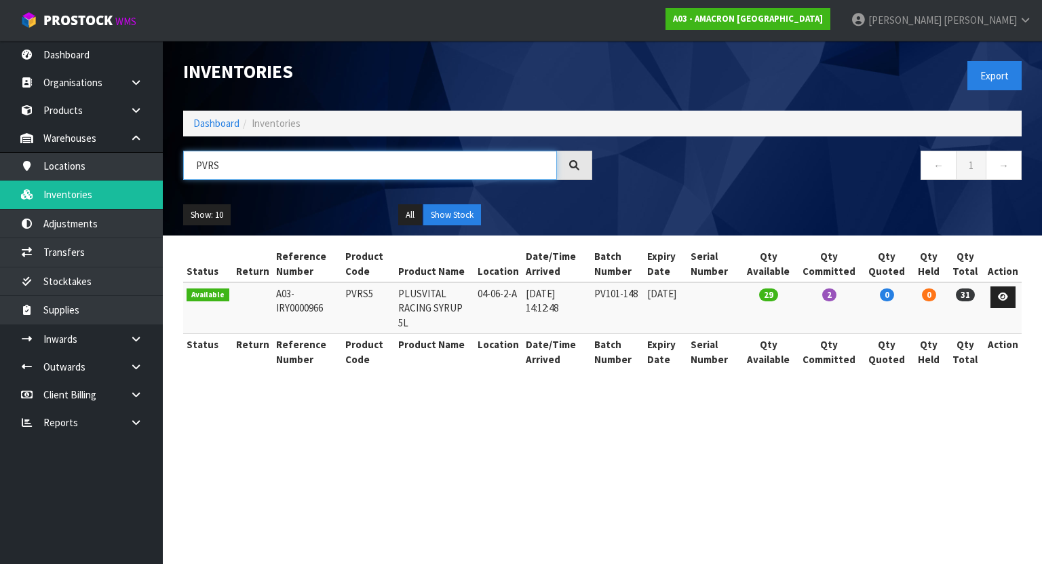
type input "PVRS"
drag, startPoint x: 474, startPoint y: 292, endPoint x: 514, endPoint y: 292, distance: 40.0
click at [514, 292] on td "04-06-2-A" at bounding box center [498, 308] width 48 height 52
click at [380, 458] on section "Inventories Export Dashboard Inventories PVRS ← 1 → Show: 10 5 10 25 50 All Sho…" at bounding box center [521, 282] width 1042 height 564
click at [635, 68] on div "Export" at bounding box center [816, 76] width 429 height 70
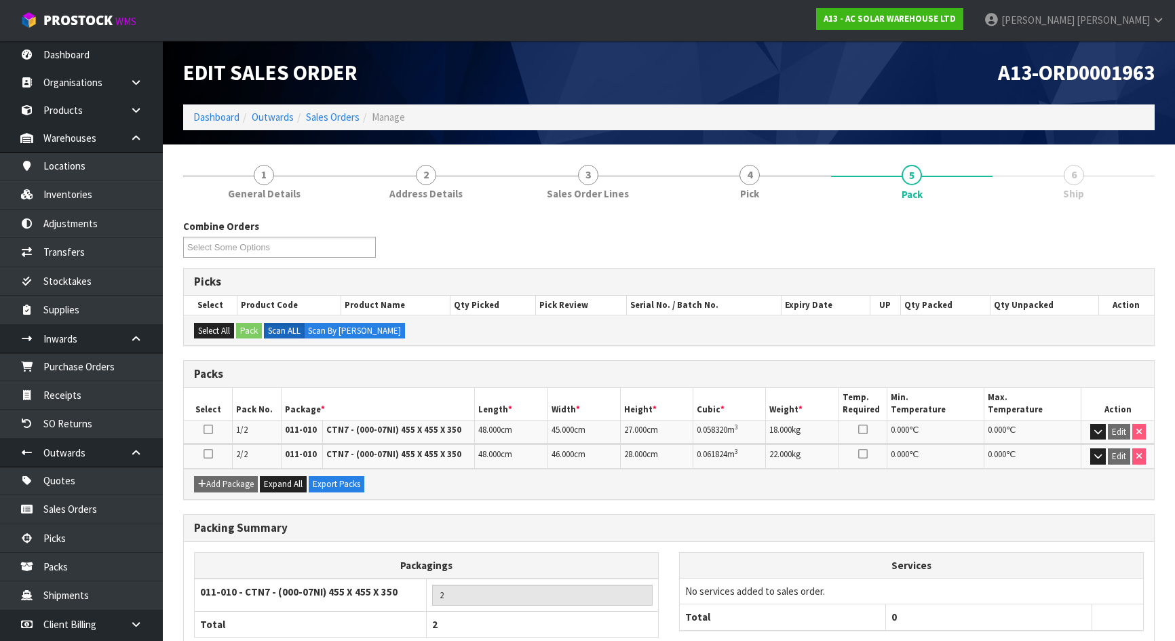
scroll to position [83, 0]
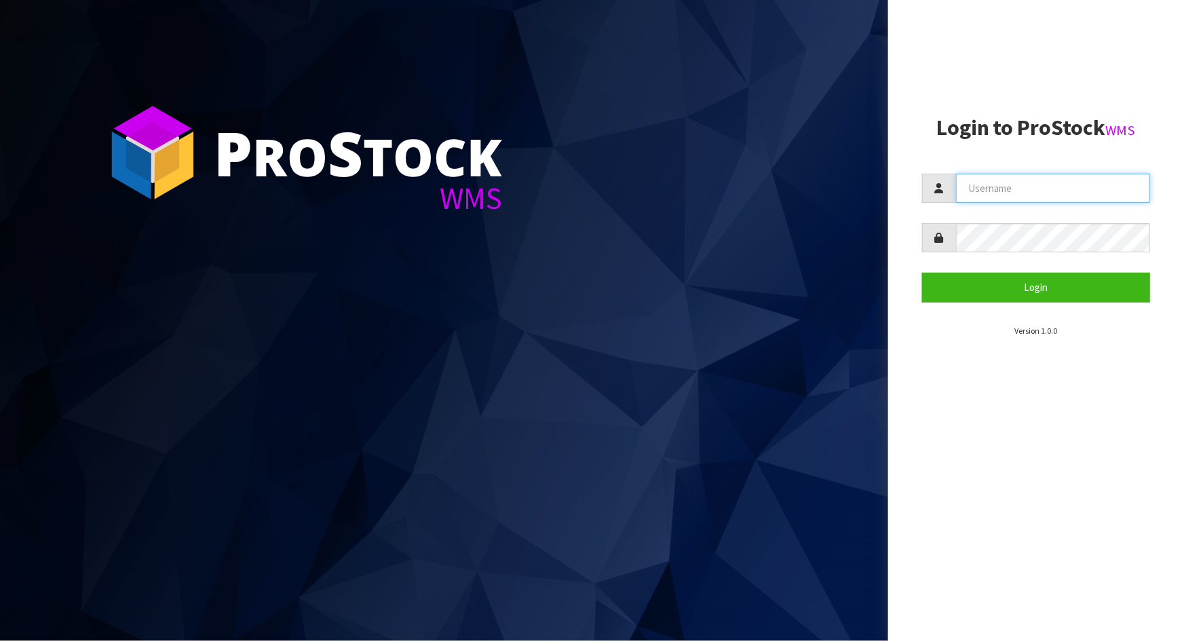
click at [1026, 178] on input "text" at bounding box center [1053, 188] width 194 height 29
type input "Talia"
click at [922, 273] on button "Login" at bounding box center [1036, 287] width 228 height 29
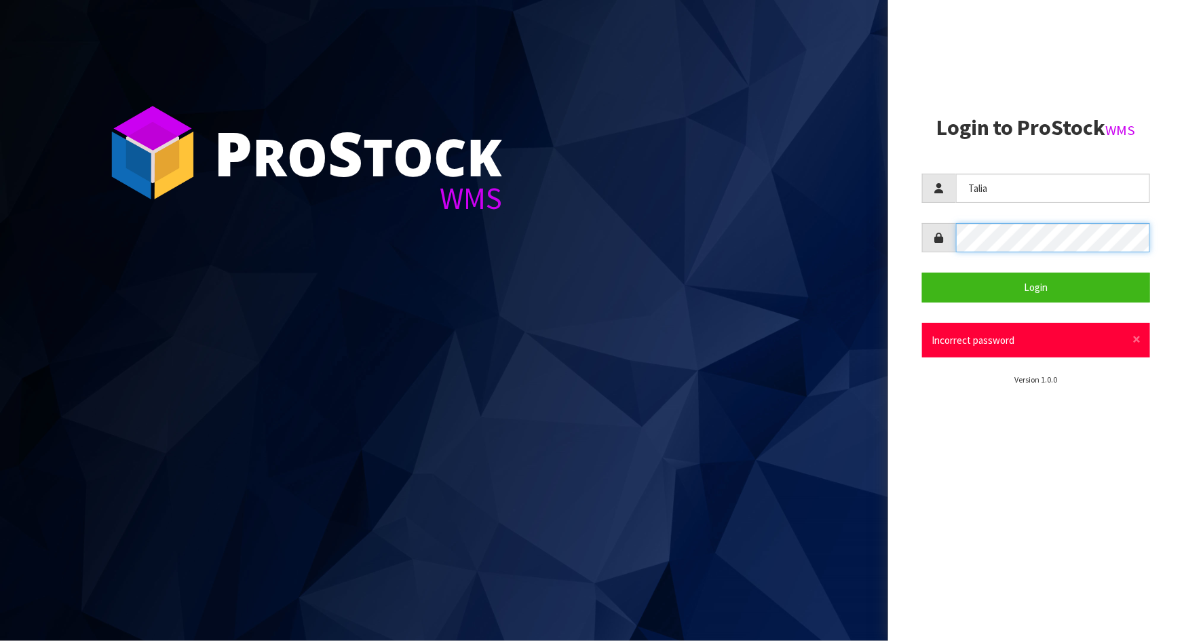
click at [922, 273] on button "Login" at bounding box center [1036, 287] width 228 height 29
